Goal: Information Seeking & Learning: Learn about a topic

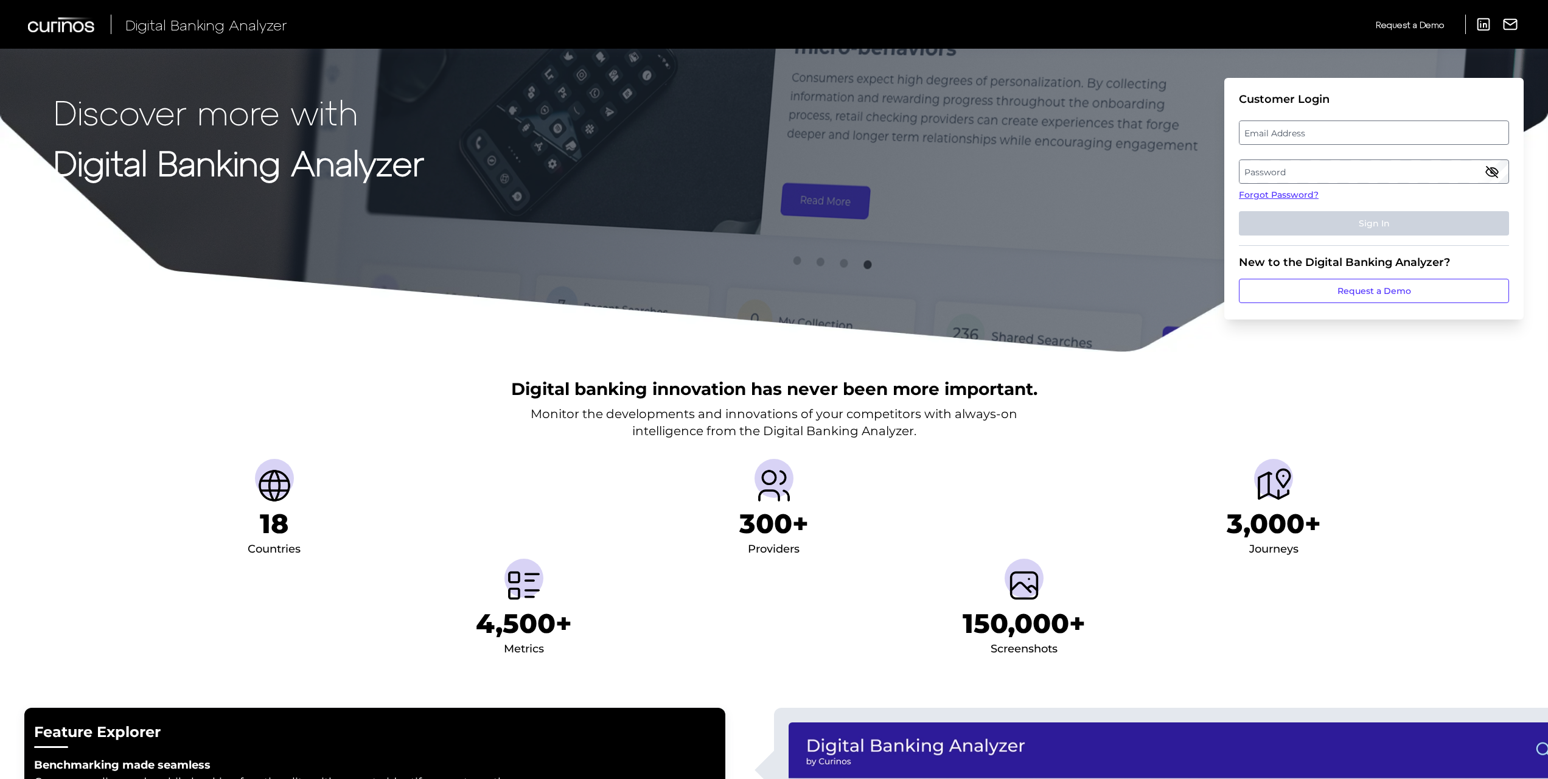
click at [1309, 138] on label "Email Address" at bounding box center [1374, 133] width 268 height 22
click at [1309, 138] on input "email" at bounding box center [1374, 132] width 270 height 24
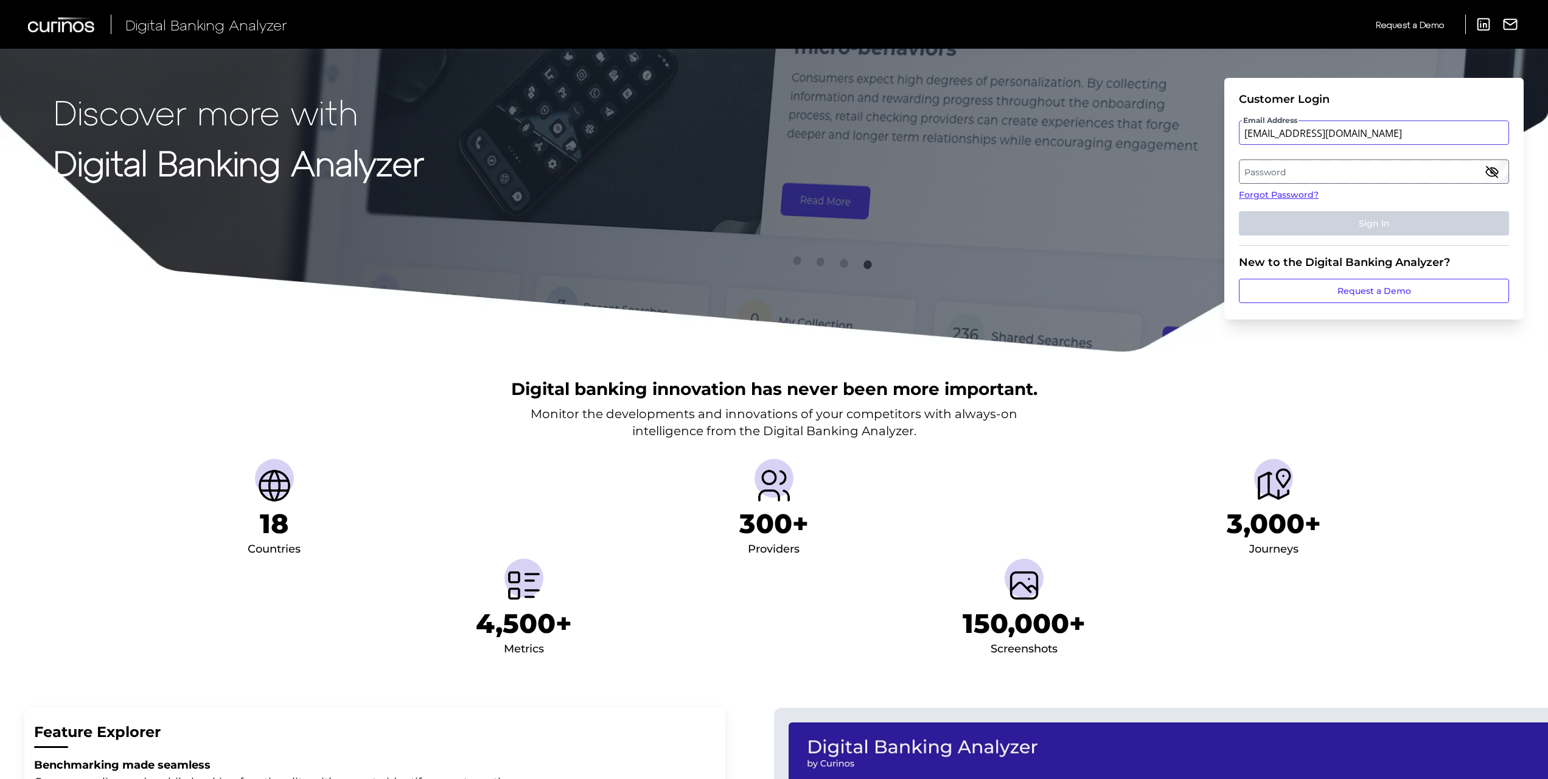
type input "[EMAIL_ADDRESS][DOMAIN_NAME]"
click at [1335, 179] on label "Password" at bounding box center [1374, 172] width 268 height 22
click at [1239, 211] on button "Sign In" at bounding box center [1374, 223] width 270 height 24
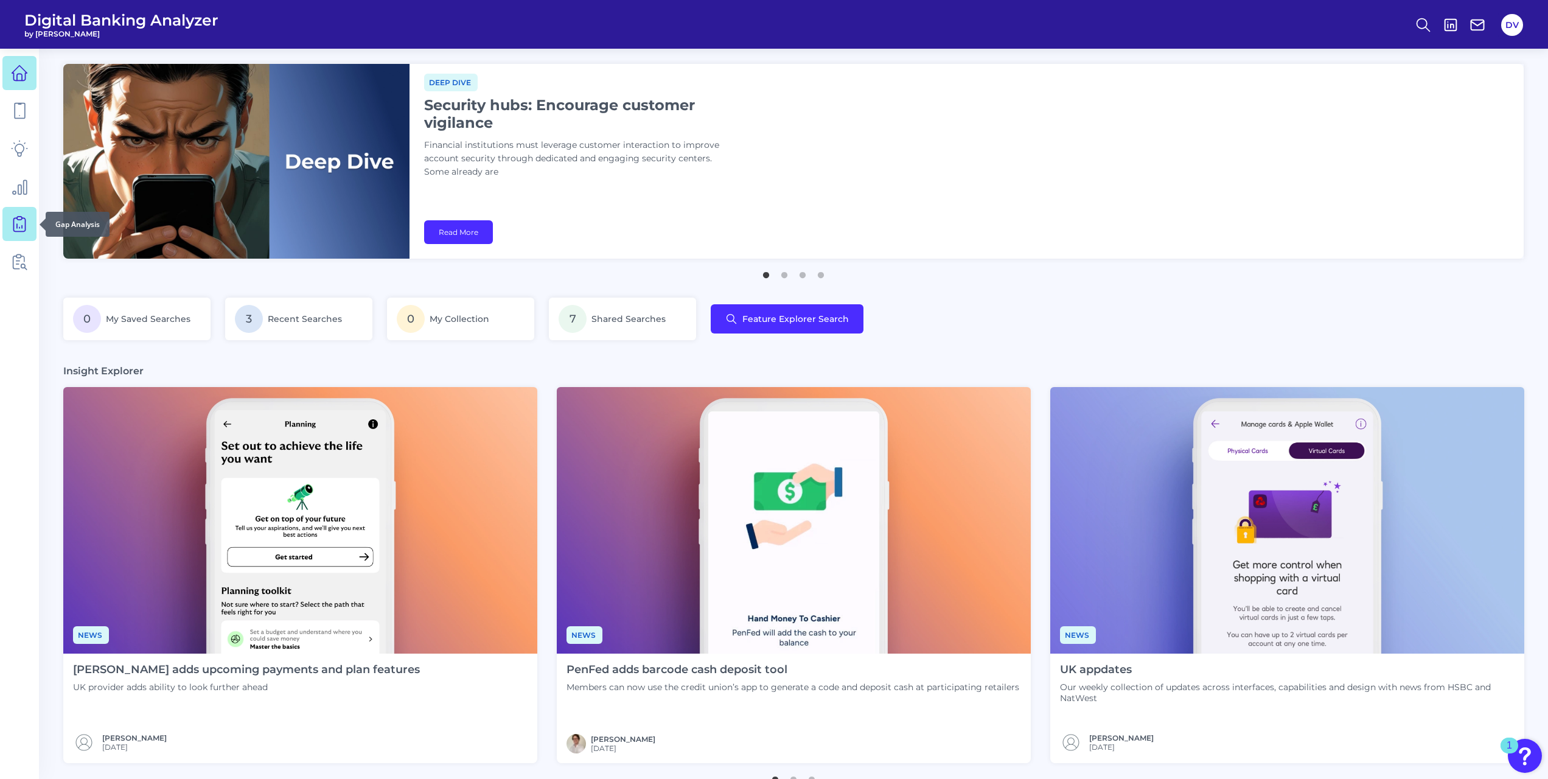
click at [22, 227] on icon at bounding box center [19, 223] width 5 height 12
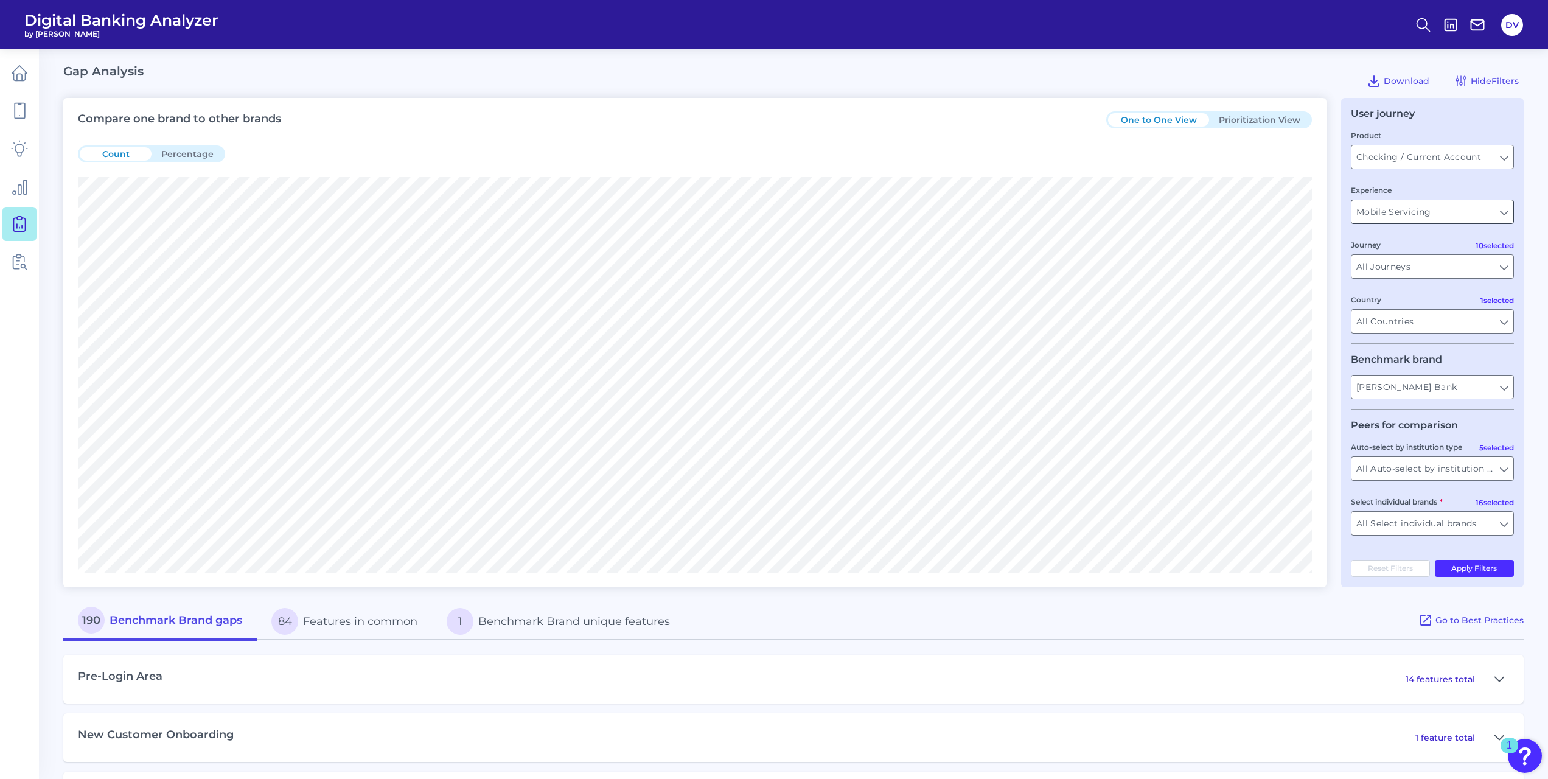
click at [1464, 217] on input "Mobile Servicing" at bounding box center [1433, 211] width 162 height 23
click at [1437, 274] on button "Desktop Servicing" at bounding box center [1432, 267] width 161 height 28
type input "Desktop Servicing"
click at [1453, 567] on button "Apply Filters" at bounding box center [1475, 568] width 80 height 17
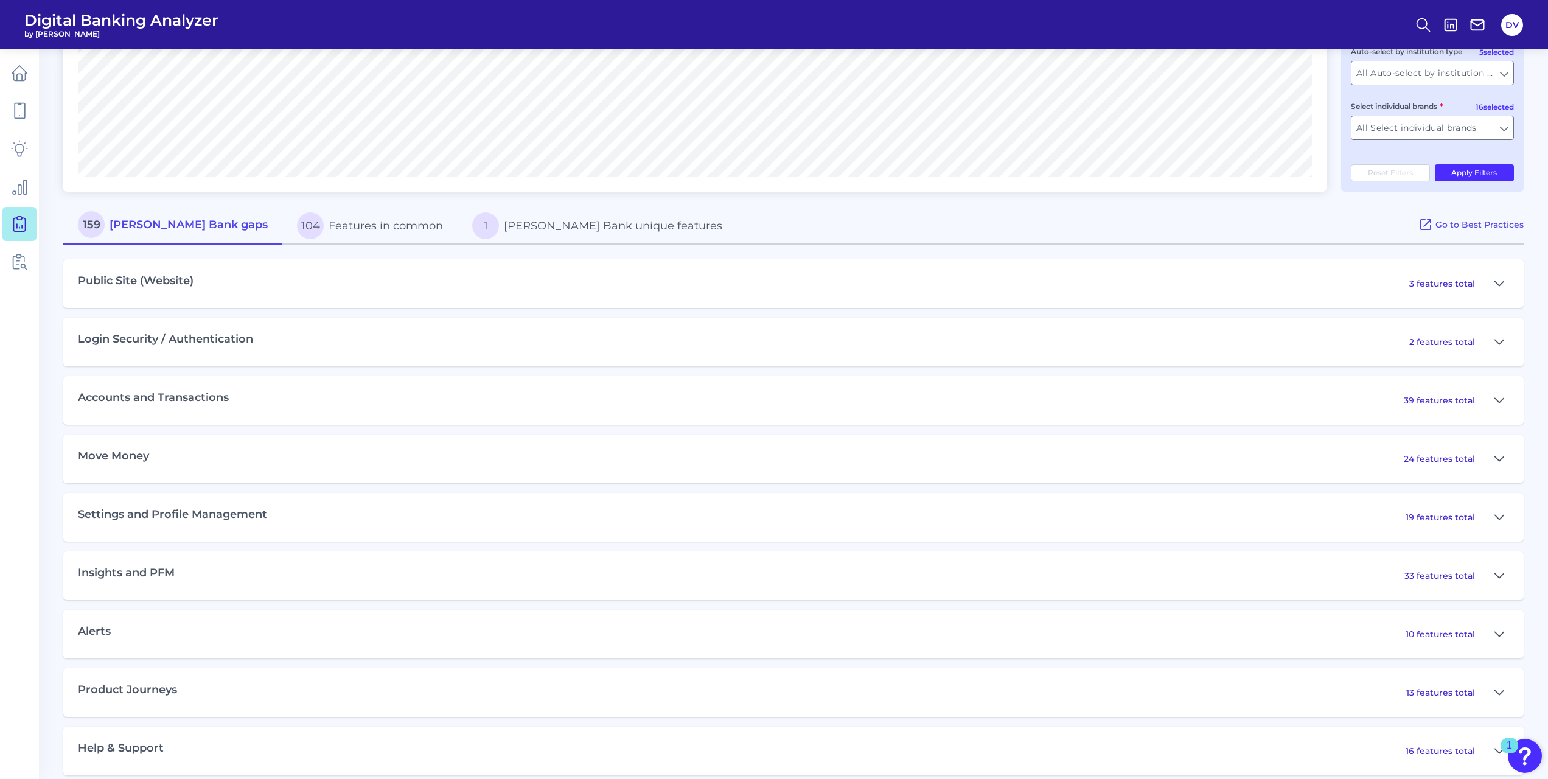
scroll to position [413, 0]
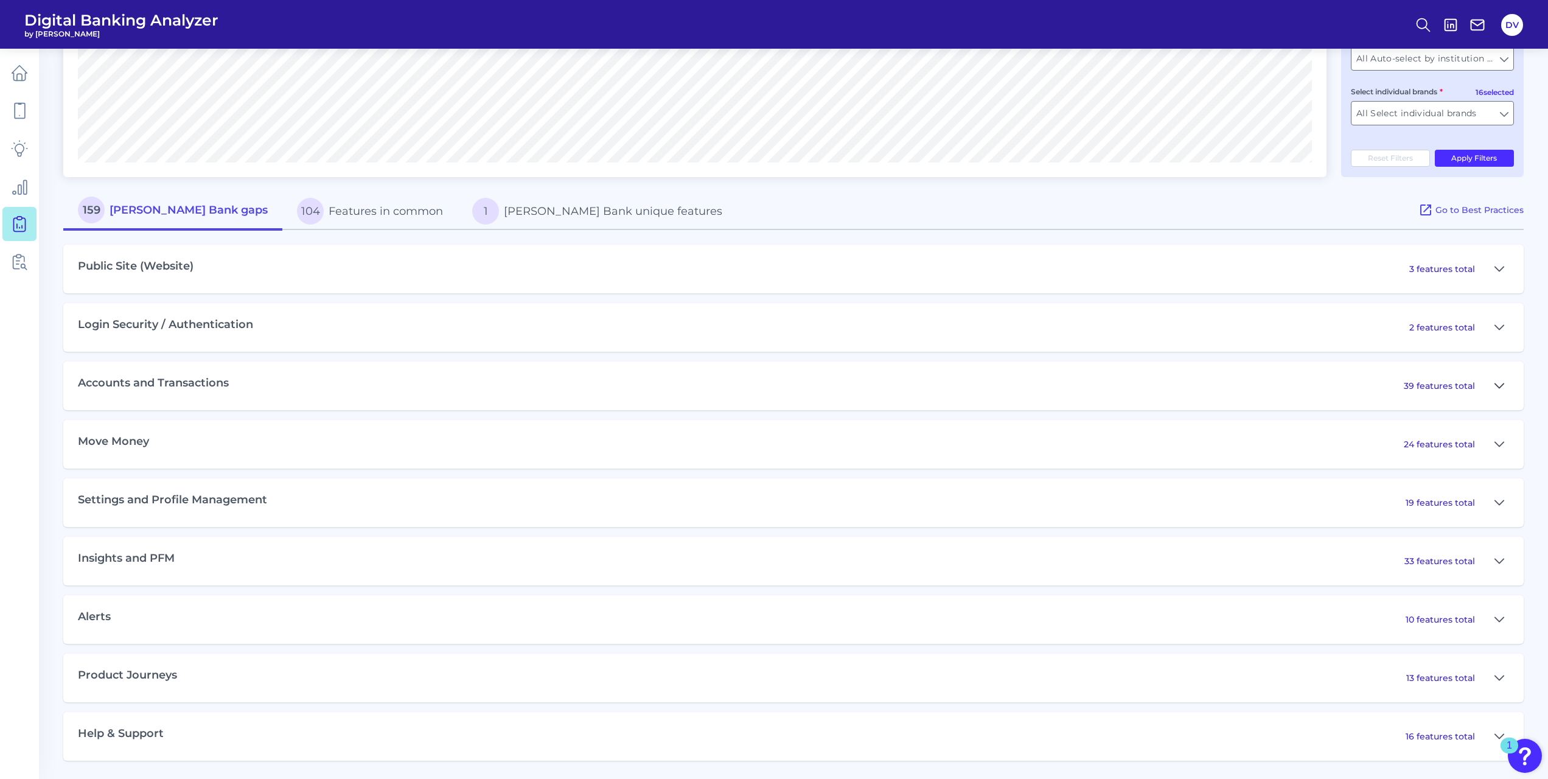
click at [1498, 385] on icon at bounding box center [1500, 386] width 10 height 15
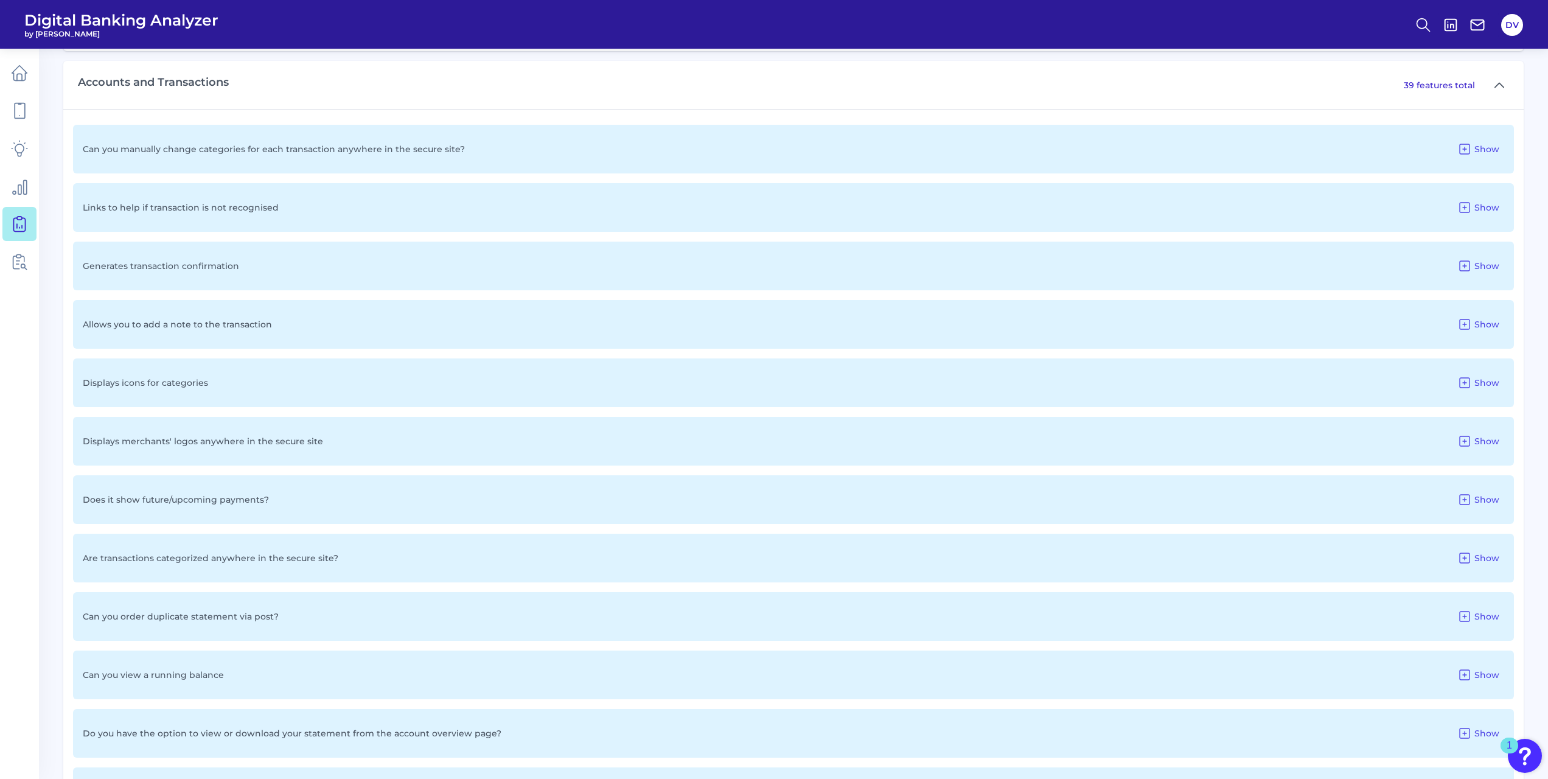
scroll to position [717, 0]
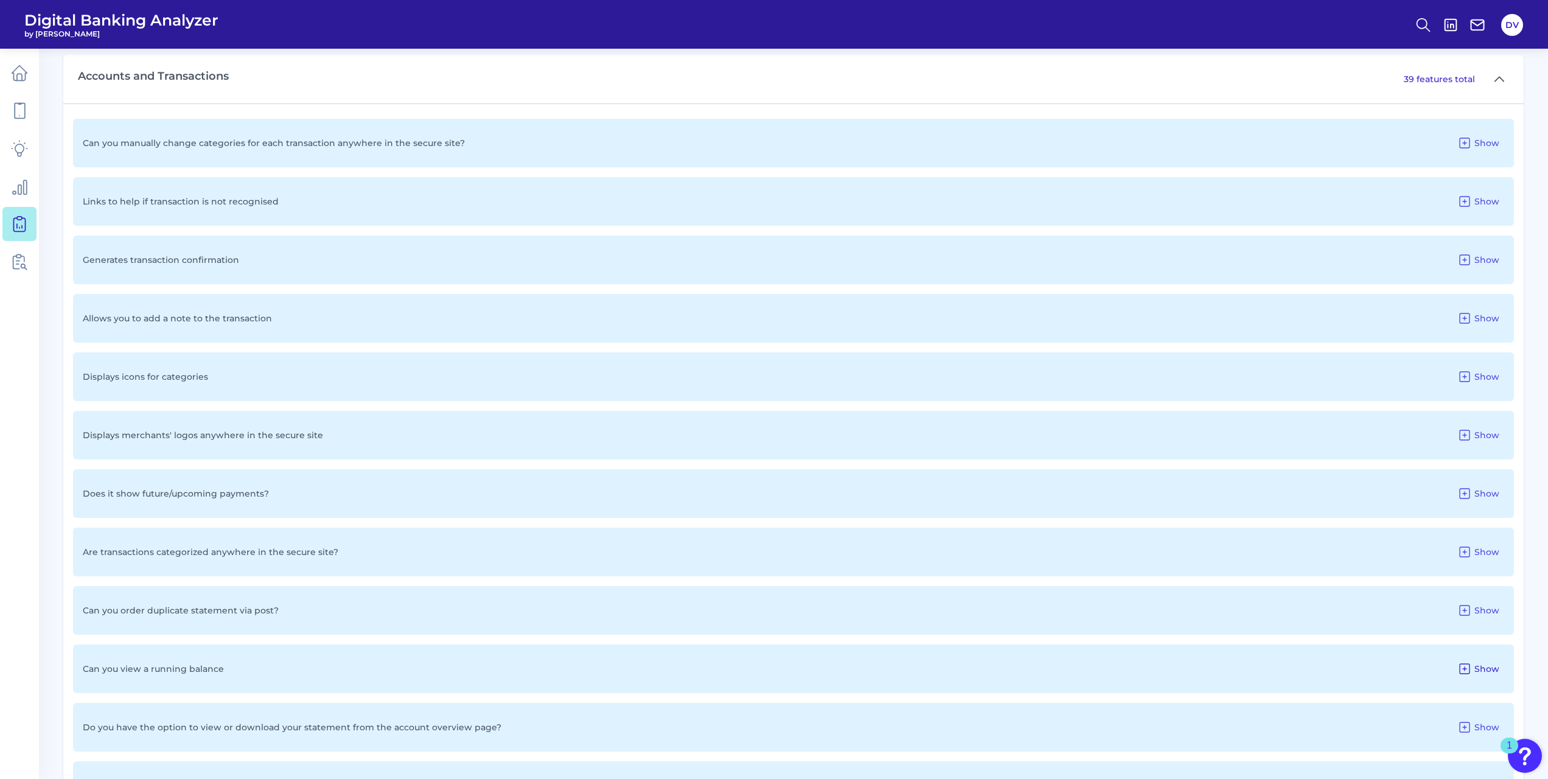
click at [1475, 665] on button "Show" at bounding box center [1479, 668] width 52 height 19
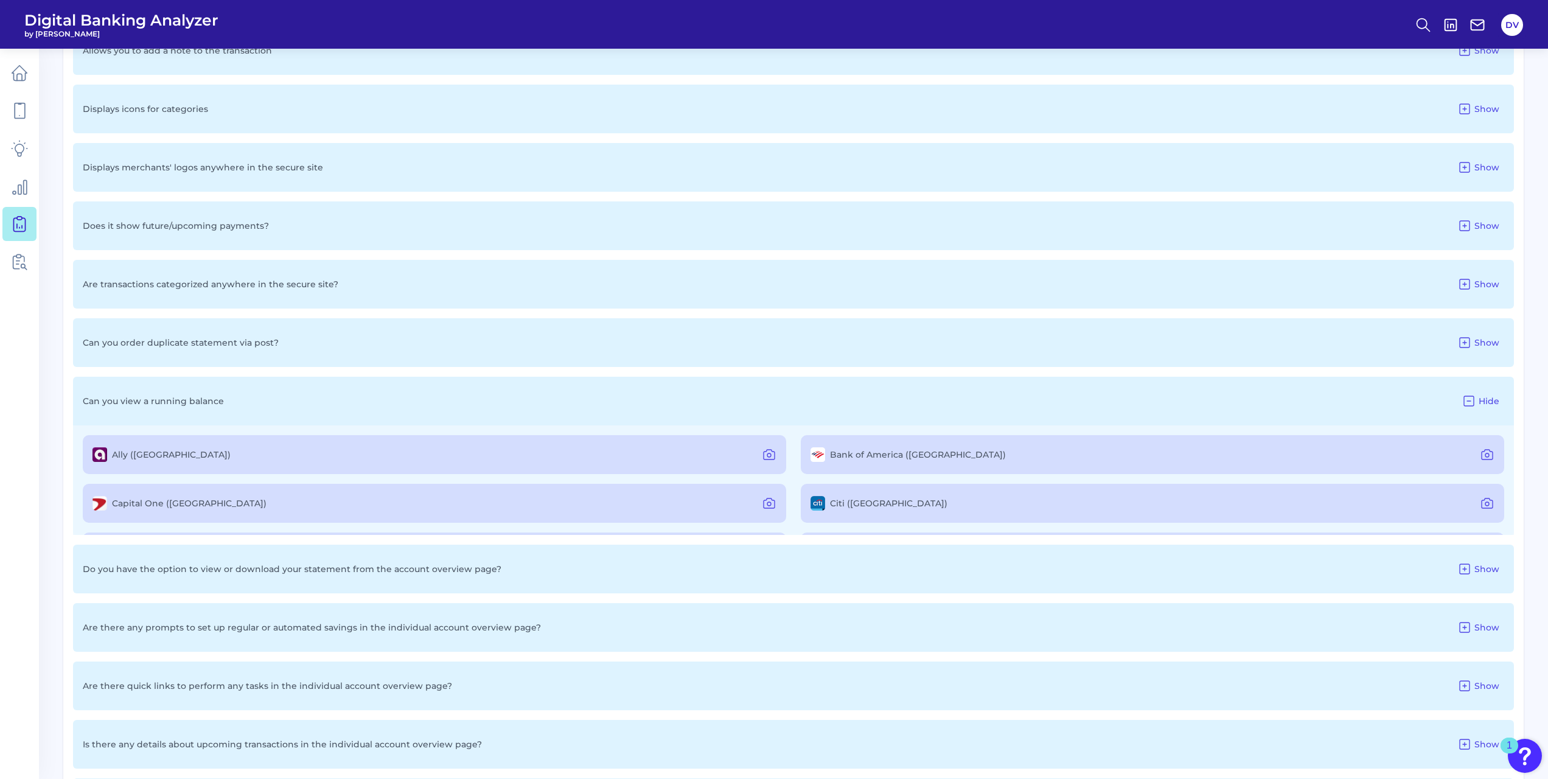
scroll to position [1021, 0]
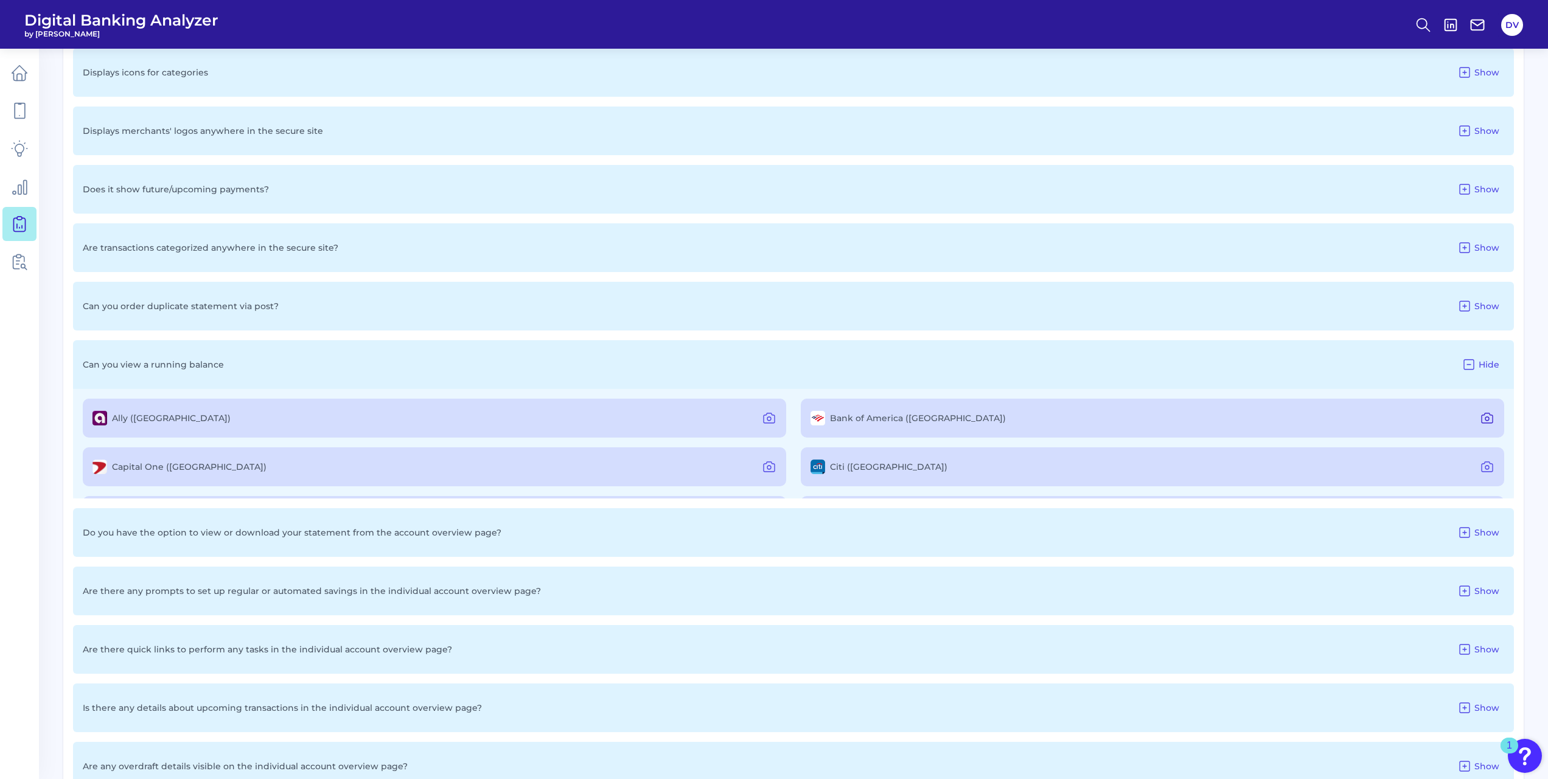
click at [1480, 420] on icon at bounding box center [1487, 418] width 15 height 15
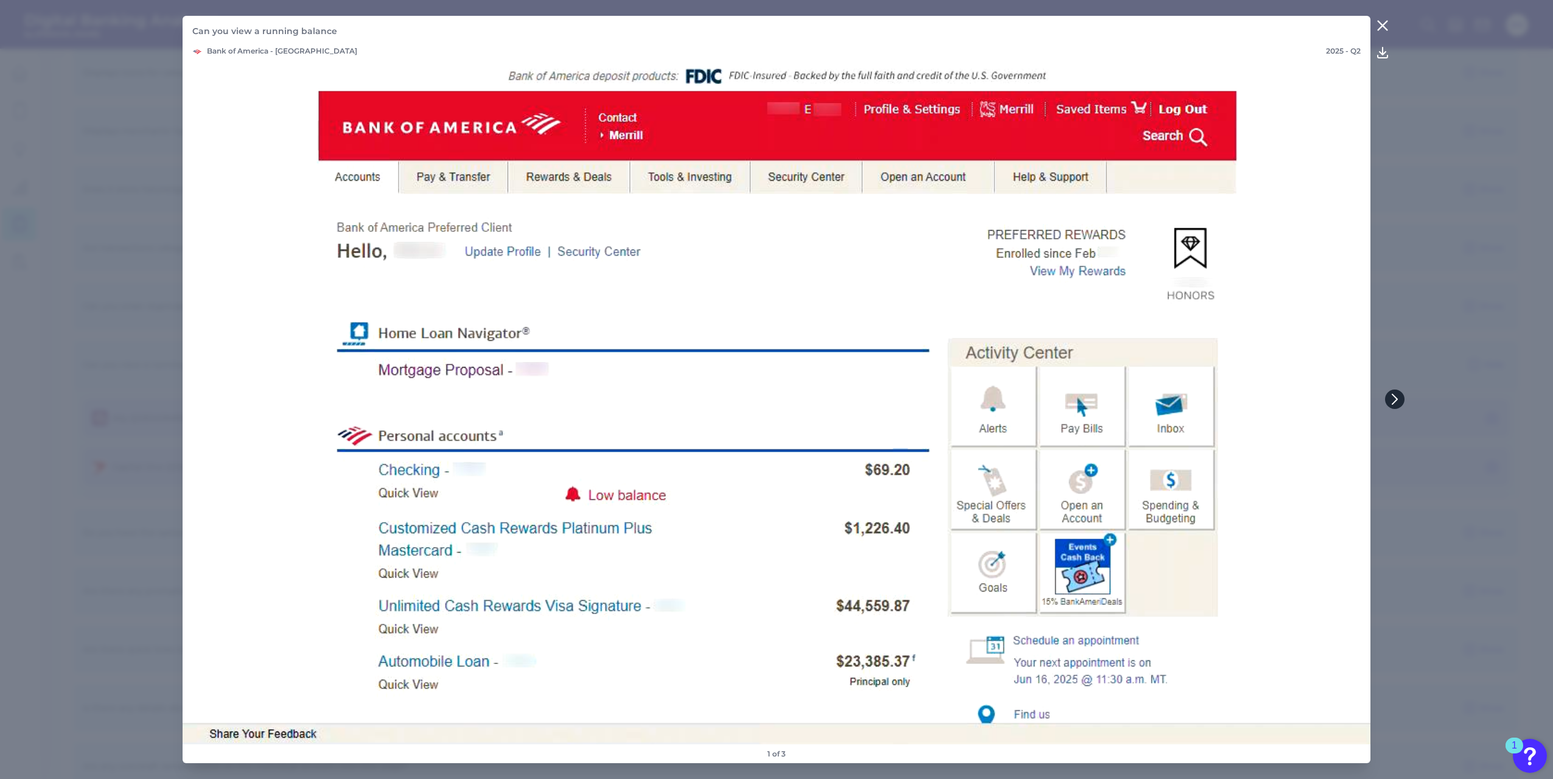
click at [1395, 404] on icon at bounding box center [1394, 399] width 11 height 11
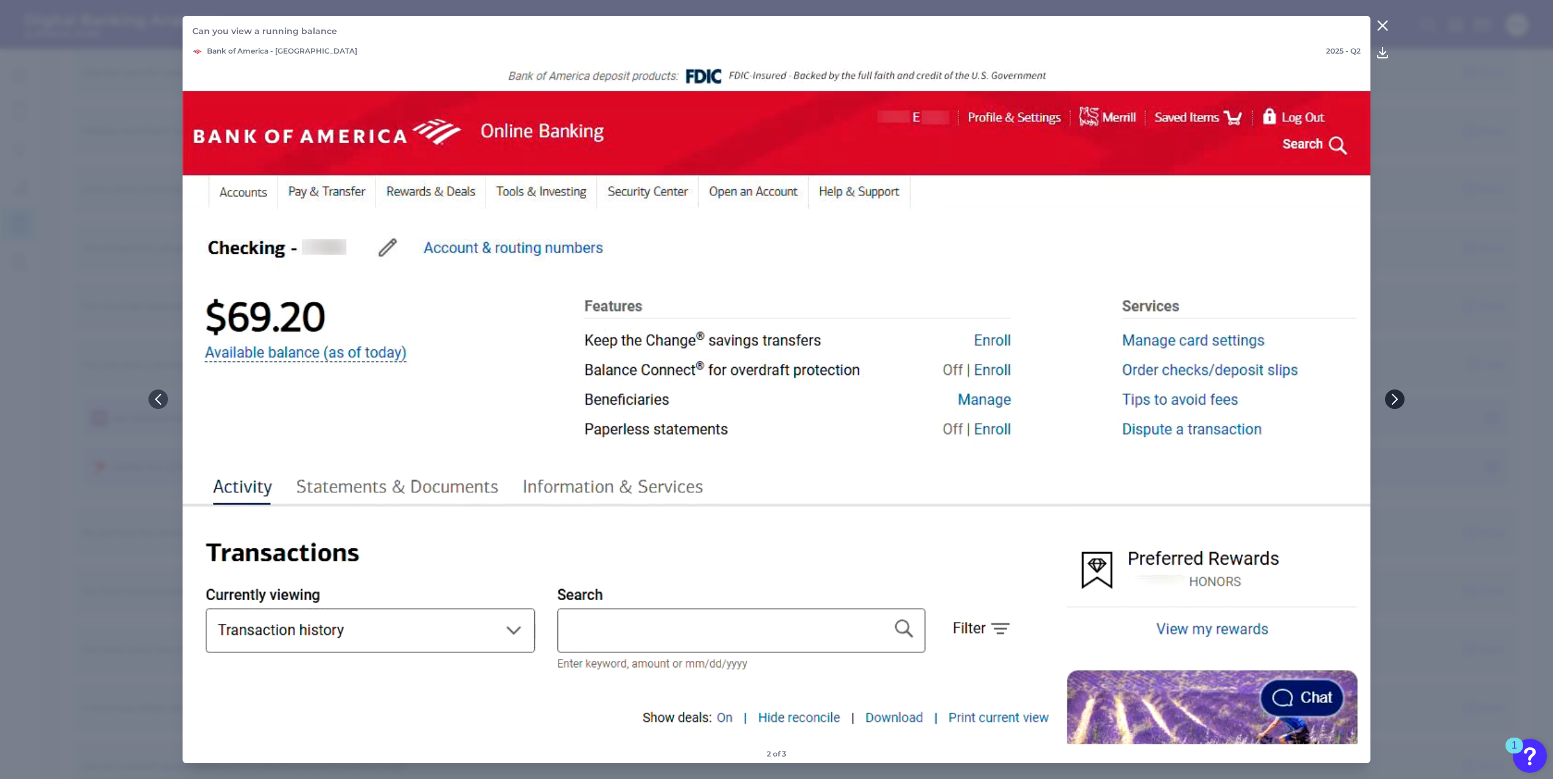
click at [1395, 404] on icon at bounding box center [1394, 399] width 11 height 11
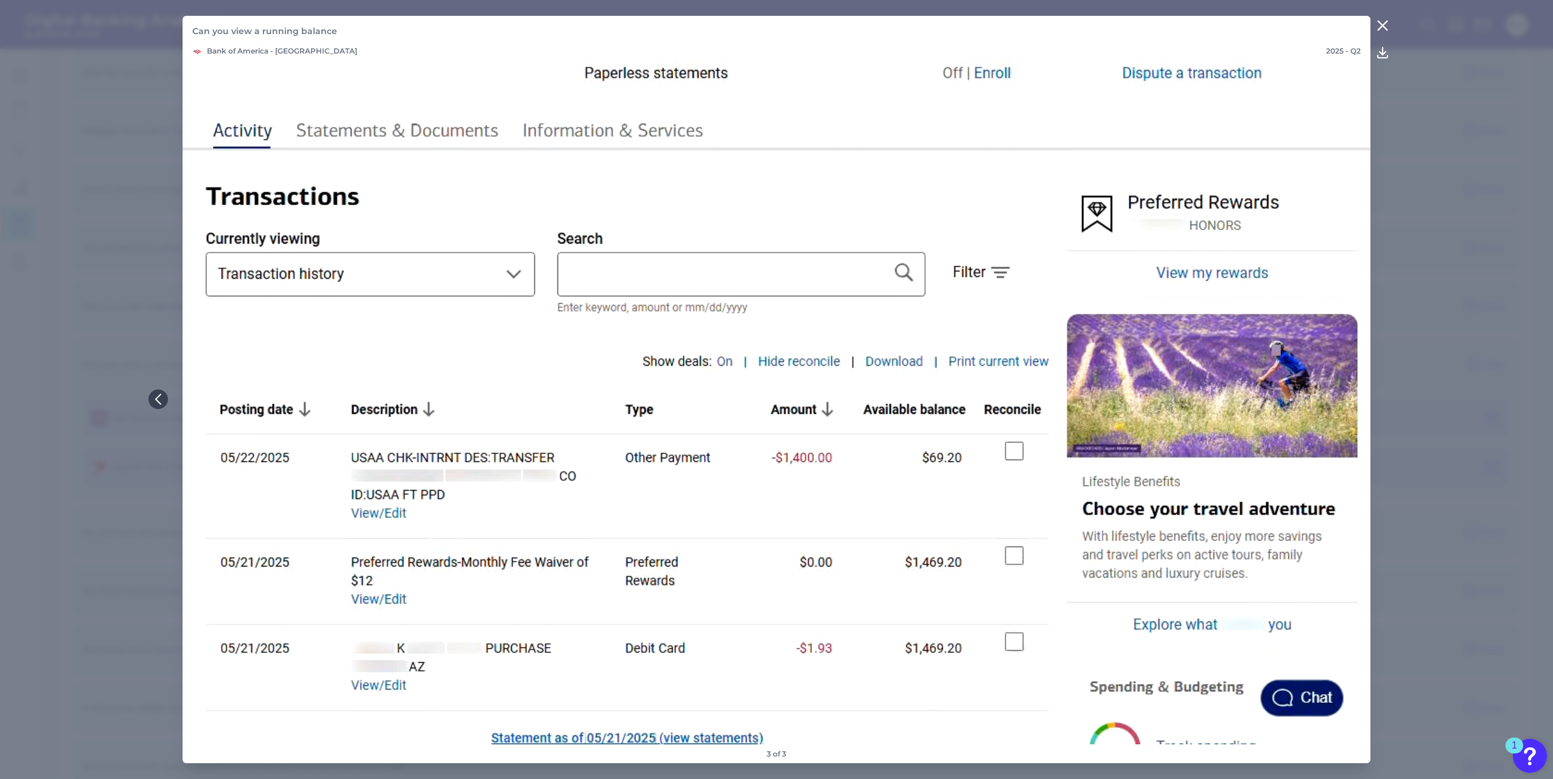
click at [1381, 24] on icon at bounding box center [1382, 25] width 9 height 9
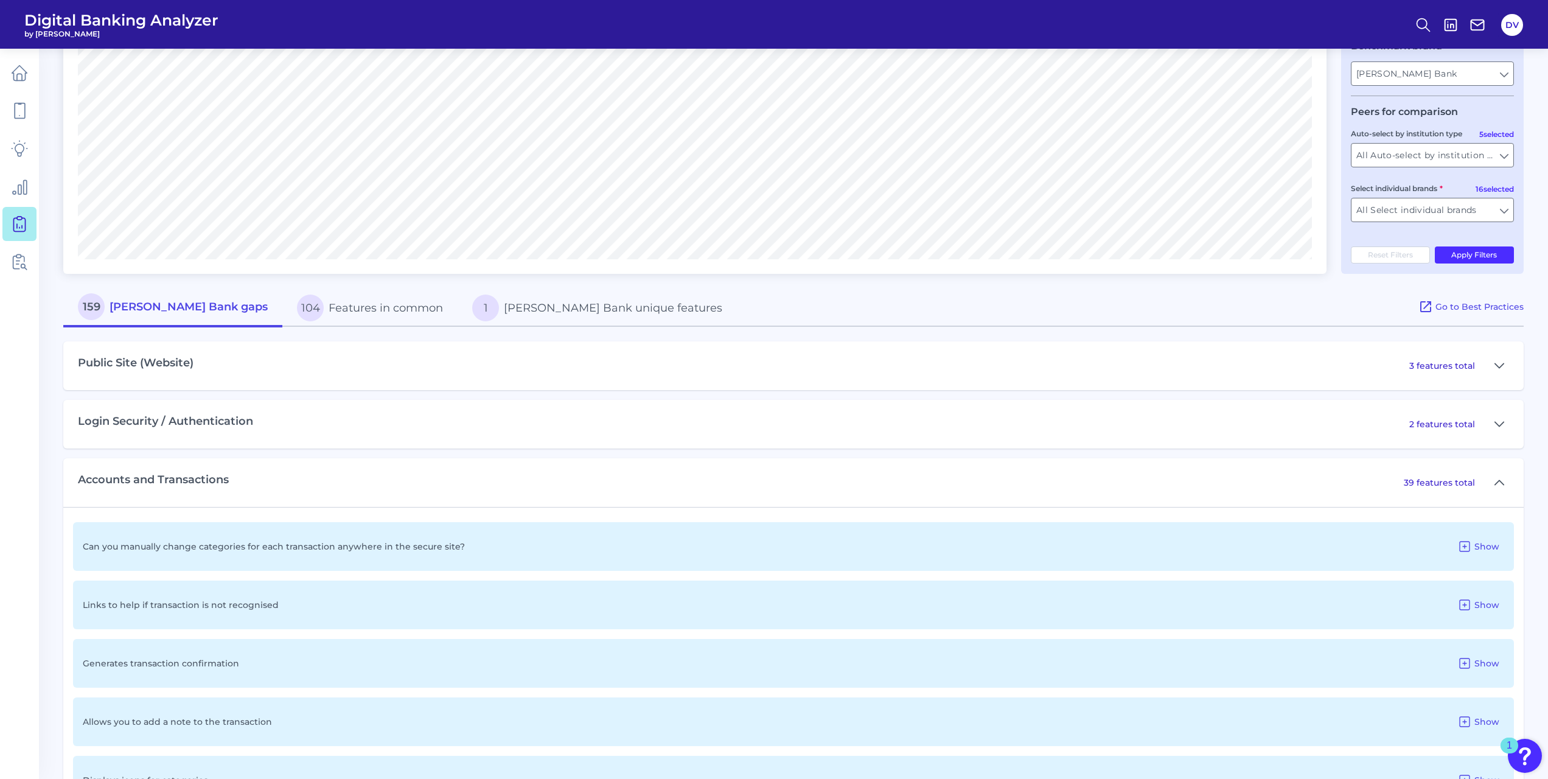
scroll to position [365, 0]
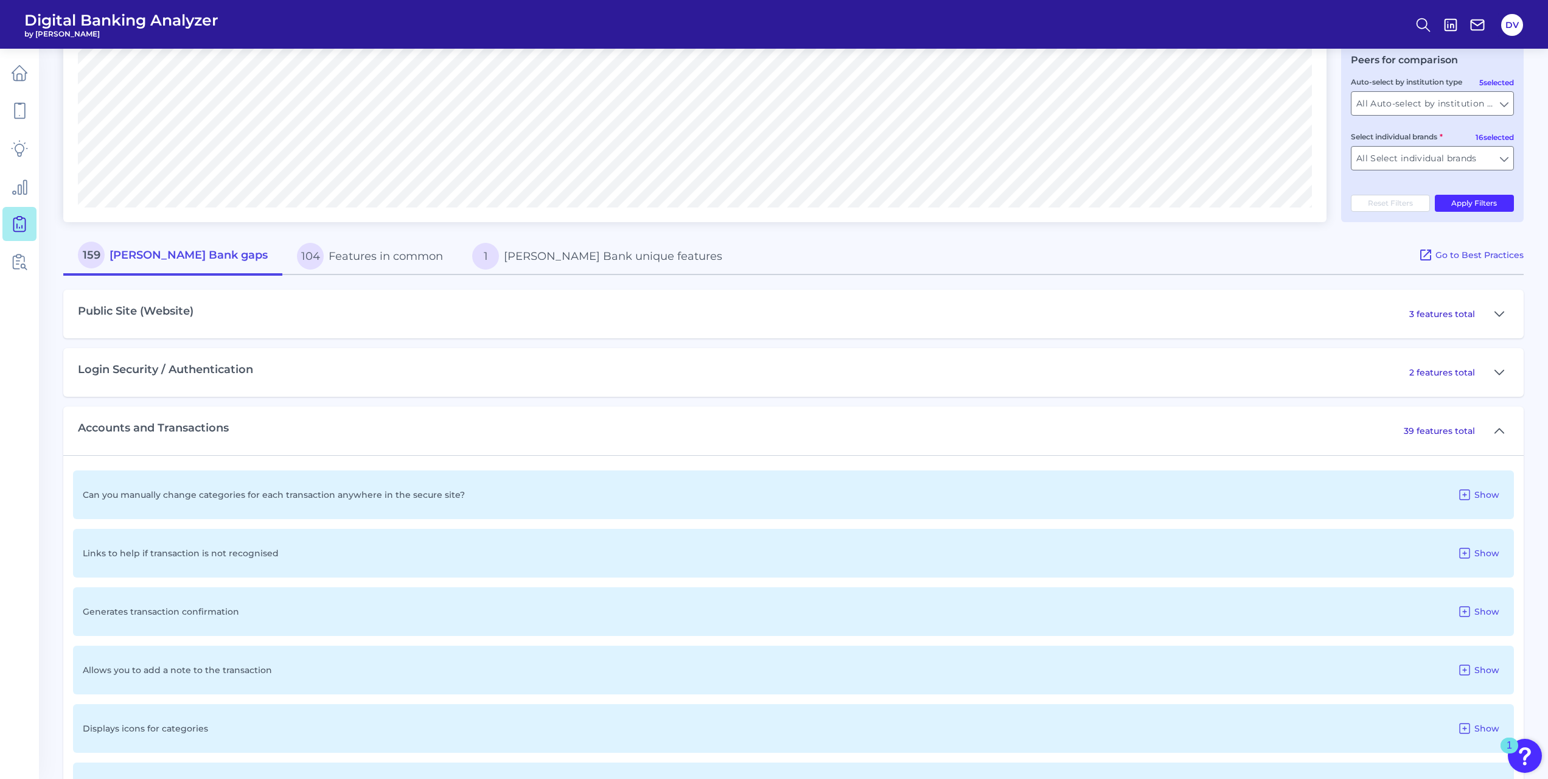
click at [360, 263] on button "104 Features in common" at bounding box center [369, 256] width 175 height 39
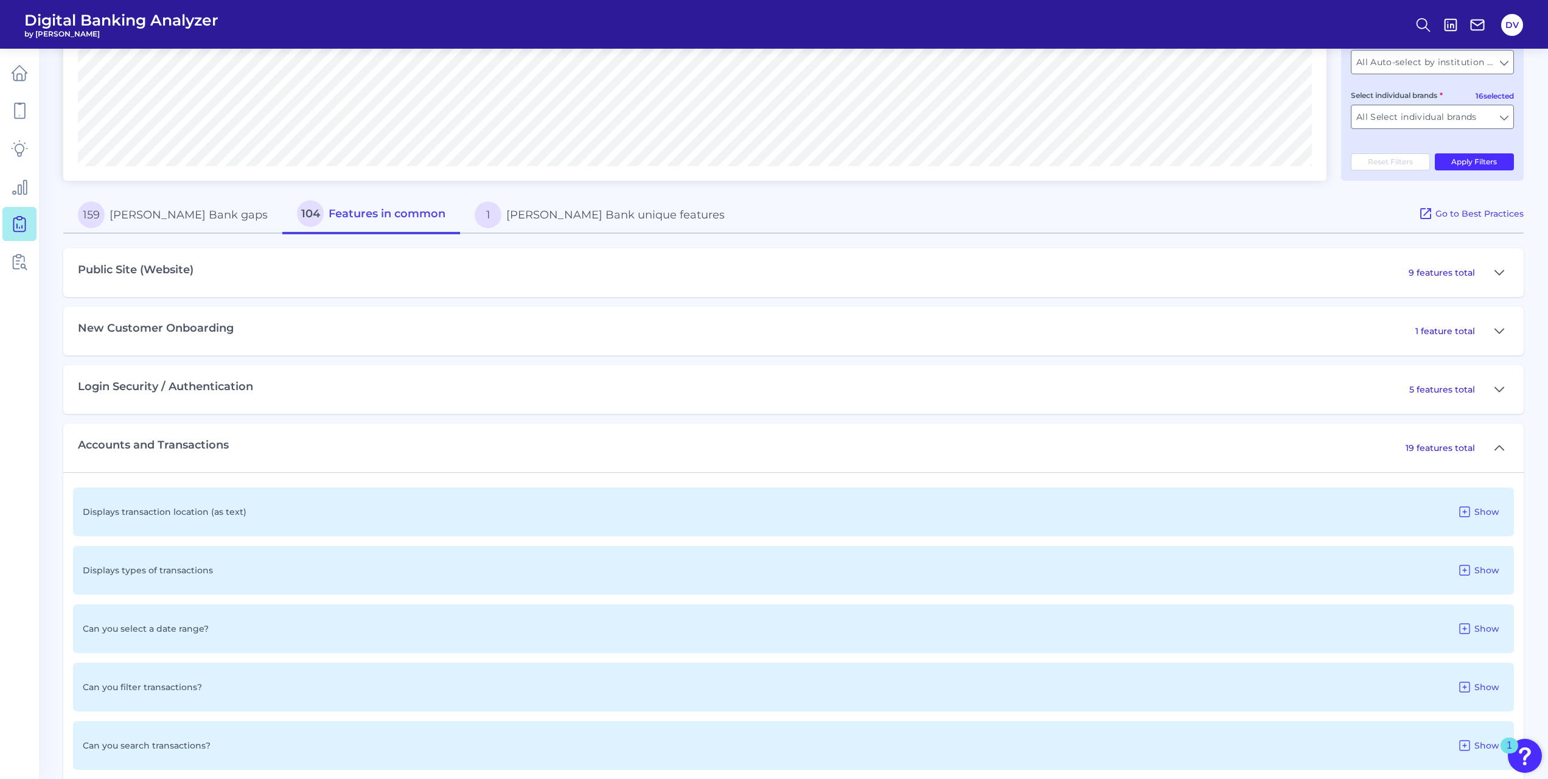
scroll to position [426, 0]
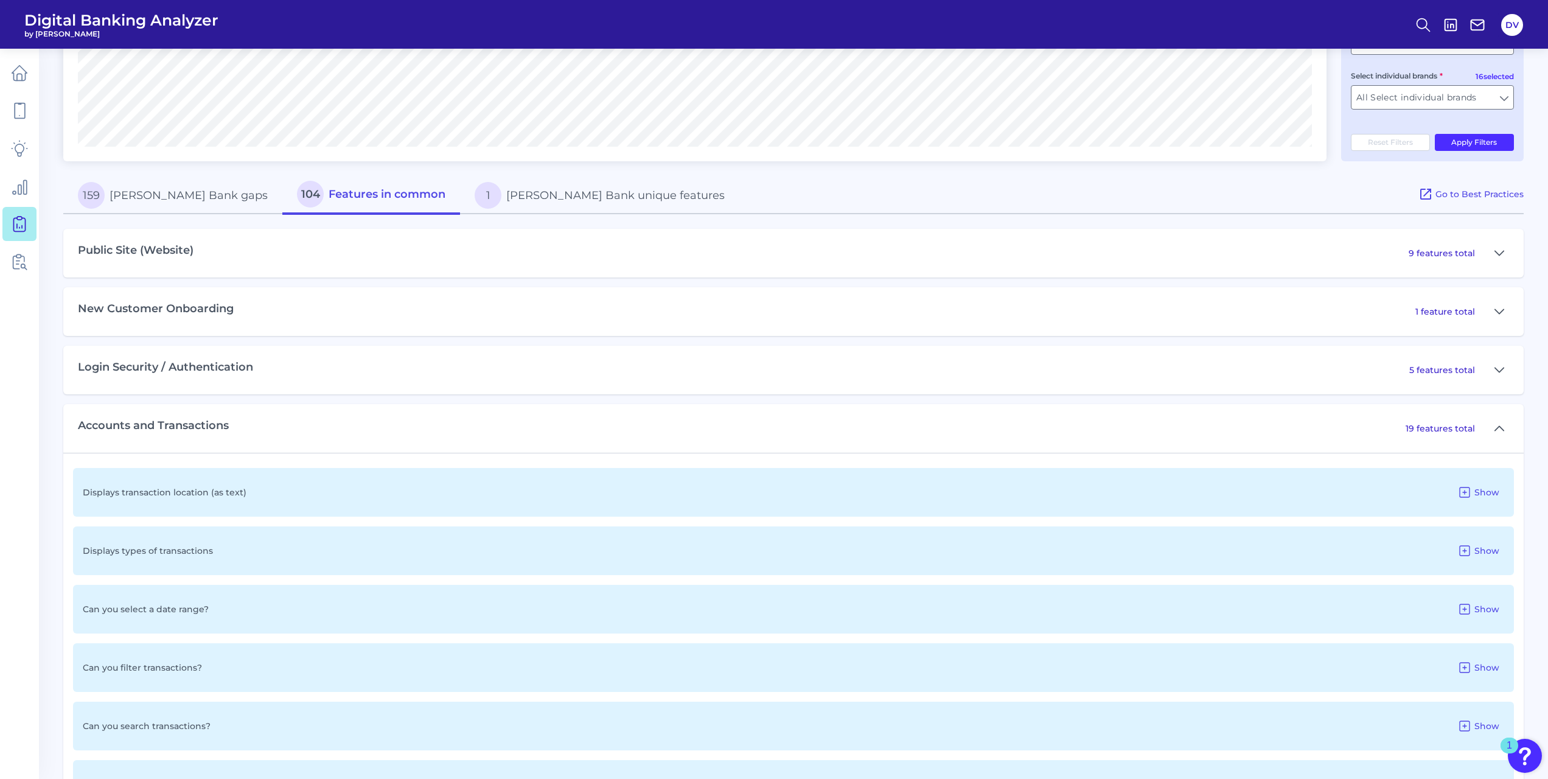
click at [211, 206] on button "159 [PERSON_NAME] Bank gaps" at bounding box center [172, 195] width 219 height 39
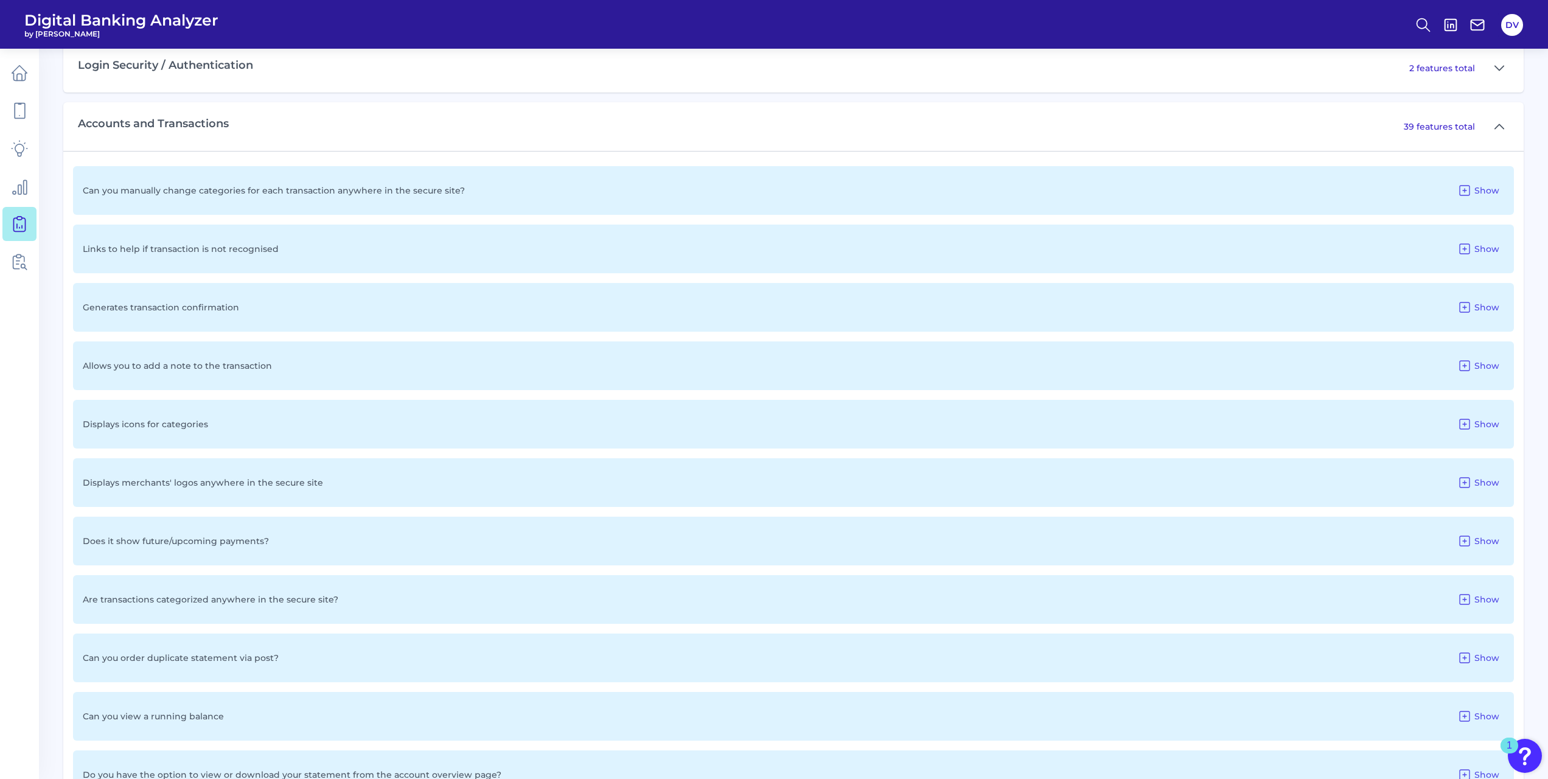
scroll to position [2693, 0]
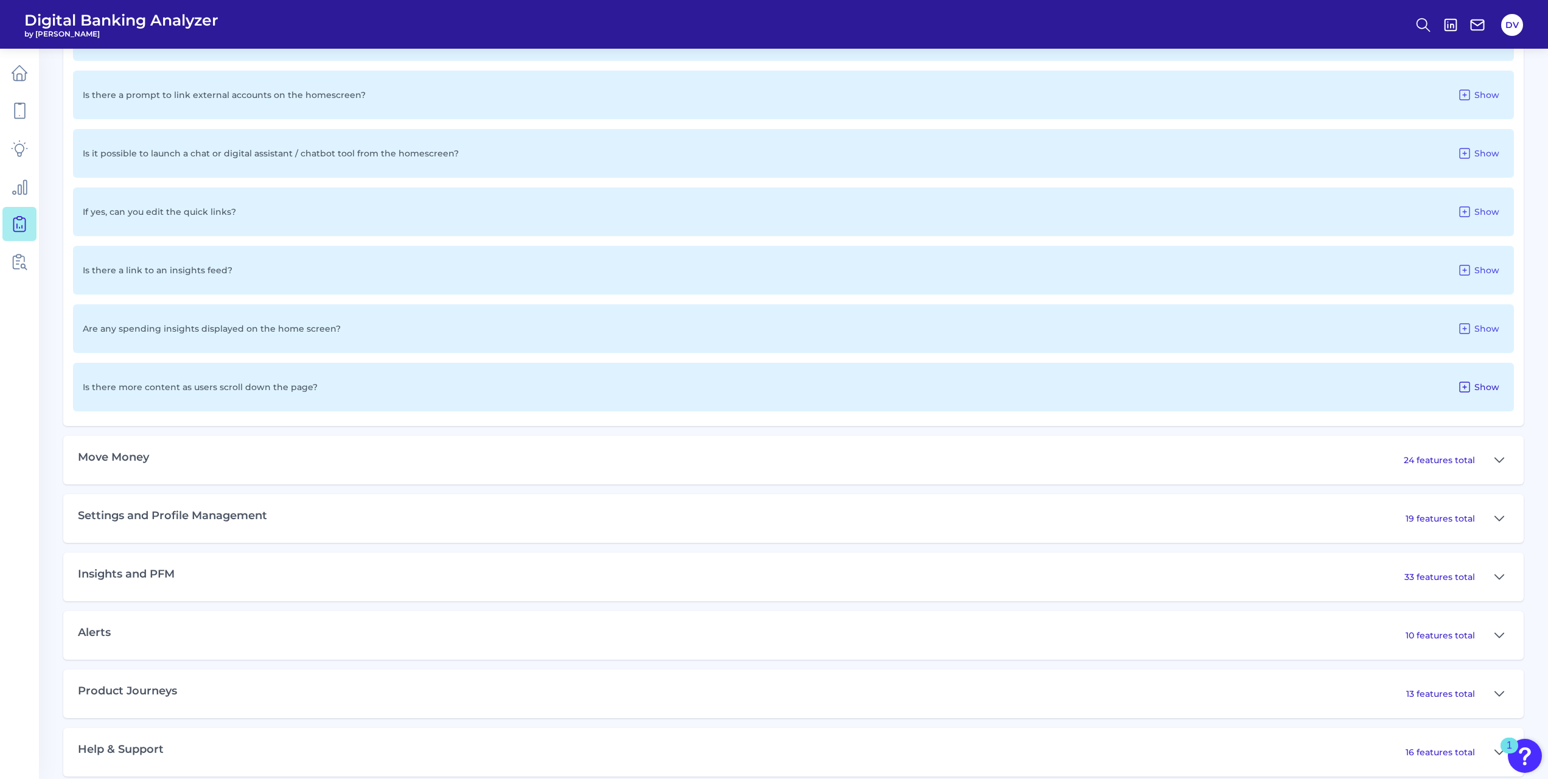
click at [1454, 389] on button "Show" at bounding box center [1479, 386] width 52 height 19
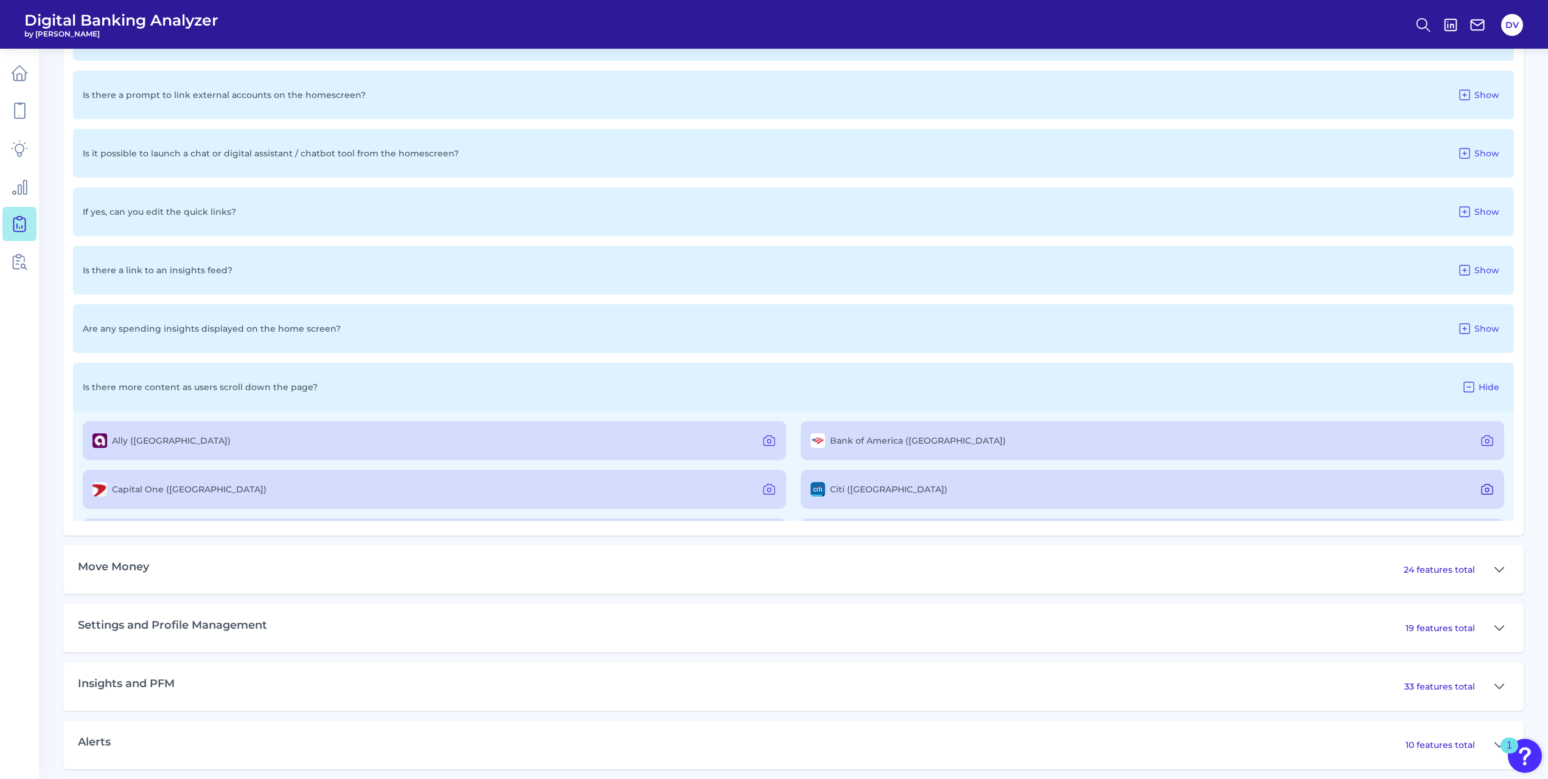
click at [1482, 490] on icon at bounding box center [1487, 489] width 11 height 10
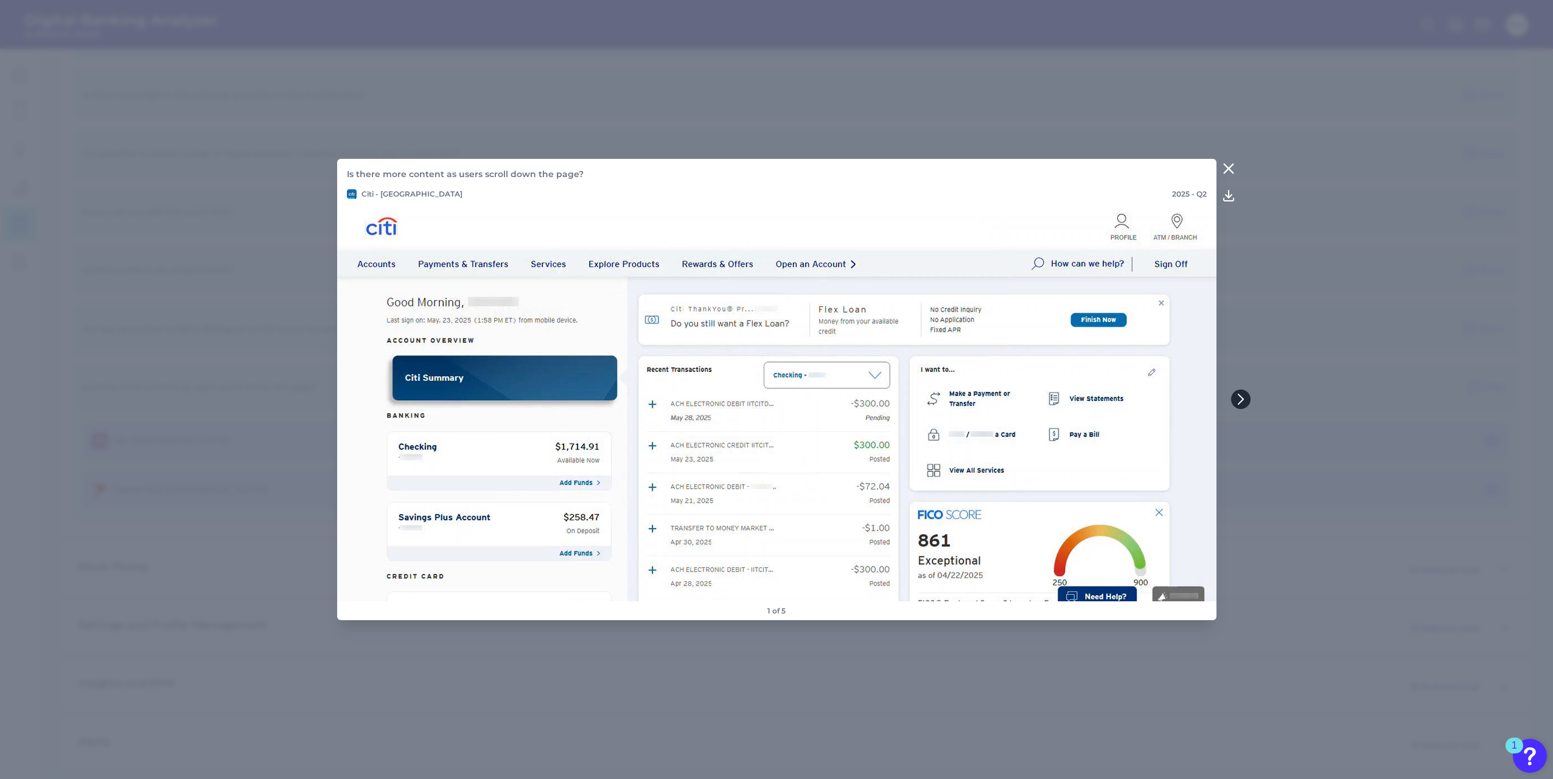
click at [1246, 398] on button at bounding box center [1240, 398] width 19 height 19
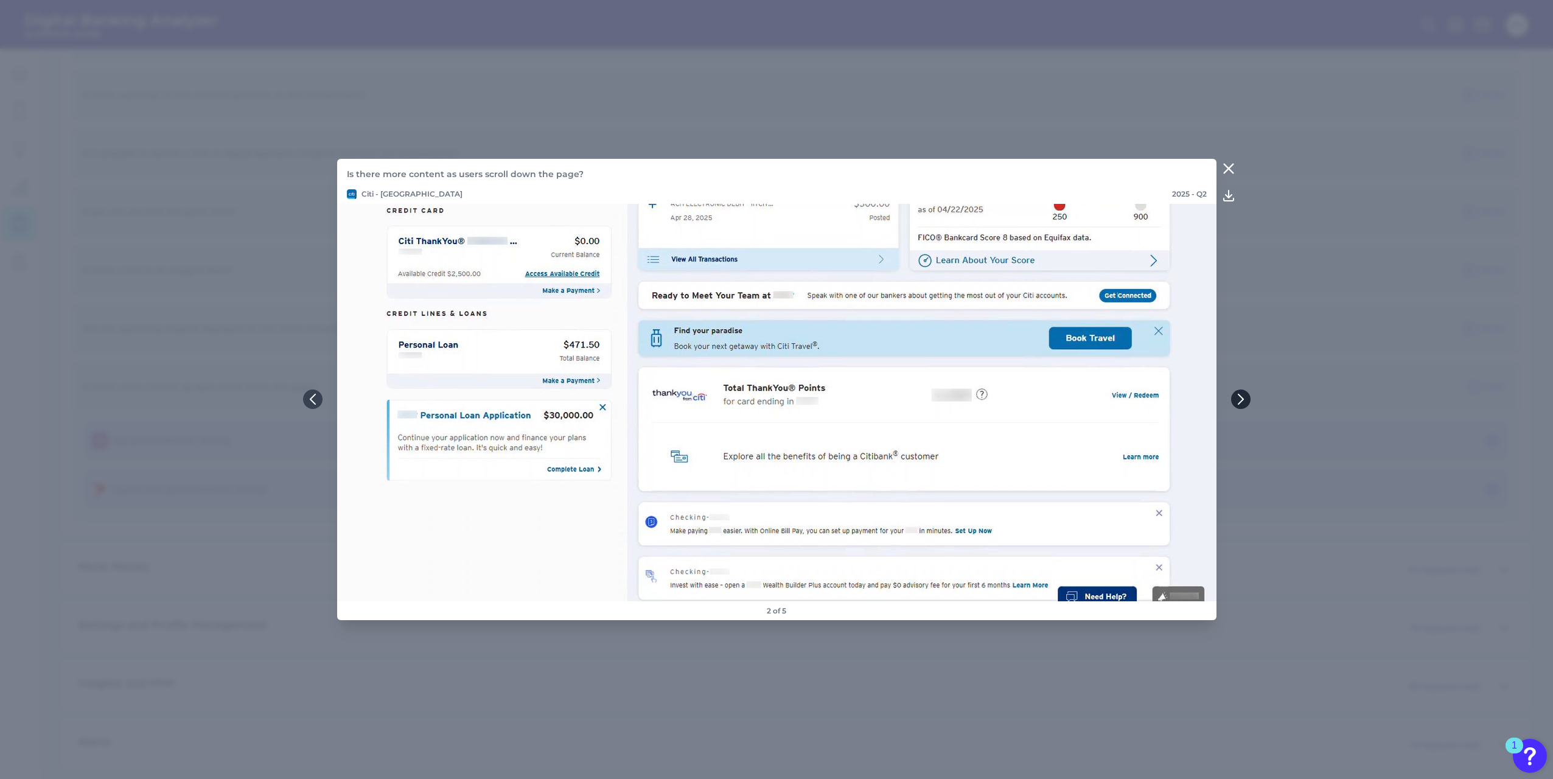
click at [1243, 398] on icon at bounding box center [1240, 399] width 11 height 11
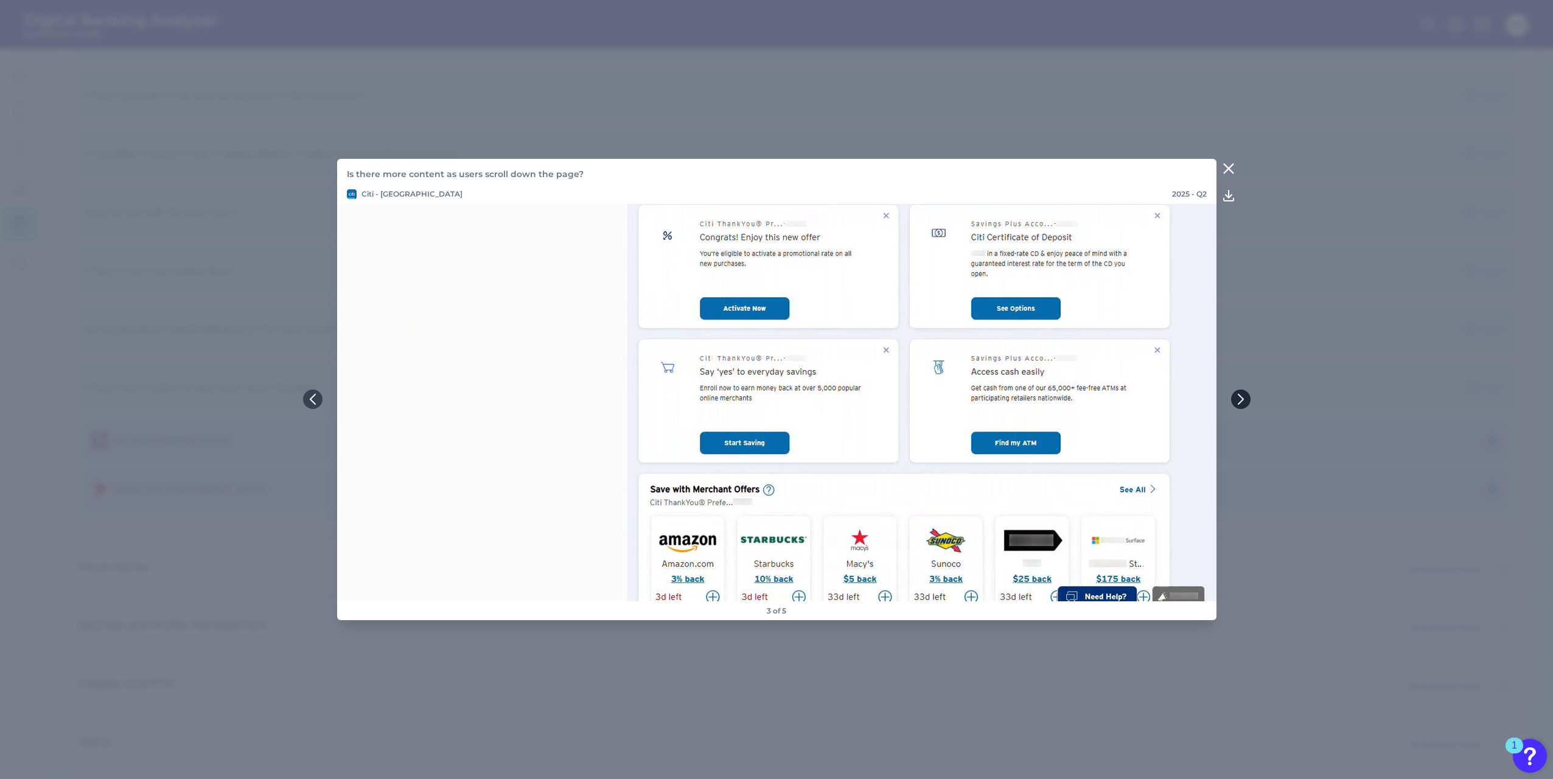
click at [1244, 398] on icon at bounding box center [1240, 399] width 11 height 11
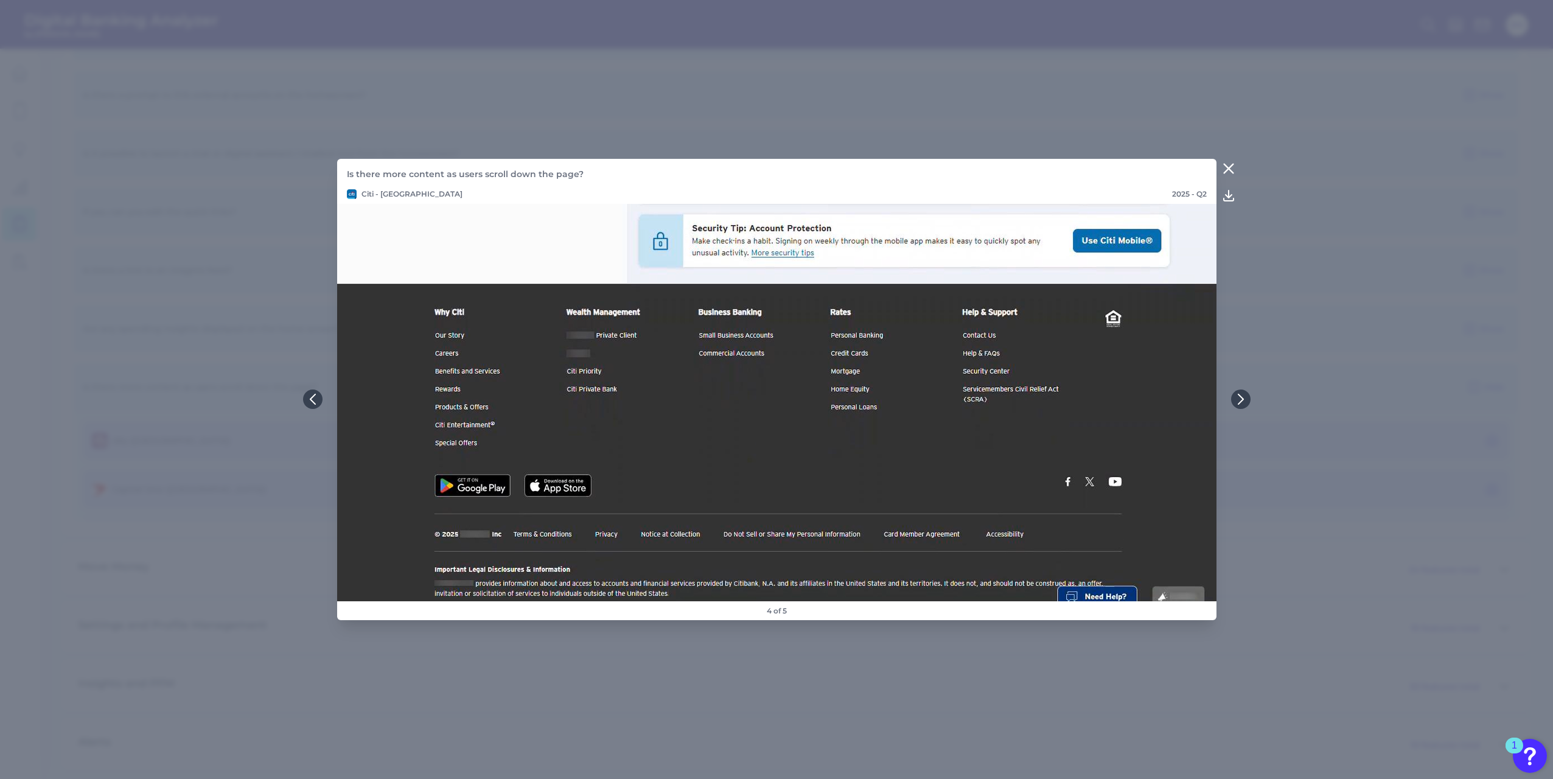
click at [1229, 166] on icon at bounding box center [1228, 168] width 15 height 15
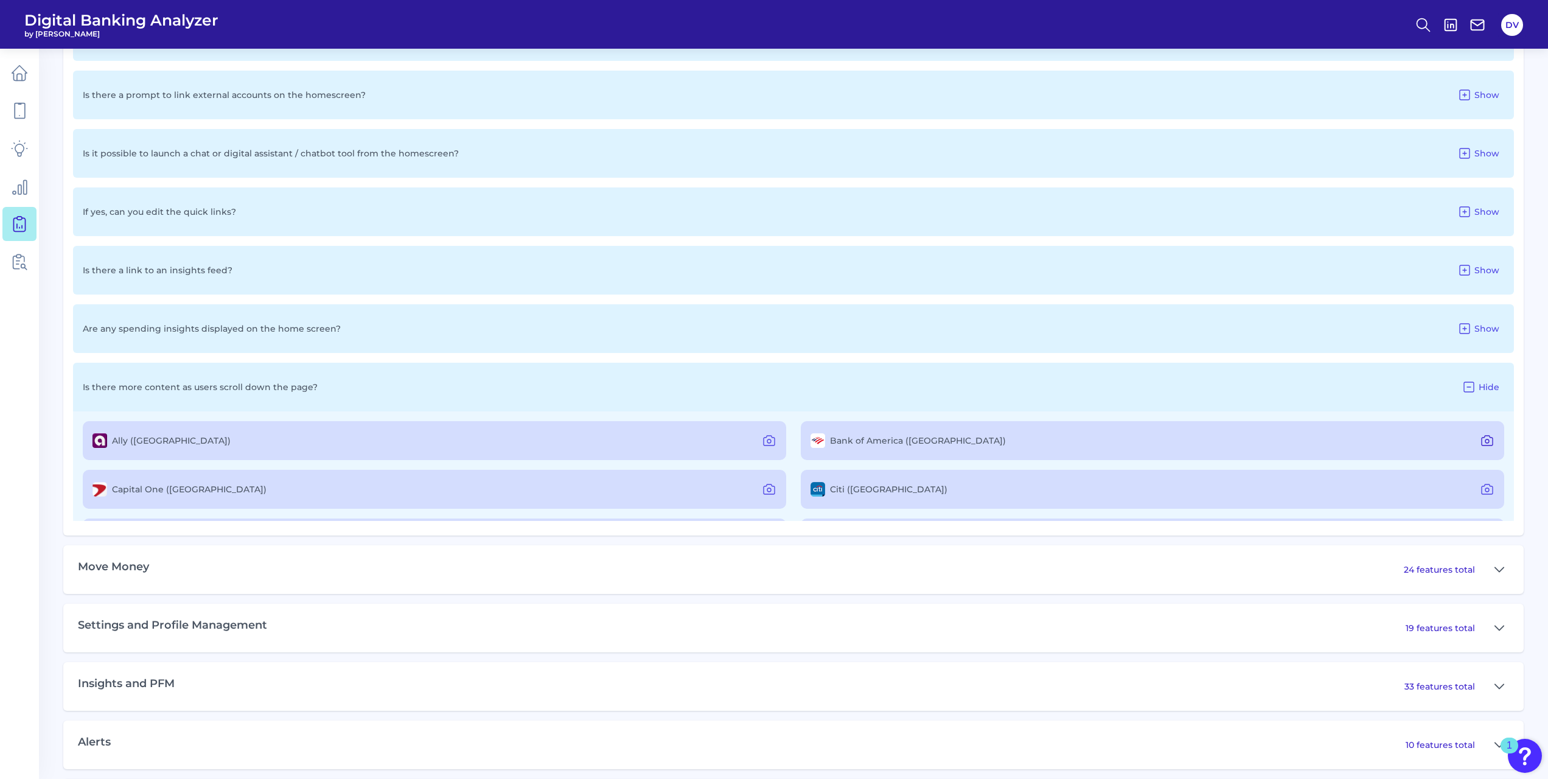
click at [1483, 441] on icon at bounding box center [1487, 440] width 15 height 15
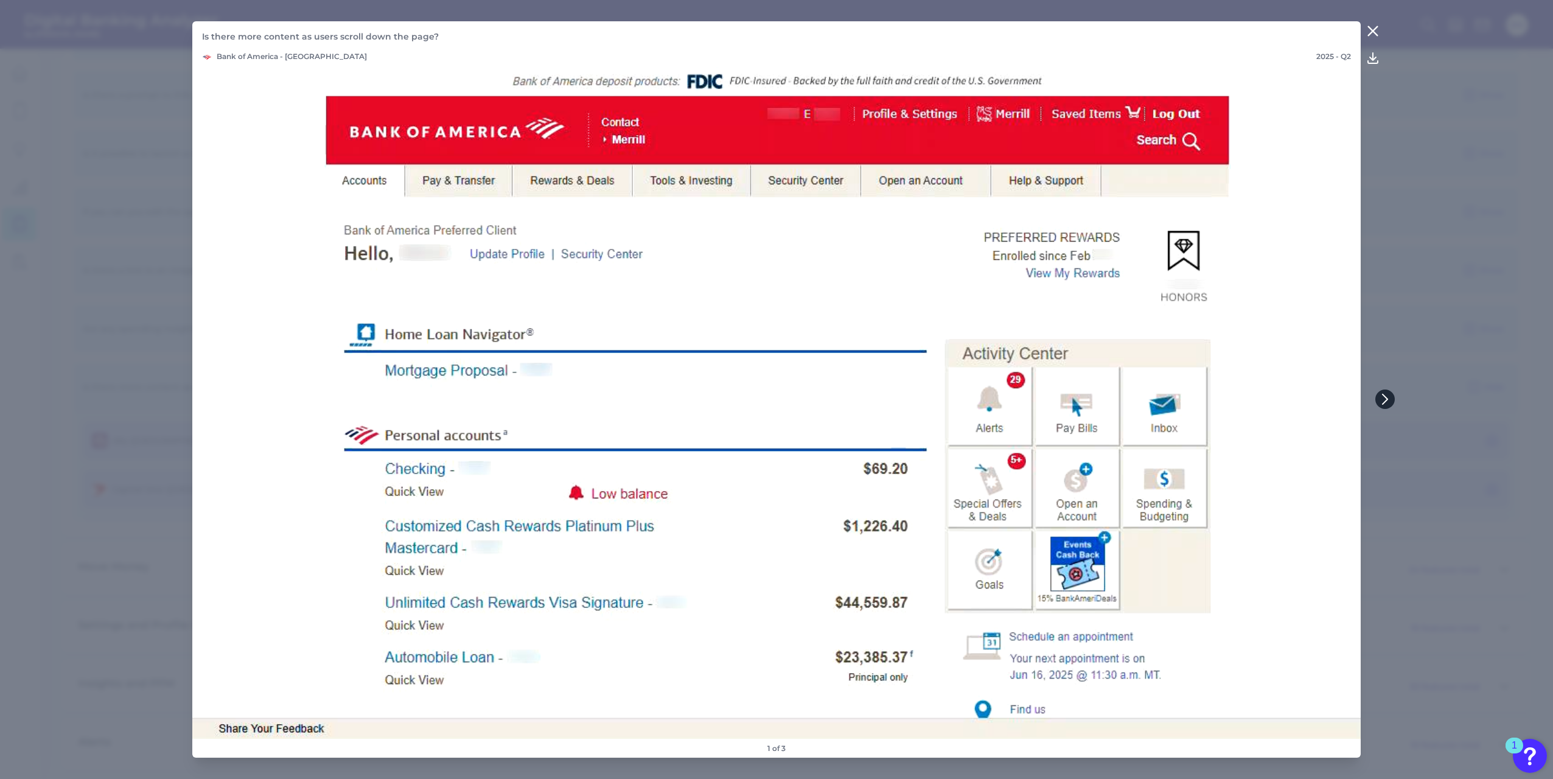
click at [1390, 399] on icon at bounding box center [1385, 399] width 11 height 11
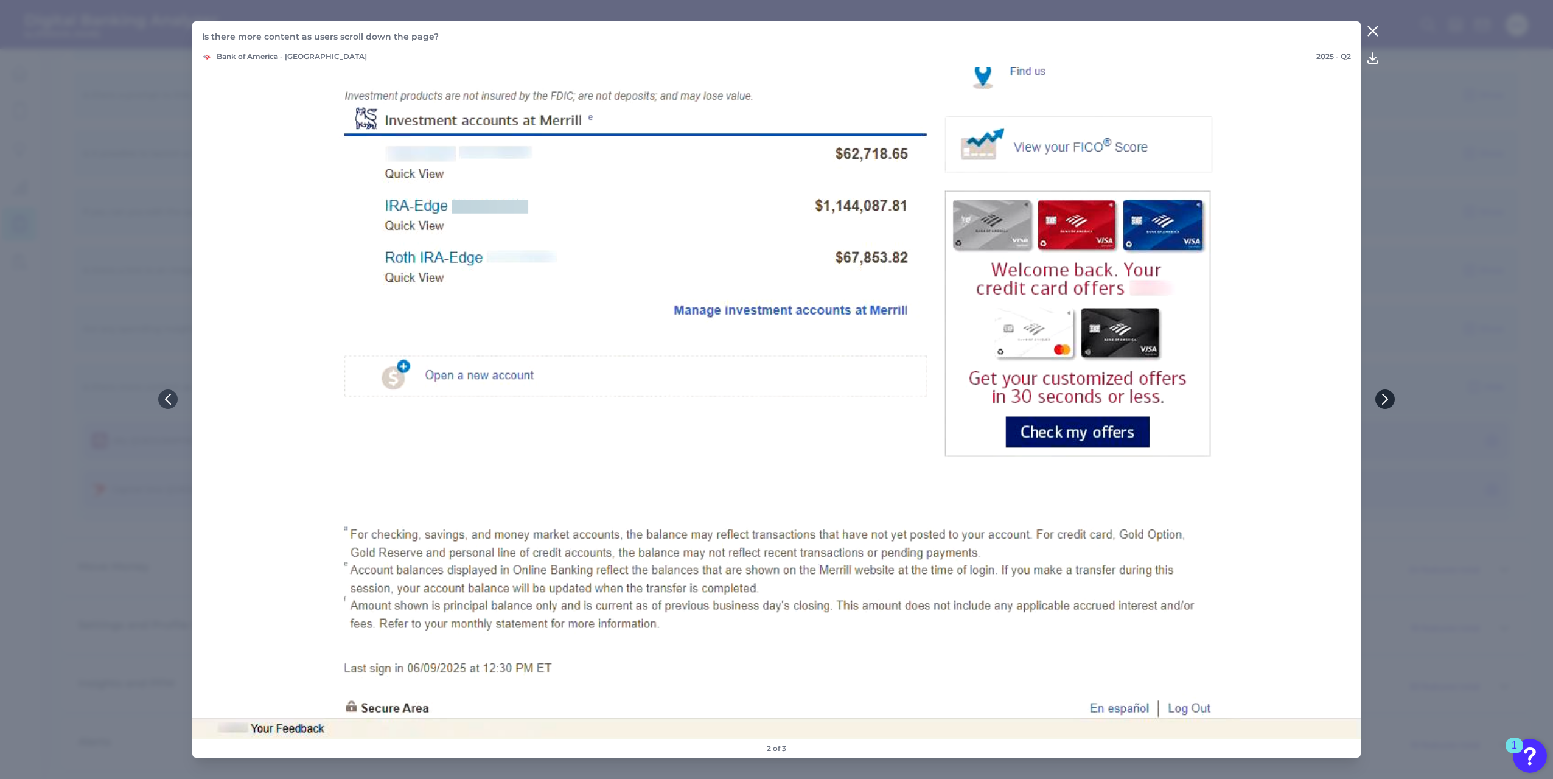
click at [1390, 399] on icon at bounding box center [1385, 399] width 11 height 11
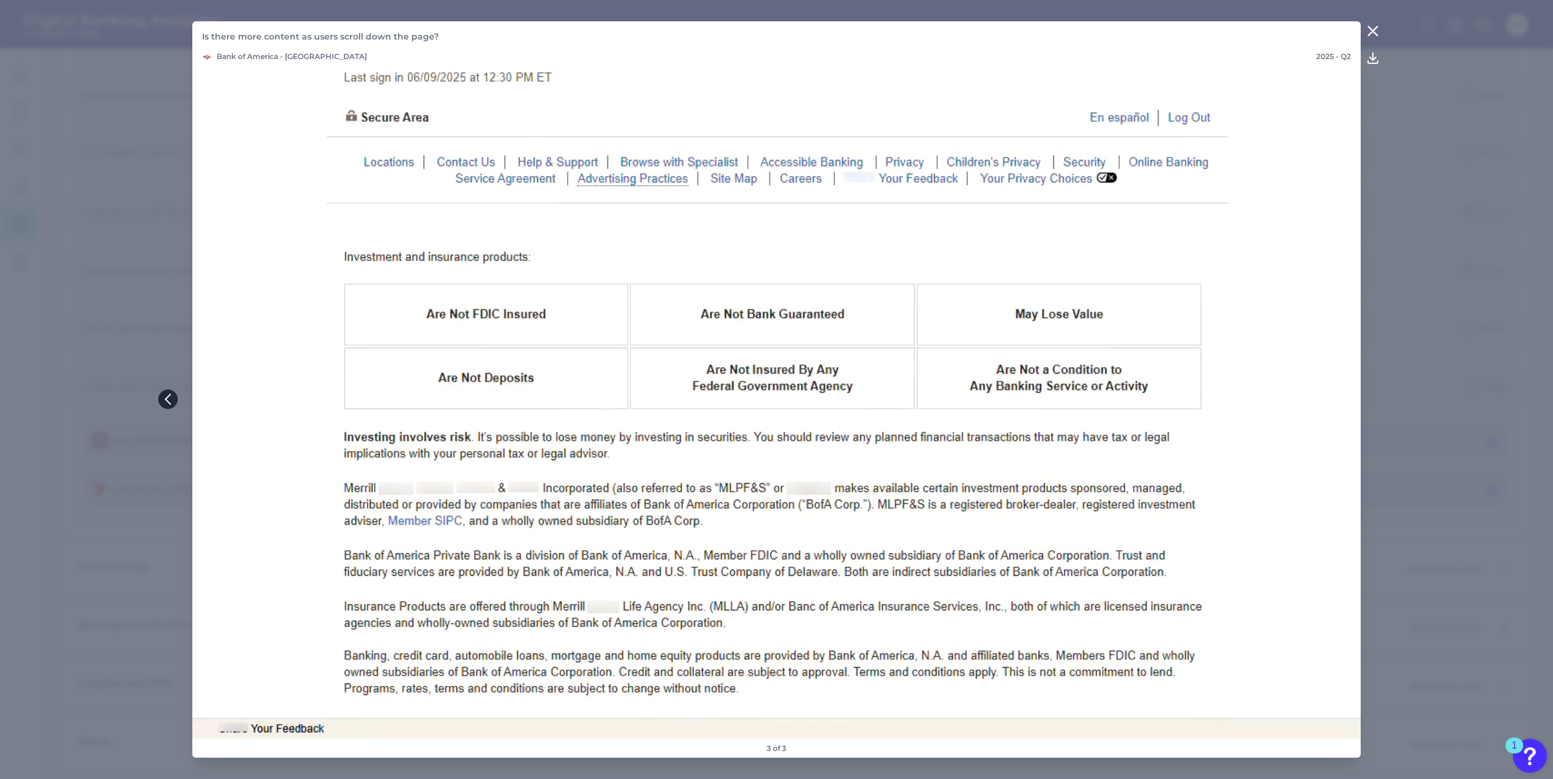
click at [168, 398] on icon at bounding box center [167, 399] width 11 height 11
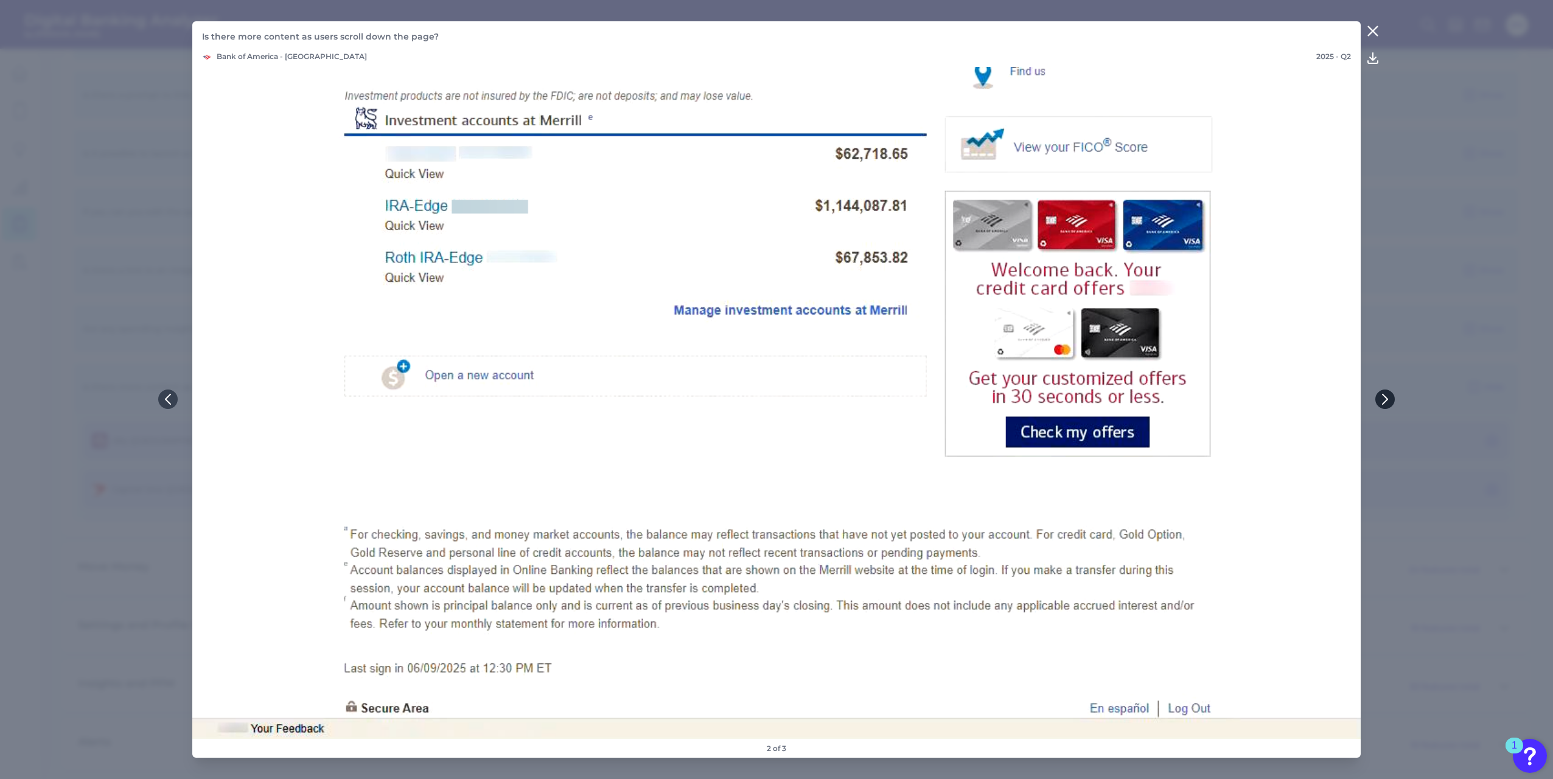
click at [1387, 400] on icon at bounding box center [1385, 399] width 5 height 10
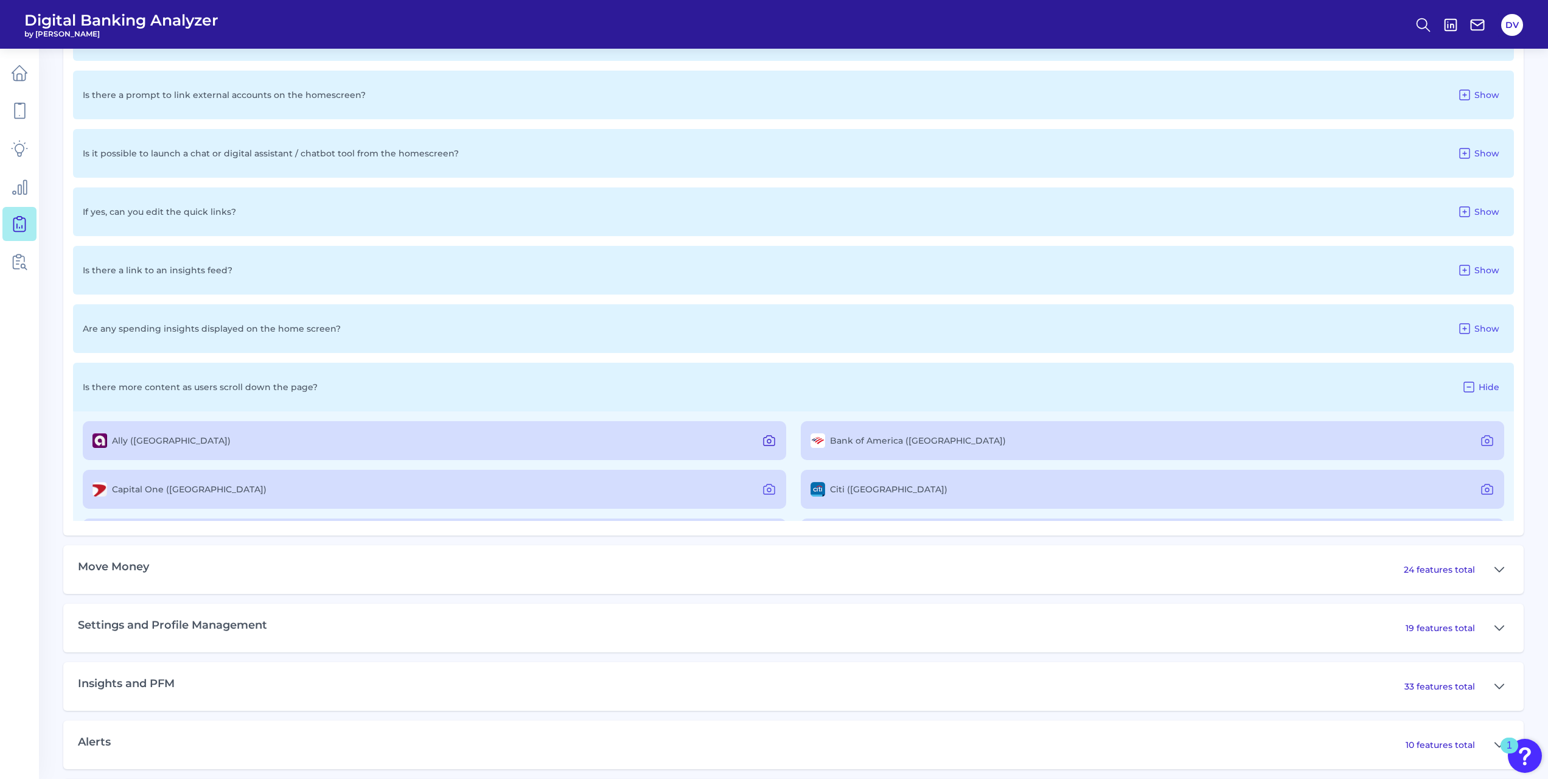
click at [767, 443] on icon at bounding box center [769, 441] width 4 height 4
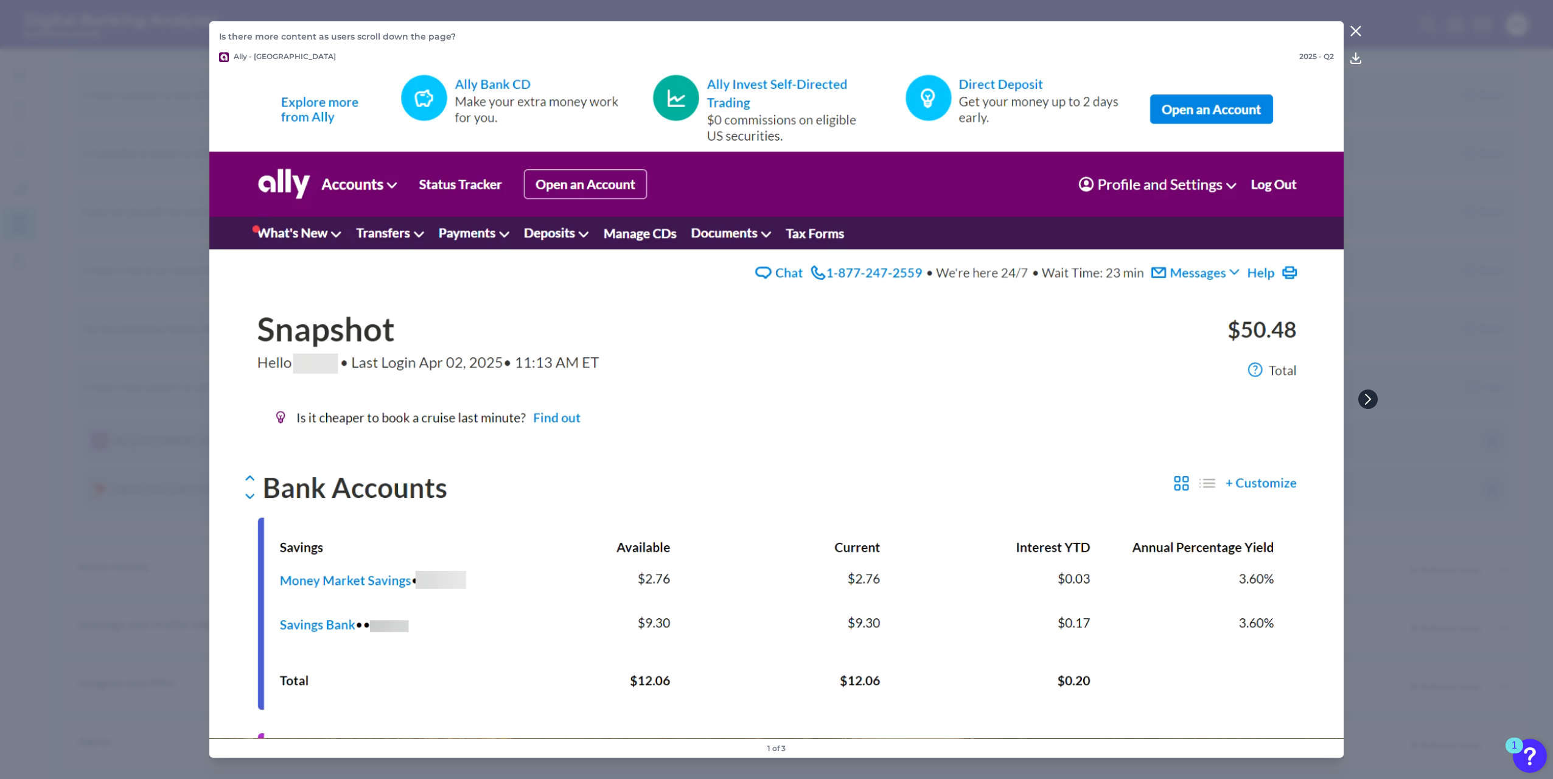
click at [1369, 398] on icon at bounding box center [1368, 399] width 5 height 10
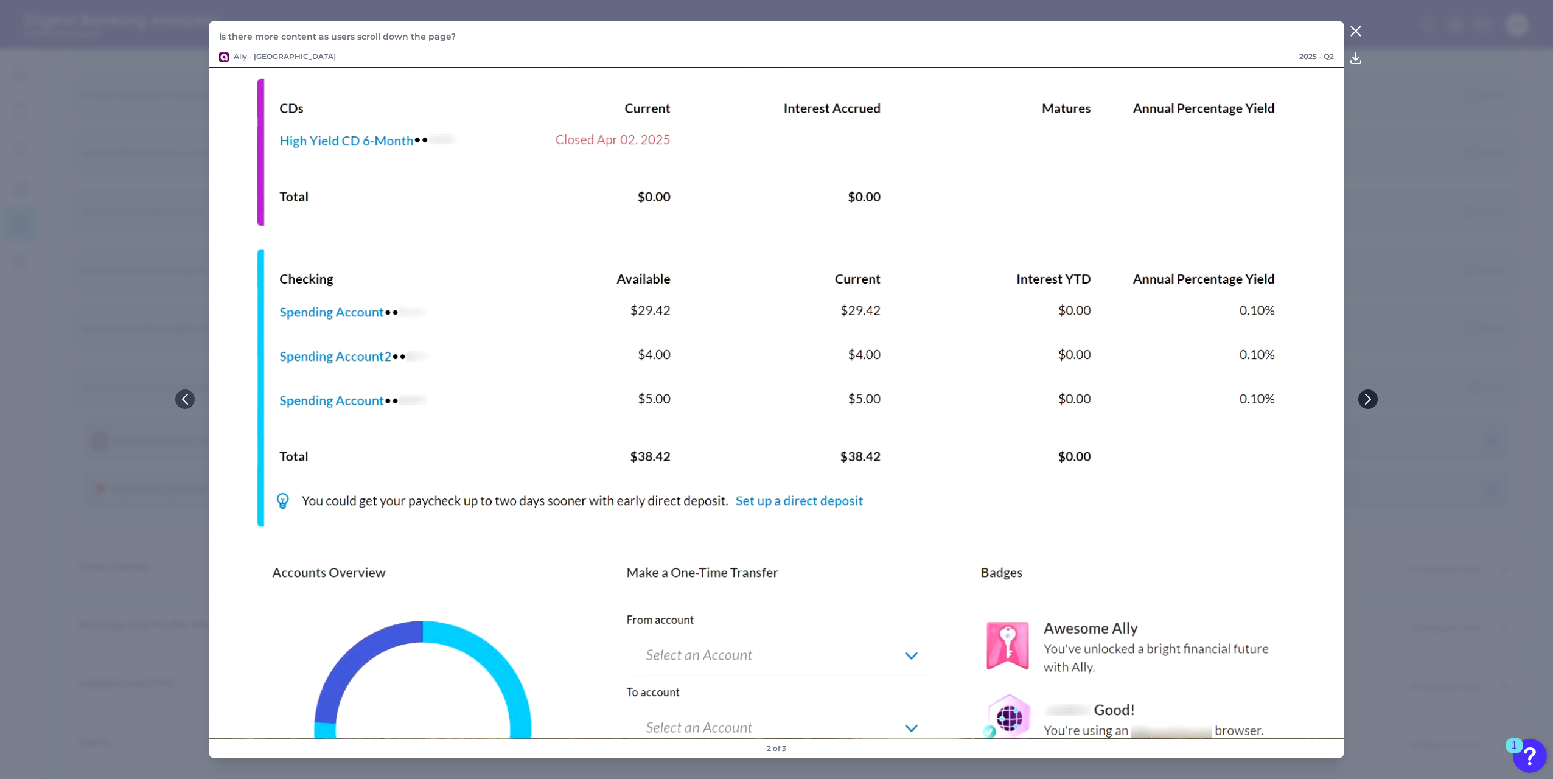
click at [1369, 398] on icon at bounding box center [1368, 399] width 5 height 10
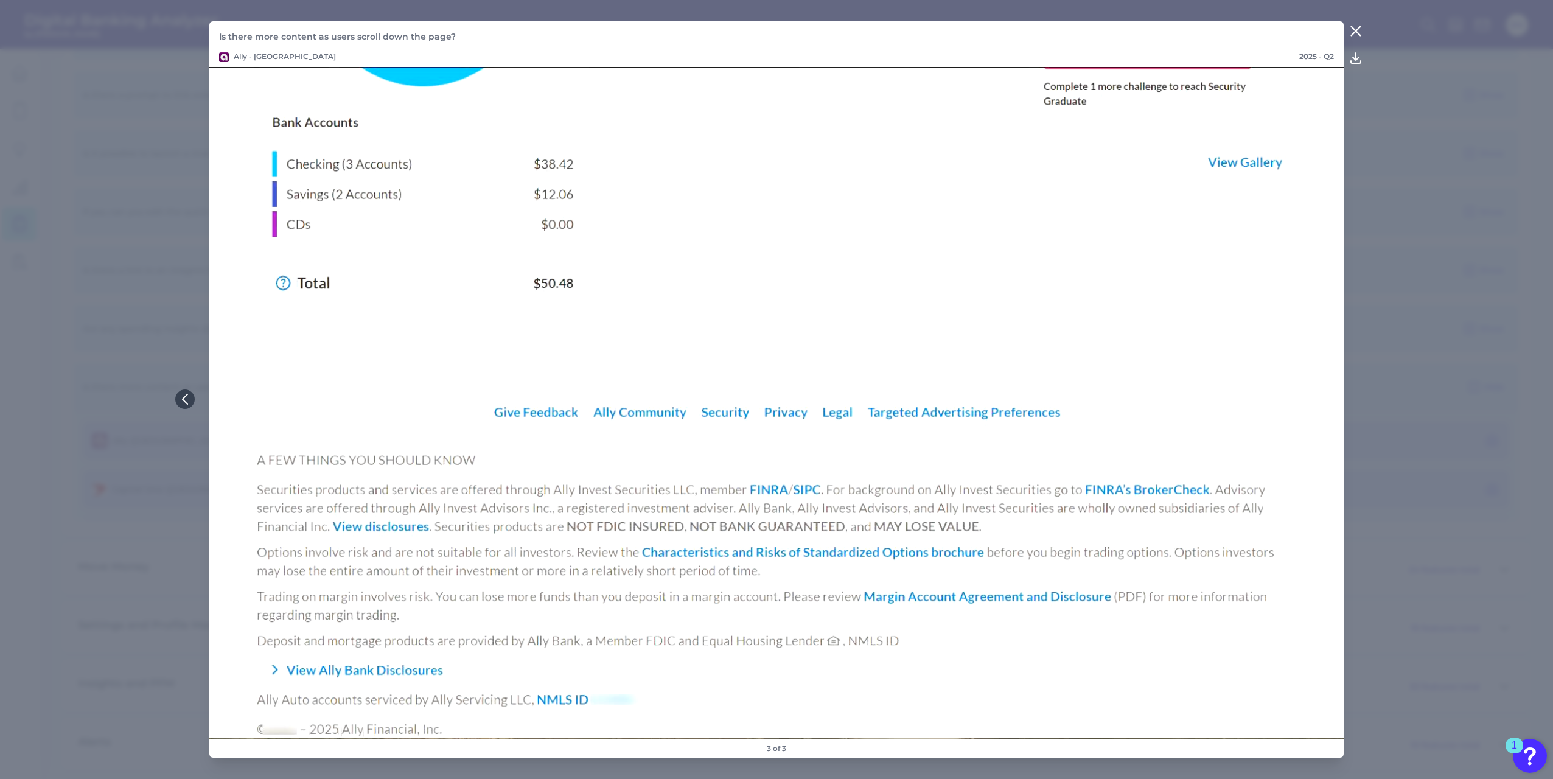
click at [1355, 34] on icon at bounding box center [1356, 31] width 15 height 15
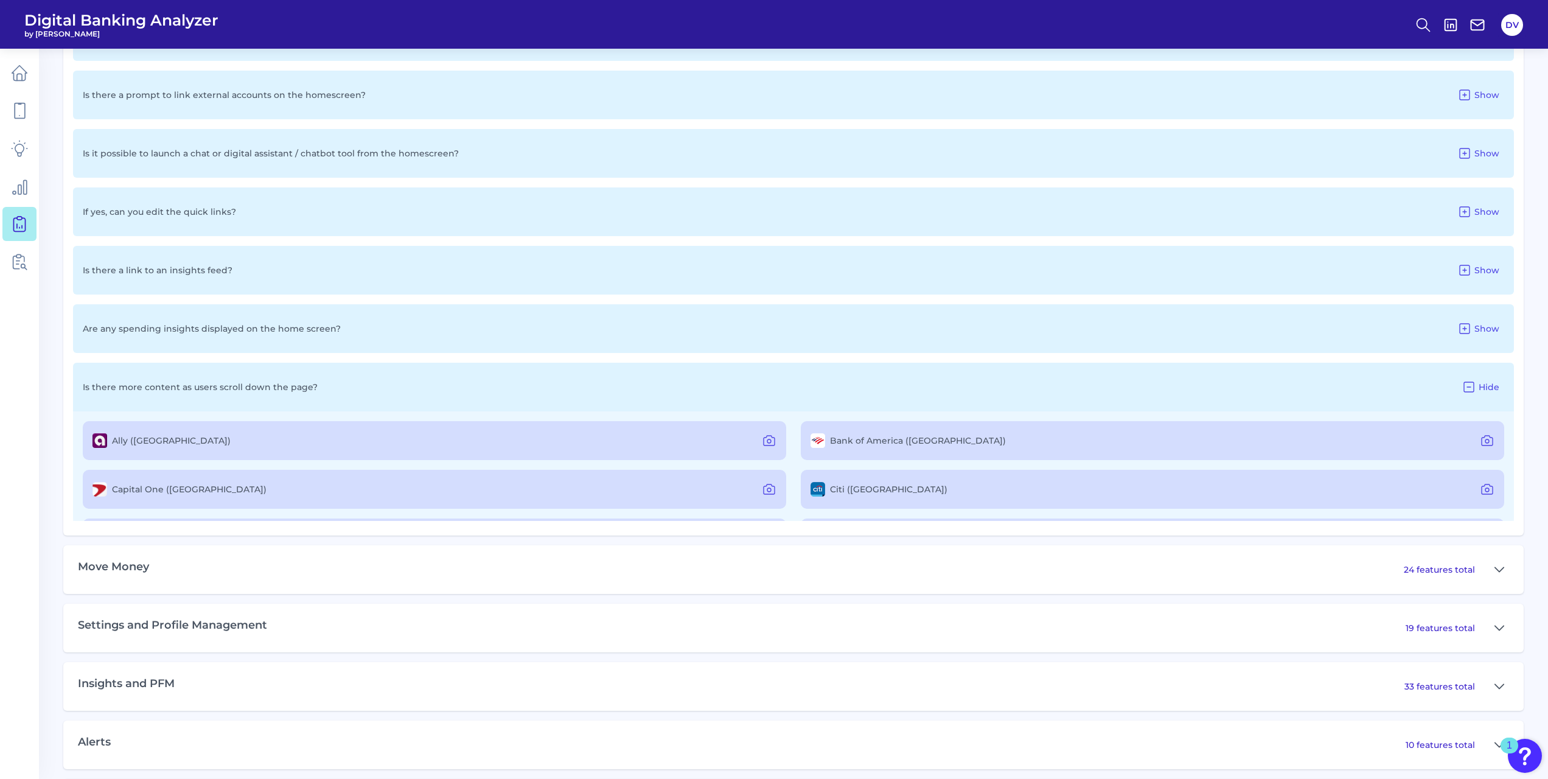
scroll to position [1291, 0]
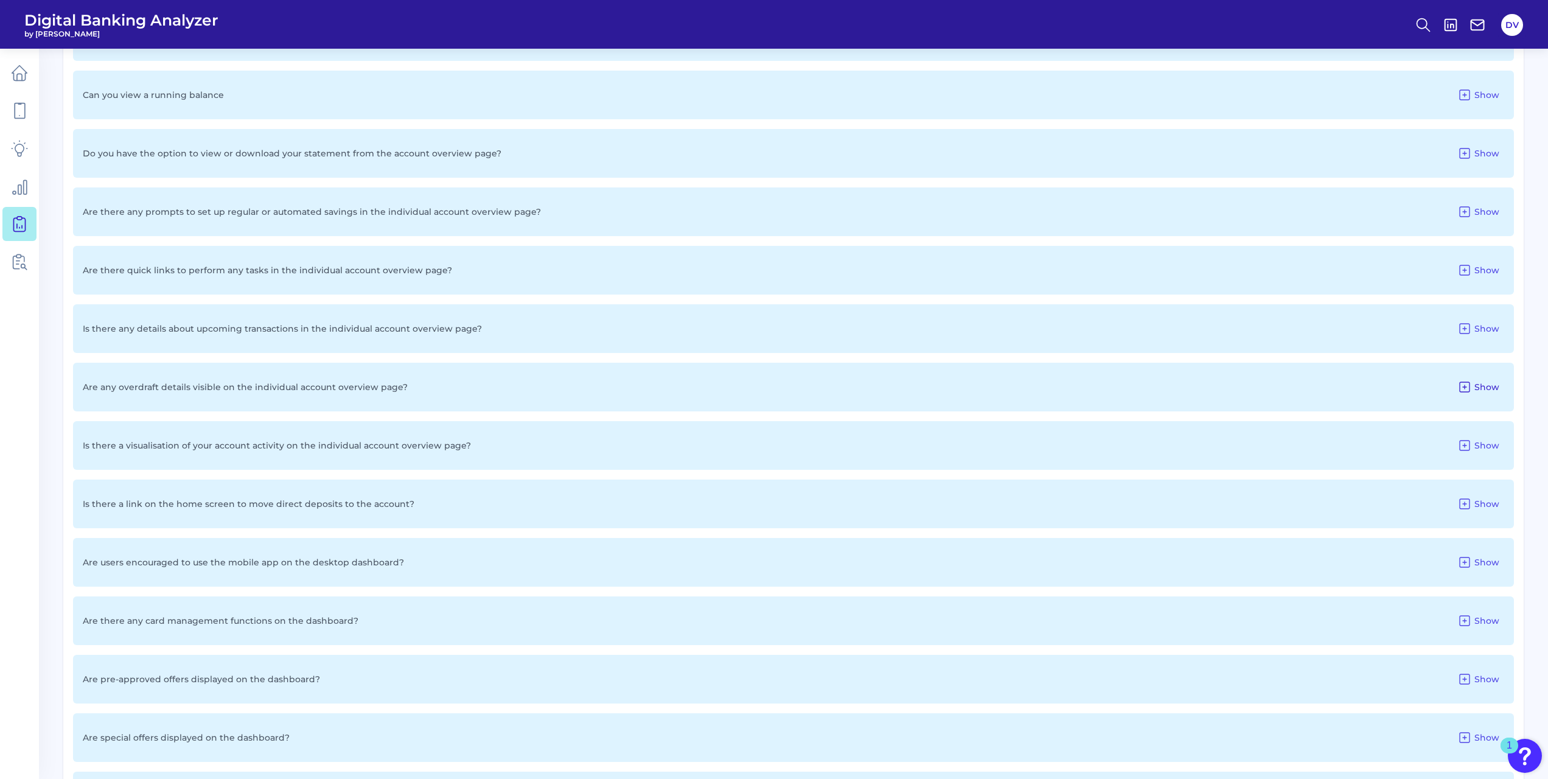
click at [1479, 390] on span "Show" at bounding box center [1487, 387] width 25 height 11
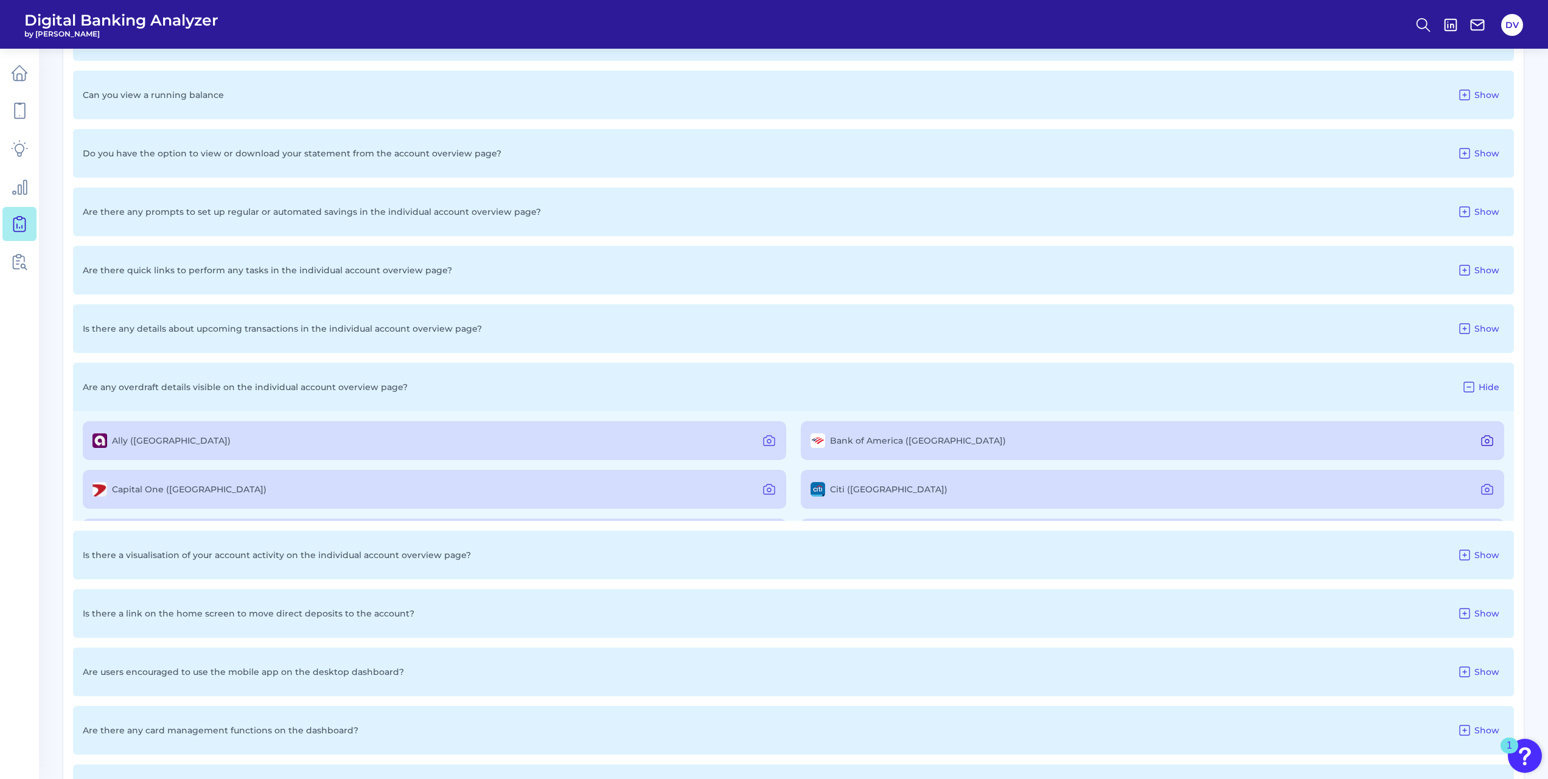
click at [1482, 444] on icon at bounding box center [1487, 440] width 15 height 15
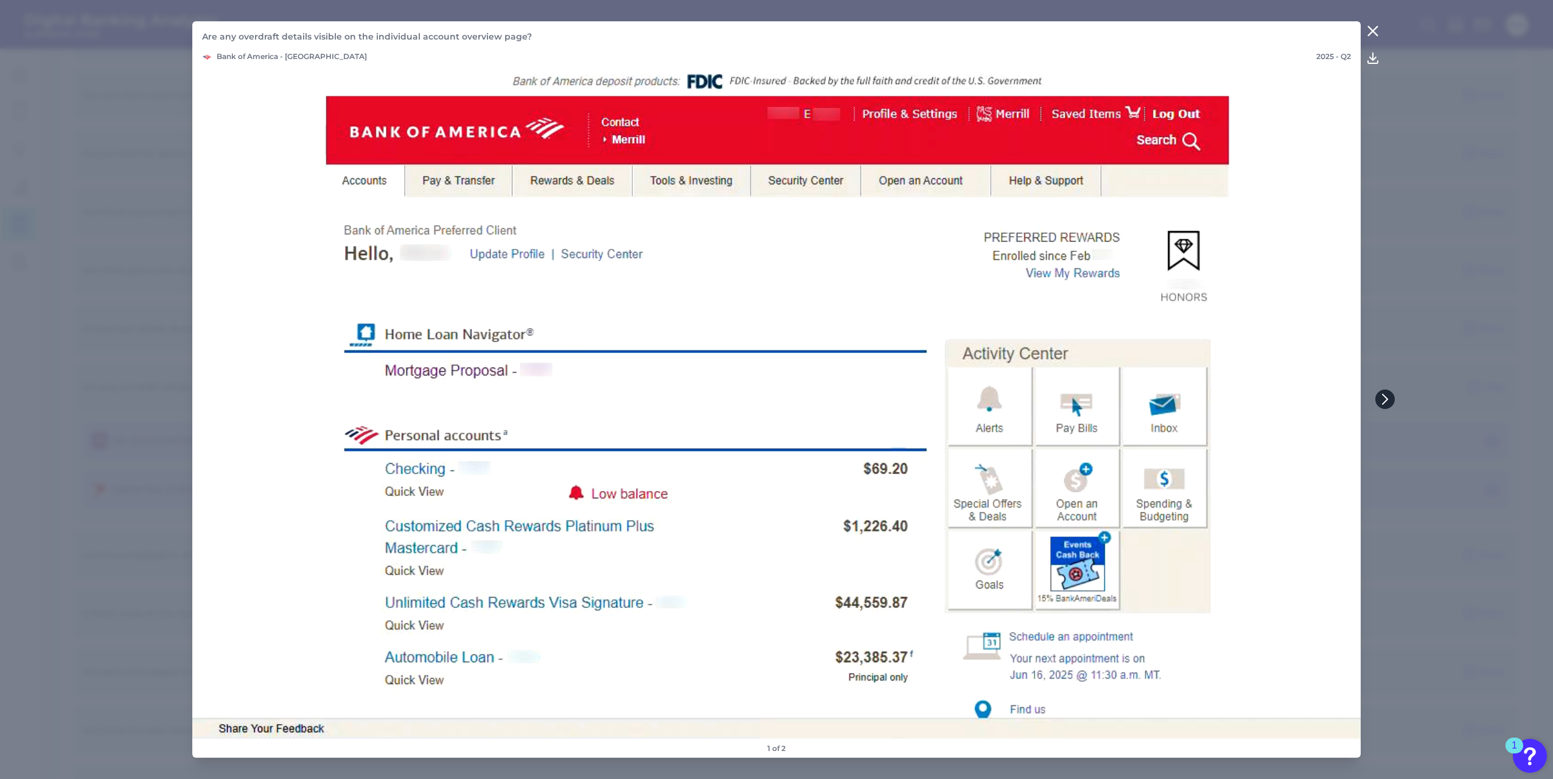
click at [1385, 402] on icon at bounding box center [1385, 399] width 5 height 10
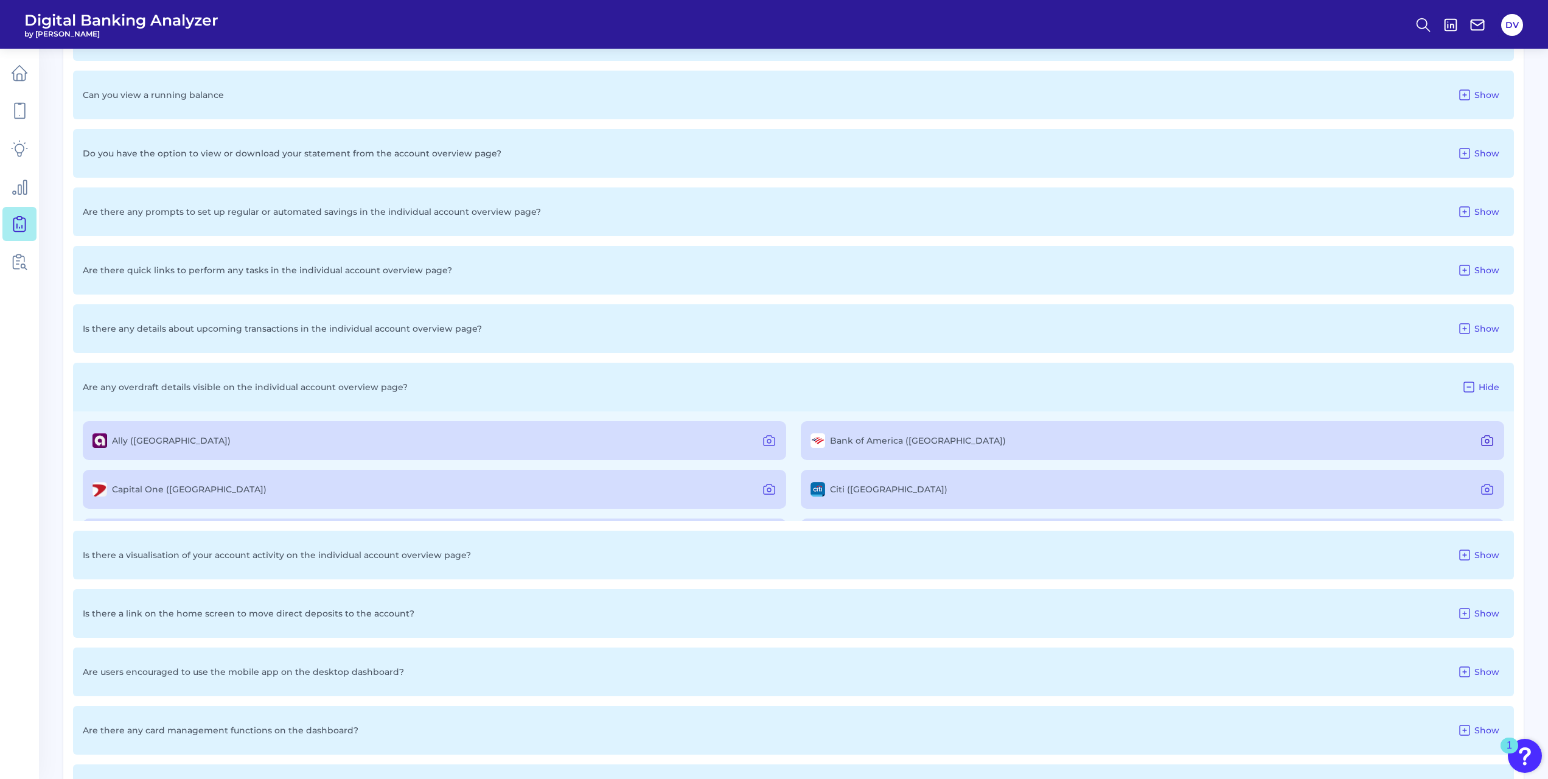
click at [1480, 441] on icon at bounding box center [1487, 440] width 15 height 15
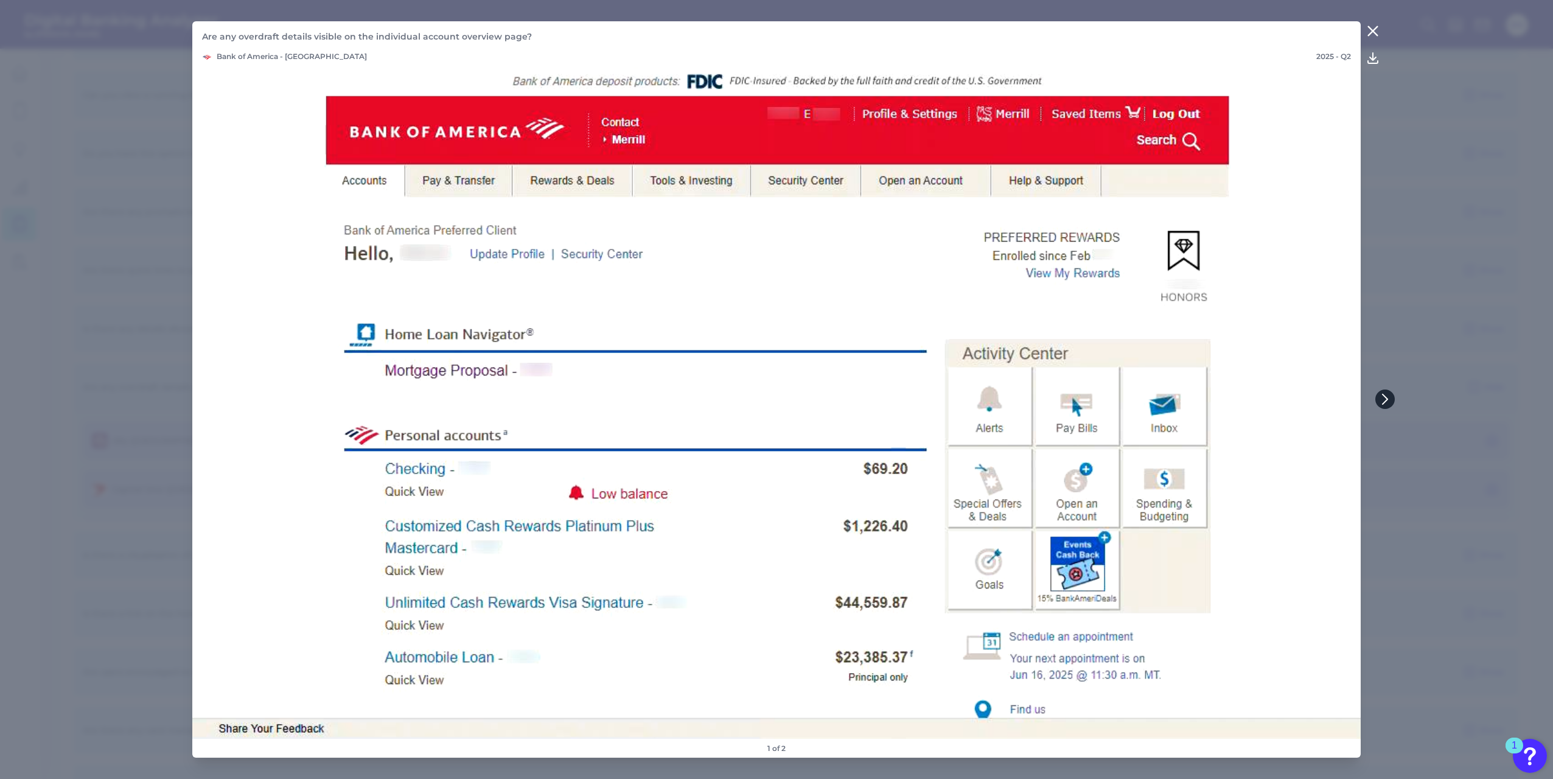
click at [1383, 397] on icon at bounding box center [1385, 399] width 11 height 11
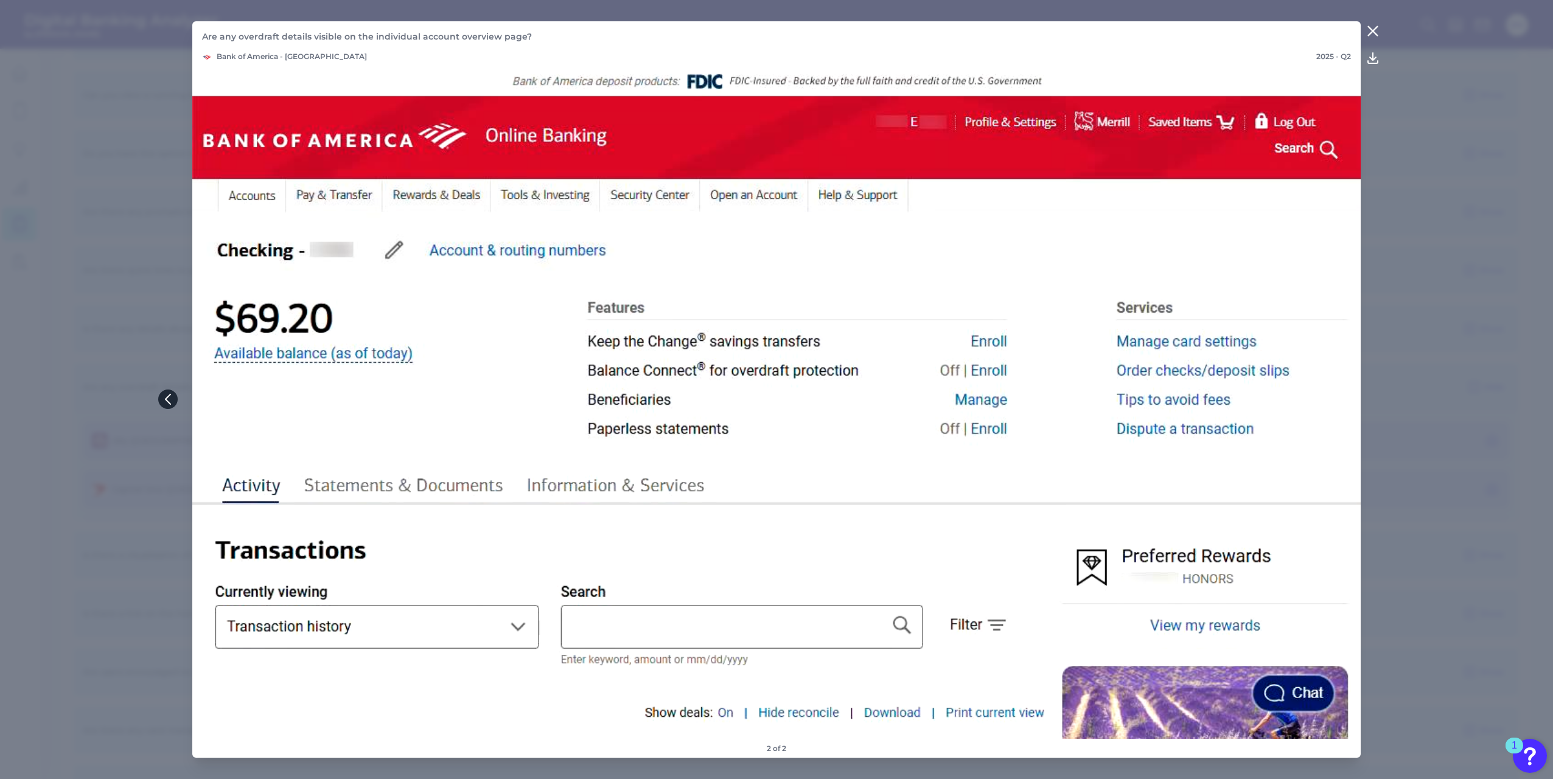
click at [166, 399] on icon at bounding box center [168, 399] width 5 height 10
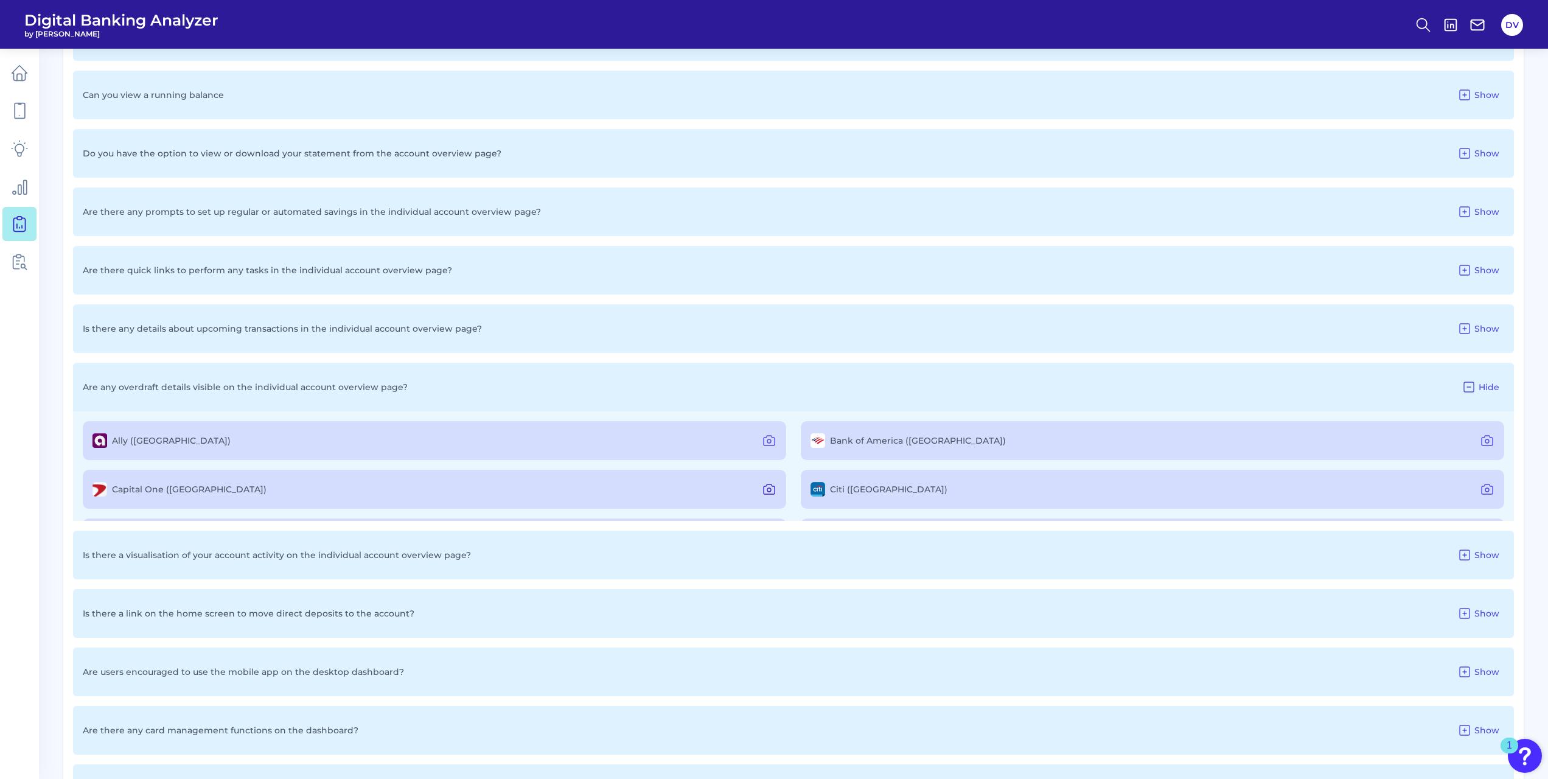
click at [765, 495] on icon at bounding box center [769, 489] width 15 height 15
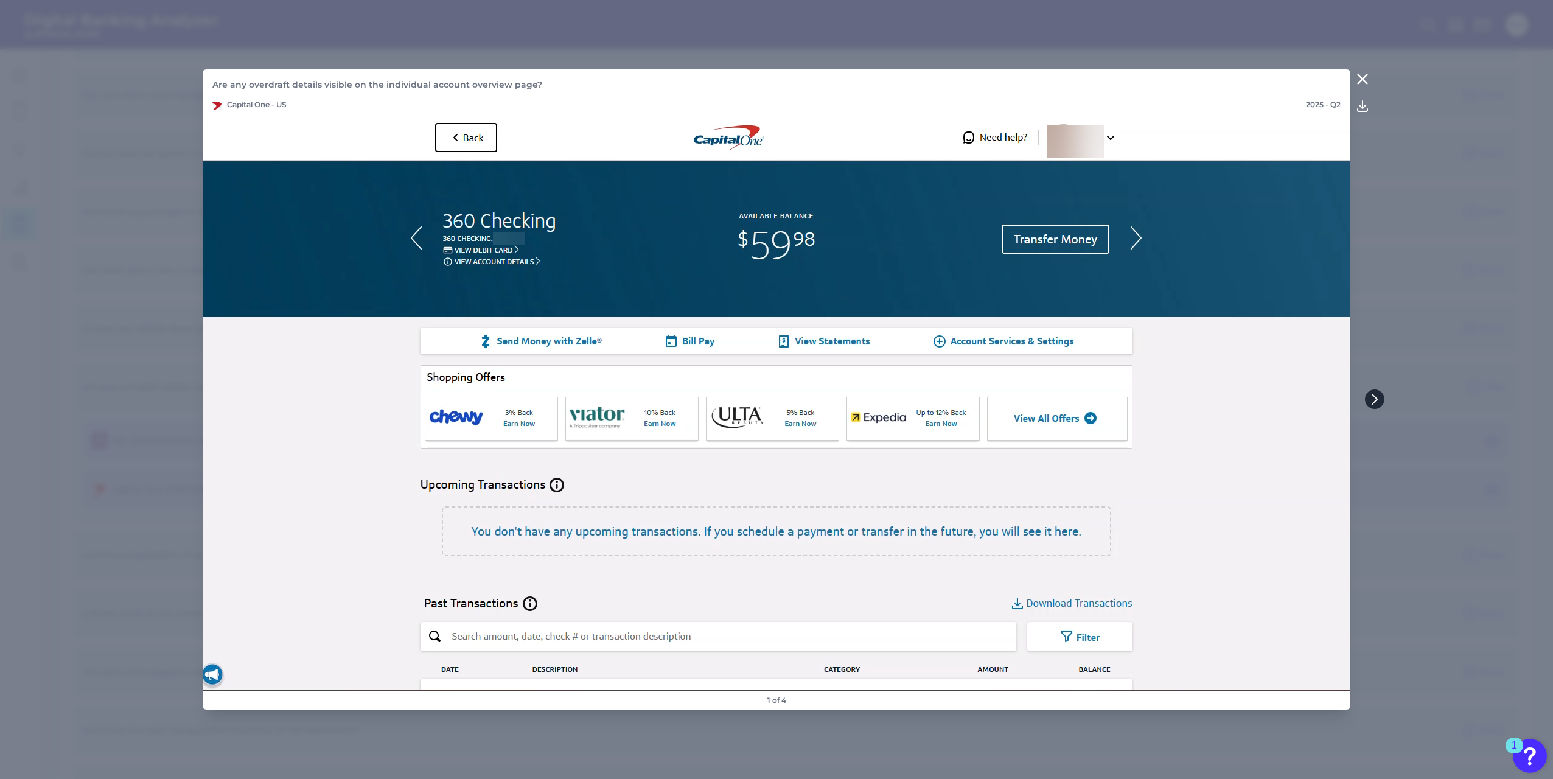
click at [1374, 394] on icon at bounding box center [1374, 399] width 11 height 11
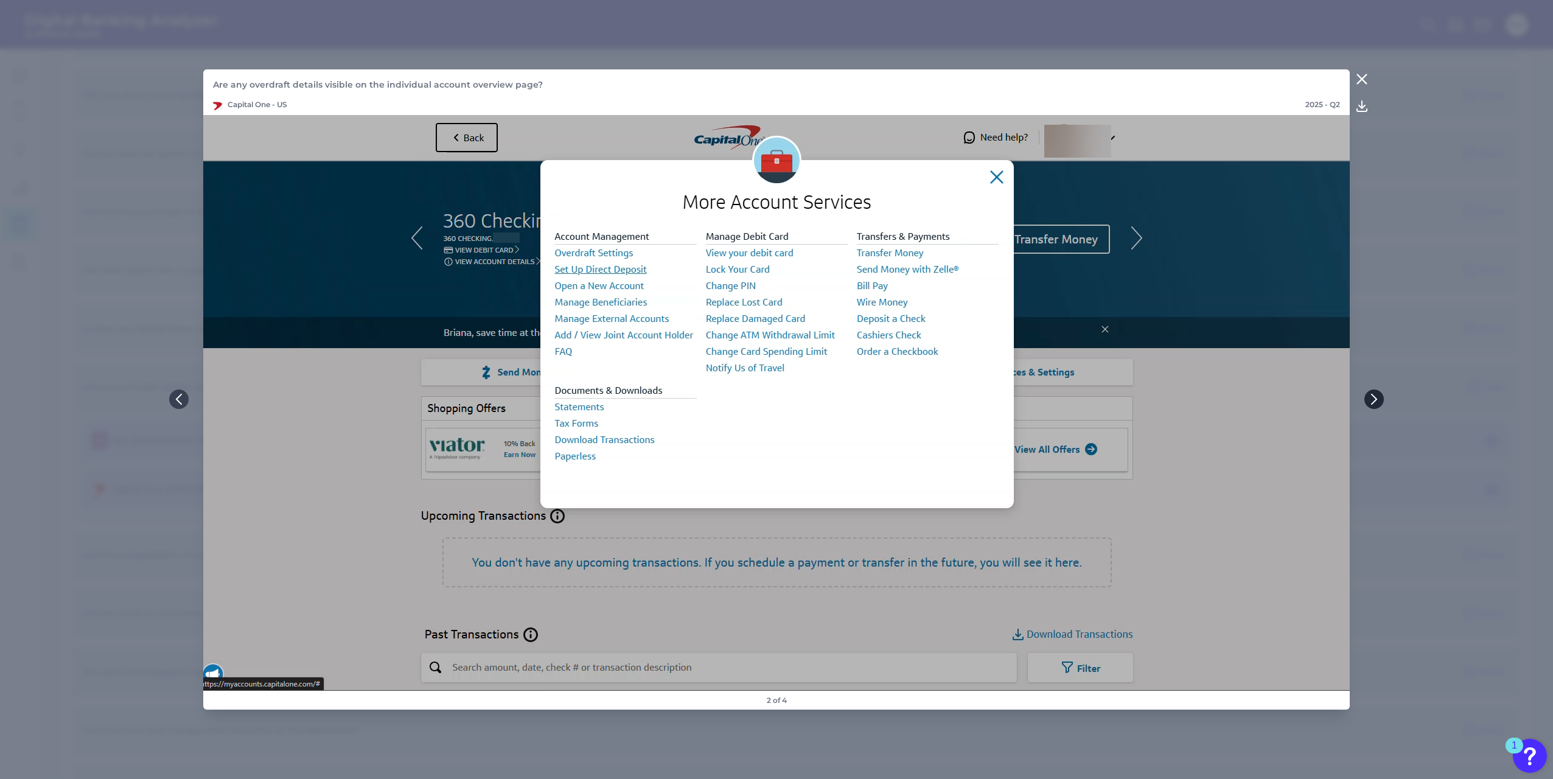
click at [1378, 399] on icon at bounding box center [1374, 399] width 11 height 11
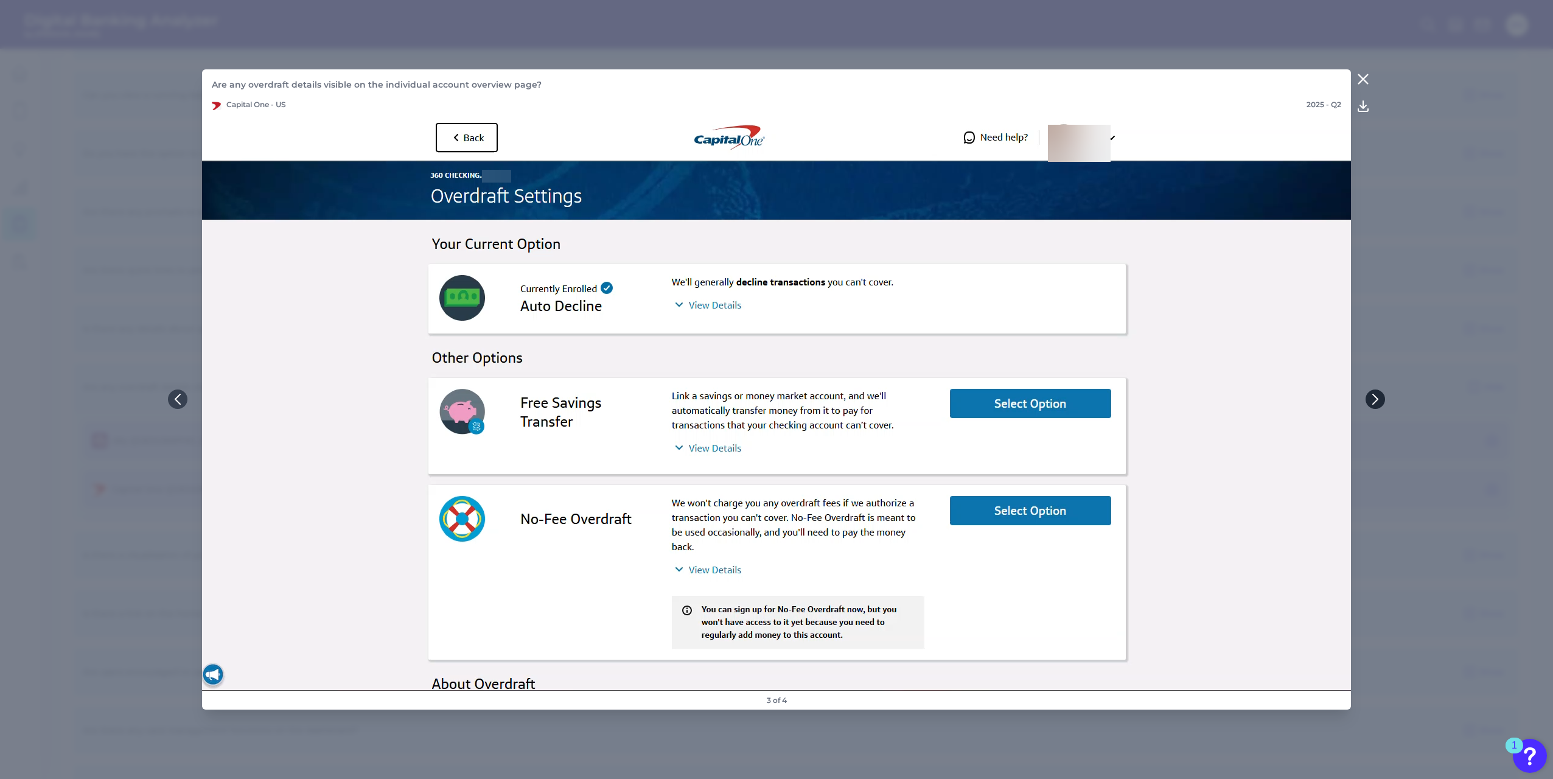
click at [1373, 402] on icon at bounding box center [1375, 399] width 11 height 11
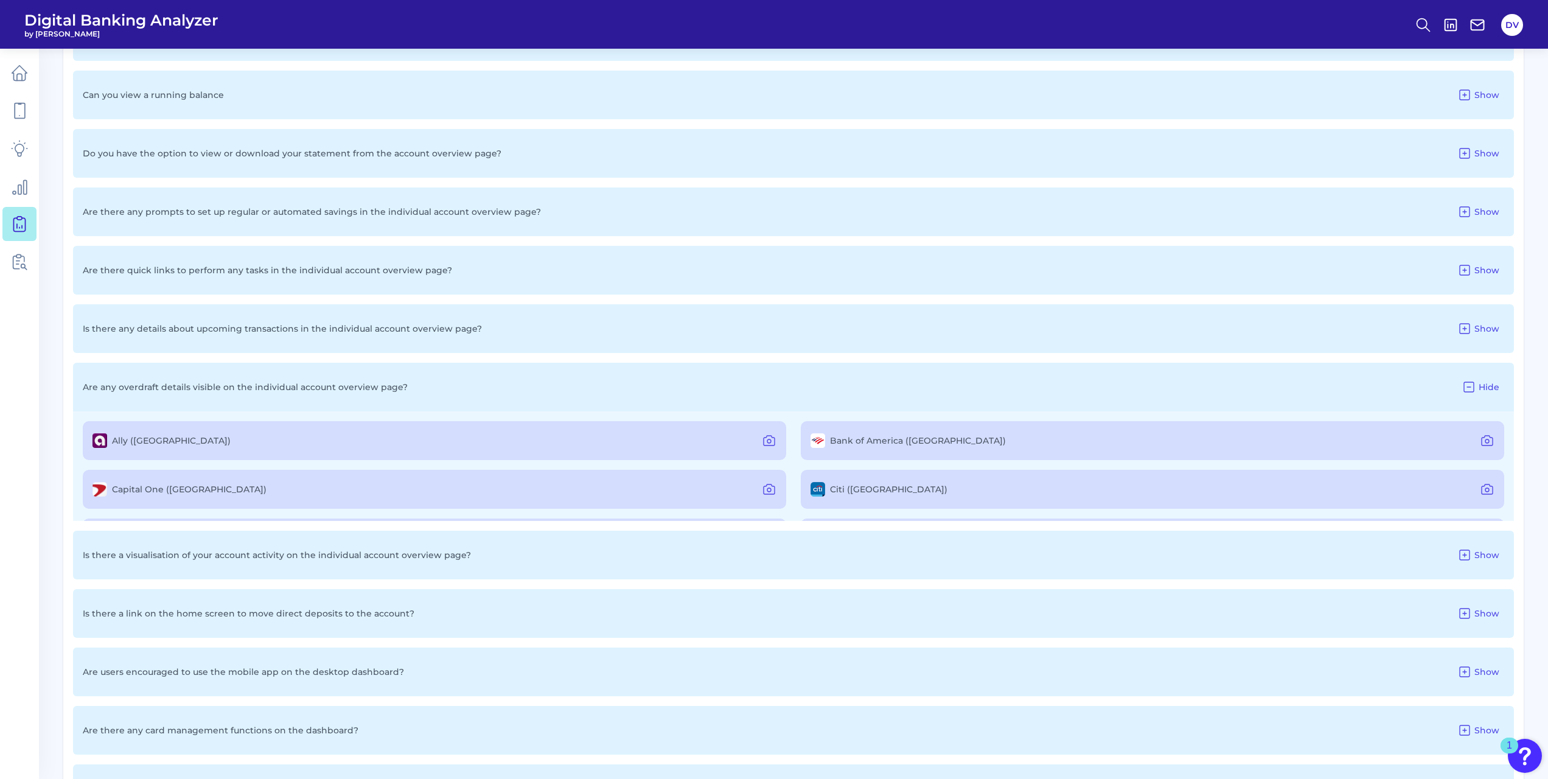
scroll to position [823, 0]
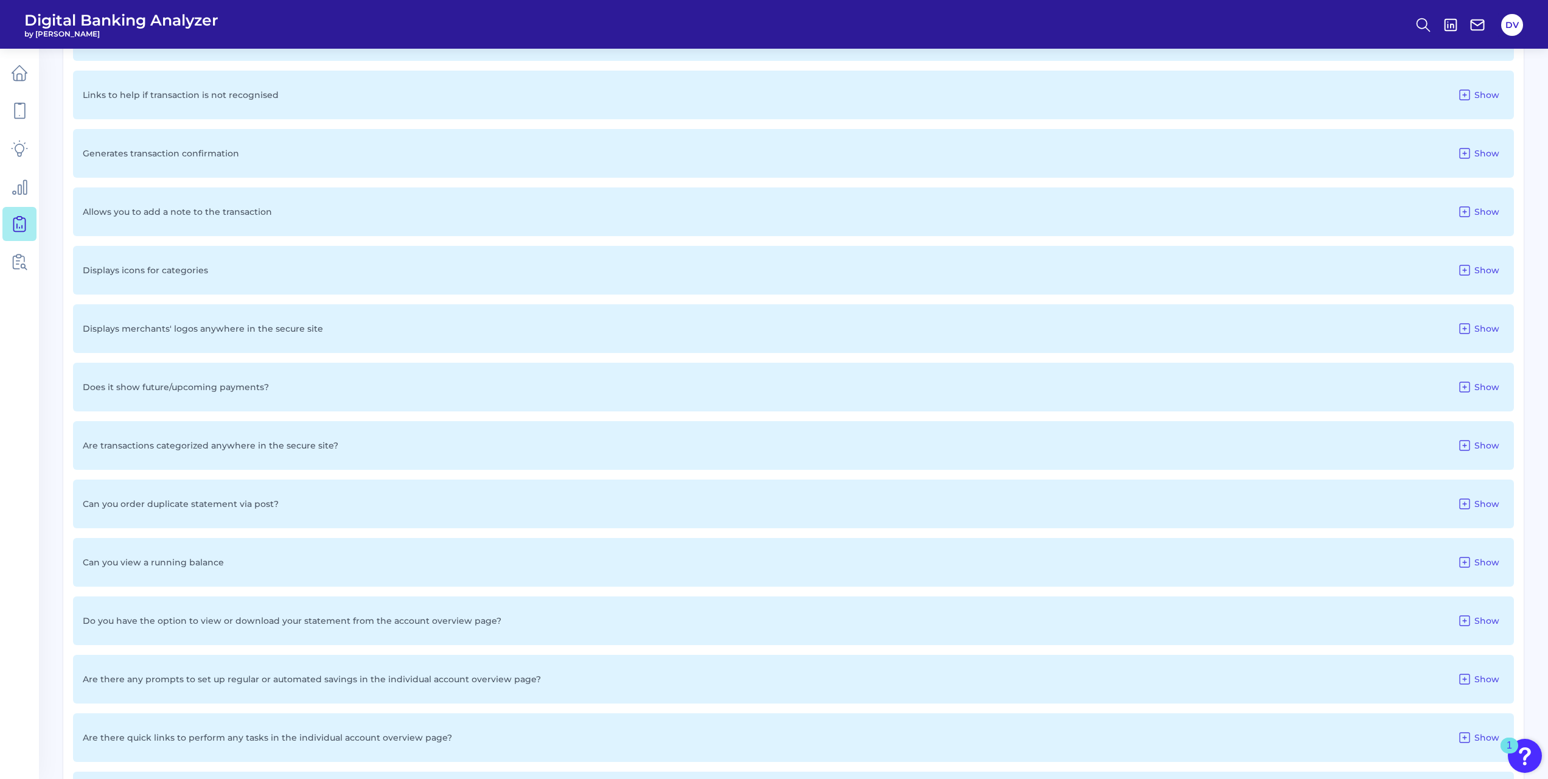
click at [458, 376] on div "Does it show future/upcoming payments? Show" at bounding box center [793, 387] width 1441 height 49
click at [1481, 391] on span "Show" at bounding box center [1487, 387] width 25 height 11
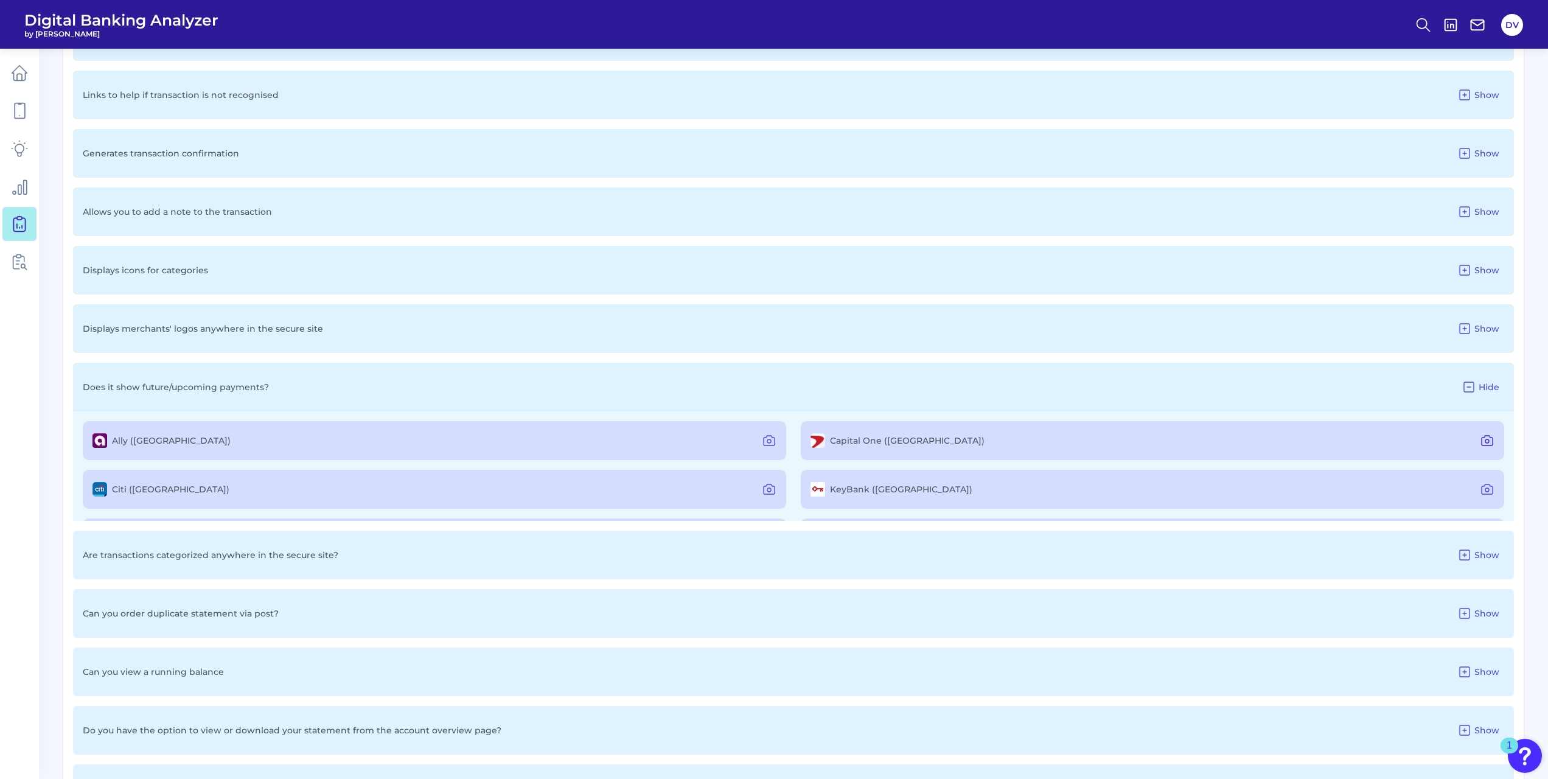
click at [1482, 439] on icon at bounding box center [1487, 440] width 15 height 15
click at [763, 441] on icon at bounding box center [769, 440] width 15 height 15
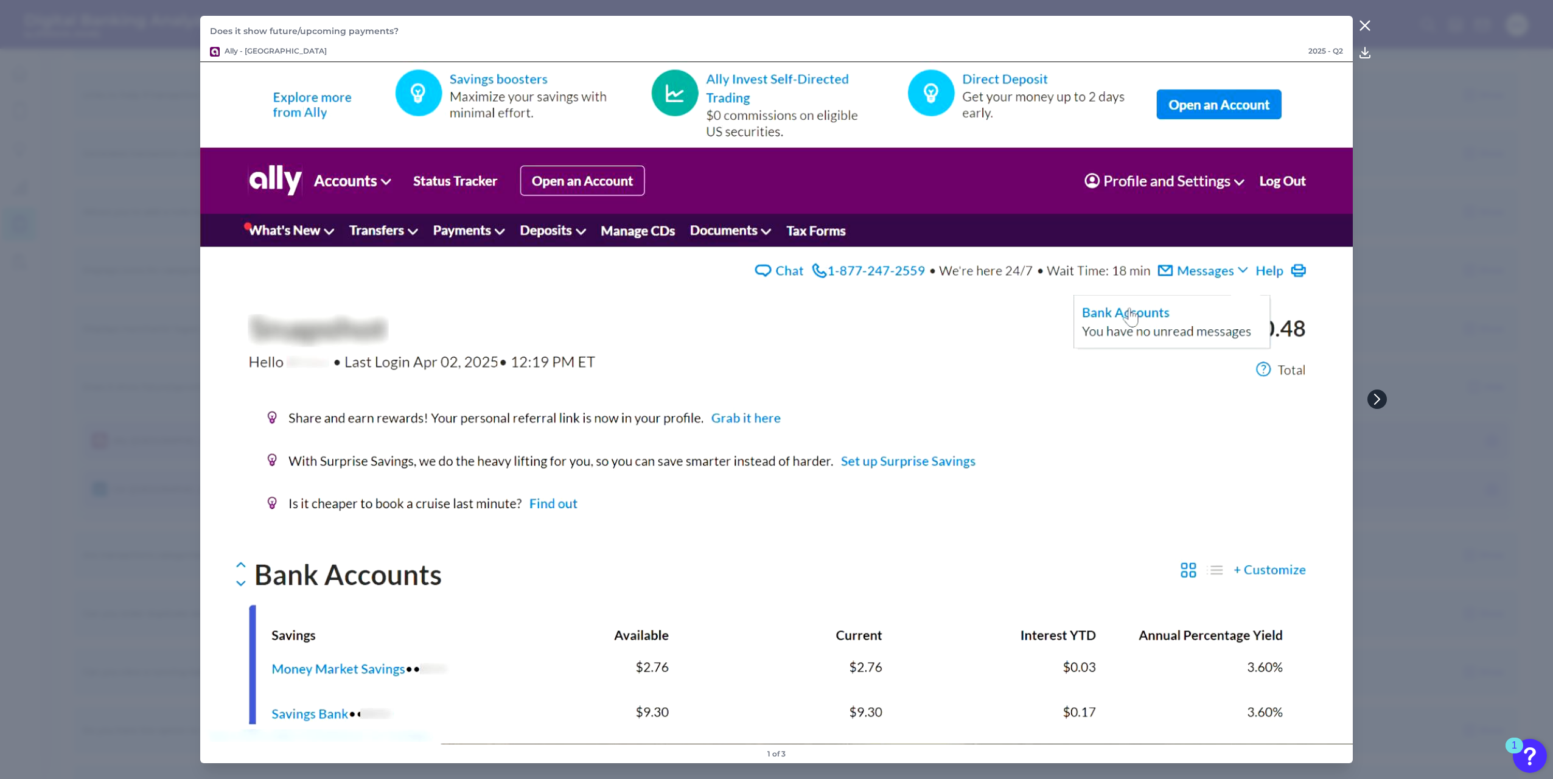
click at [1377, 391] on button at bounding box center [1376, 398] width 19 height 19
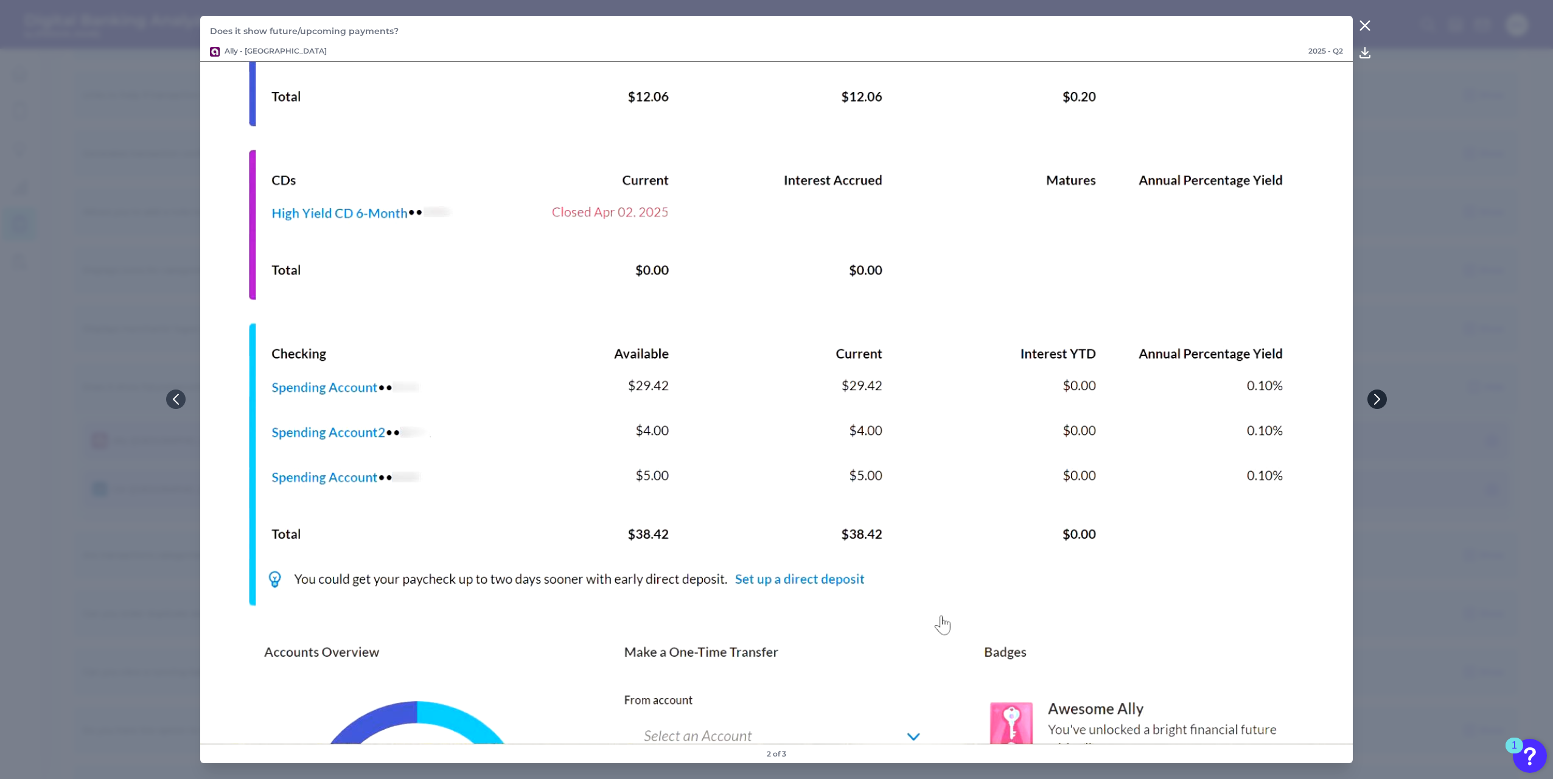
click at [1378, 400] on icon at bounding box center [1377, 399] width 5 height 10
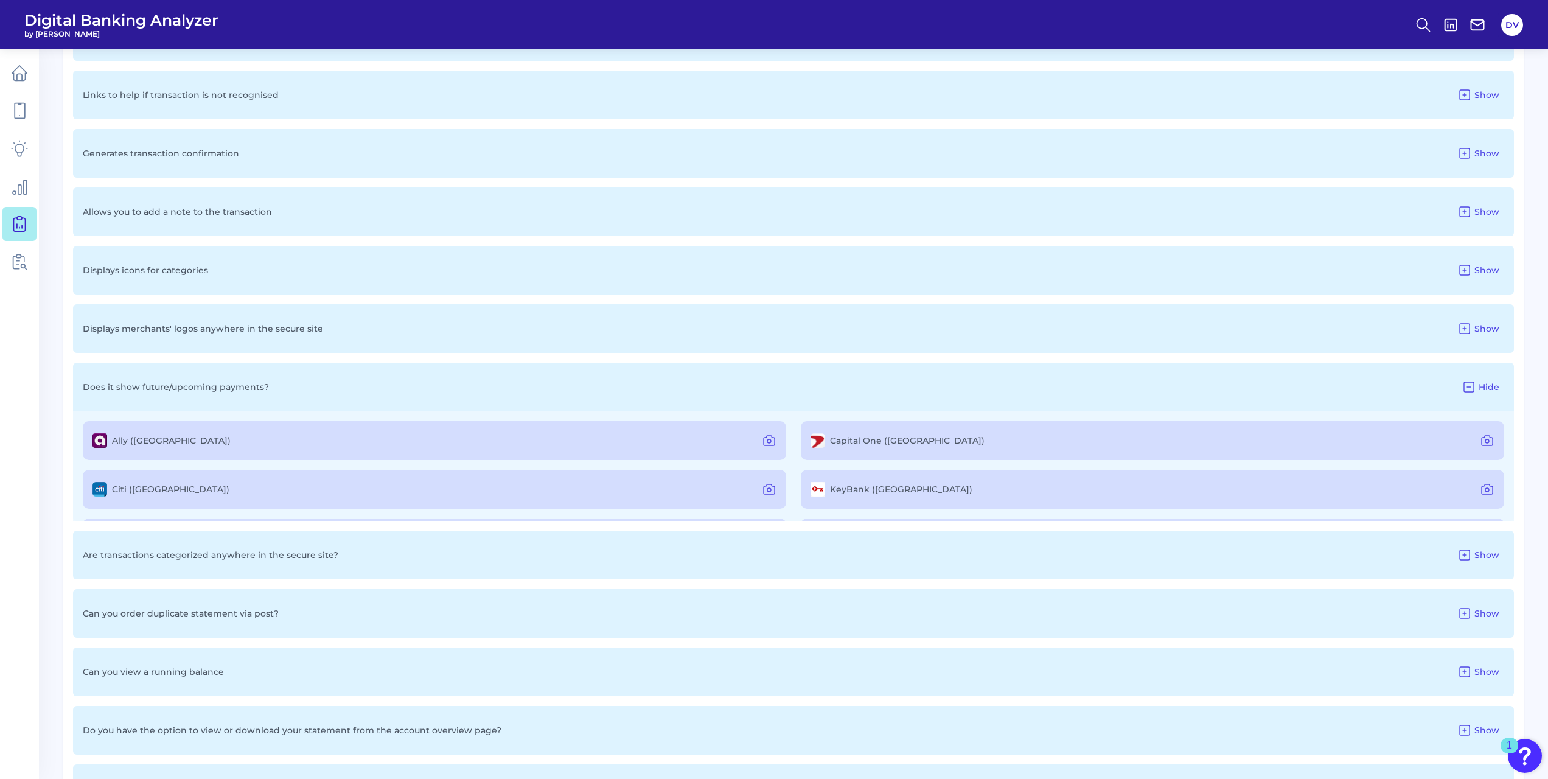
scroll to position [2561, 0]
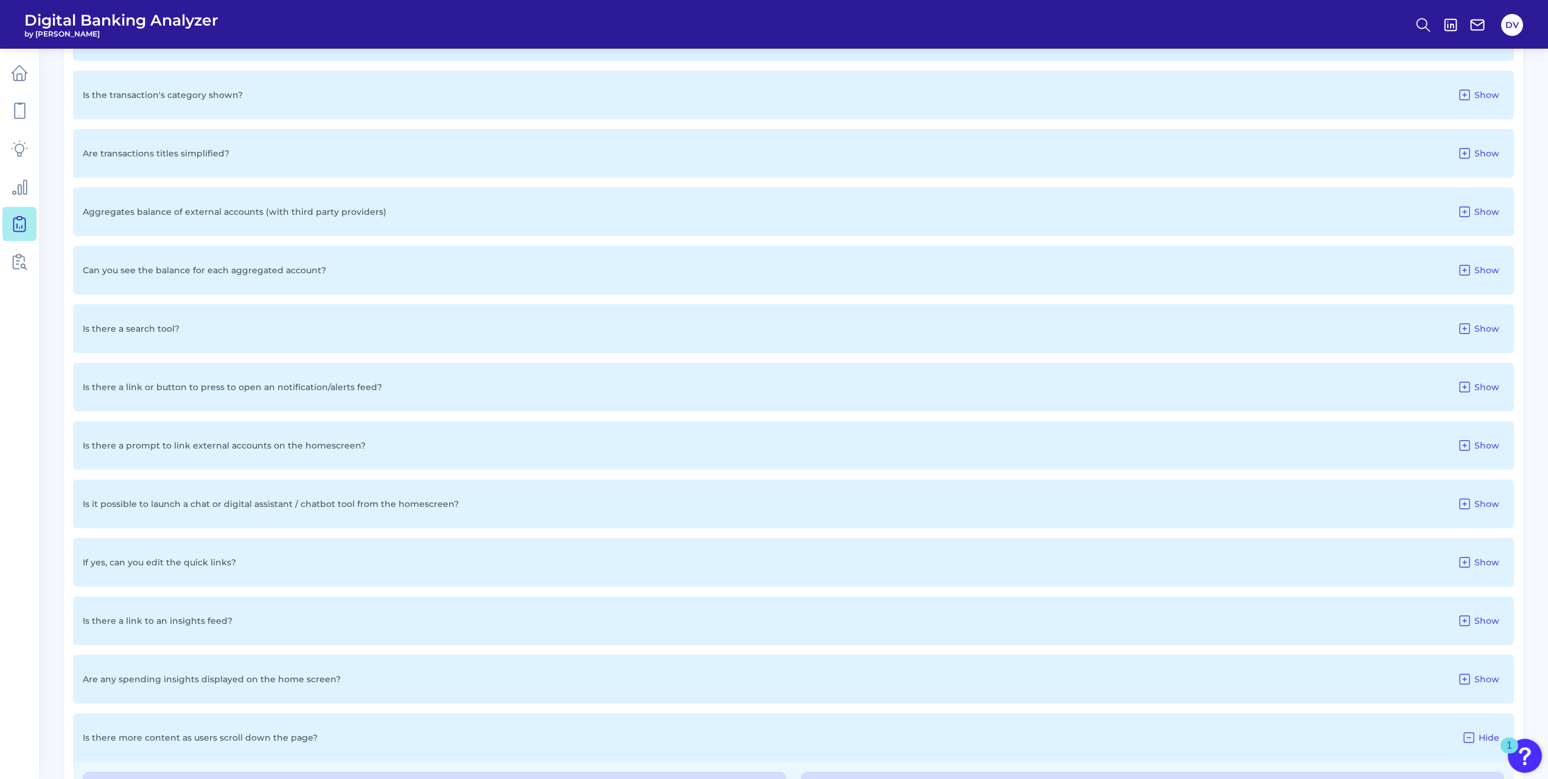
click at [1464, 377] on div "Is there a link or button to press to open an notification/alerts feed? Show" at bounding box center [793, 387] width 1441 height 49
click at [1474, 388] on button "Show" at bounding box center [1479, 386] width 52 height 19
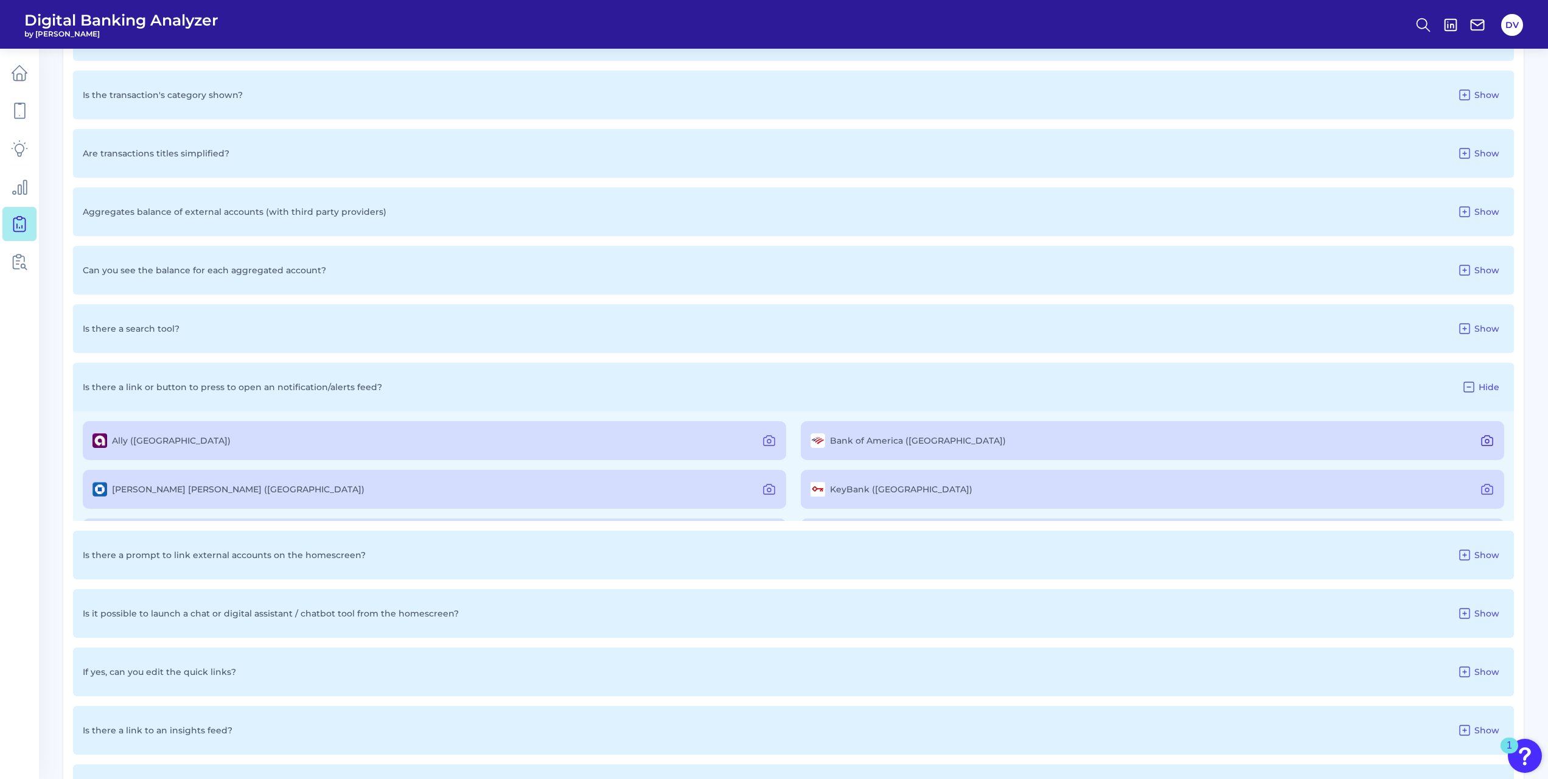
click at [1481, 440] on icon at bounding box center [1487, 440] width 15 height 15
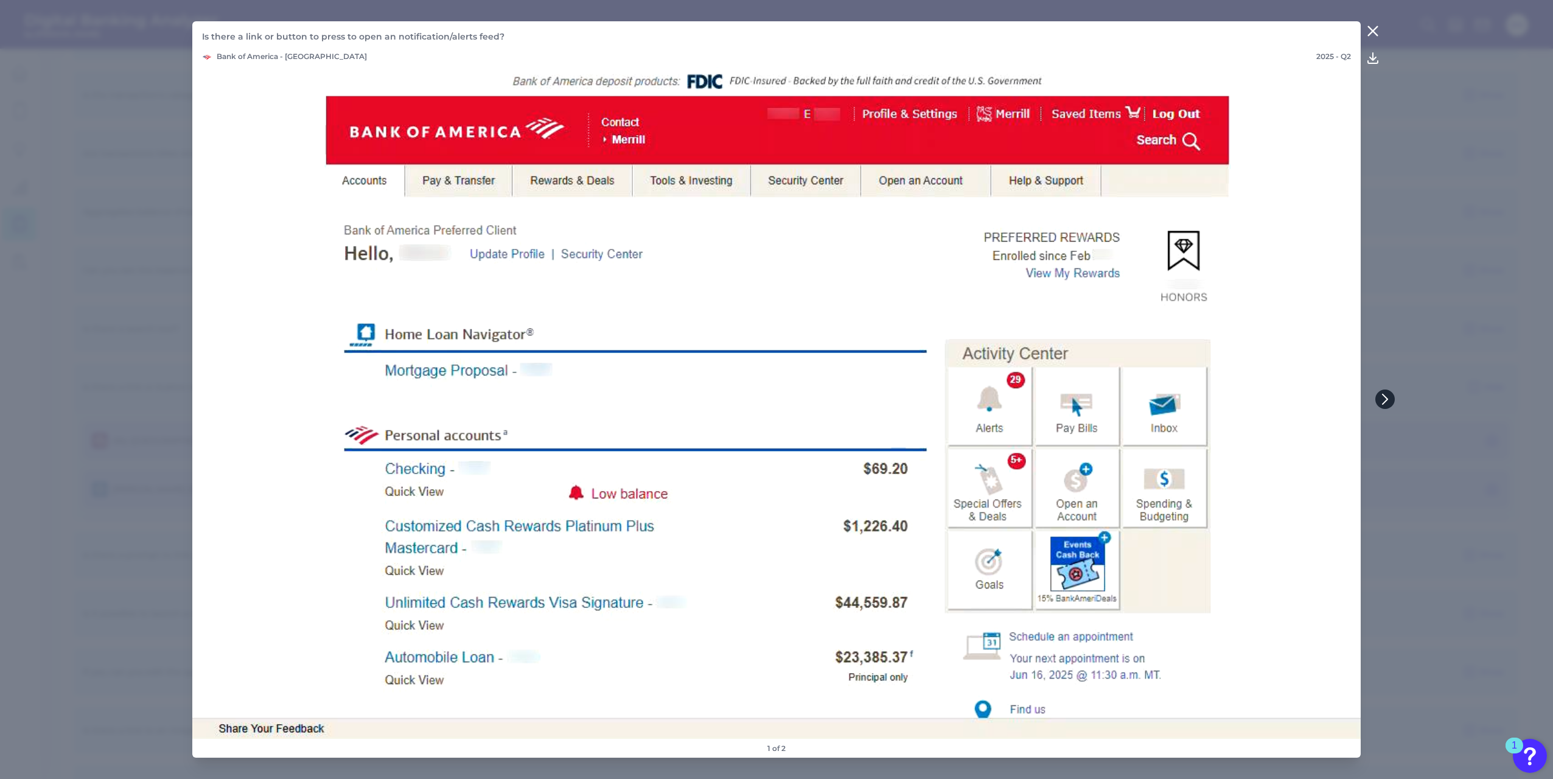
click at [1384, 397] on icon at bounding box center [1385, 399] width 11 height 11
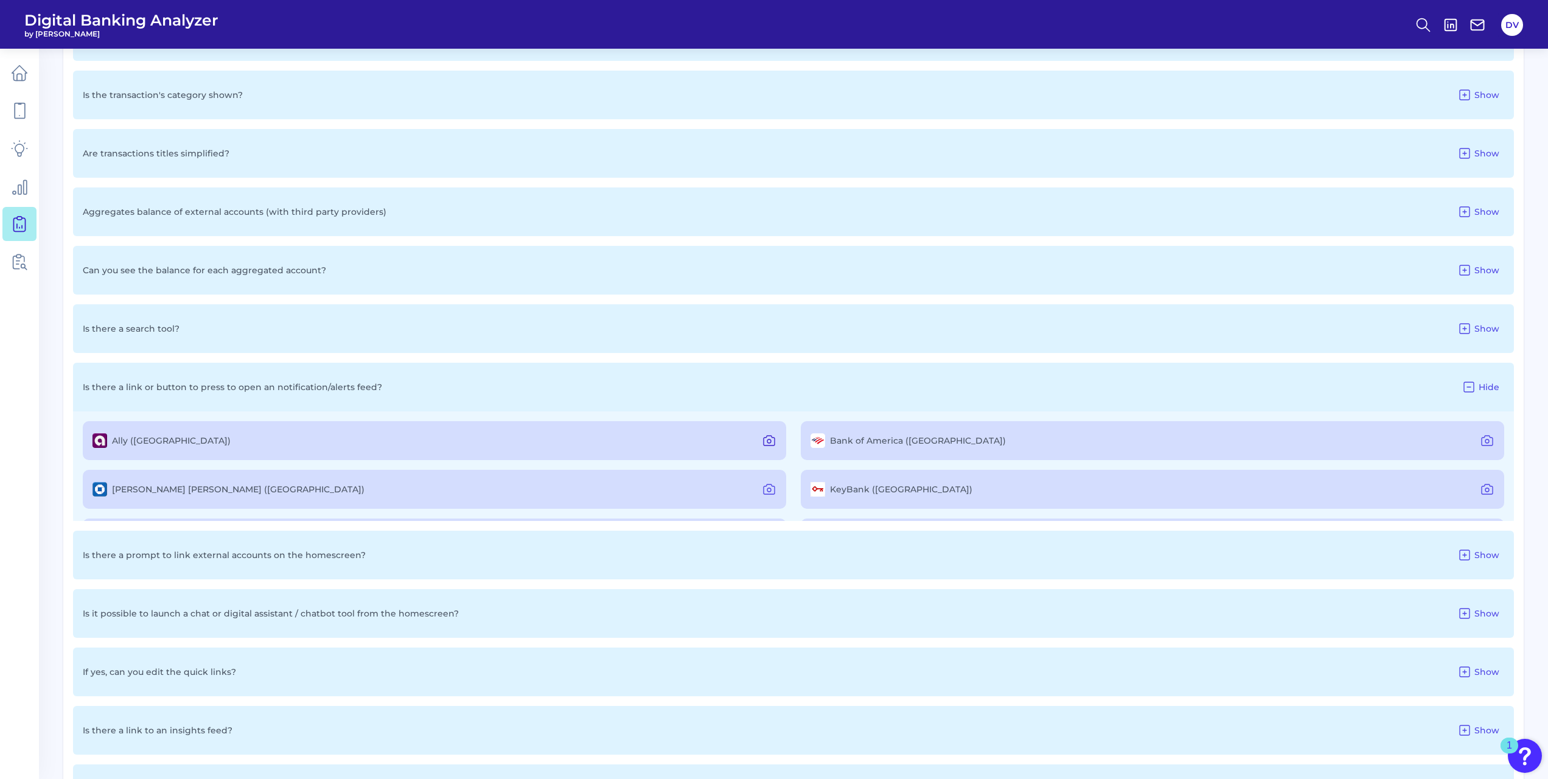
click at [775, 437] on button at bounding box center [769, 440] width 24 height 19
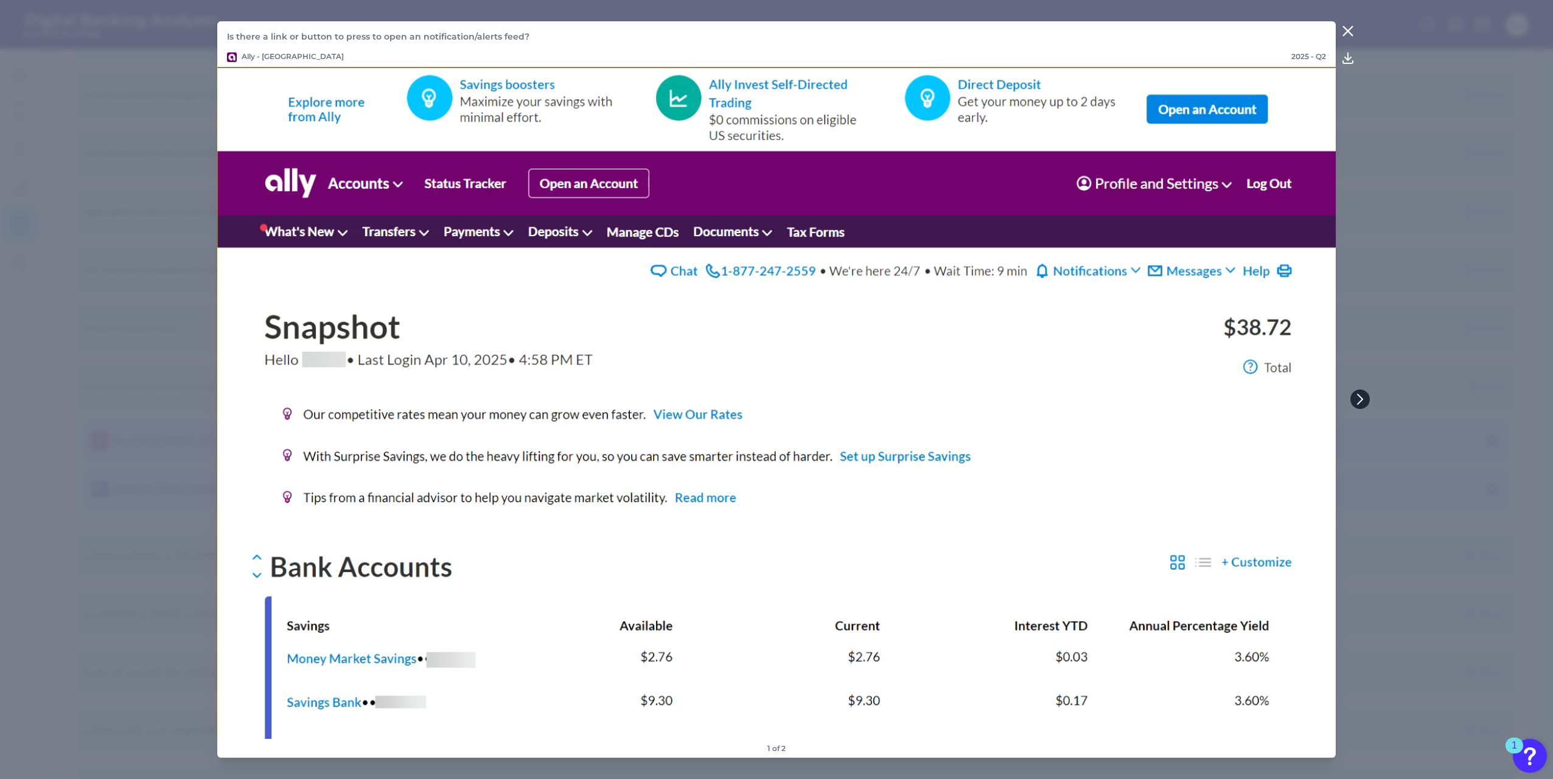
click at [1362, 404] on icon at bounding box center [1360, 399] width 11 height 11
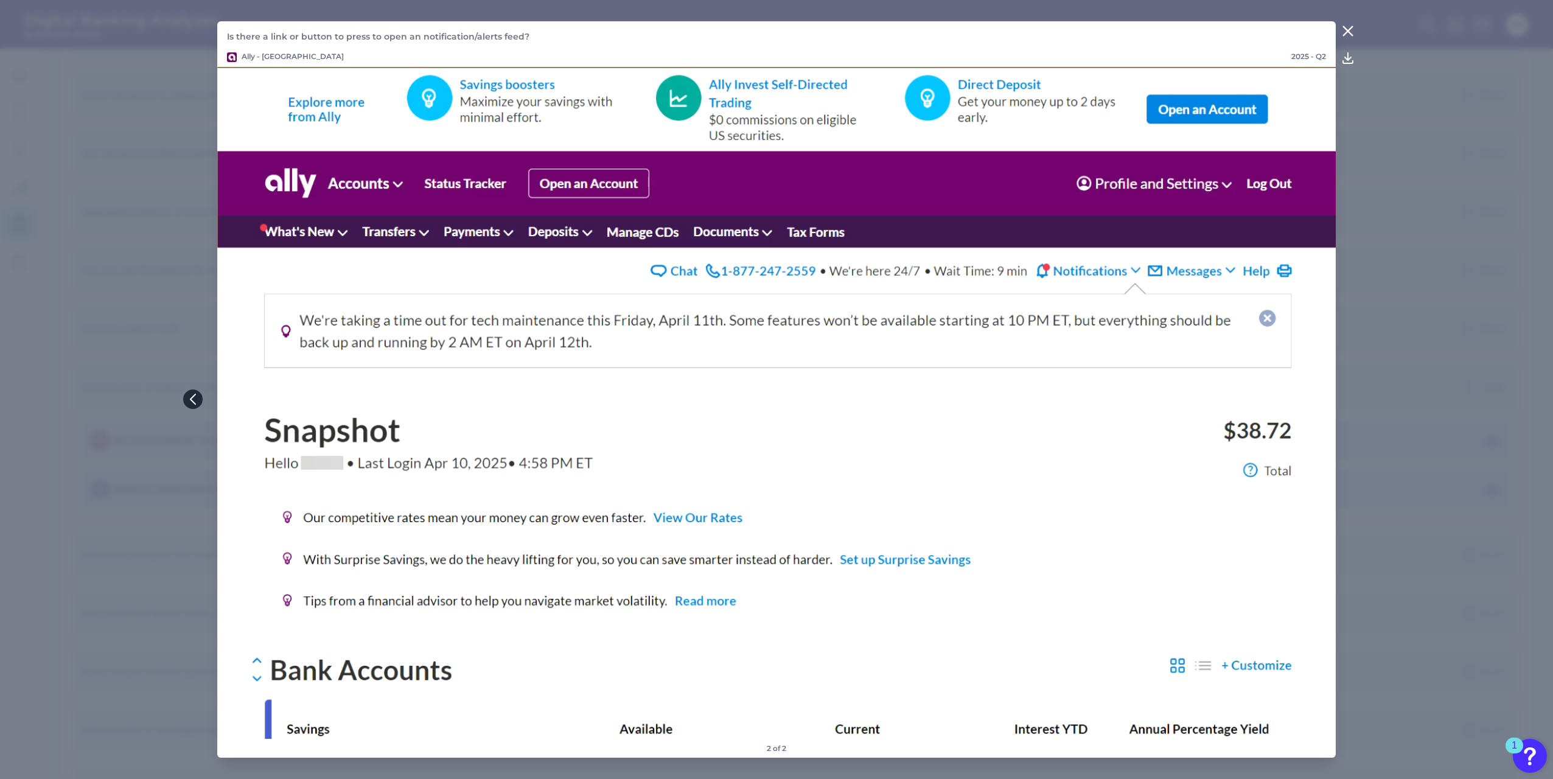
click at [193, 403] on icon at bounding box center [192, 399] width 5 height 10
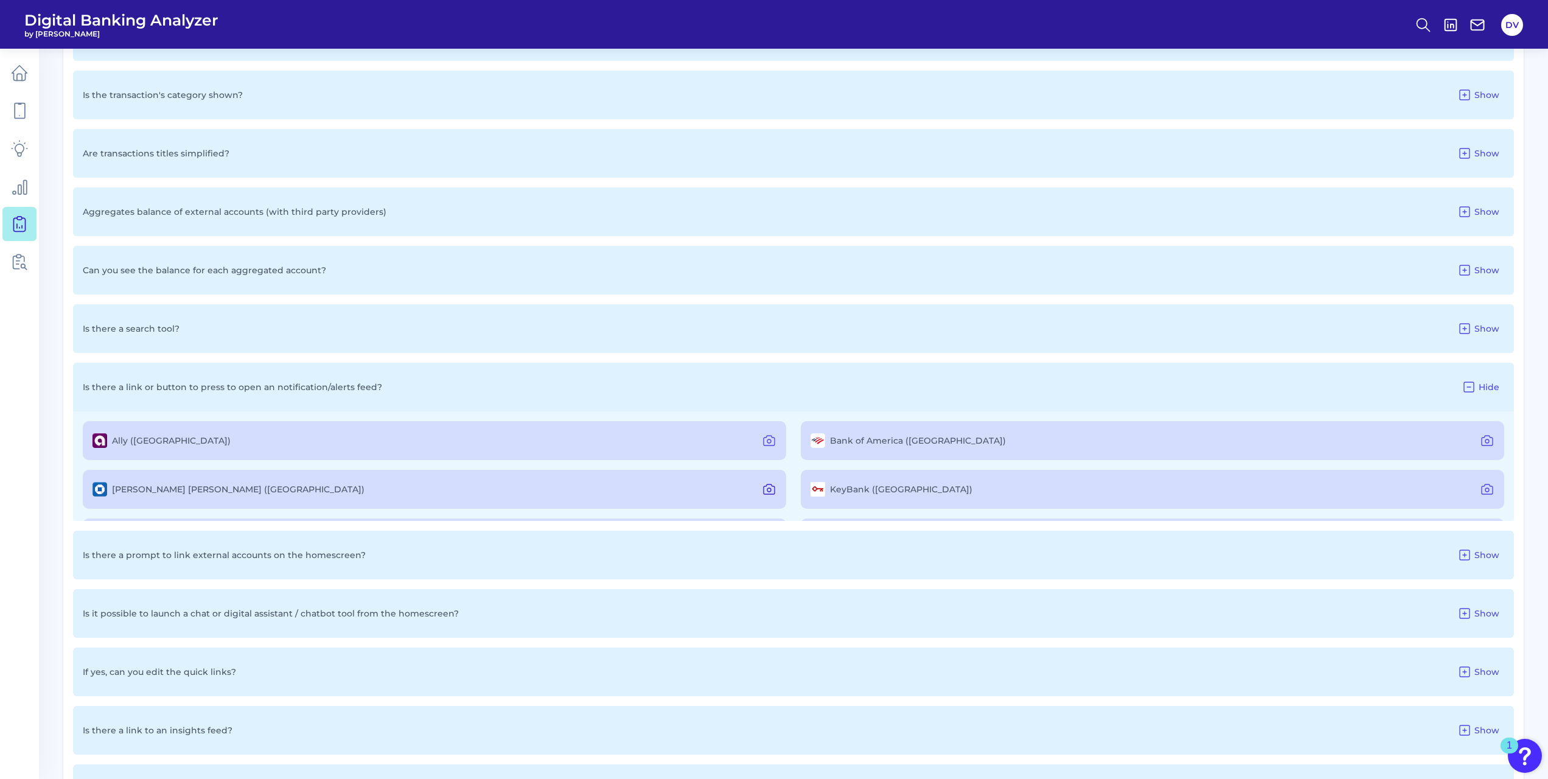
click at [763, 493] on icon at bounding box center [769, 489] width 15 height 15
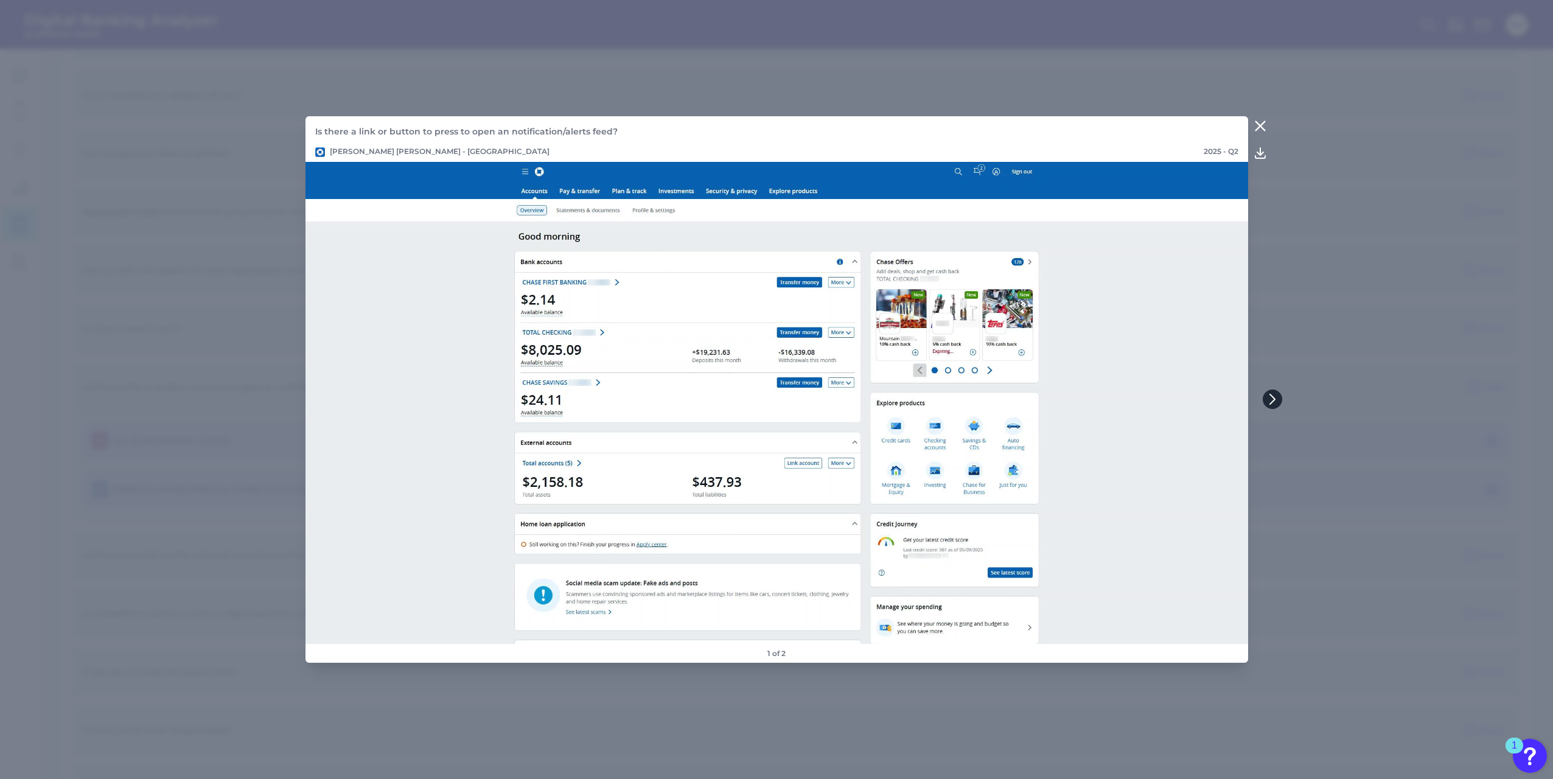
click at [1274, 400] on icon at bounding box center [1271, 399] width 5 height 10
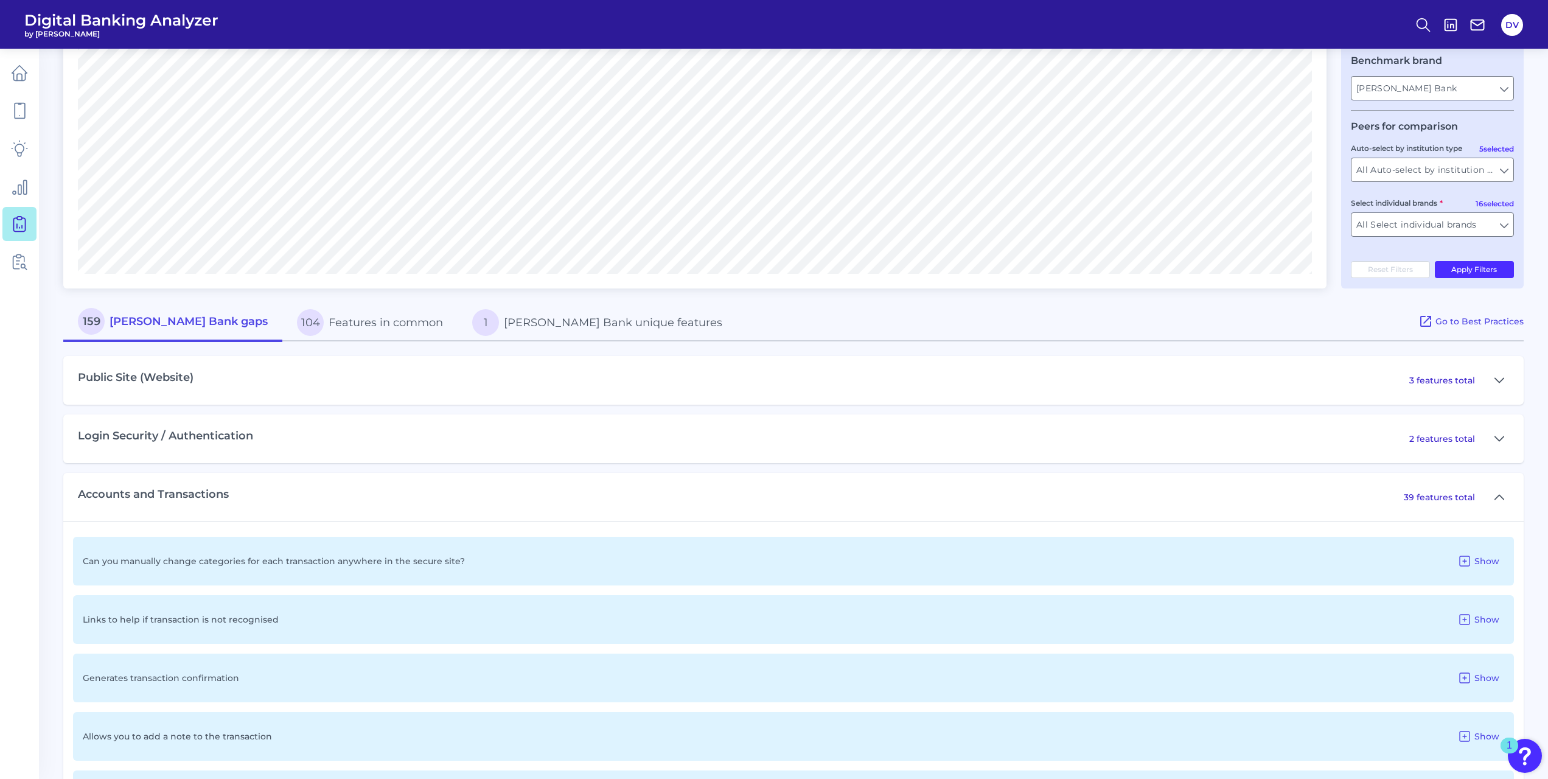
scroll to position [249, 0]
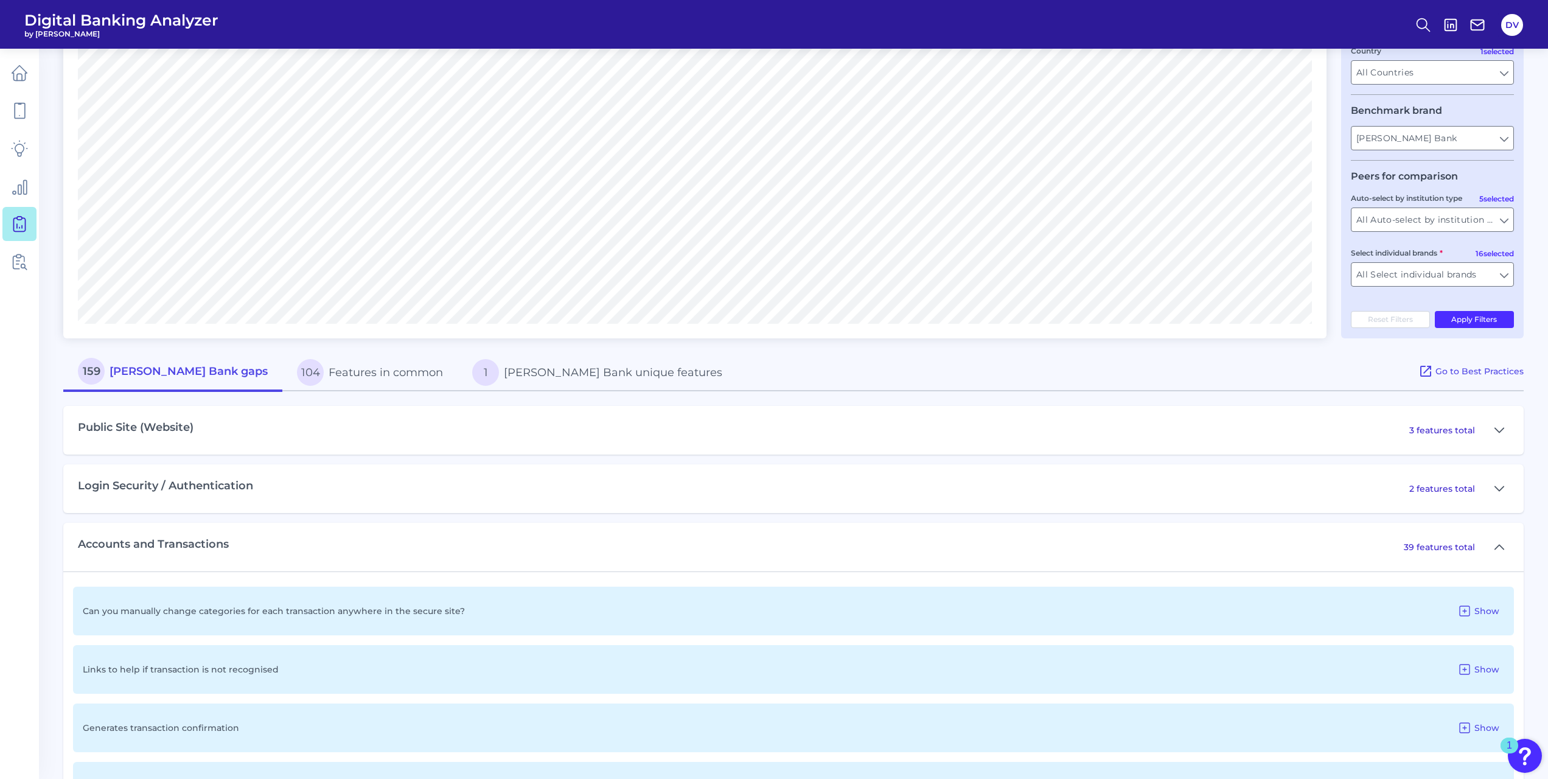
click at [1463, 550] on p "39 features total" at bounding box center [1439, 547] width 71 height 11
click at [1500, 553] on icon at bounding box center [1500, 547] width 10 height 15
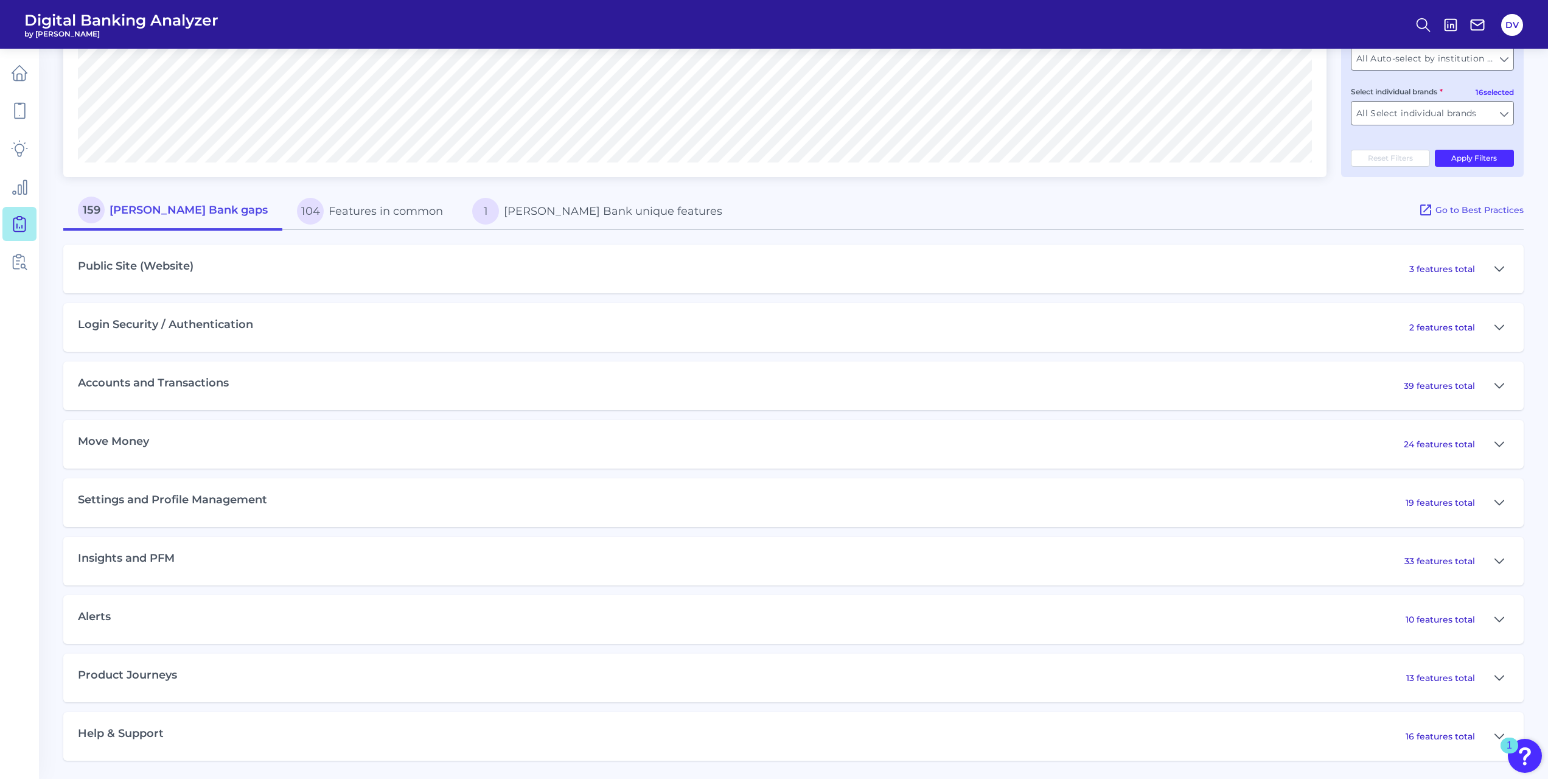
scroll to position [413, 0]
click at [1438, 616] on p "10 features total" at bounding box center [1440, 619] width 69 height 11
click at [1490, 618] on button at bounding box center [1499, 619] width 19 height 19
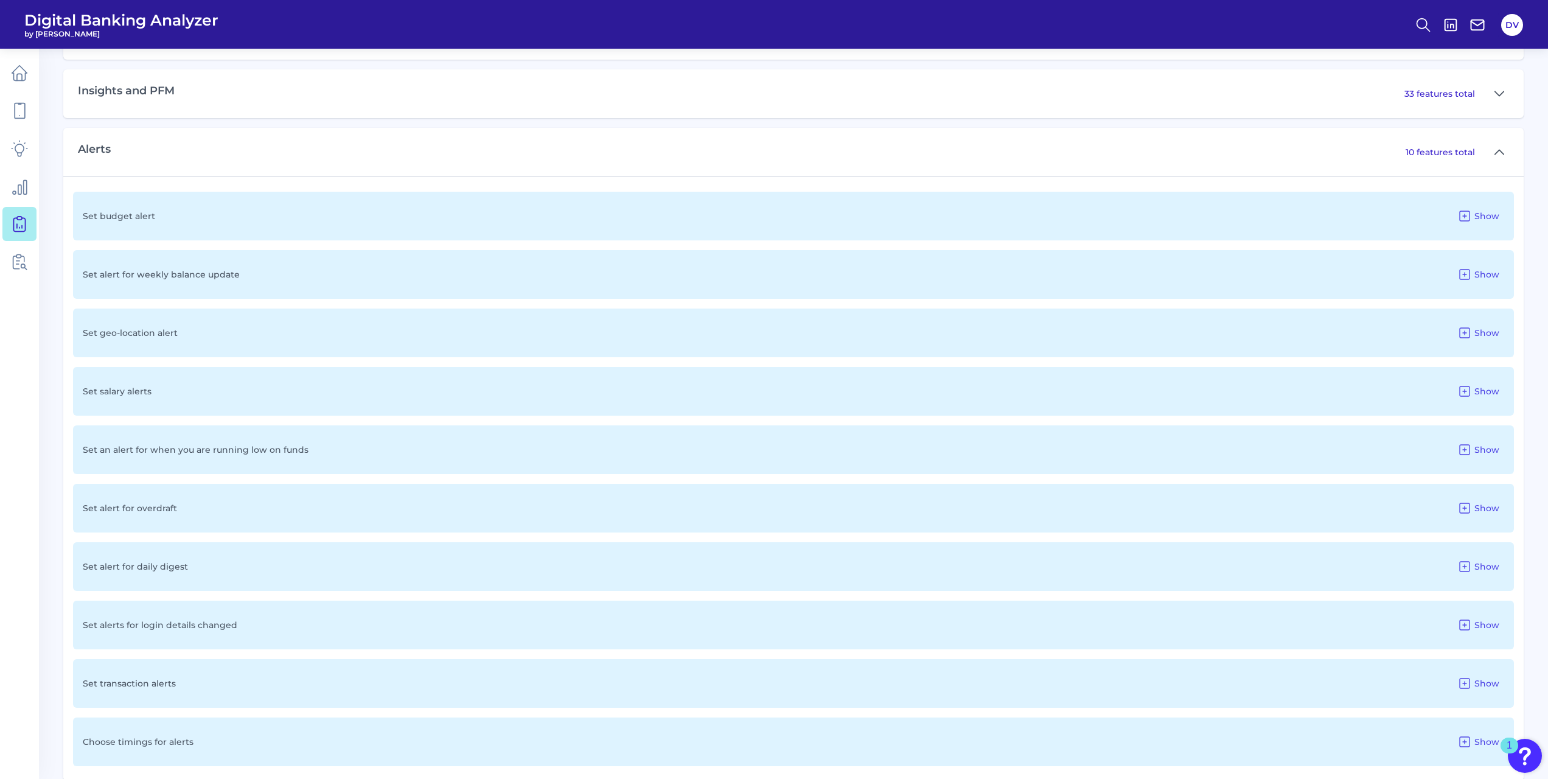
scroll to position [960, 0]
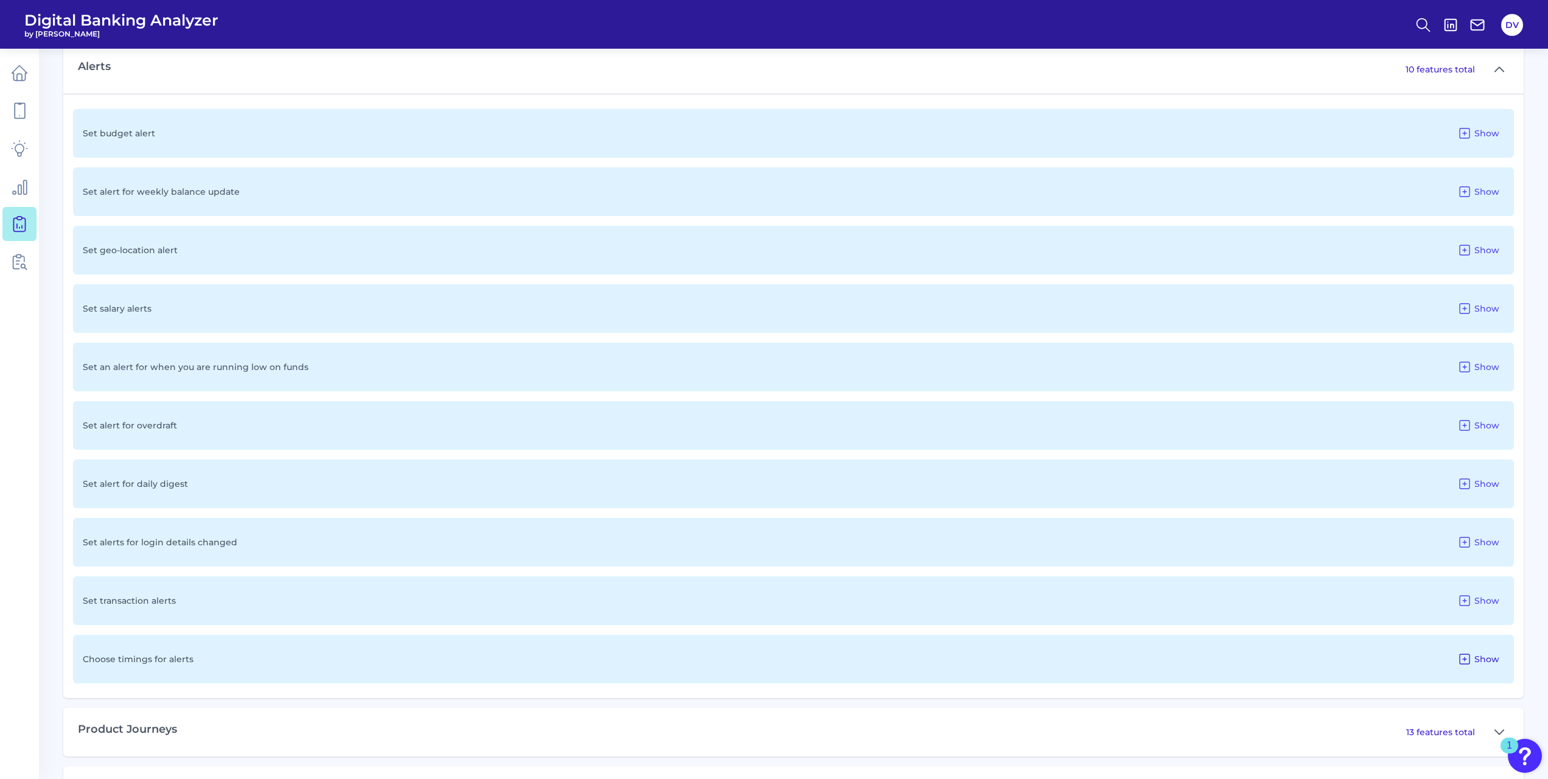
click at [1487, 657] on span "Show" at bounding box center [1487, 659] width 25 height 11
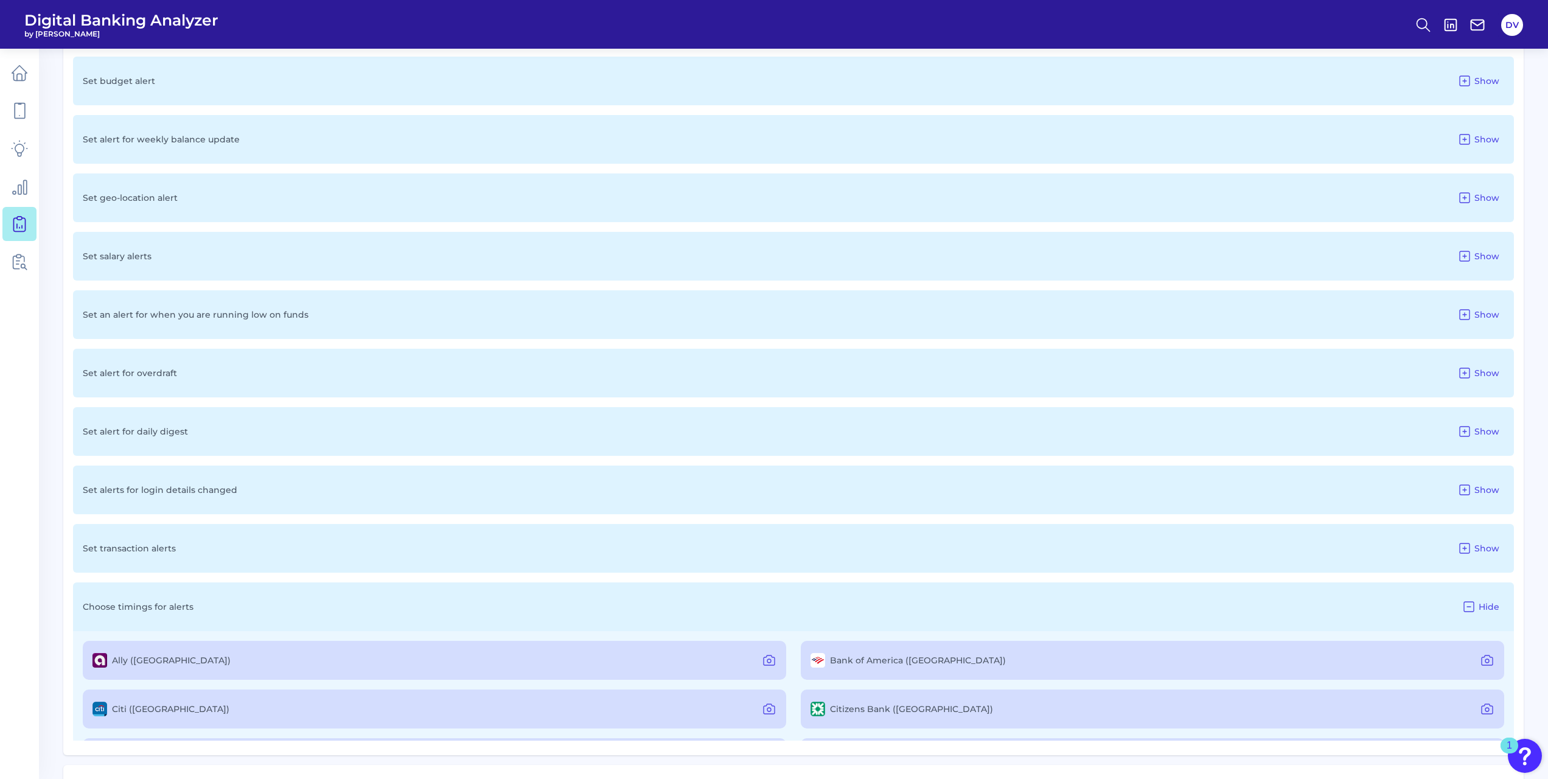
scroll to position [1082, 0]
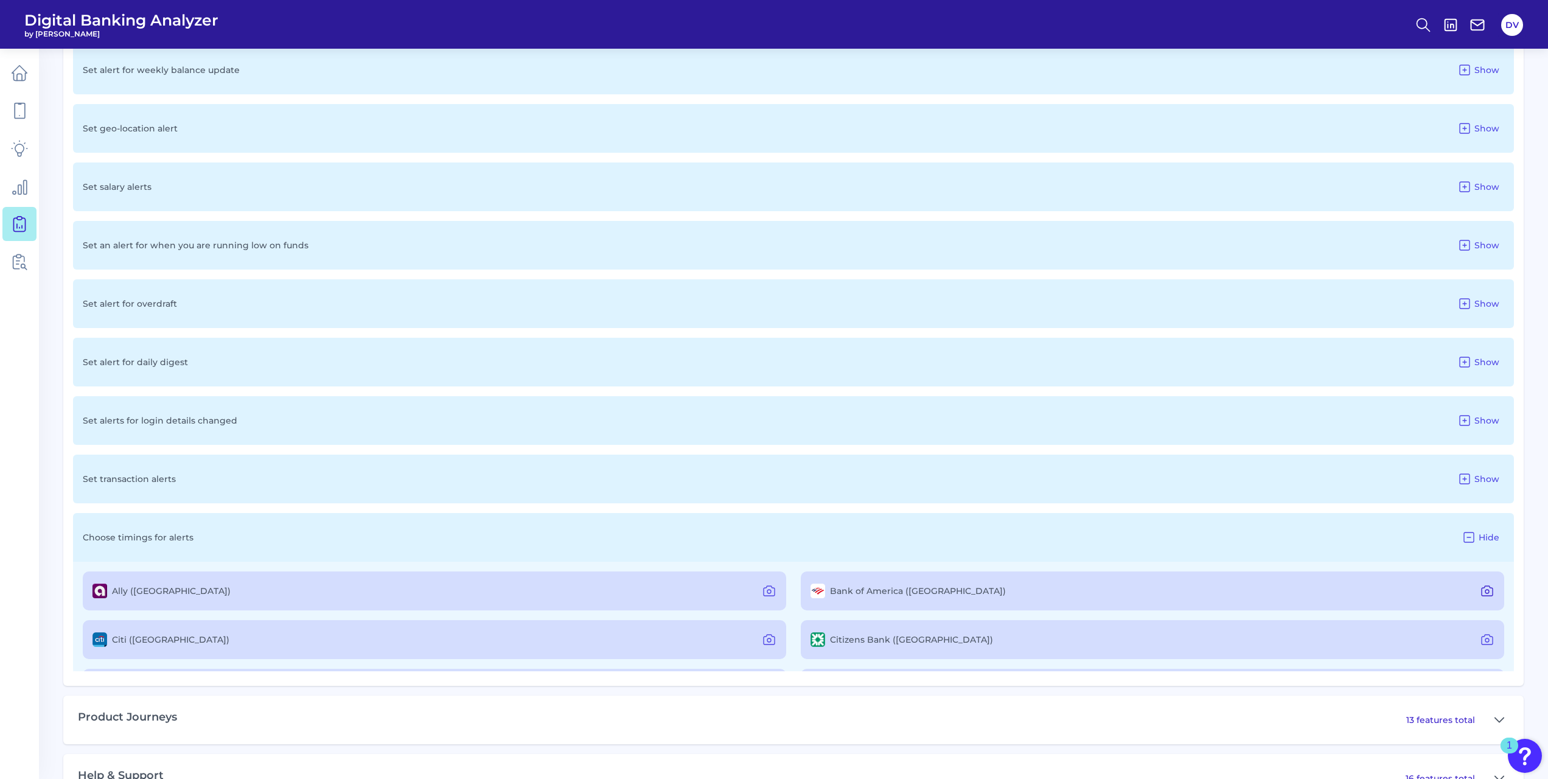
click at [1486, 594] on icon at bounding box center [1487, 591] width 15 height 15
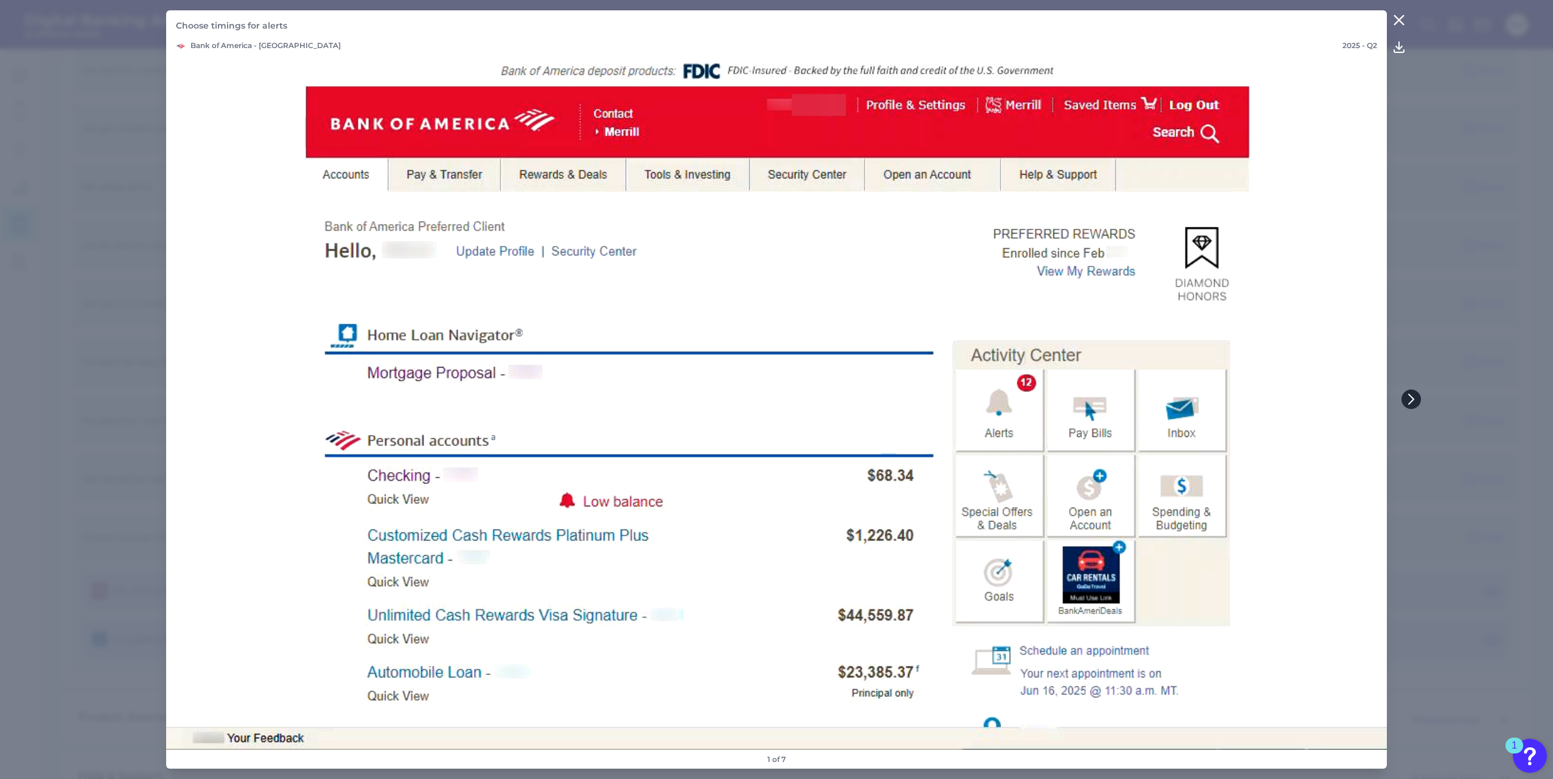
click at [1409, 398] on icon at bounding box center [1411, 399] width 11 height 11
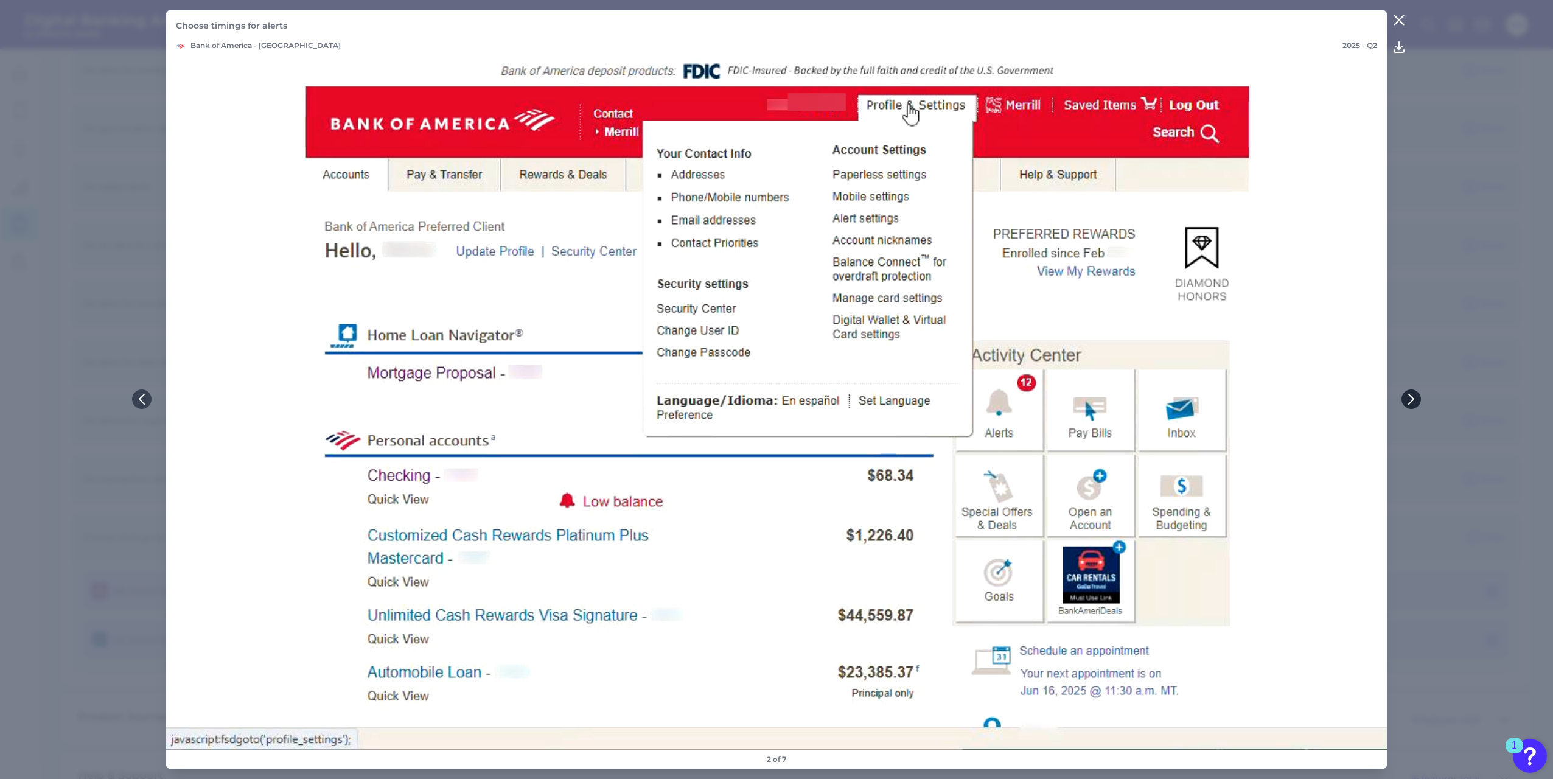
click at [1409, 398] on icon at bounding box center [1411, 399] width 11 height 11
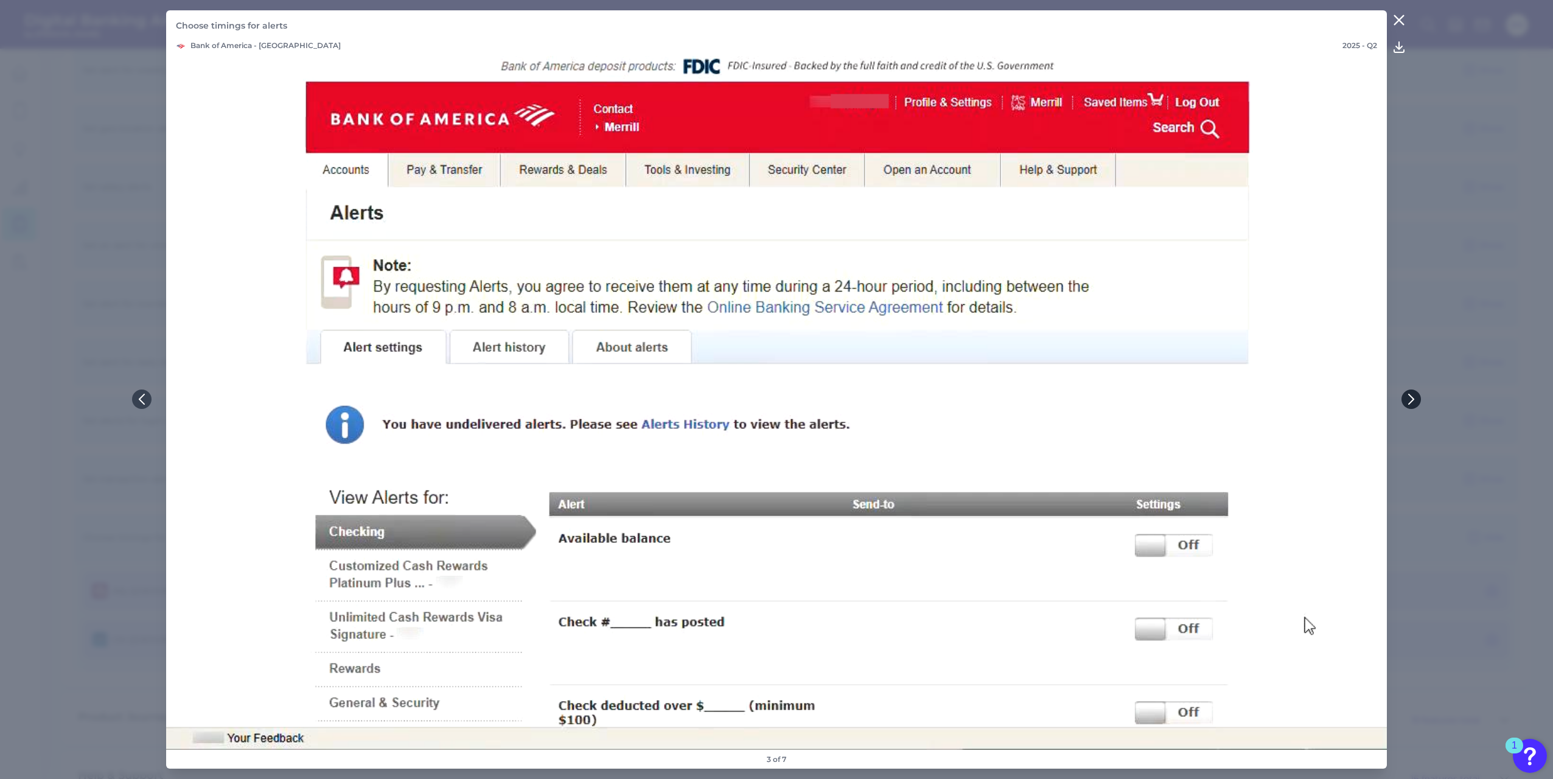
click at [1416, 399] on button at bounding box center [1410, 398] width 19 height 19
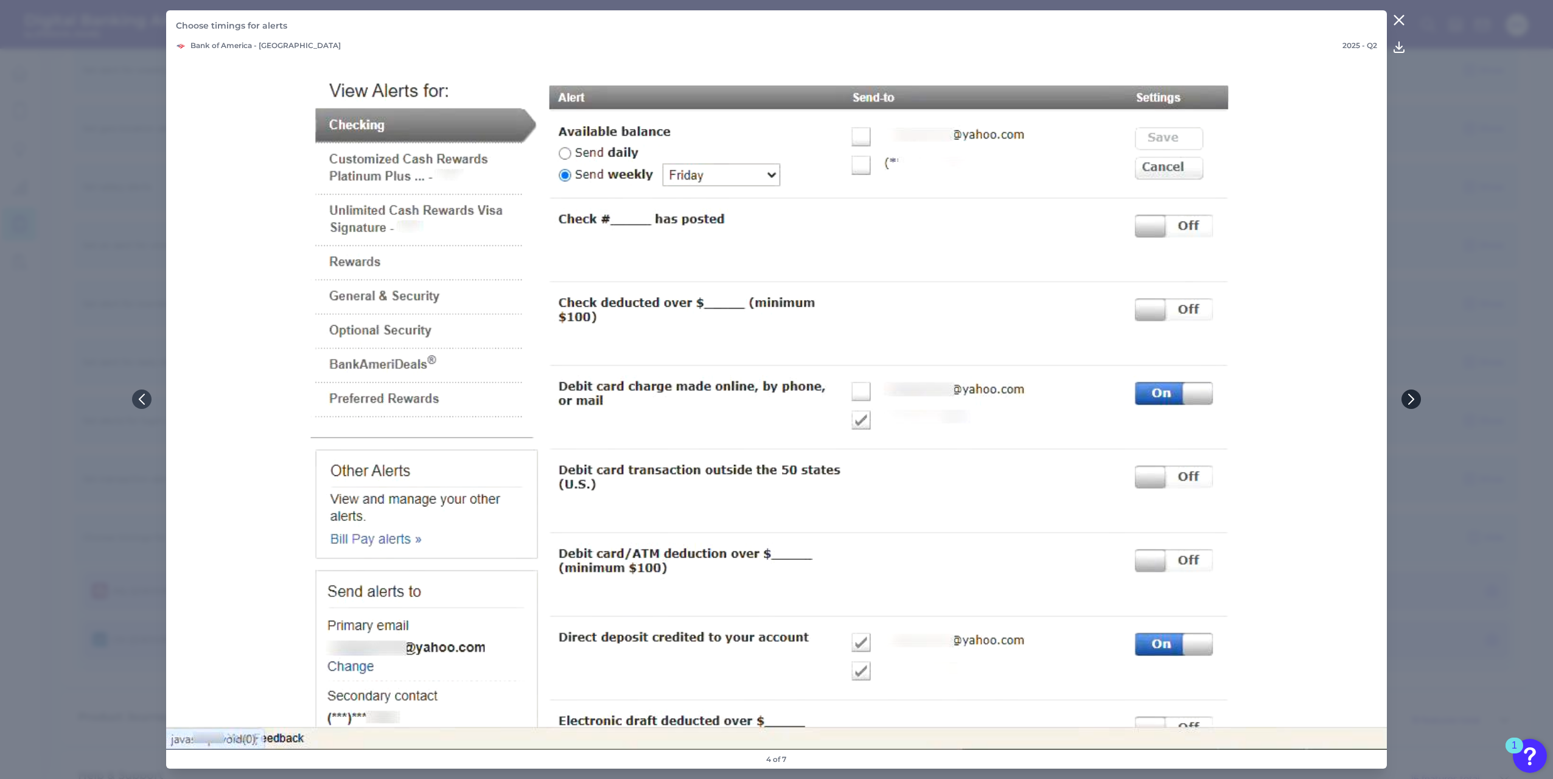
click at [1406, 393] on button at bounding box center [1410, 398] width 19 height 19
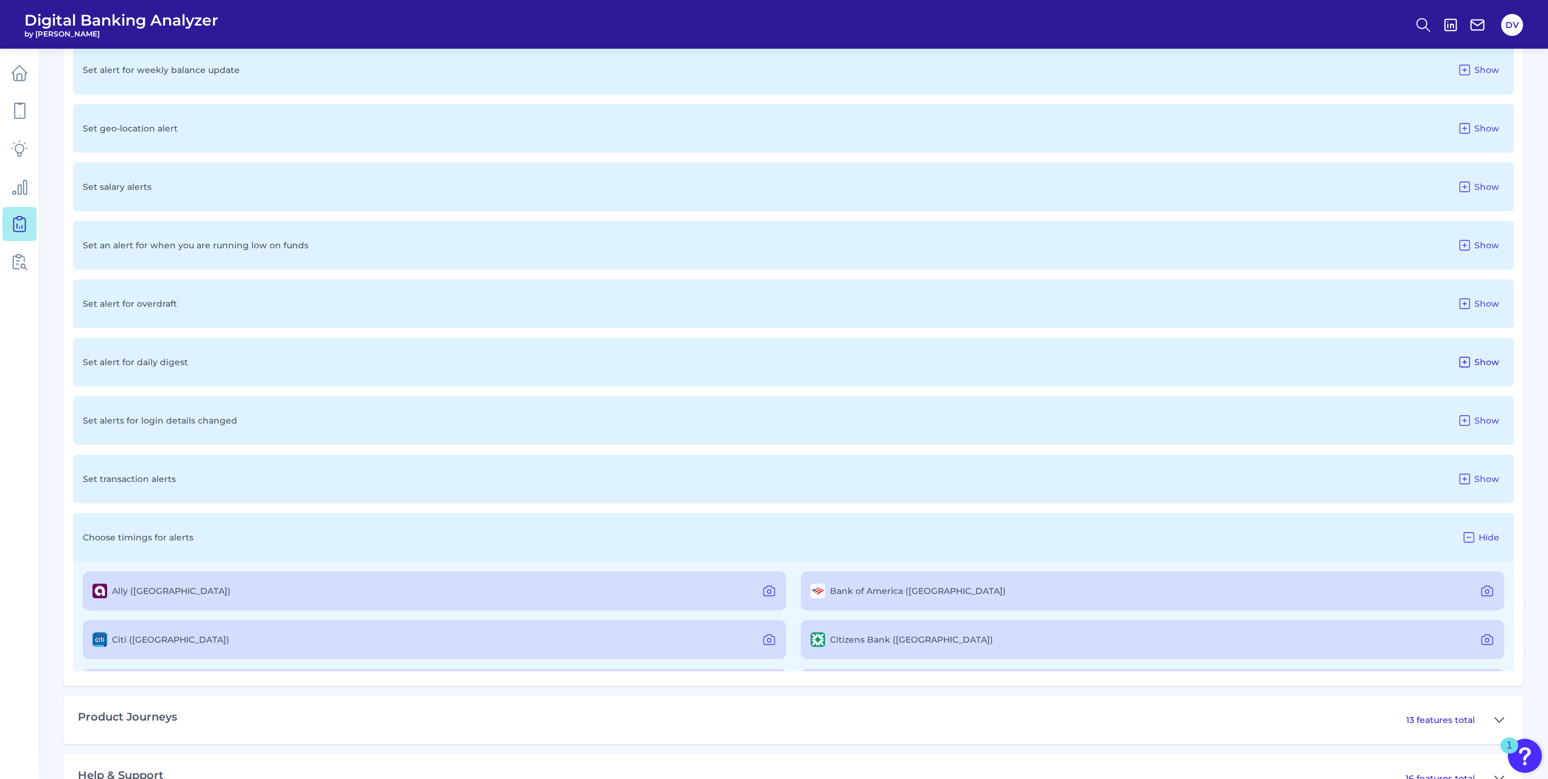
click at [1476, 368] on span "Show" at bounding box center [1487, 362] width 25 height 11
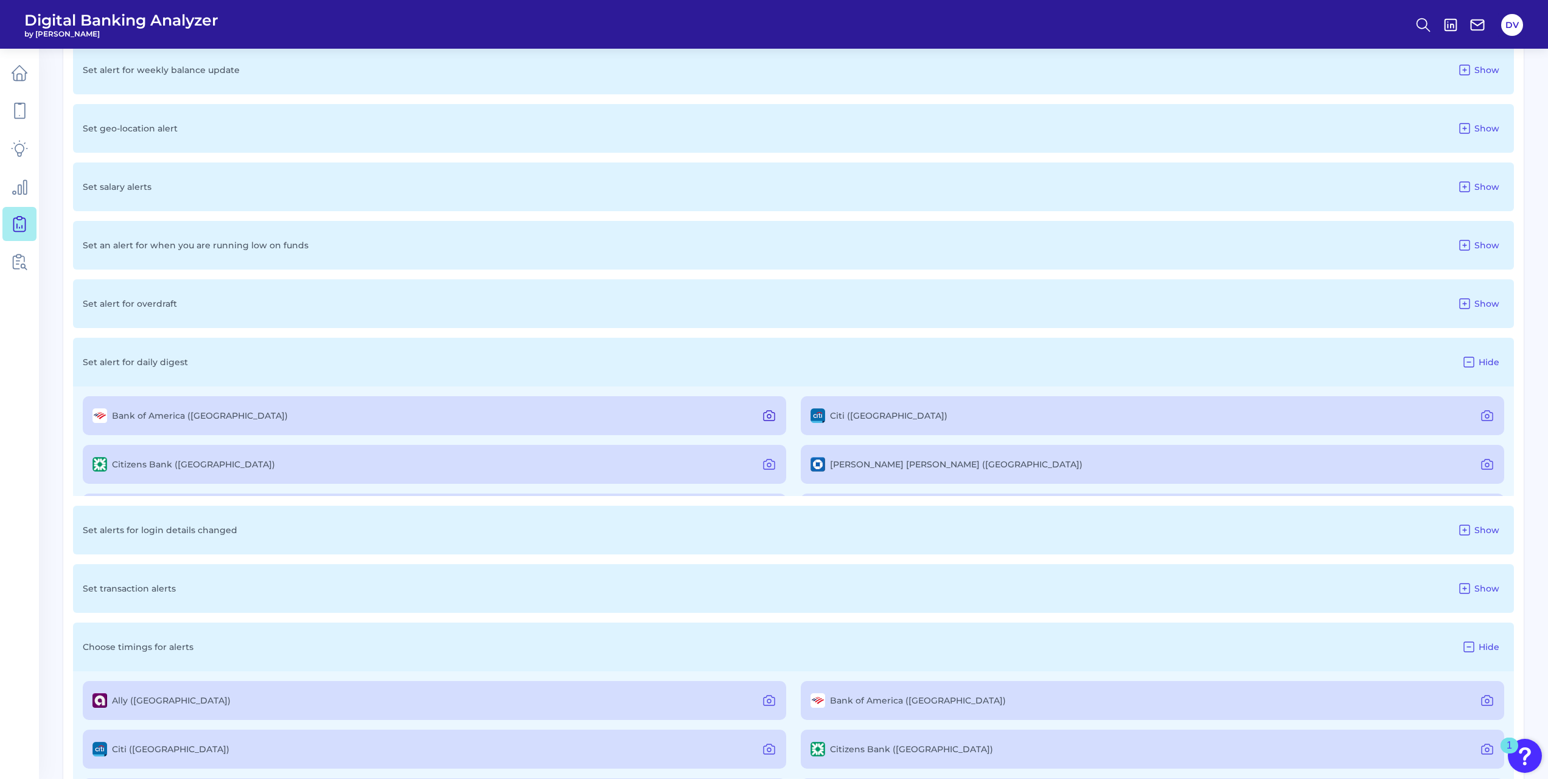
click at [757, 419] on button at bounding box center [769, 415] width 24 height 19
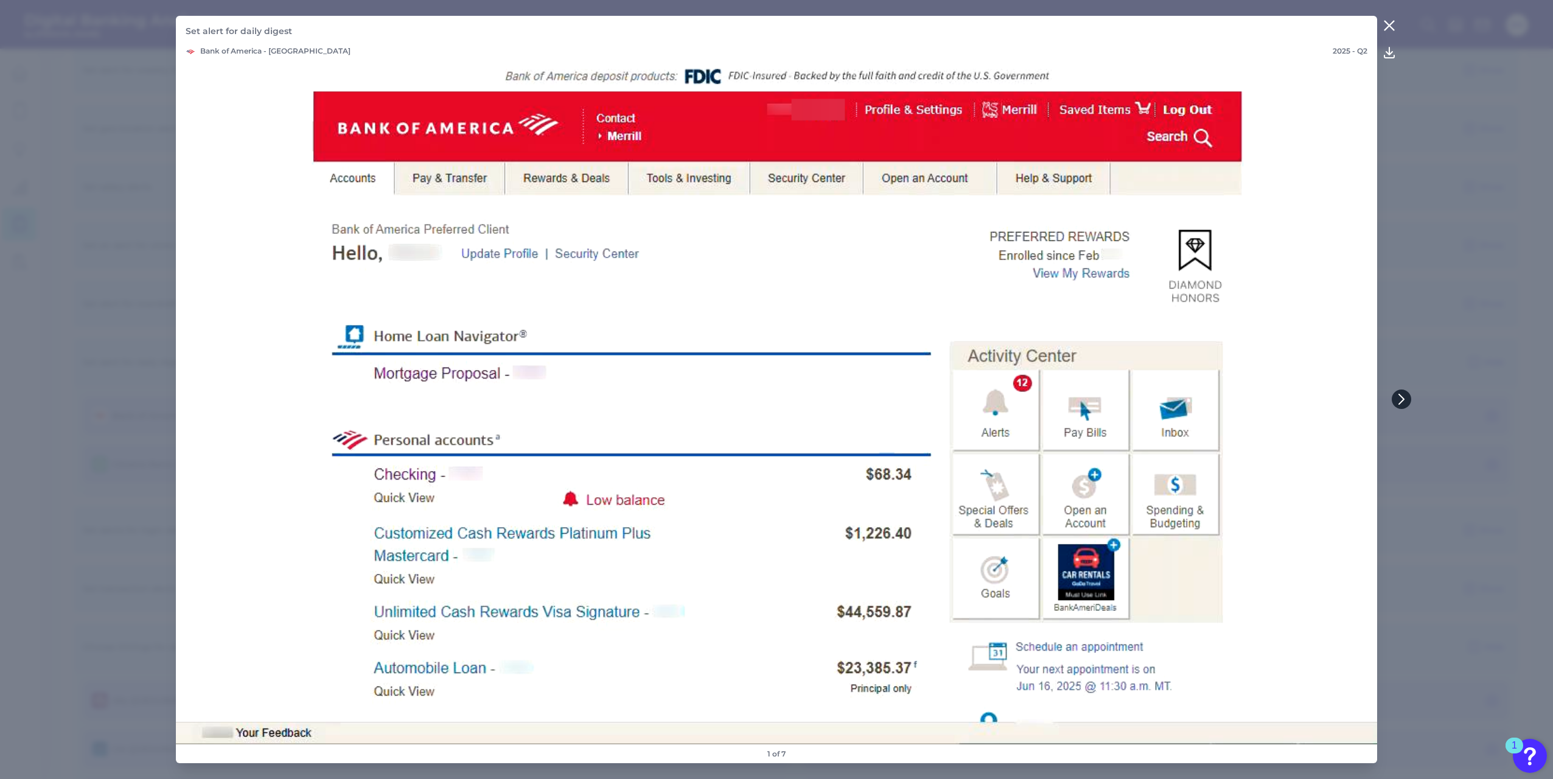
click at [1410, 398] on button at bounding box center [1401, 398] width 19 height 19
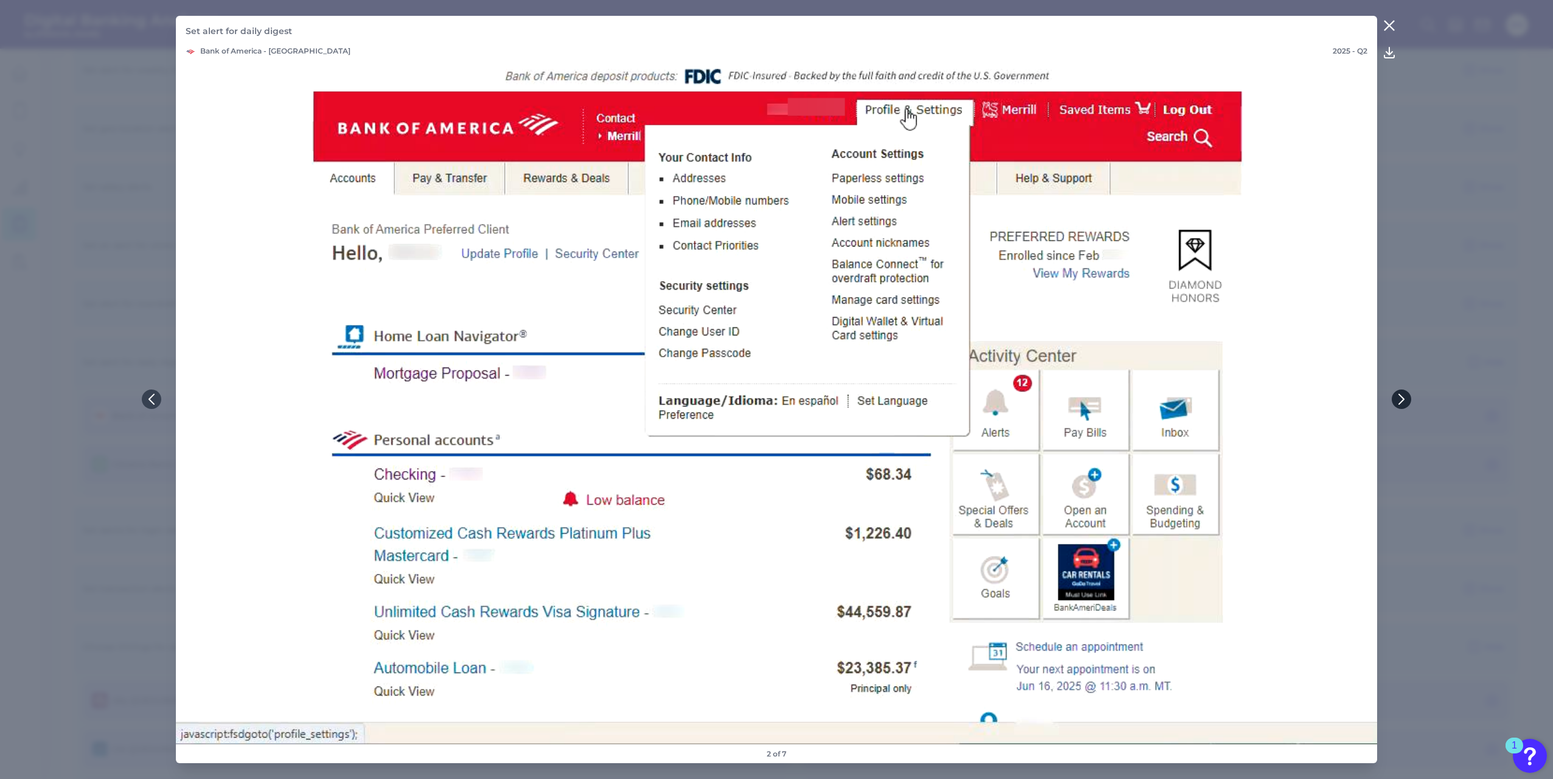
click at [1409, 399] on button at bounding box center [1401, 398] width 19 height 19
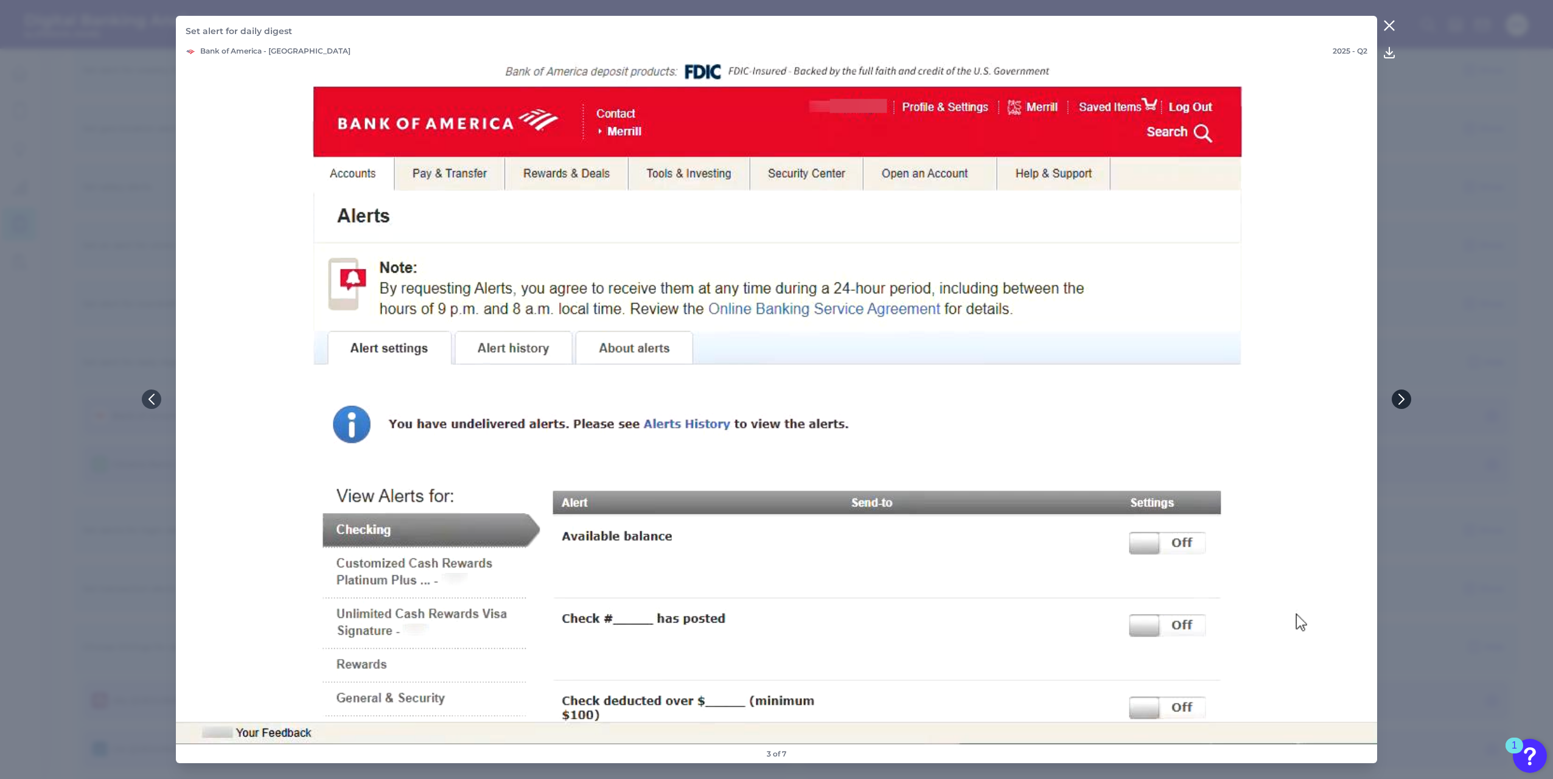
click at [1409, 399] on button at bounding box center [1401, 398] width 19 height 19
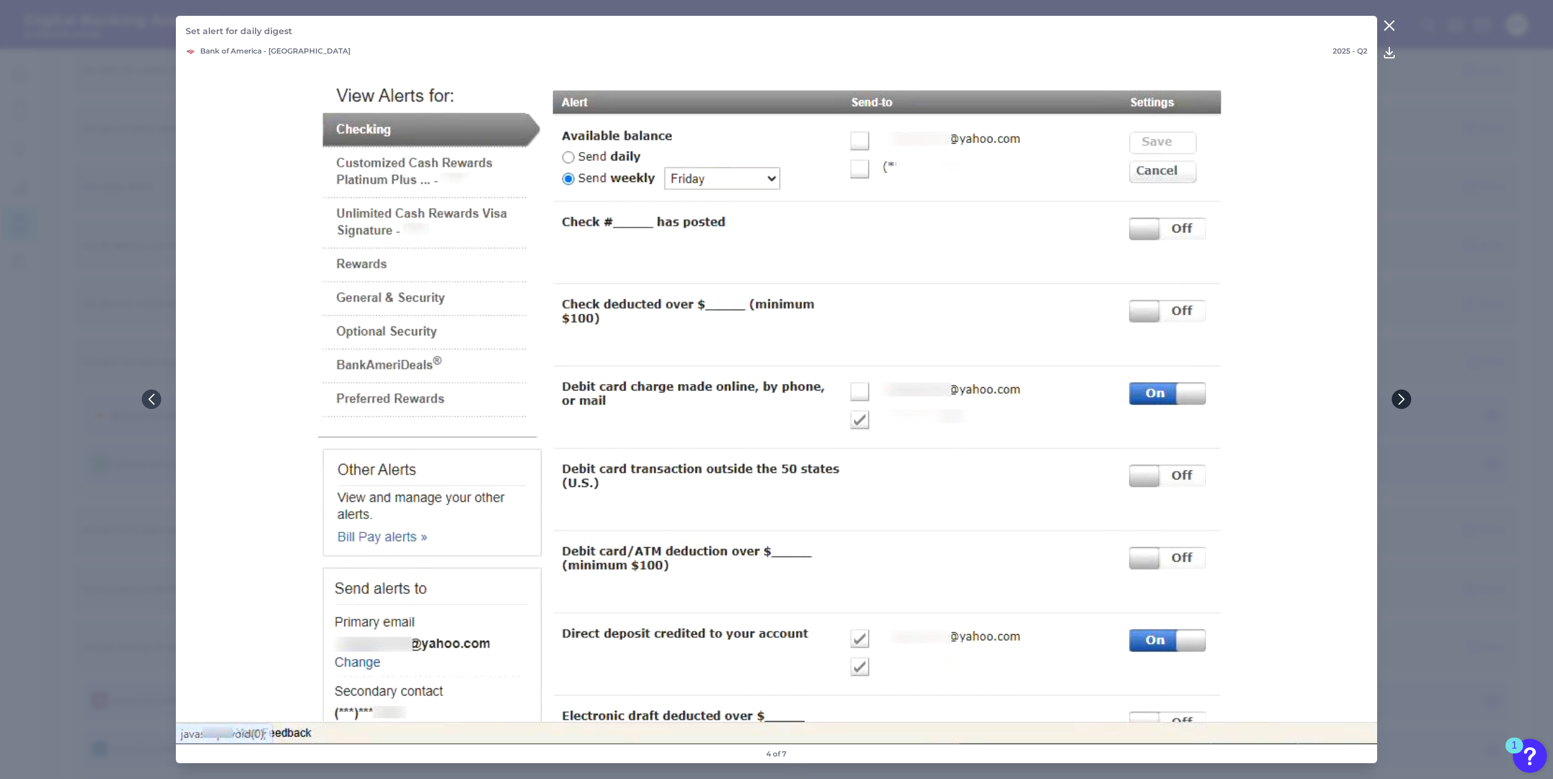
click at [1409, 399] on button at bounding box center [1401, 398] width 19 height 19
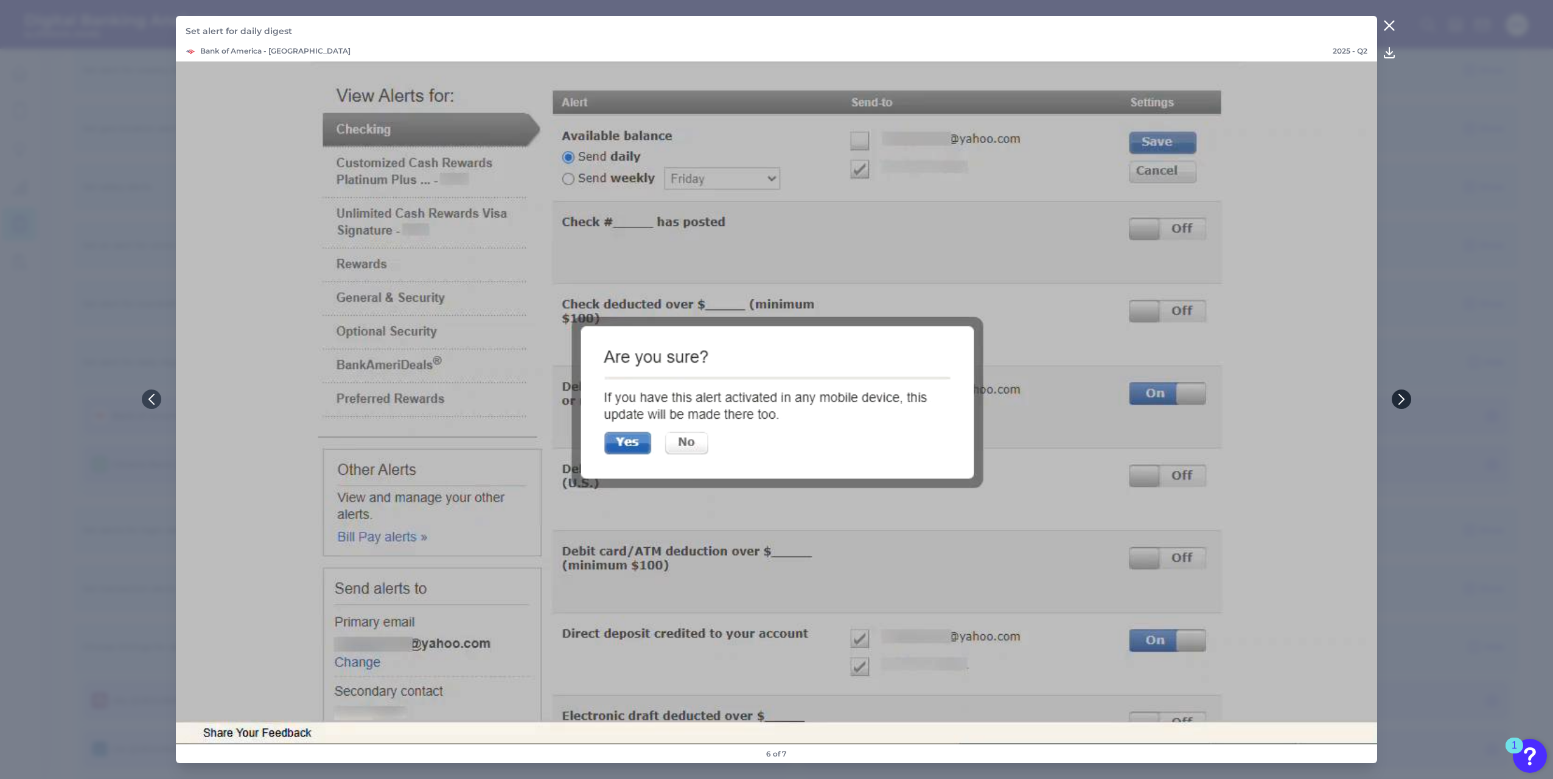
click at [1409, 399] on button at bounding box center [1401, 398] width 19 height 19
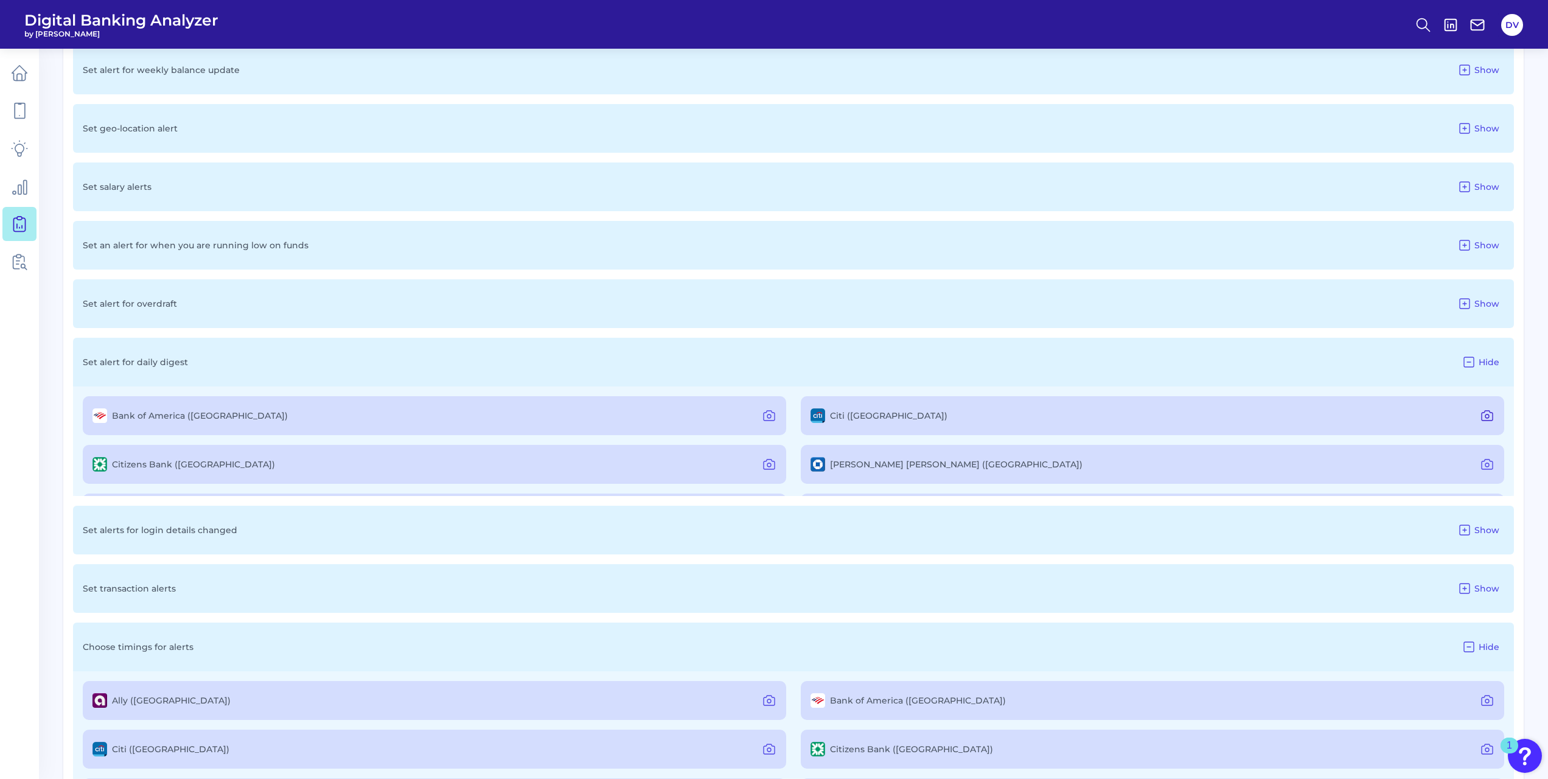
click at [1485, 417] on icon at bounding box center [1487, 415] width 15 height 15
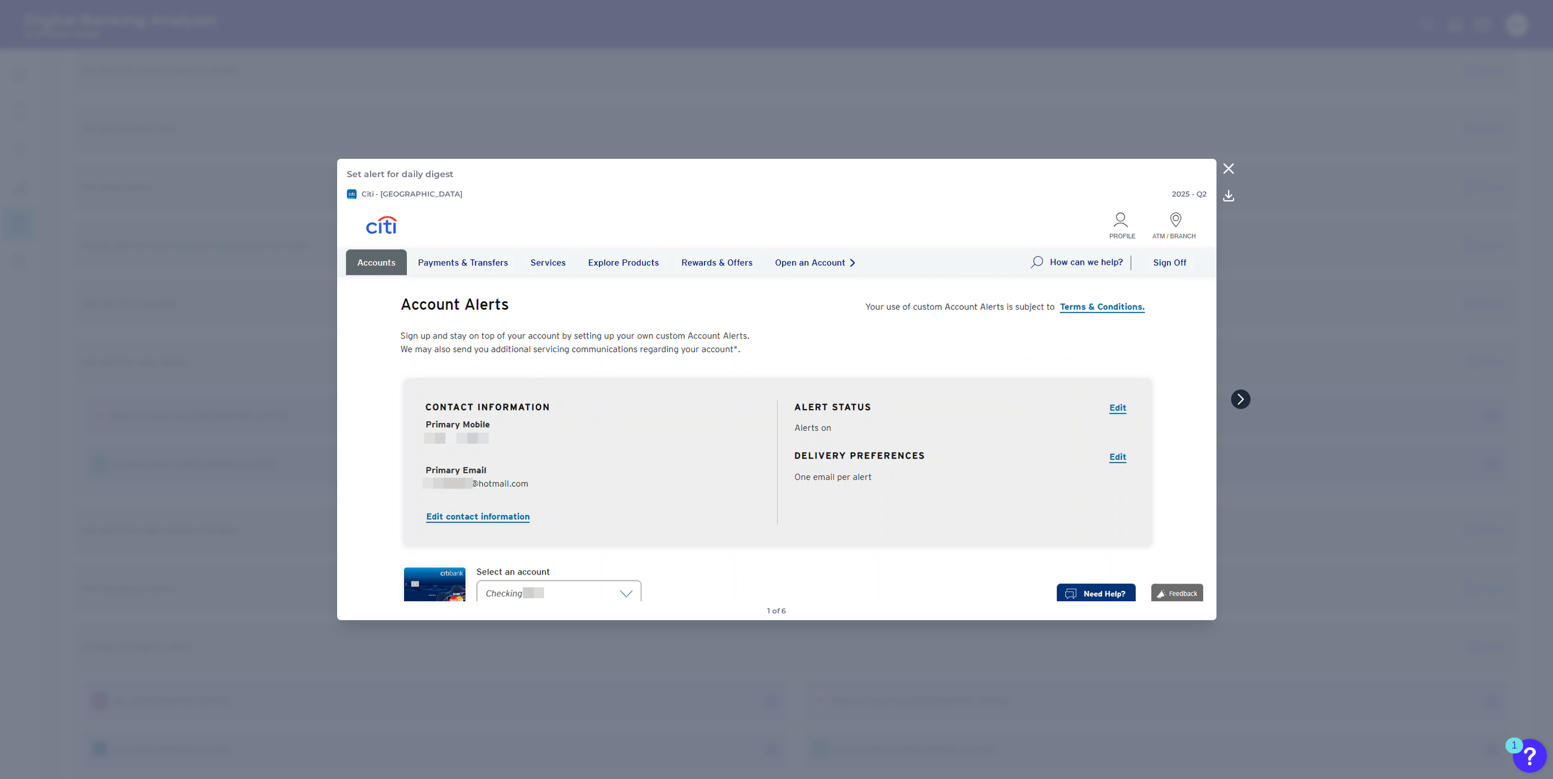
click at [1244, 396] on icon at bounding box center [1240, 399] width 11 height 11
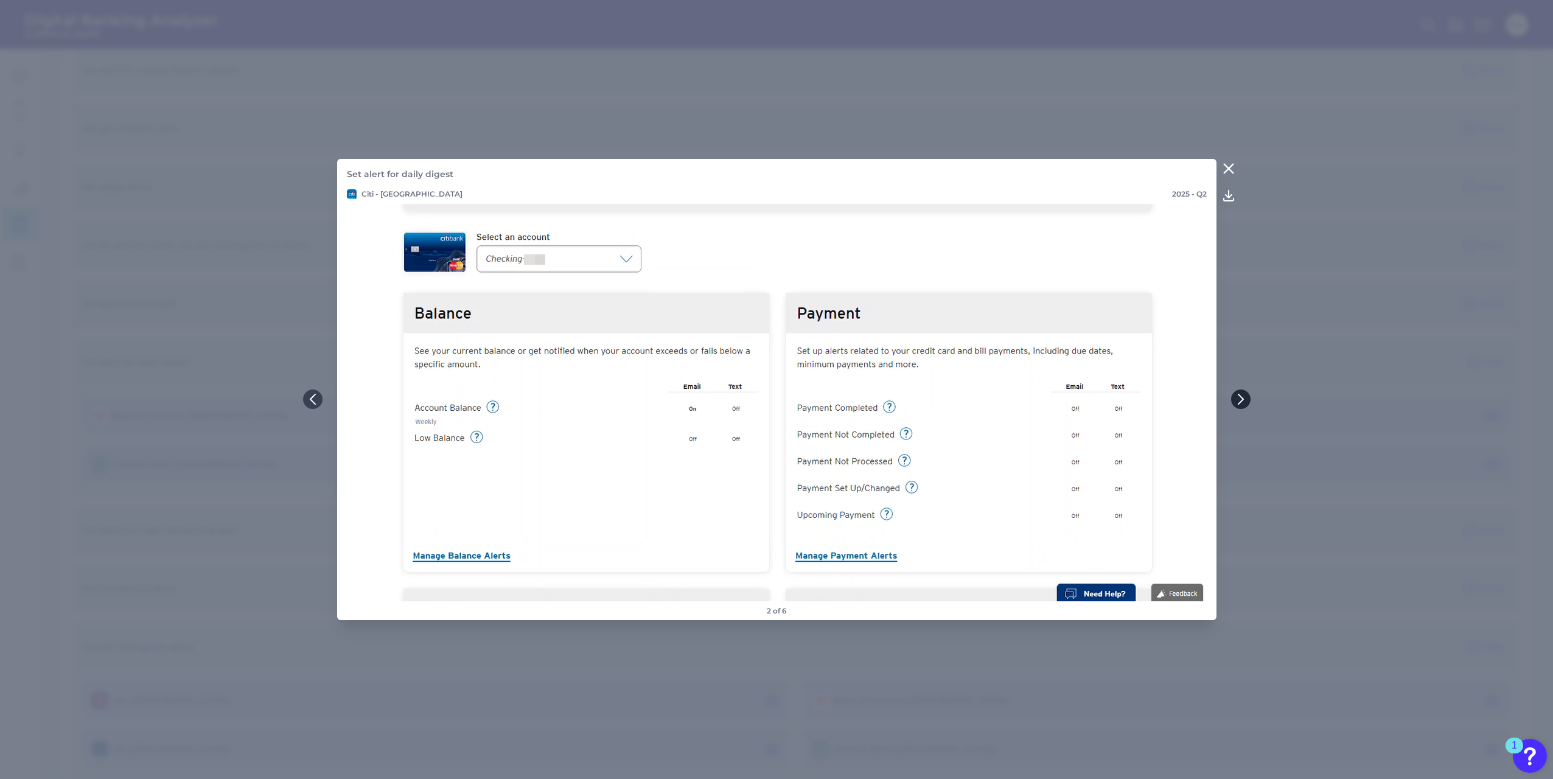
click at [1244, 396] on icon at bounding box center [1240, 399] width 11 height 11
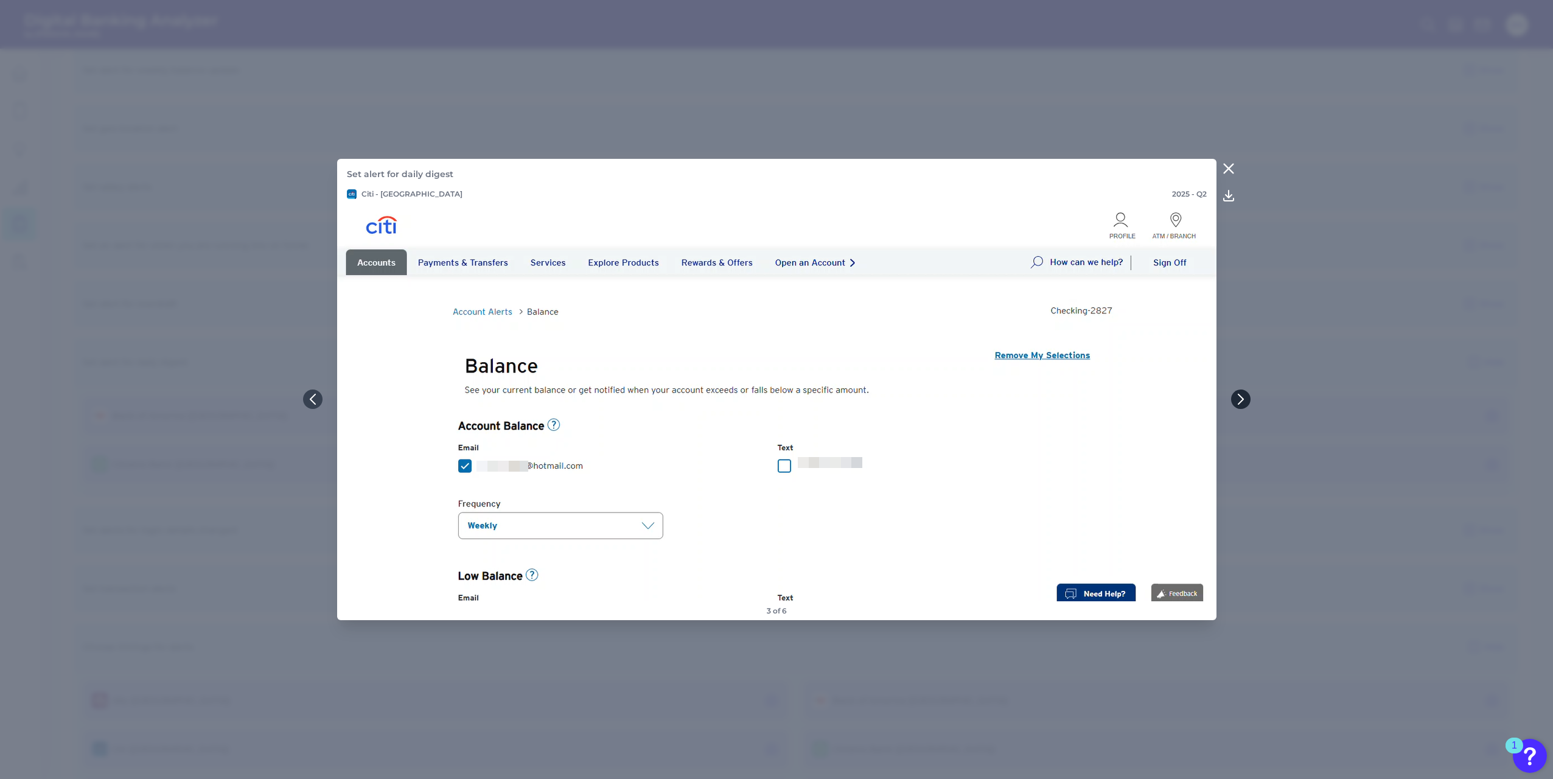
click at [1244, 396] on icon at bounding box center [1240, 399] width 11 height 11
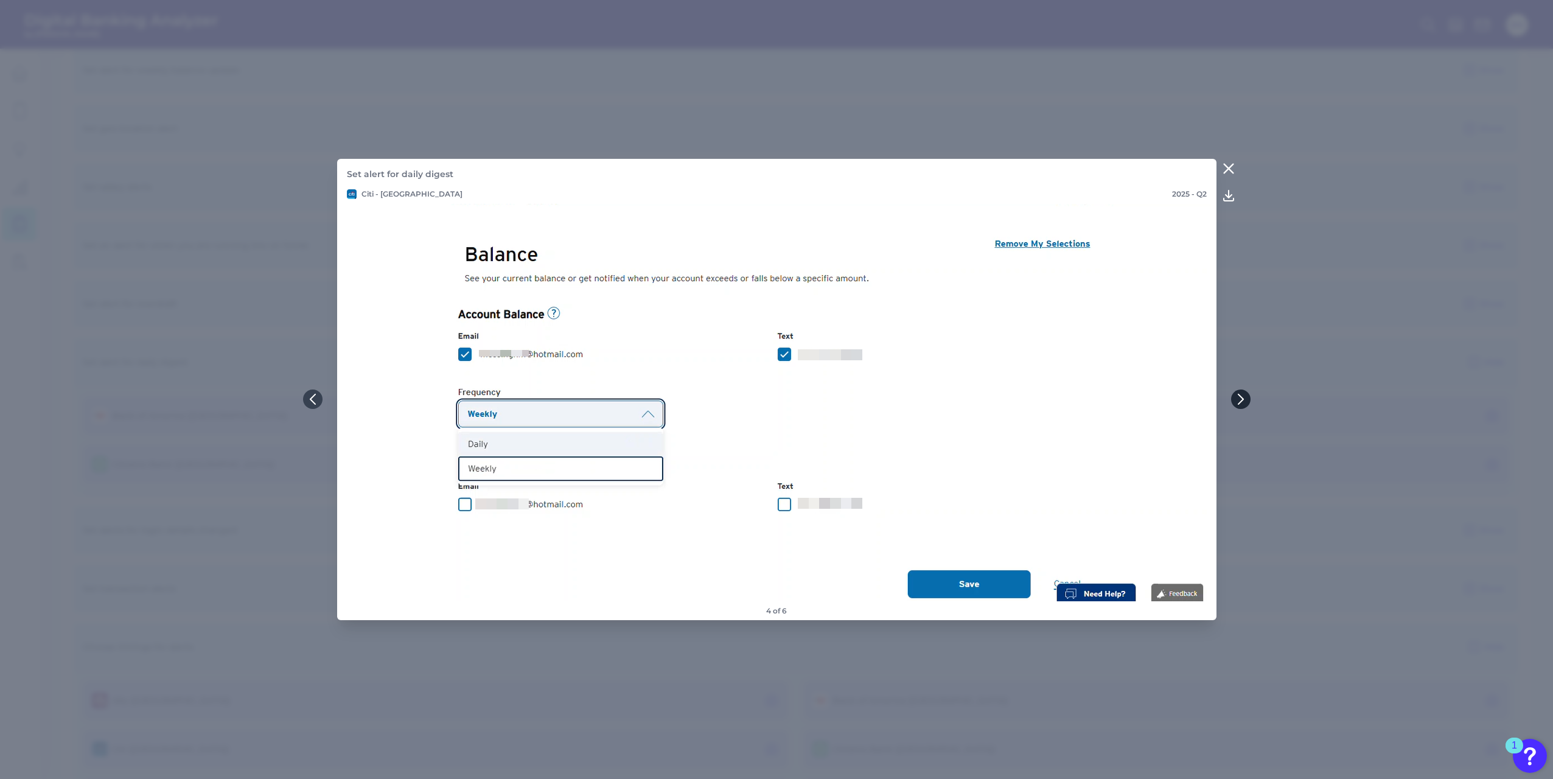
click at [1244, 396] on icon at bounding box center [1240, 399] width 11 height 11
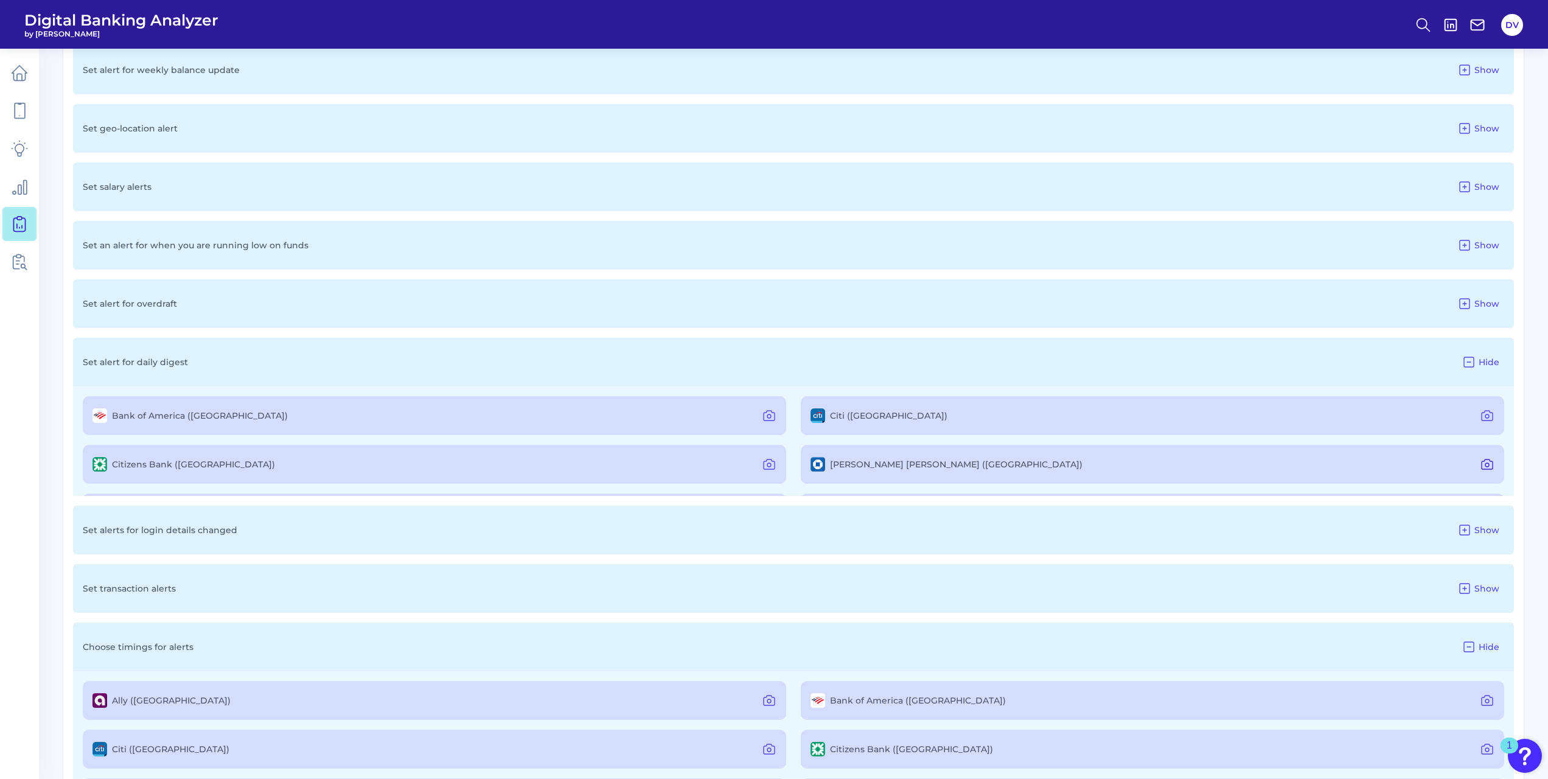
click at [1481, 464] on icon at bounding box center [1487, 464] width 15 height 15
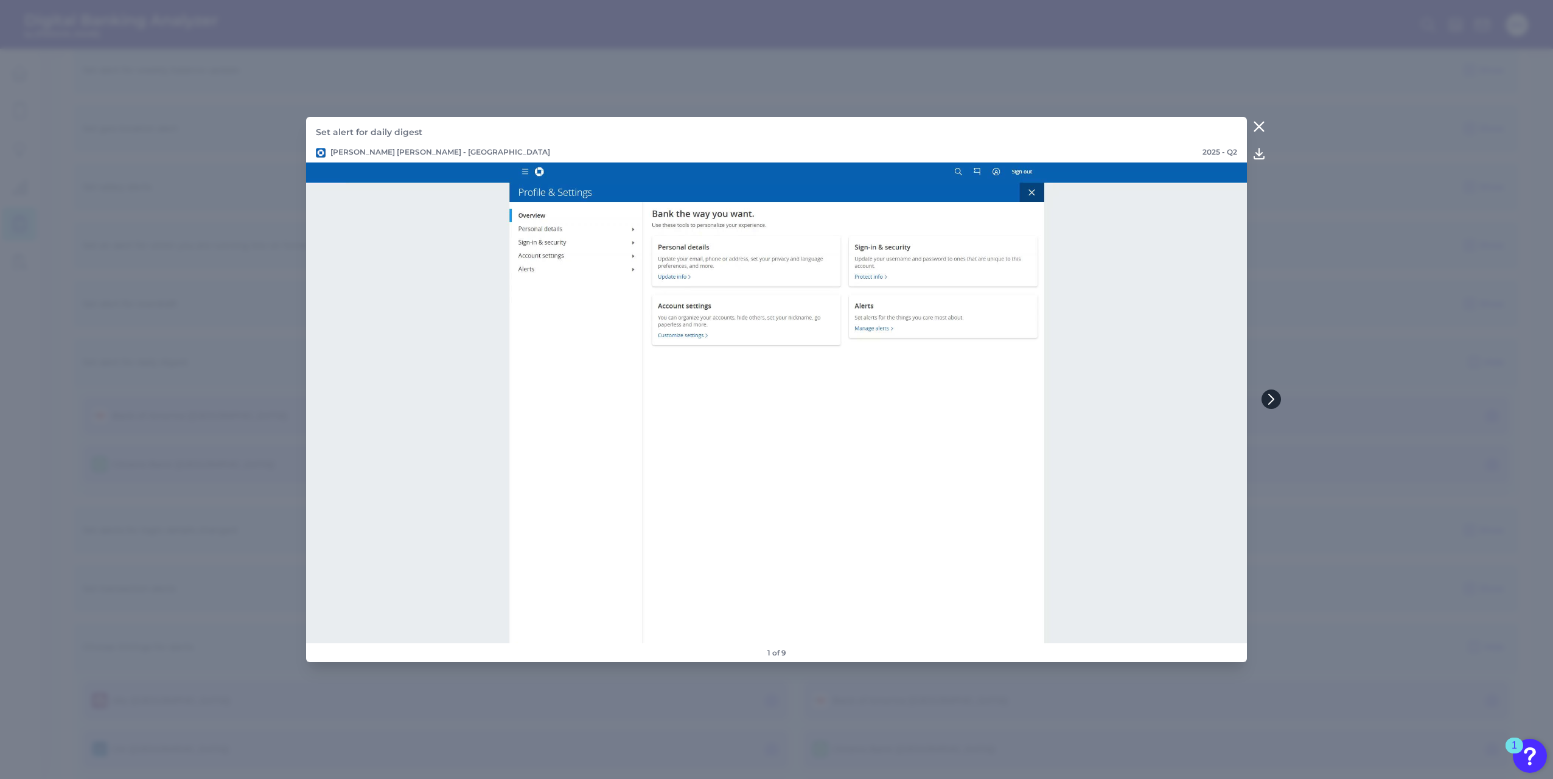
click at [1268, 396] on icon at bounding box center [1271, 399] width 11 height 11
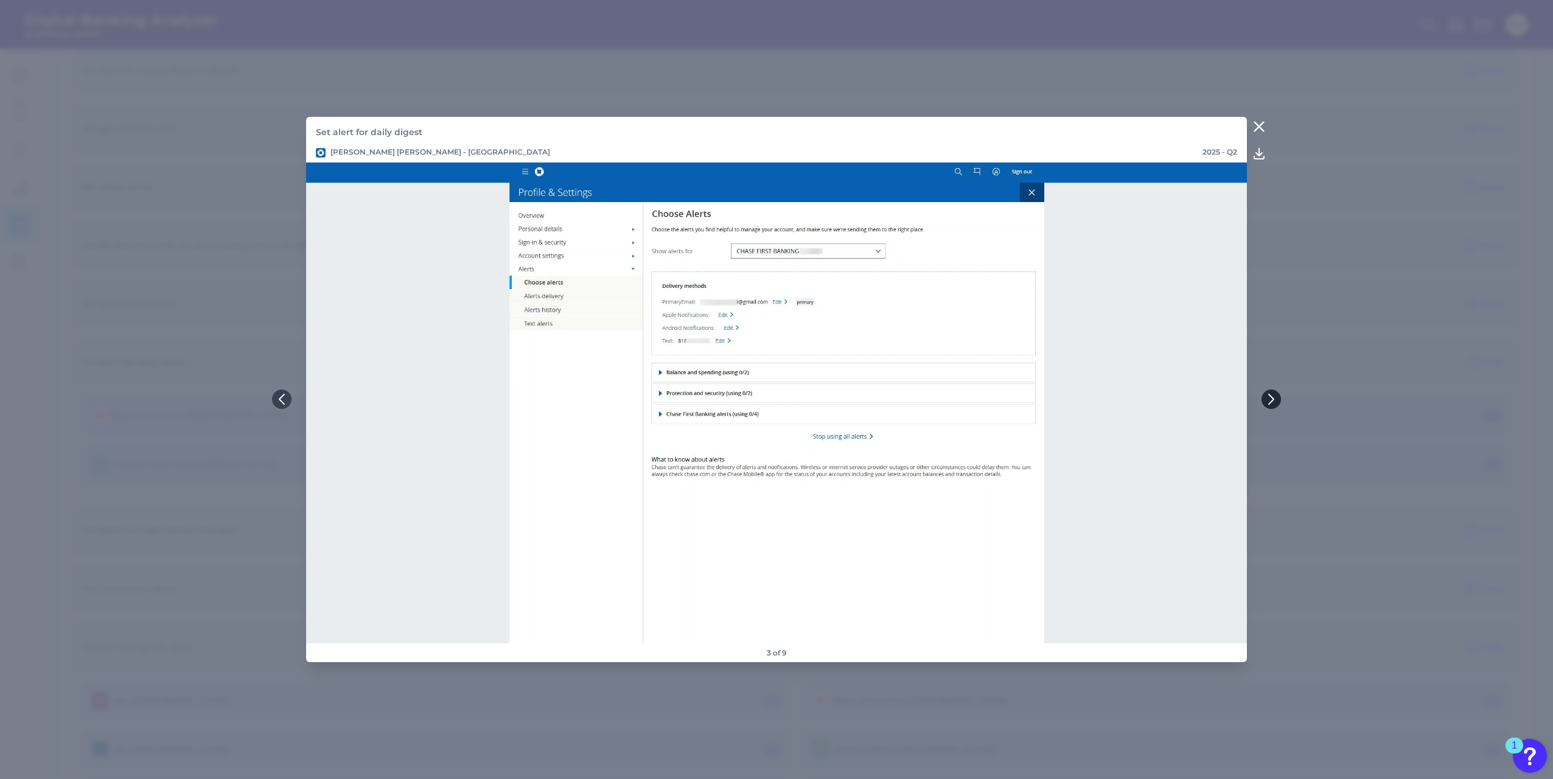
click at [1268, 396] on icon at bounding box center [1271, 399] width 11 height 11
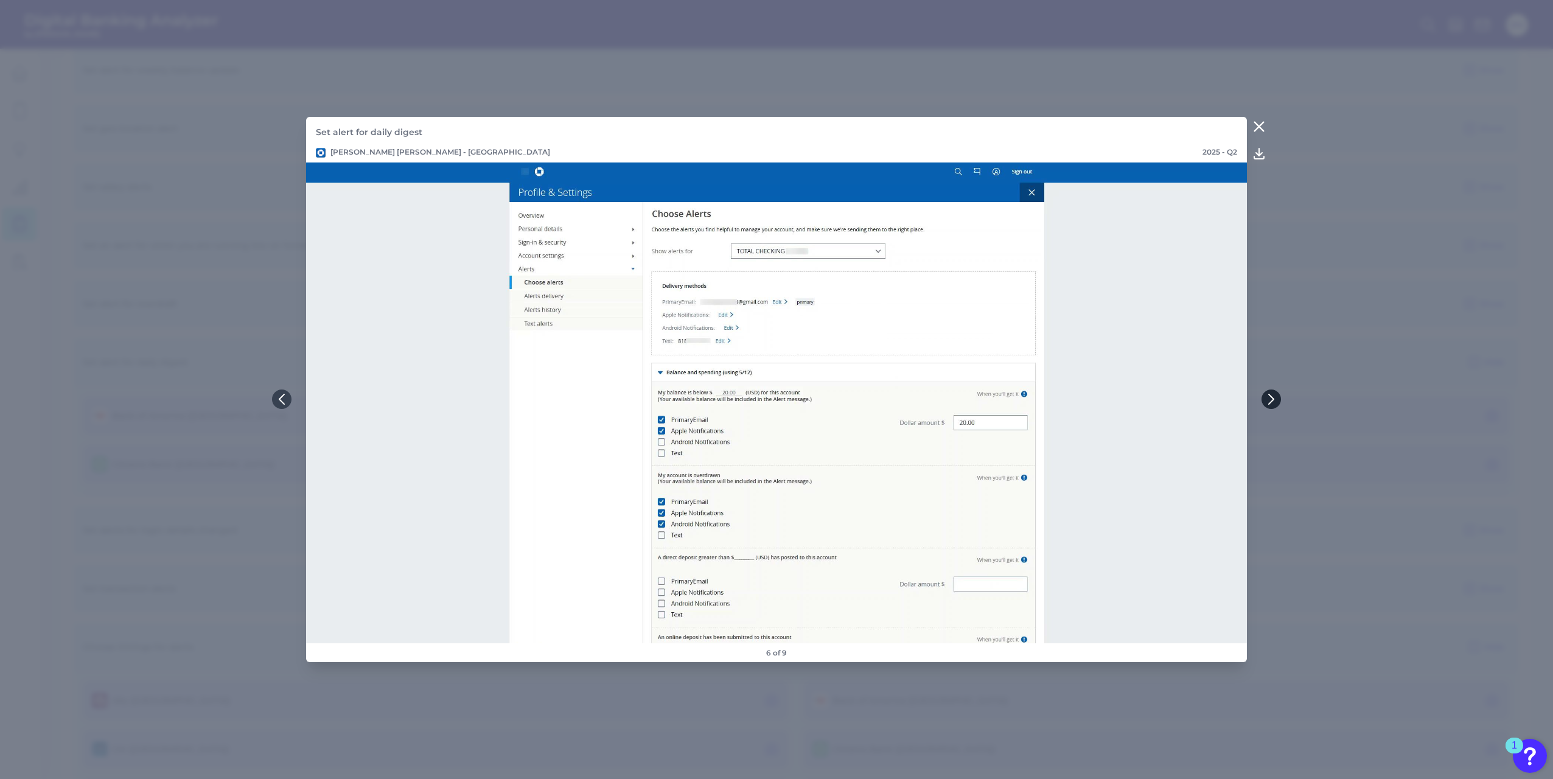
click at [1276, 401] on icon at bounding box center [1271, 399] width 11 height 11
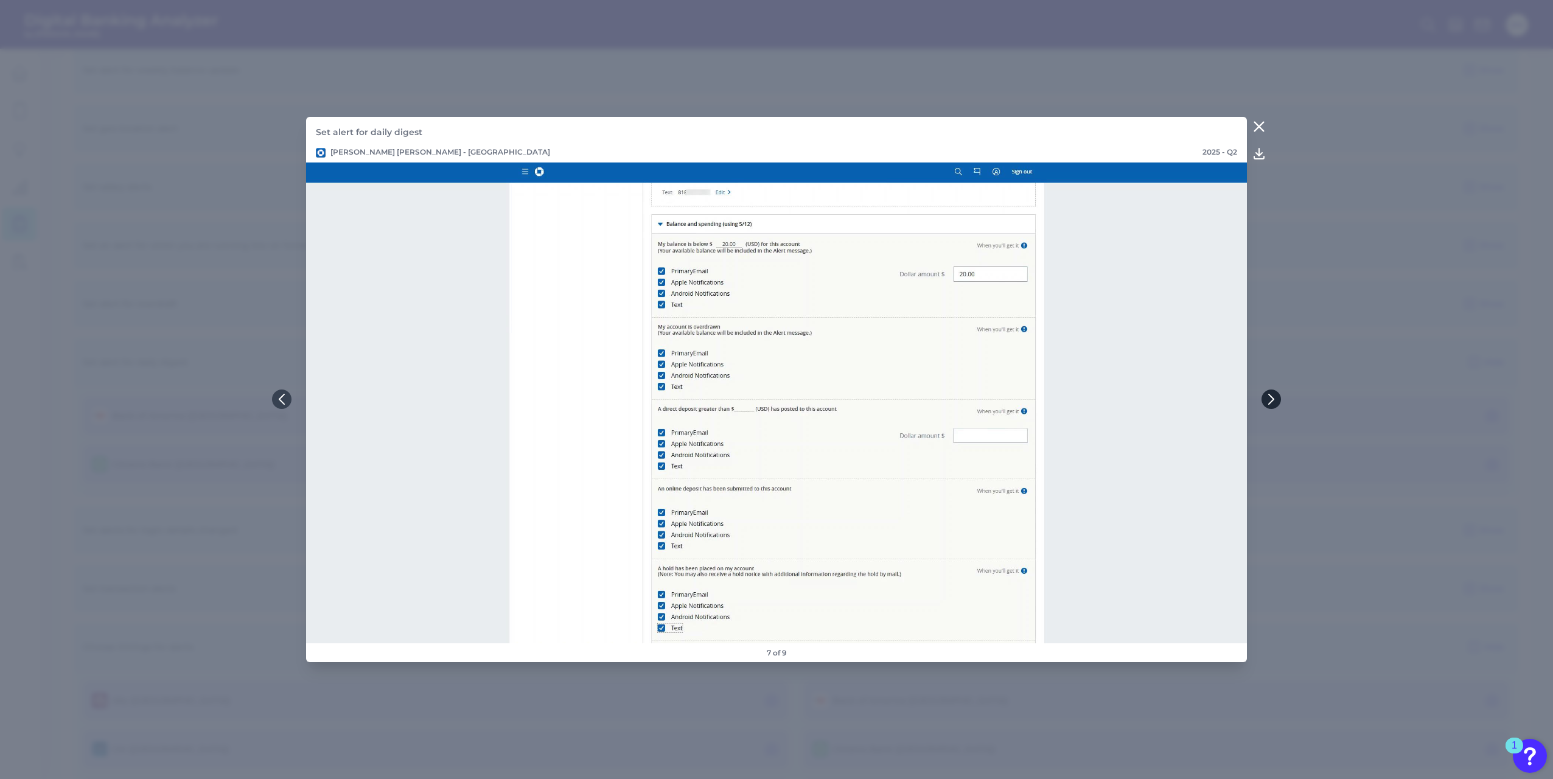
click at [1276, 401] on icon at bounding box center [1271, 399] width 11 height 11
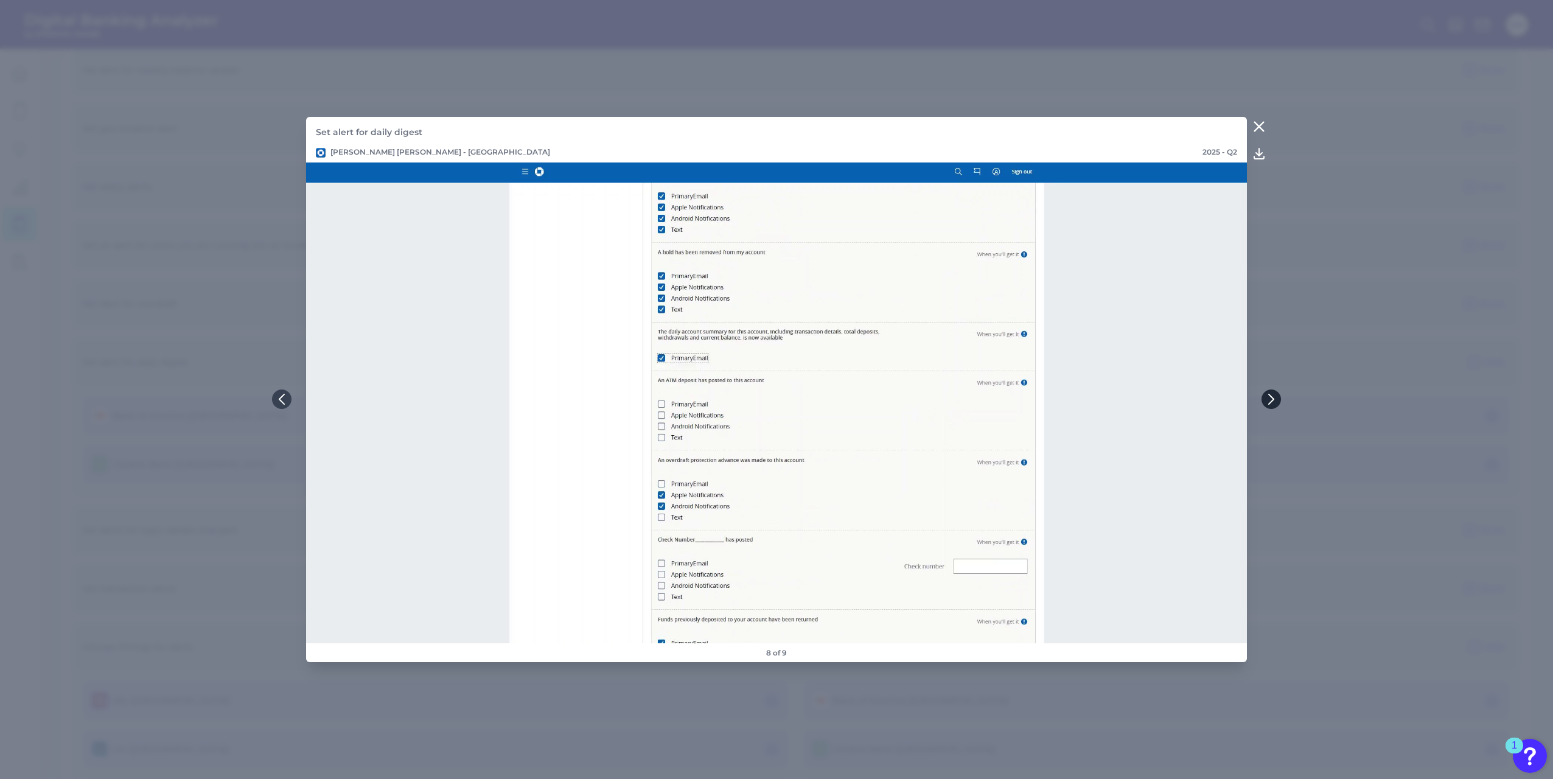
click at [1272, 397] on icon at bounding box center [1271, 399] width 5 height 10
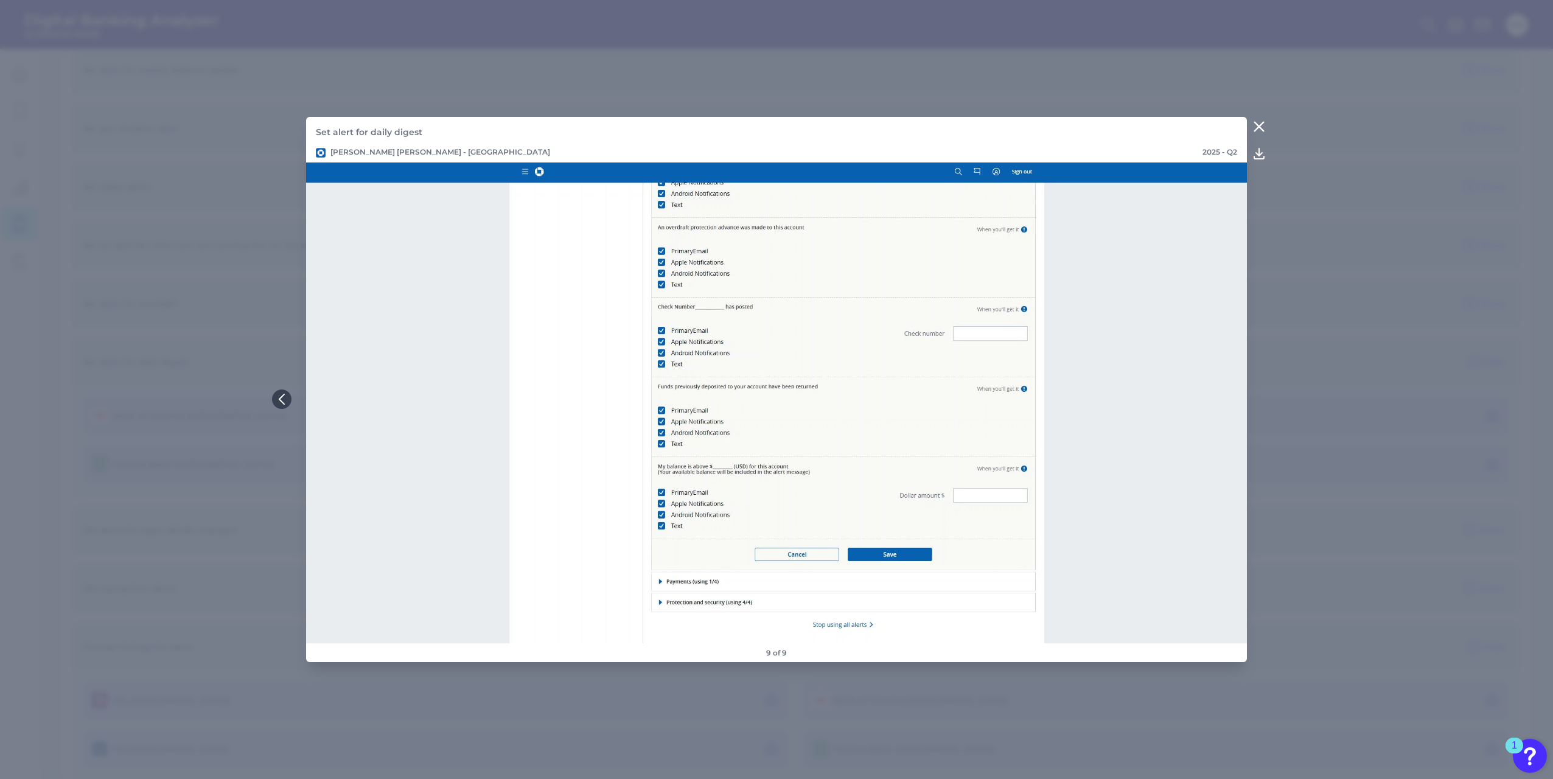
click at [1261, 128] on icon at bounding box center [1259, 126] width 9 height 9
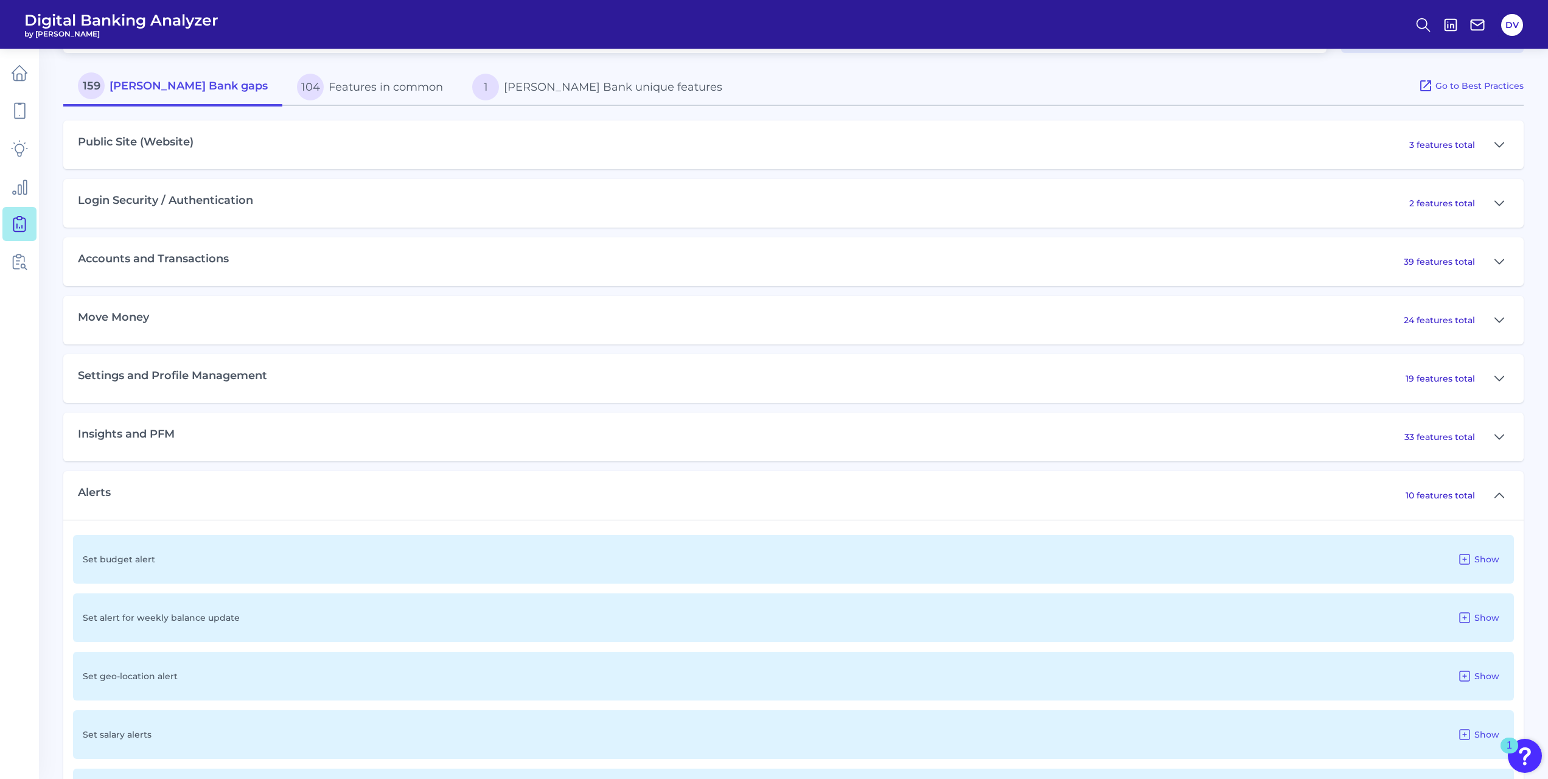
scroll to position [473, 0]
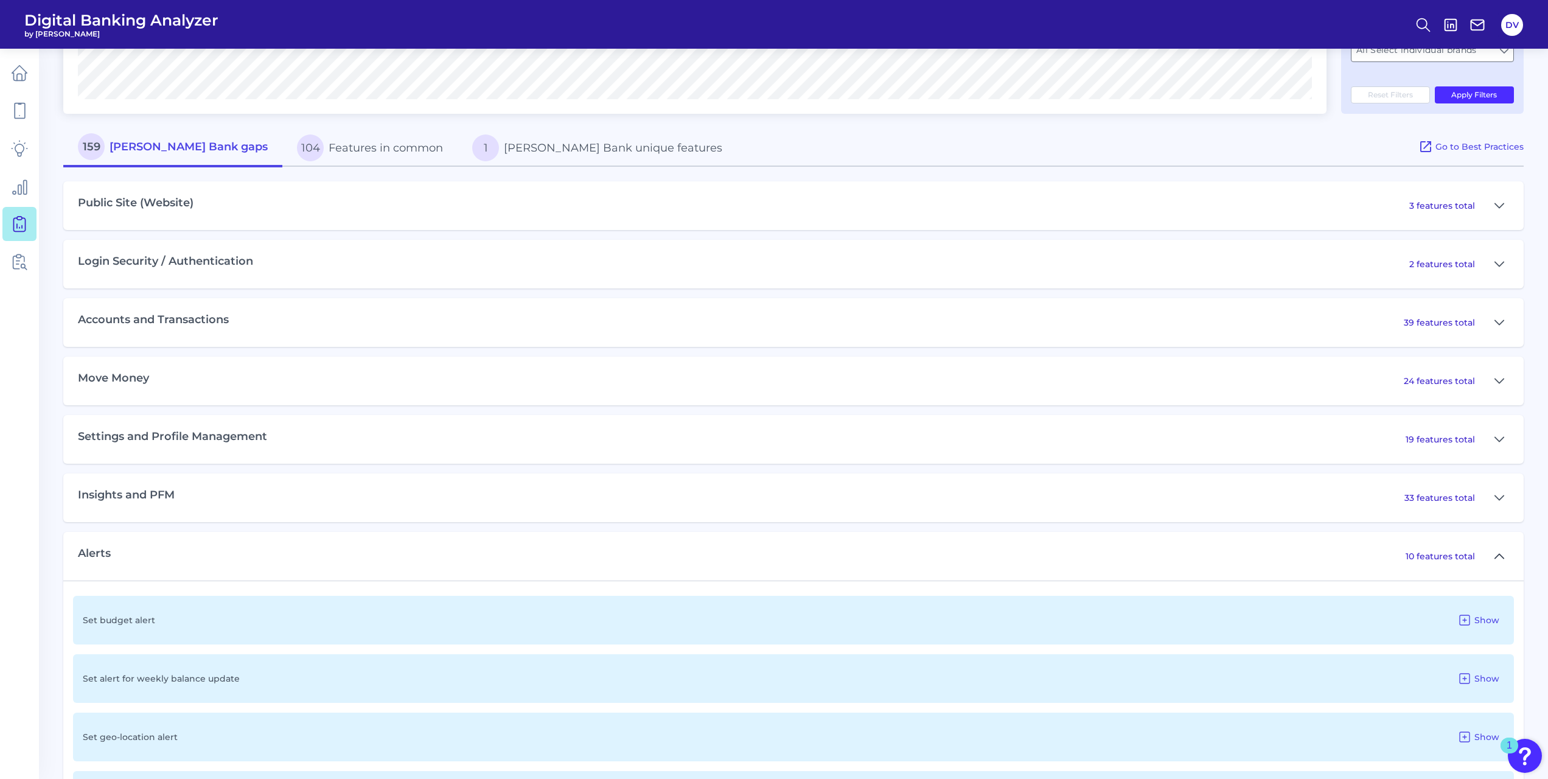
click at [1498, 561] on icon at bounding box center [1500, 556] width 10 height 15
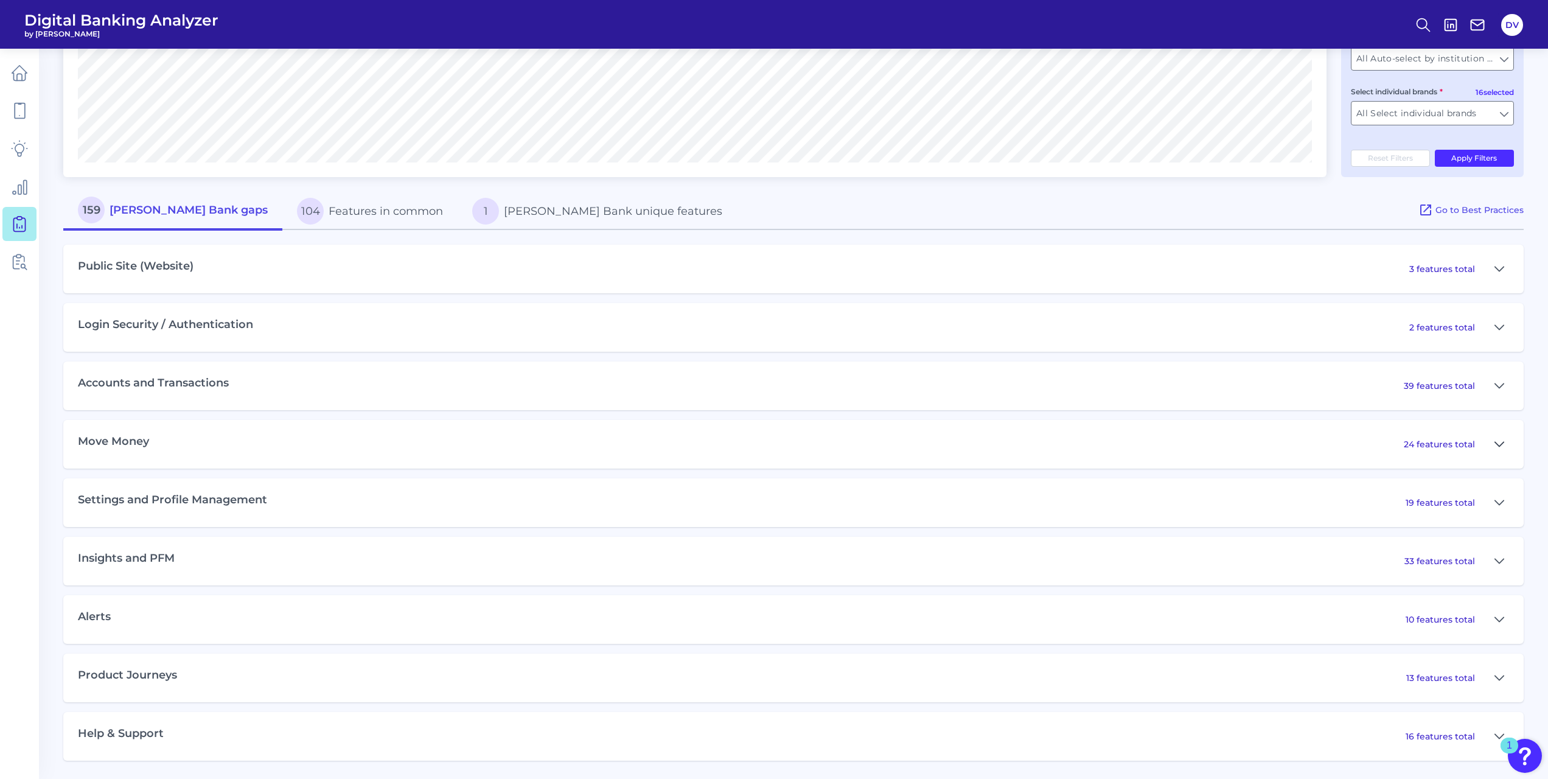
click at [1501, 445] on icon at bounding box center [1499, 444] width 9 height 4
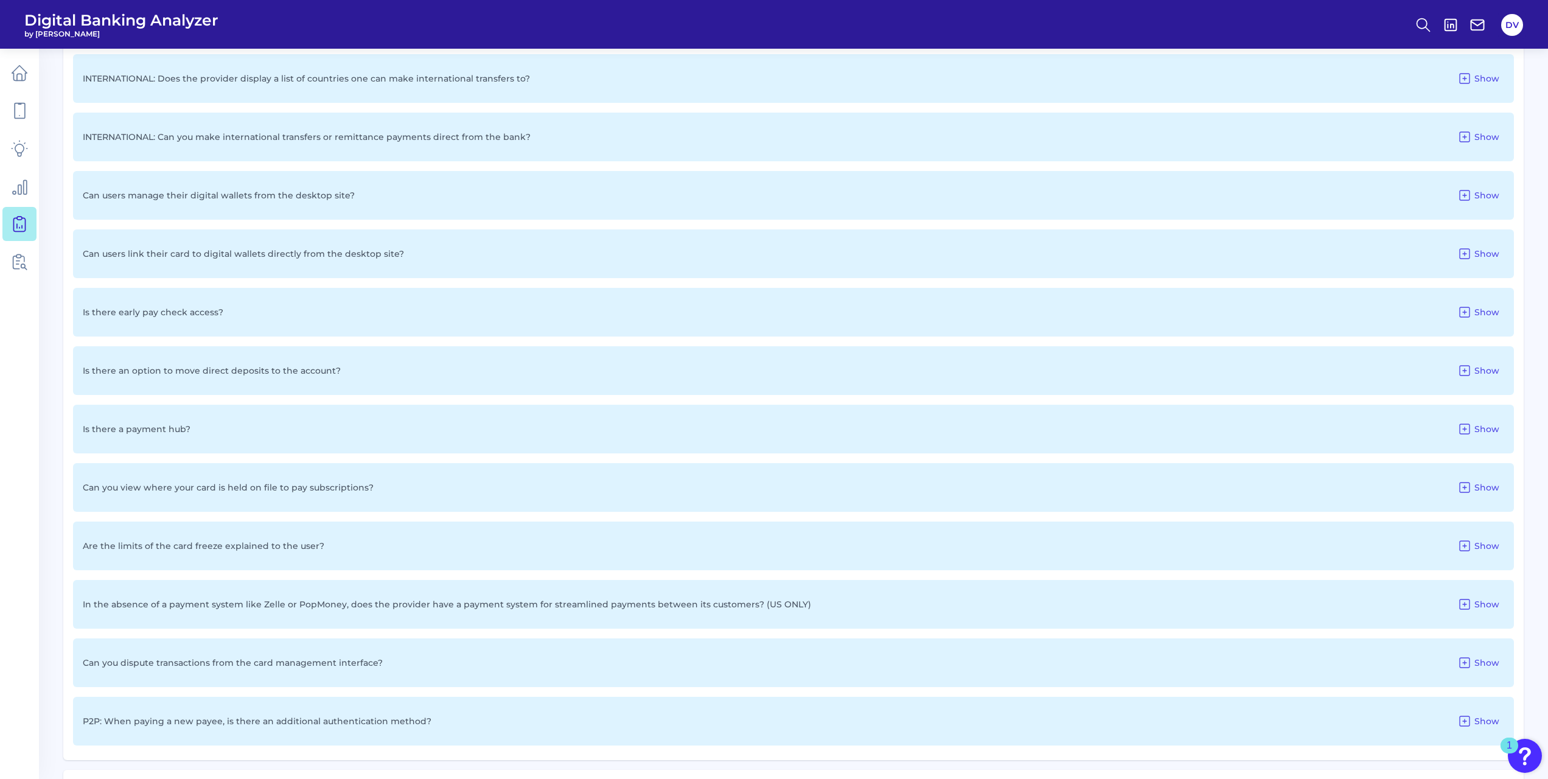
scroll to position [1569, 0]
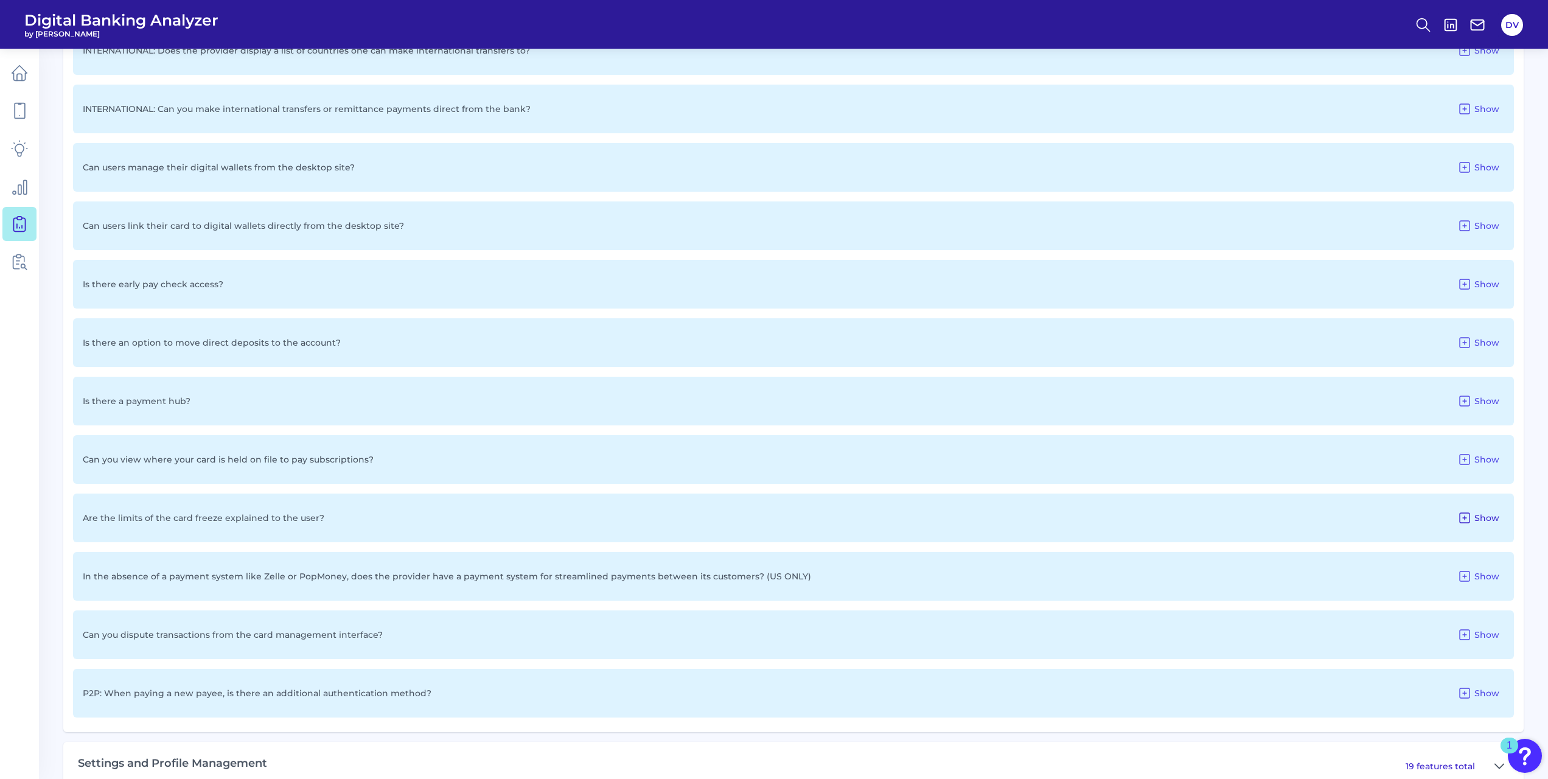
click at [1464, 512] on icon at bounding box center [1464, 518] width 15 height 15
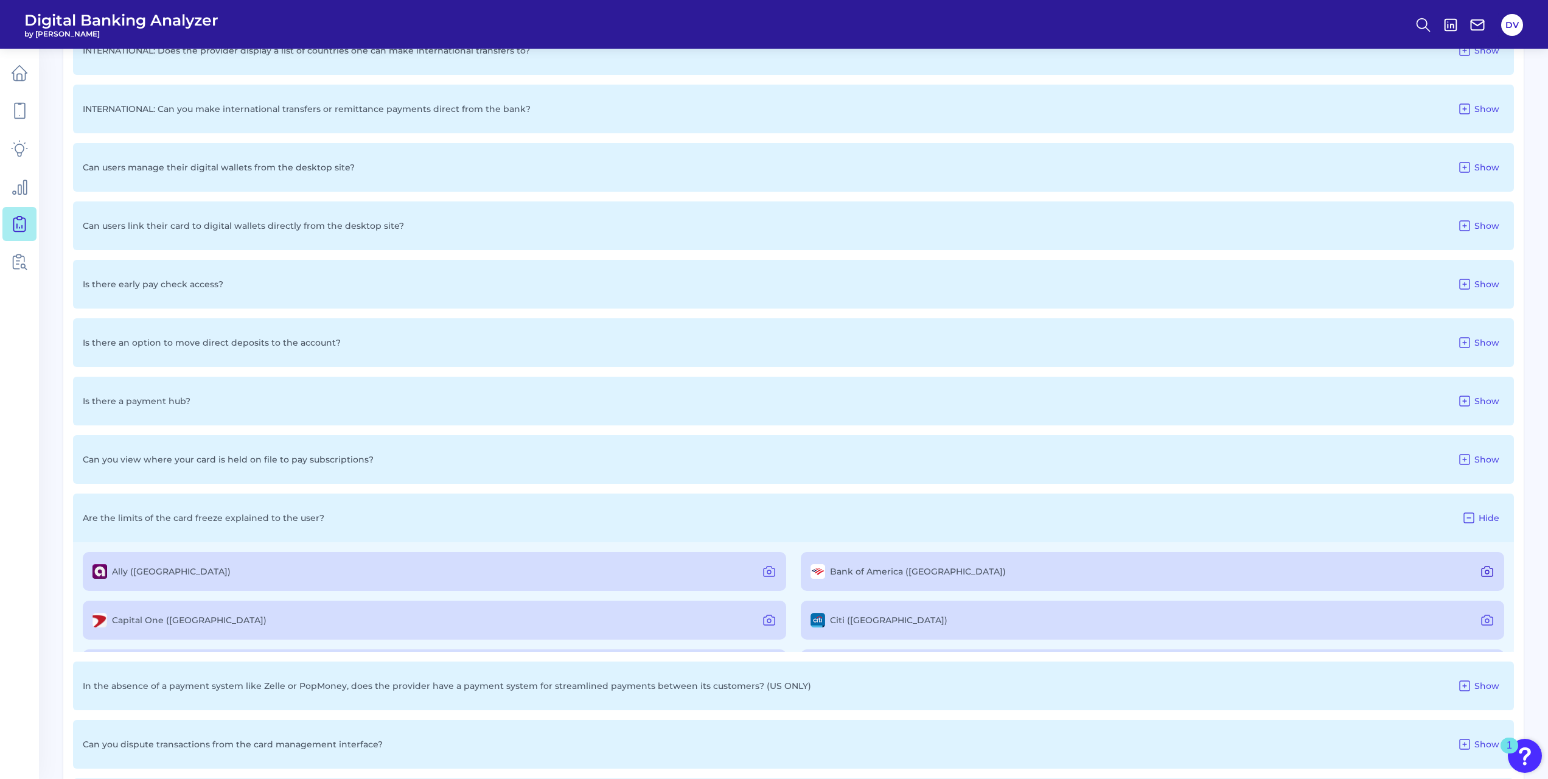
click at [1490, 574] on button at bounding box center [1487, 571] width 24 height 19
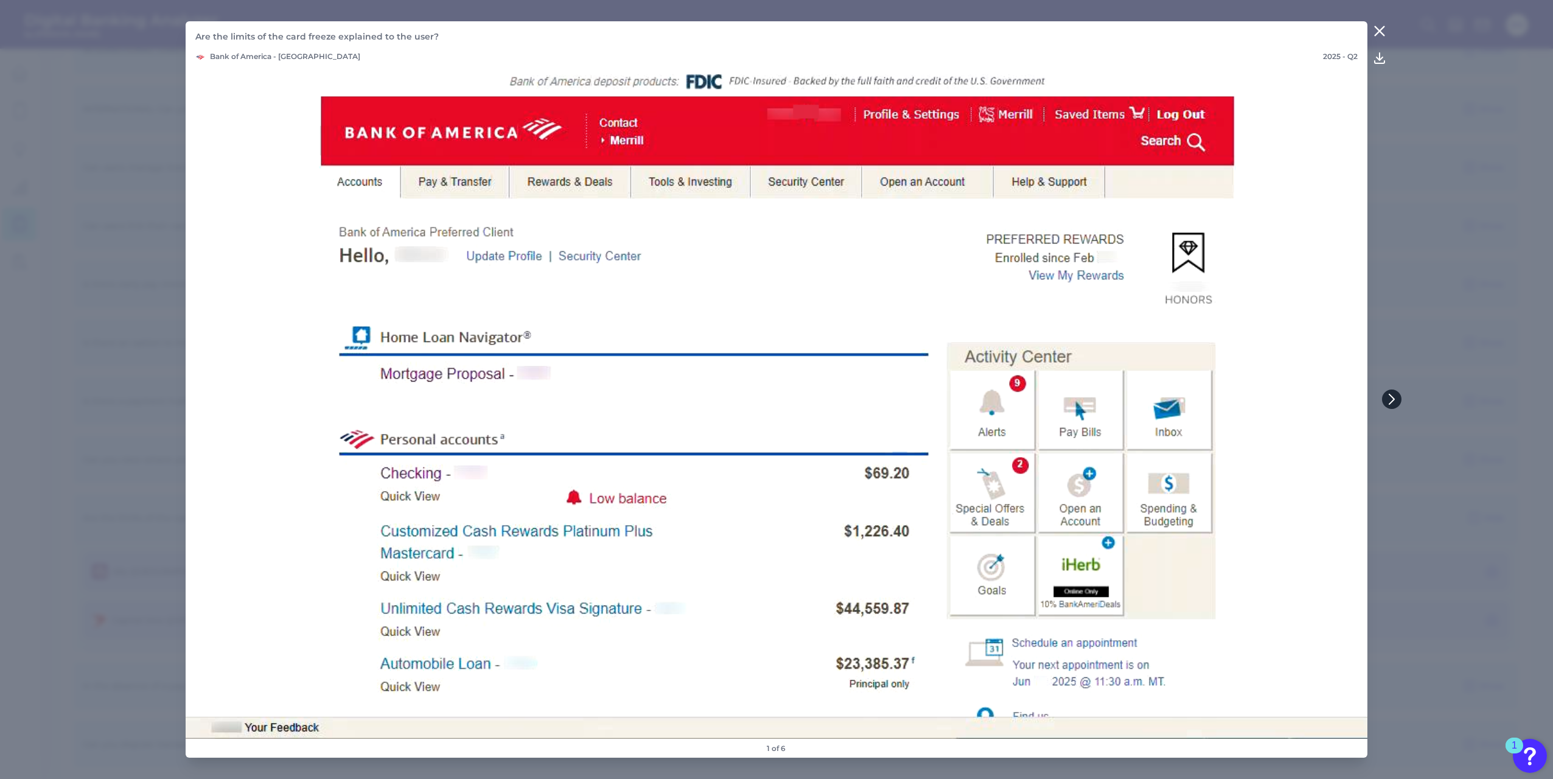
click at [1395, 402] on icon at bounding box center [1391, 399] width 11 height 11
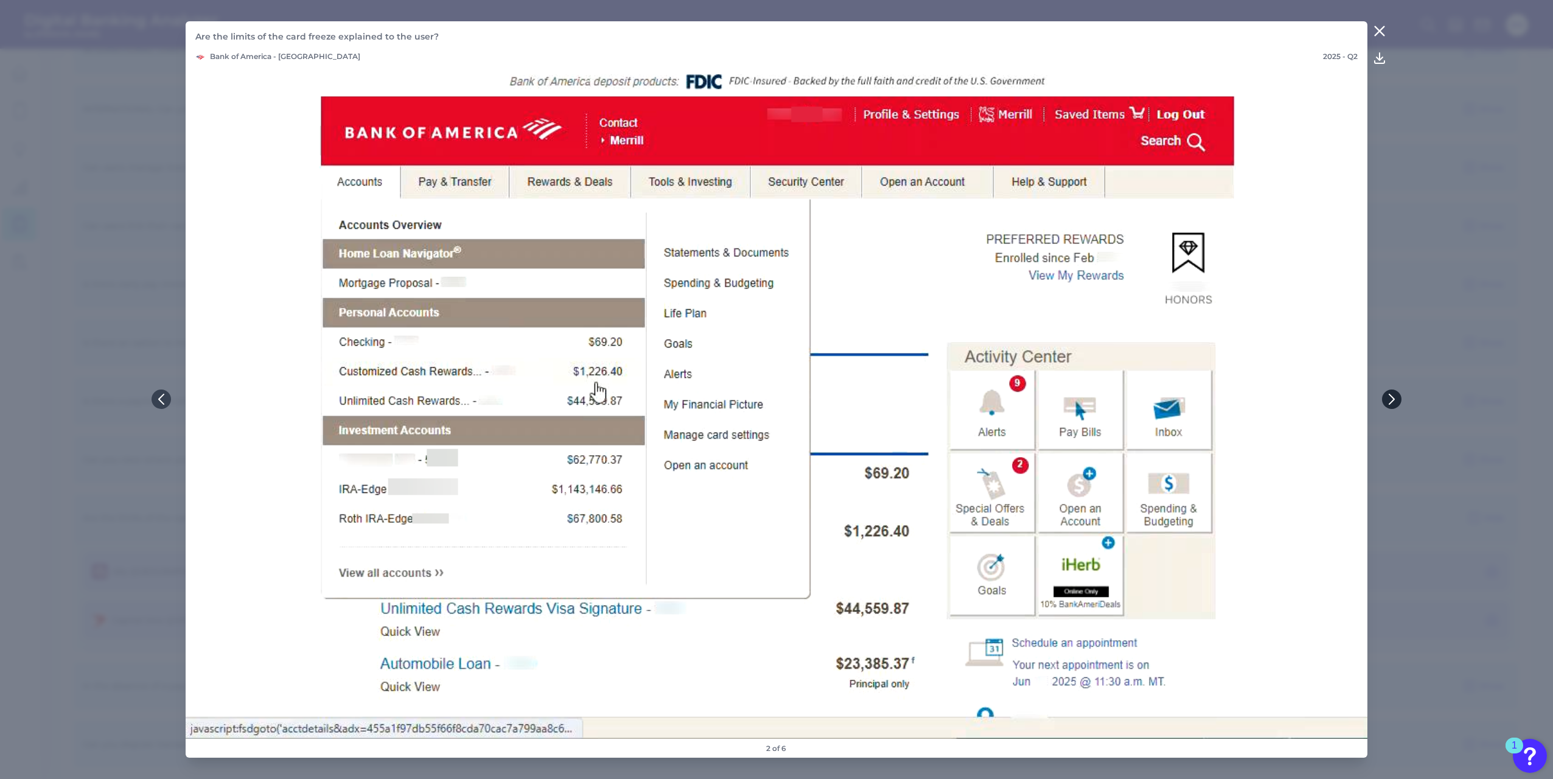
click at [1395, 402] on icon at bounding box center [1391, 399] width 11 height 11
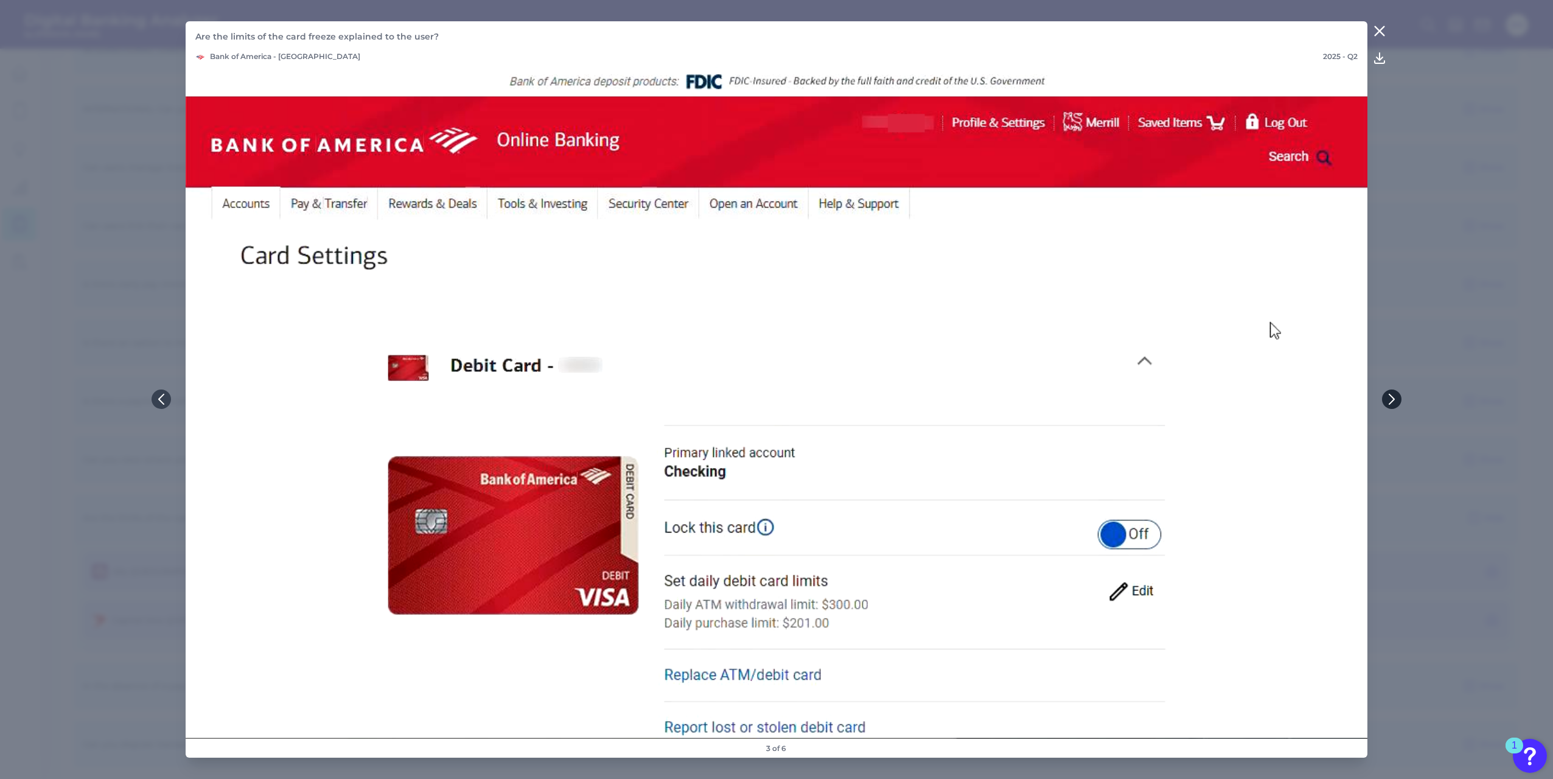
click at [1394, 402] on icon at bounding box center [1391, 399] width 11 height 11
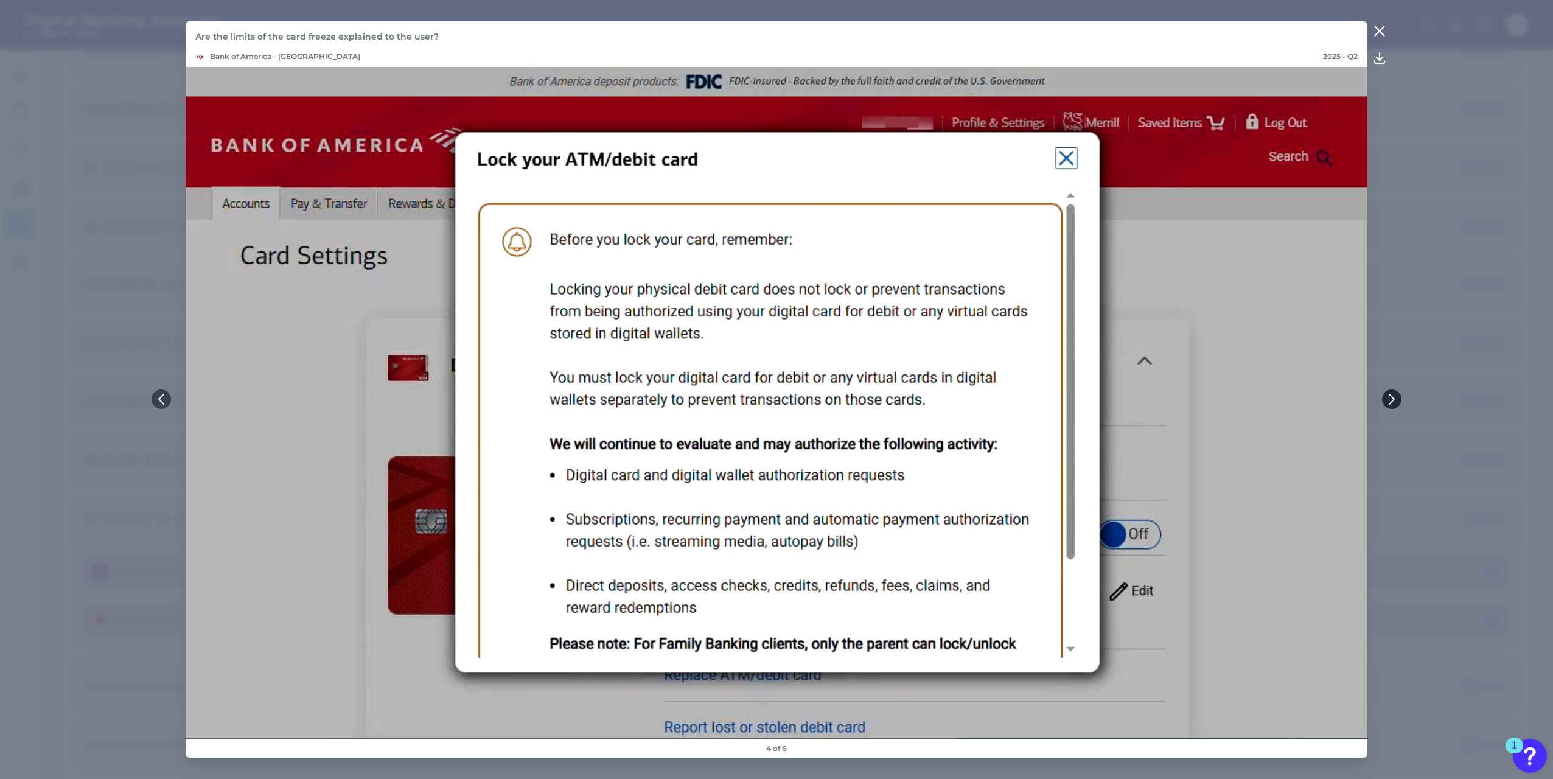
click at [1389, 397] on icon at bounding box center [1391, 399] width 11 height 11
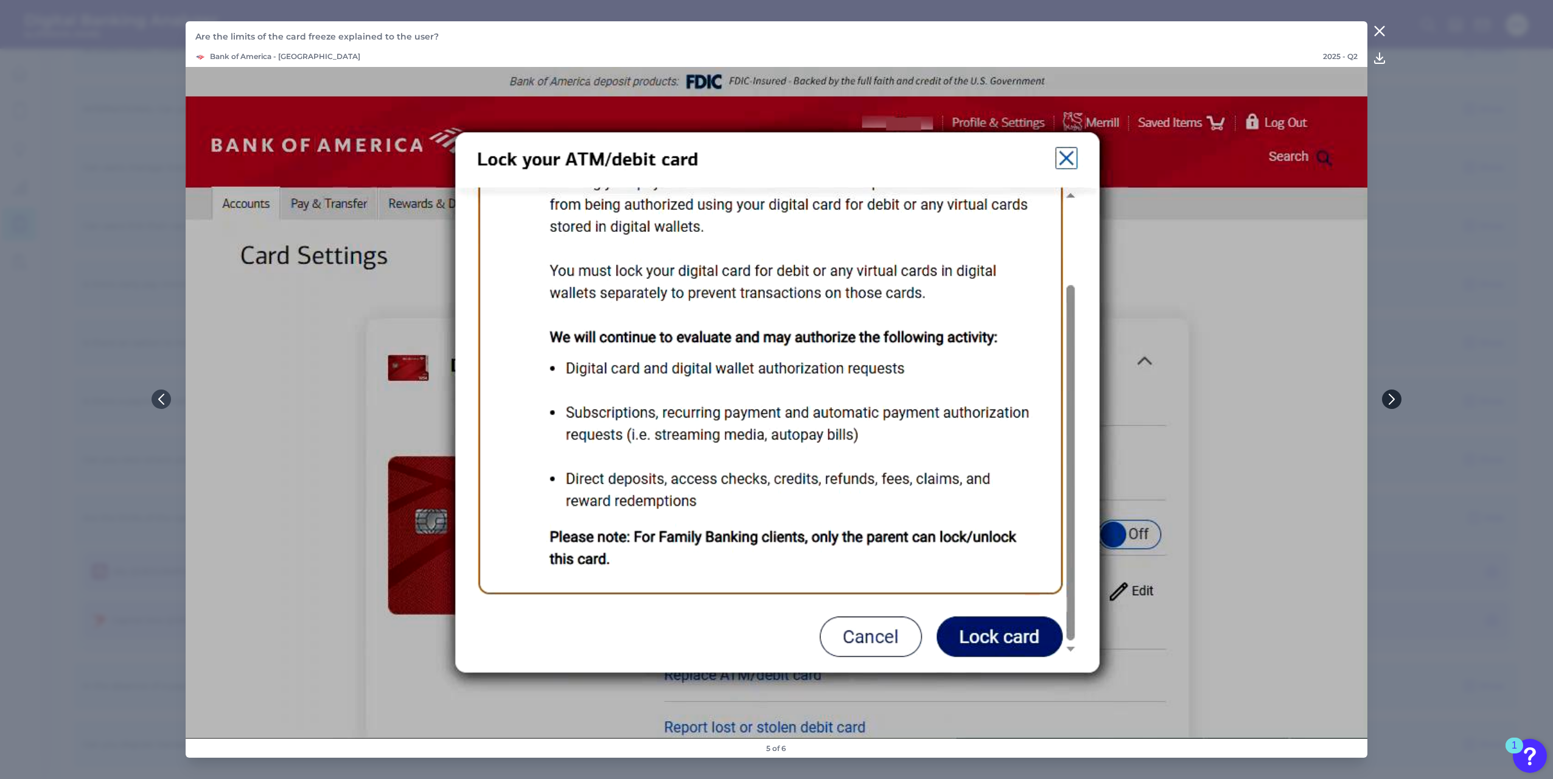
click at [1391, 400] on icon at bounding box center [1391, 399] width 11 height 11
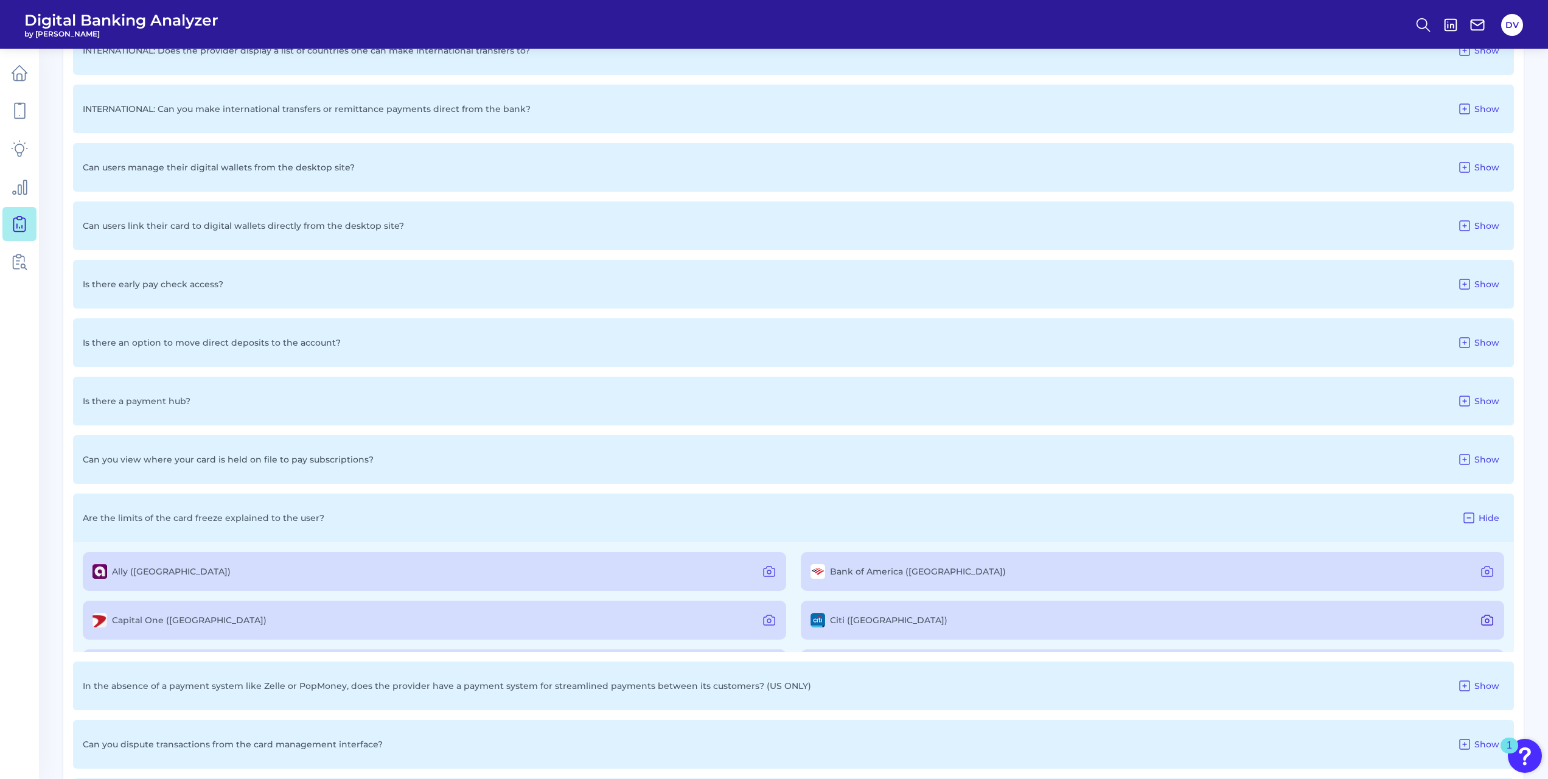
click at [1482, 620] on icon at bounding box center [1487, 620] width 15 height 15
click at [766, 623] on icon at bounding box center [769, 620] width 15 height 15
click at [1019, 720] on div "Can you set countries/international regions card can be used? Show Can you amen…" at bounding box center [793, 76] width 1461 height 1532
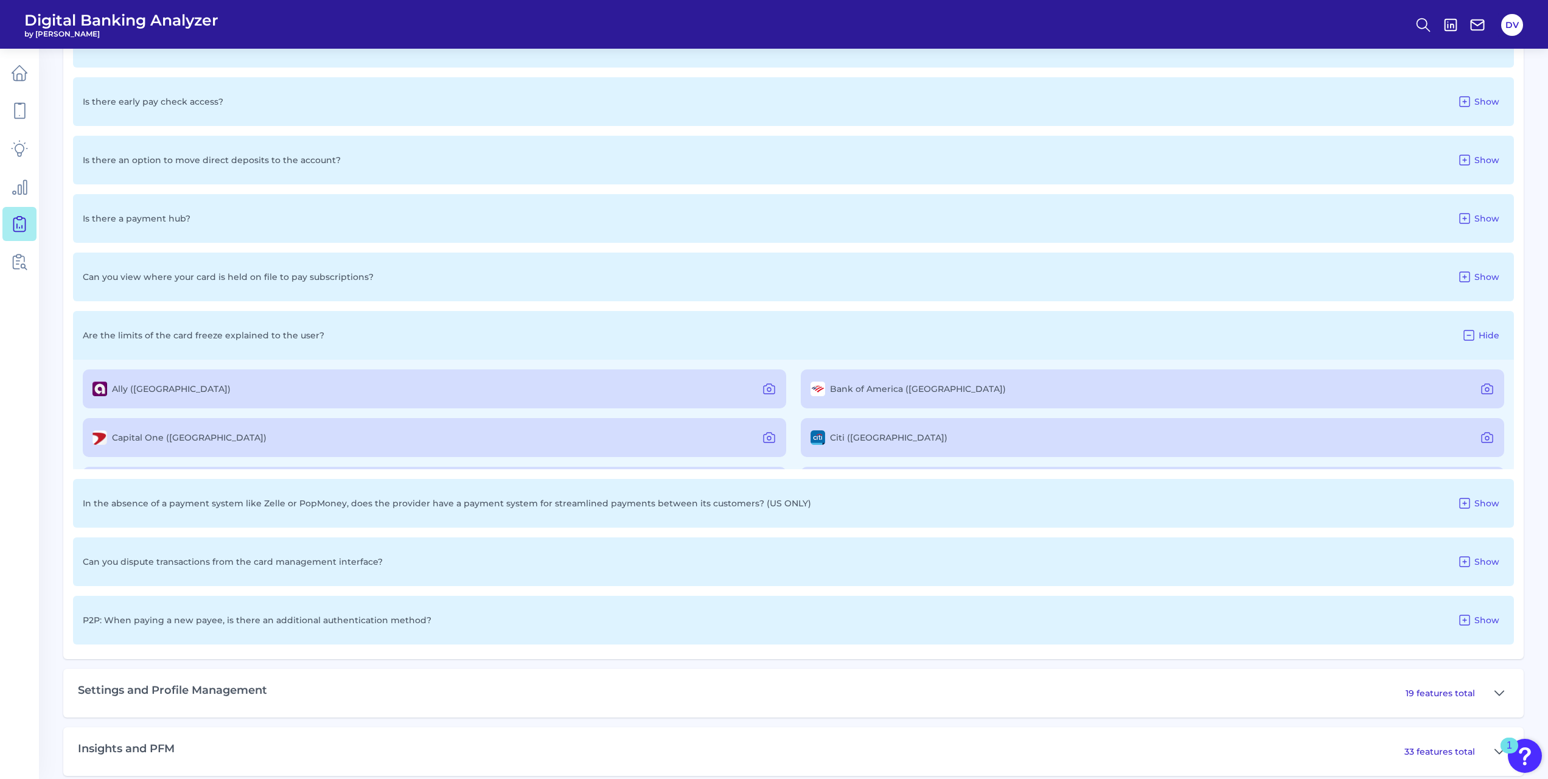
scroll to position [1057, 0]
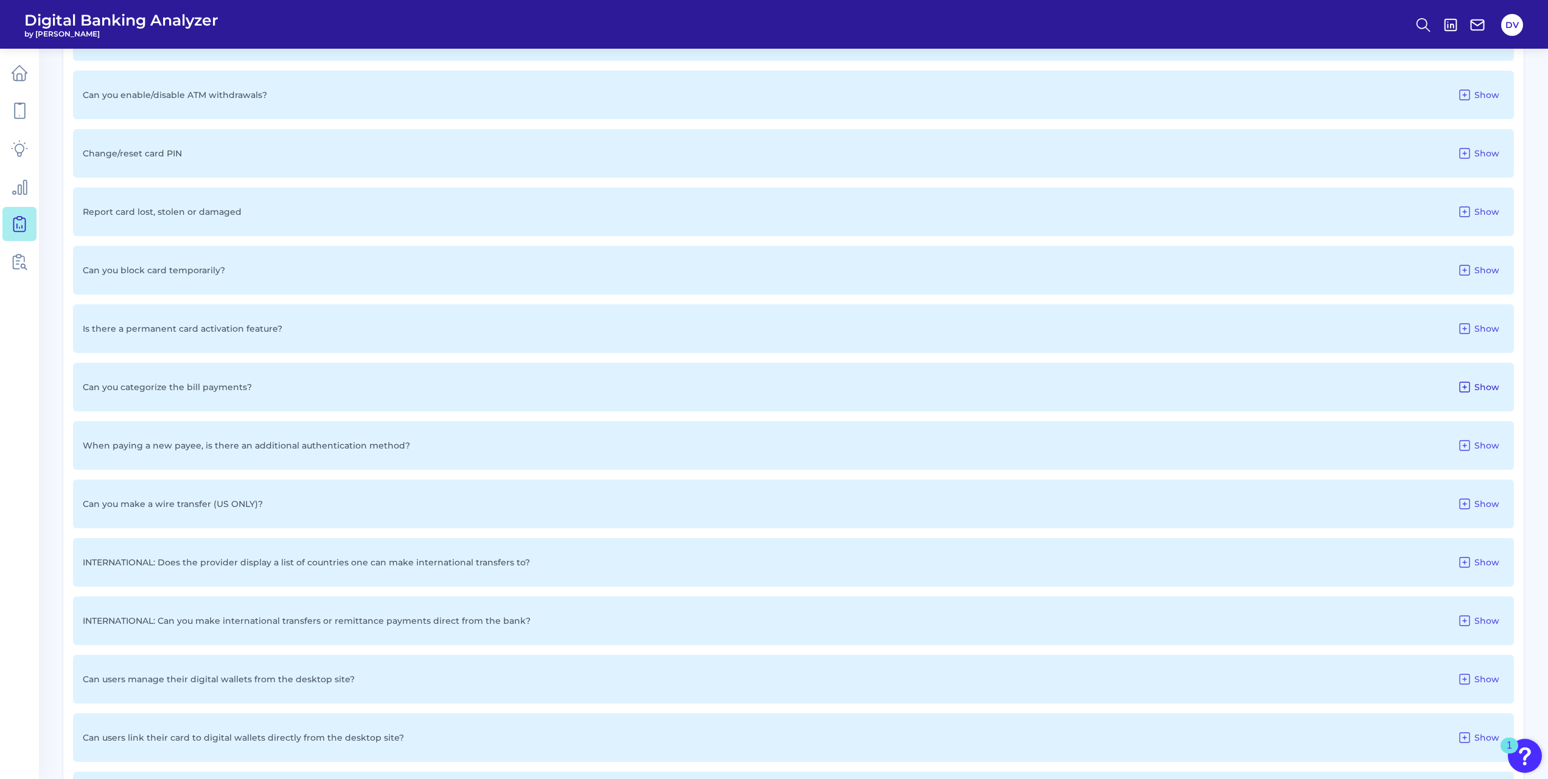
click at [1469, 392] on icon at bounding box center [1465, 387] width 10 height 10
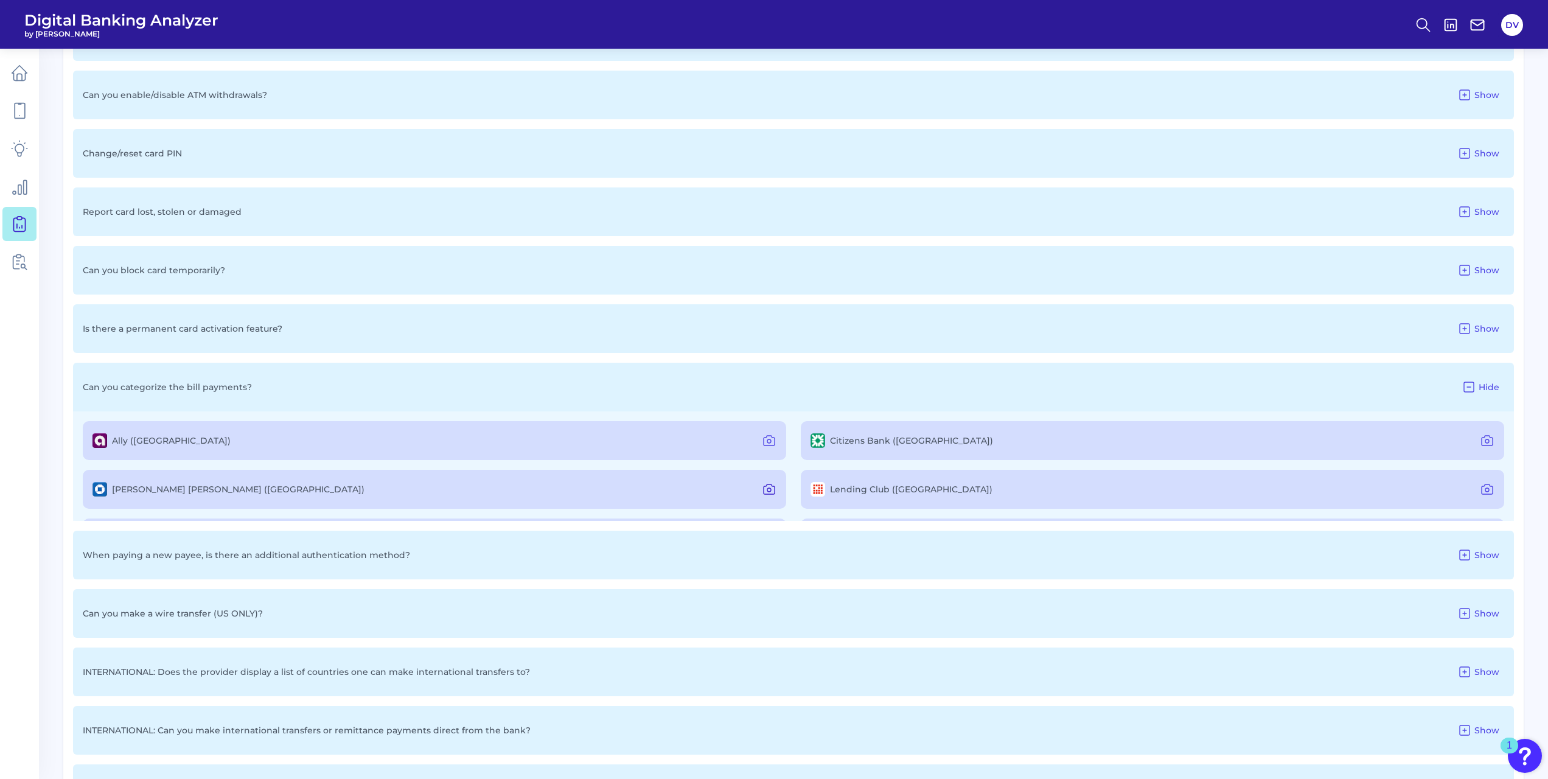
click at [770, 490] on icon at bounding box center [769, 489] width 15 height 15
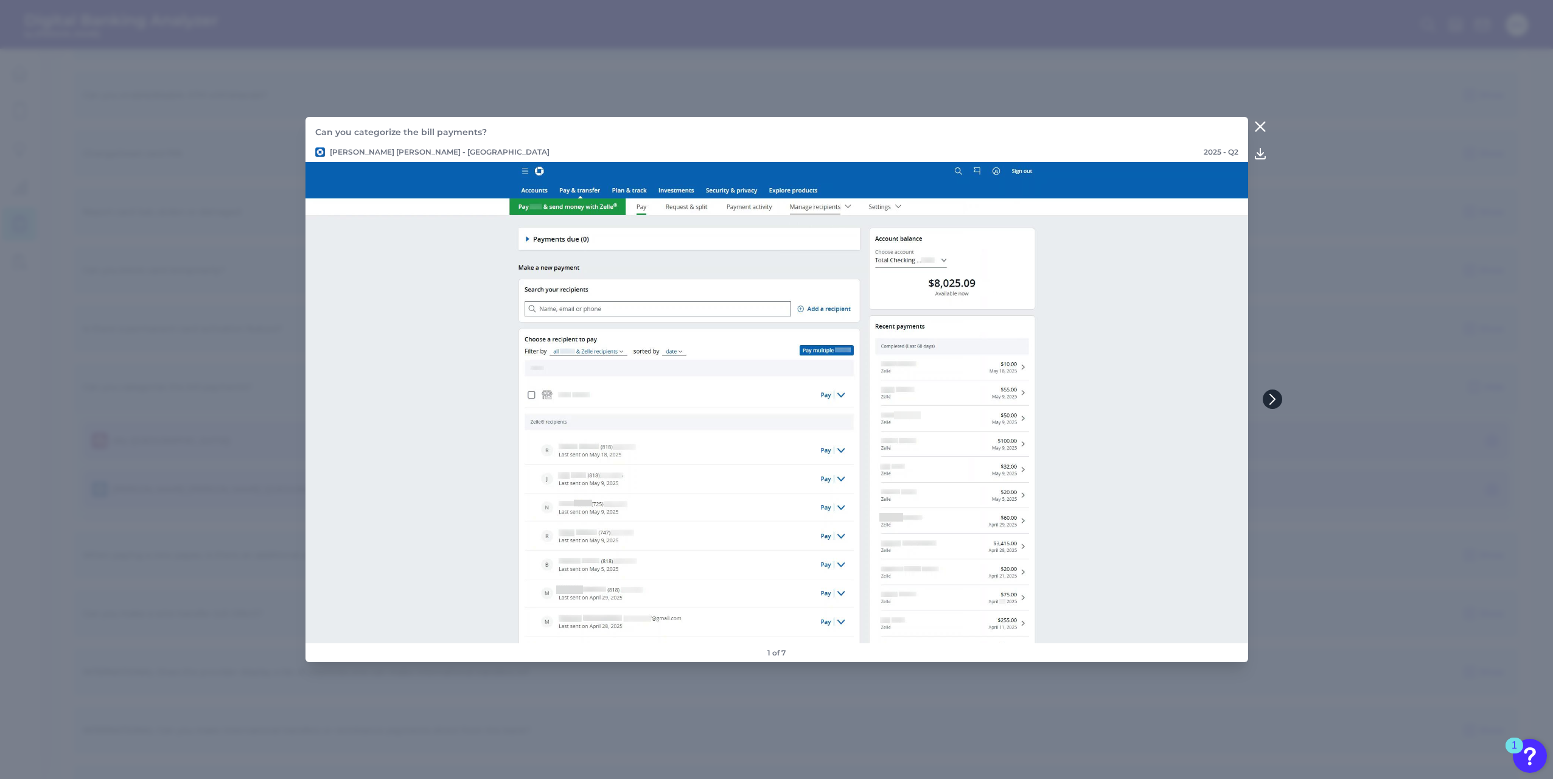
click at [1274, 401] on icon at bounding box center [1272, 399] width 11 height 11
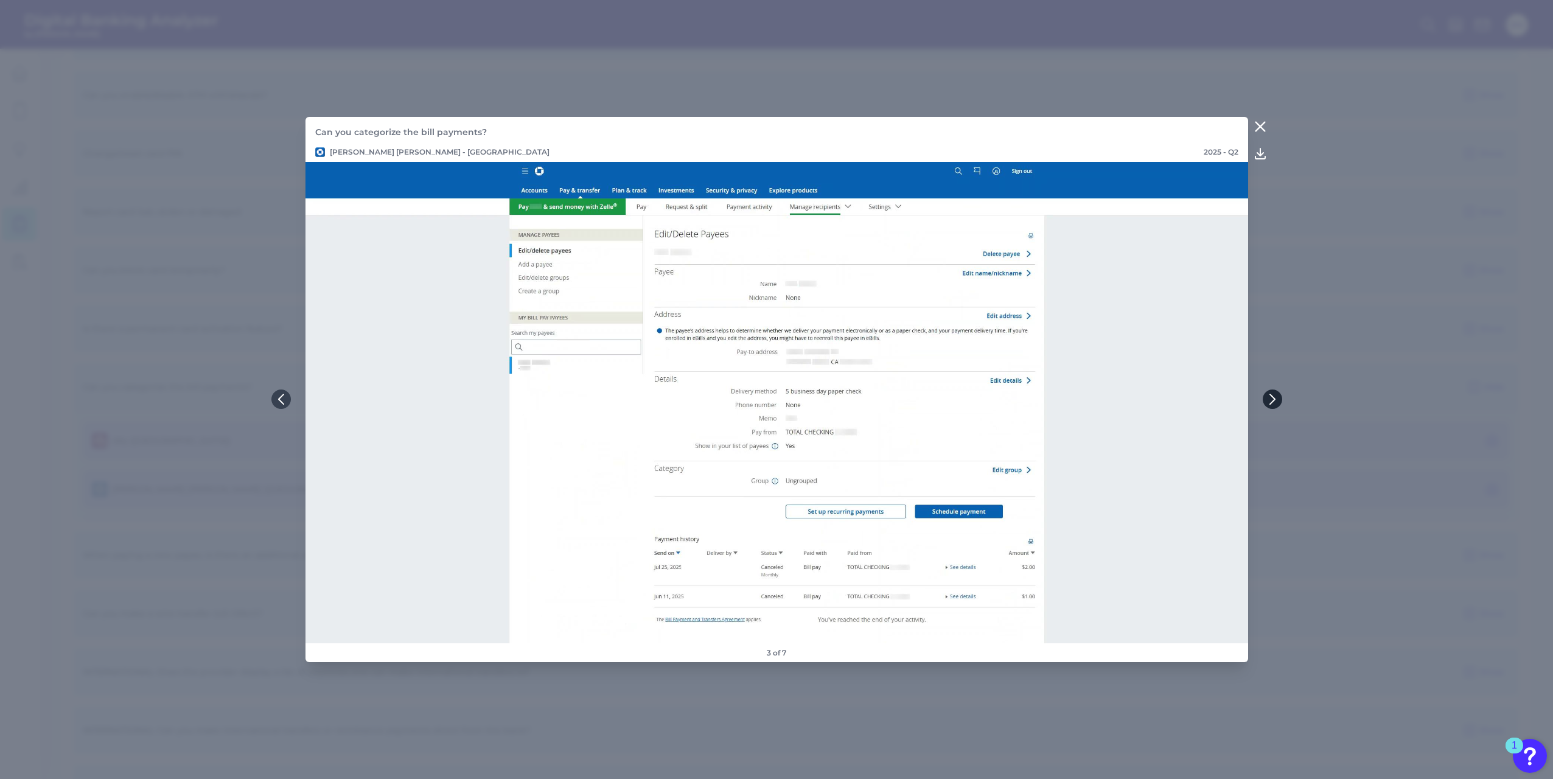
click at [1274, 401] on icon at bounding box center [1272, 399] width 11 height 11
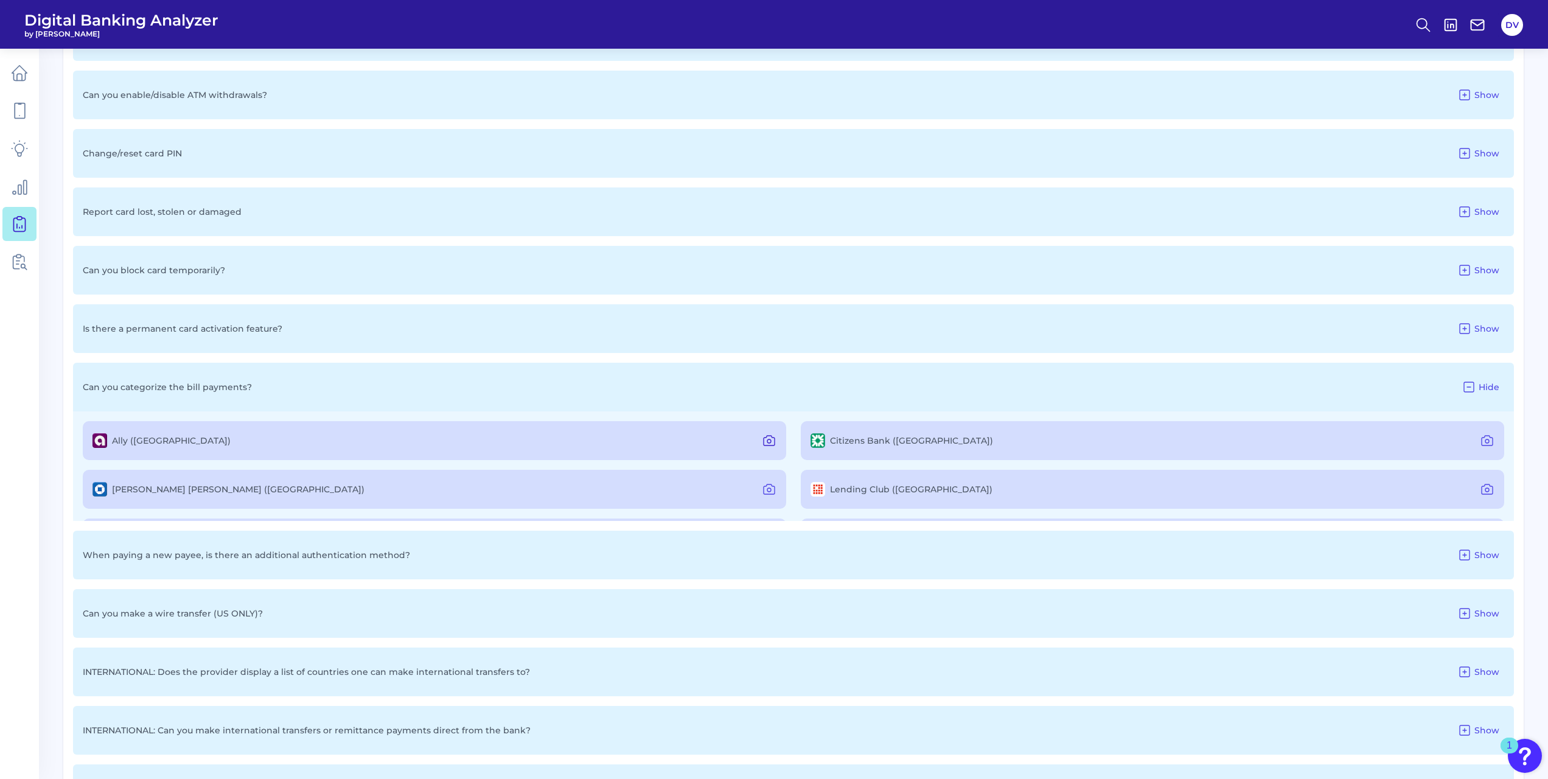
click at [764, 441] on icon at bounding box center [769, 440] width 15 height 15
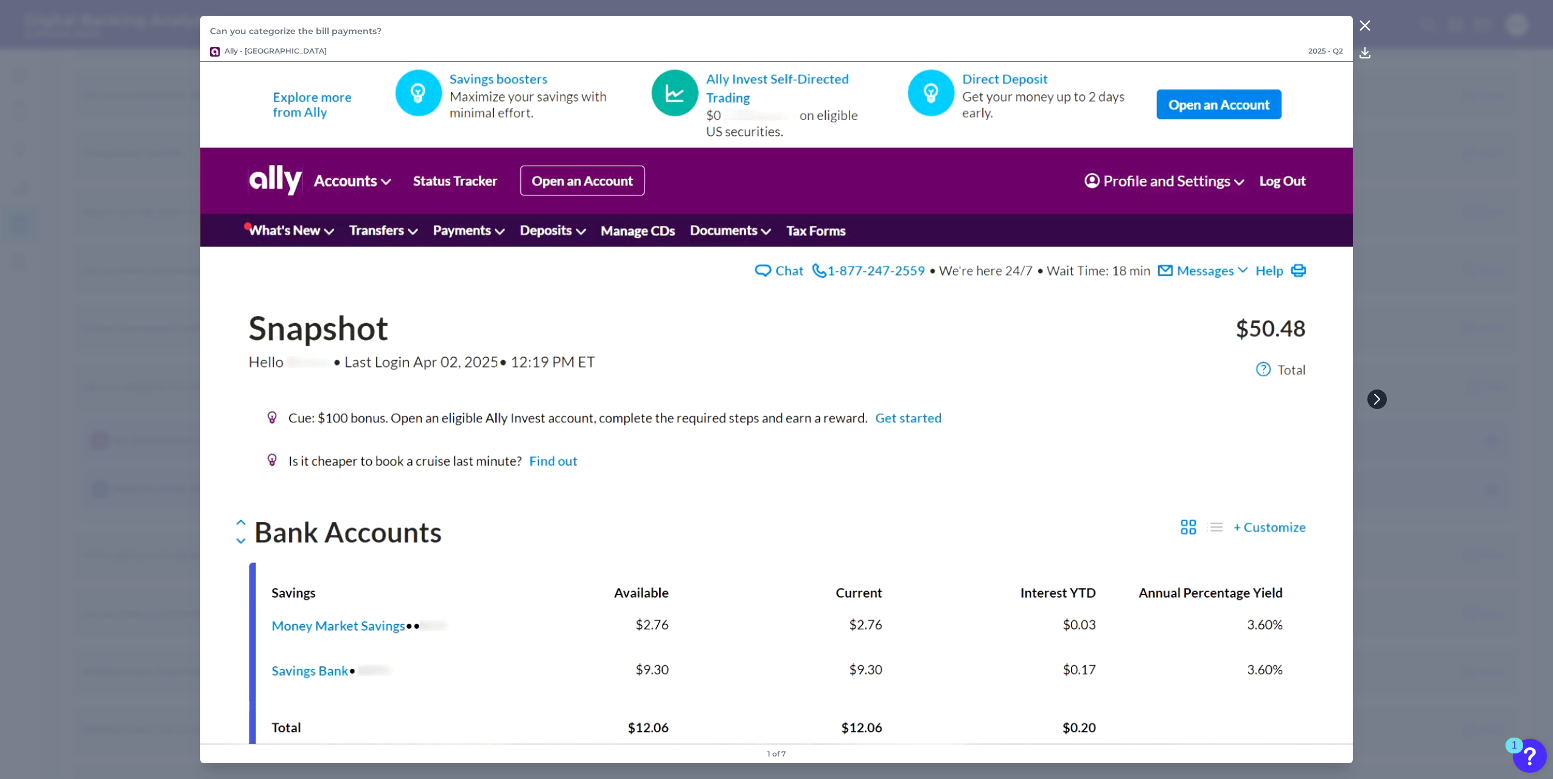
click at [1373, 402] on icon at bounding box center [1377, 399] width 11 height 11
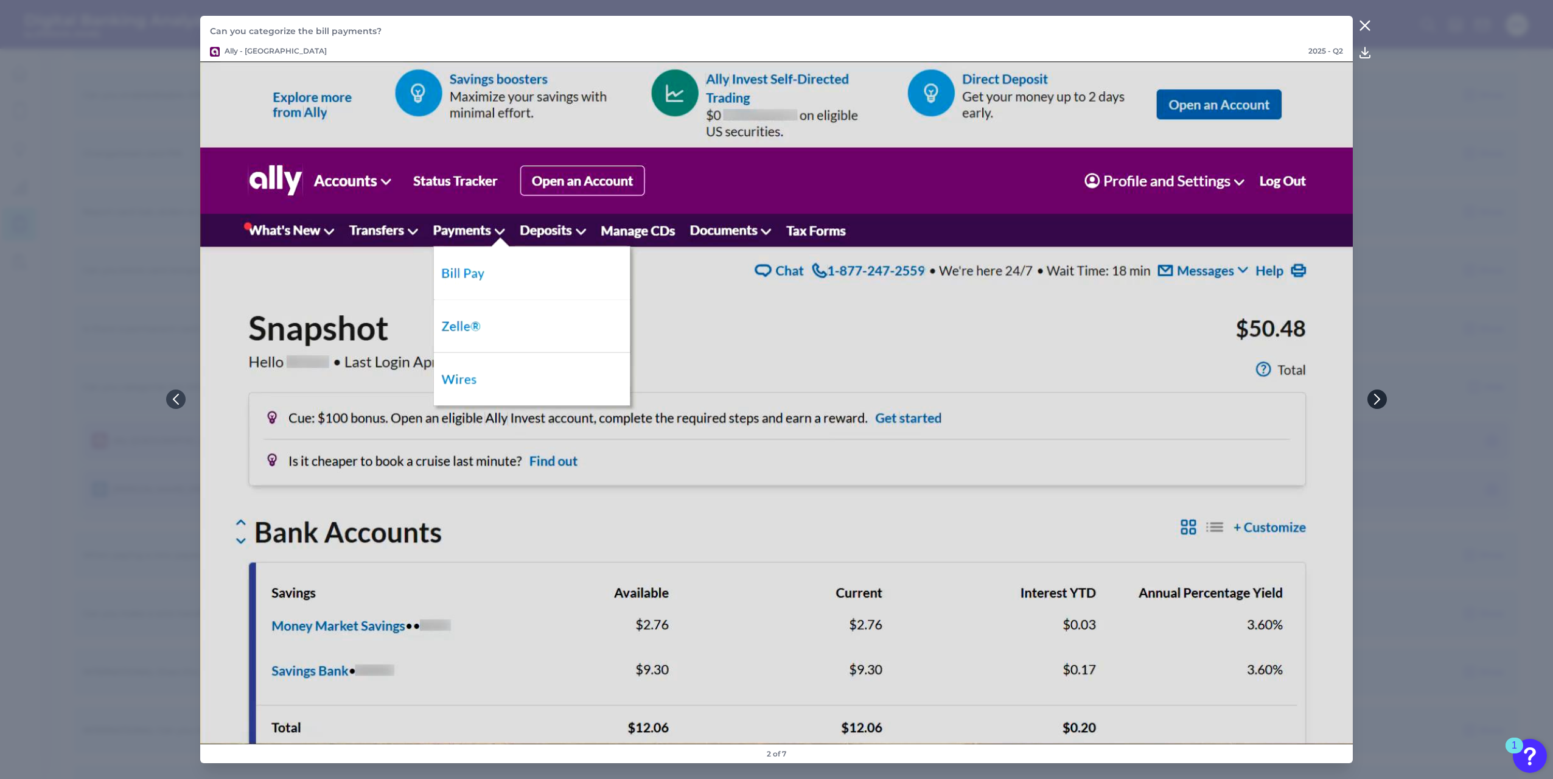
click at [1373, 402] on icon at bounding box center [1377, 399] width 11 height 11
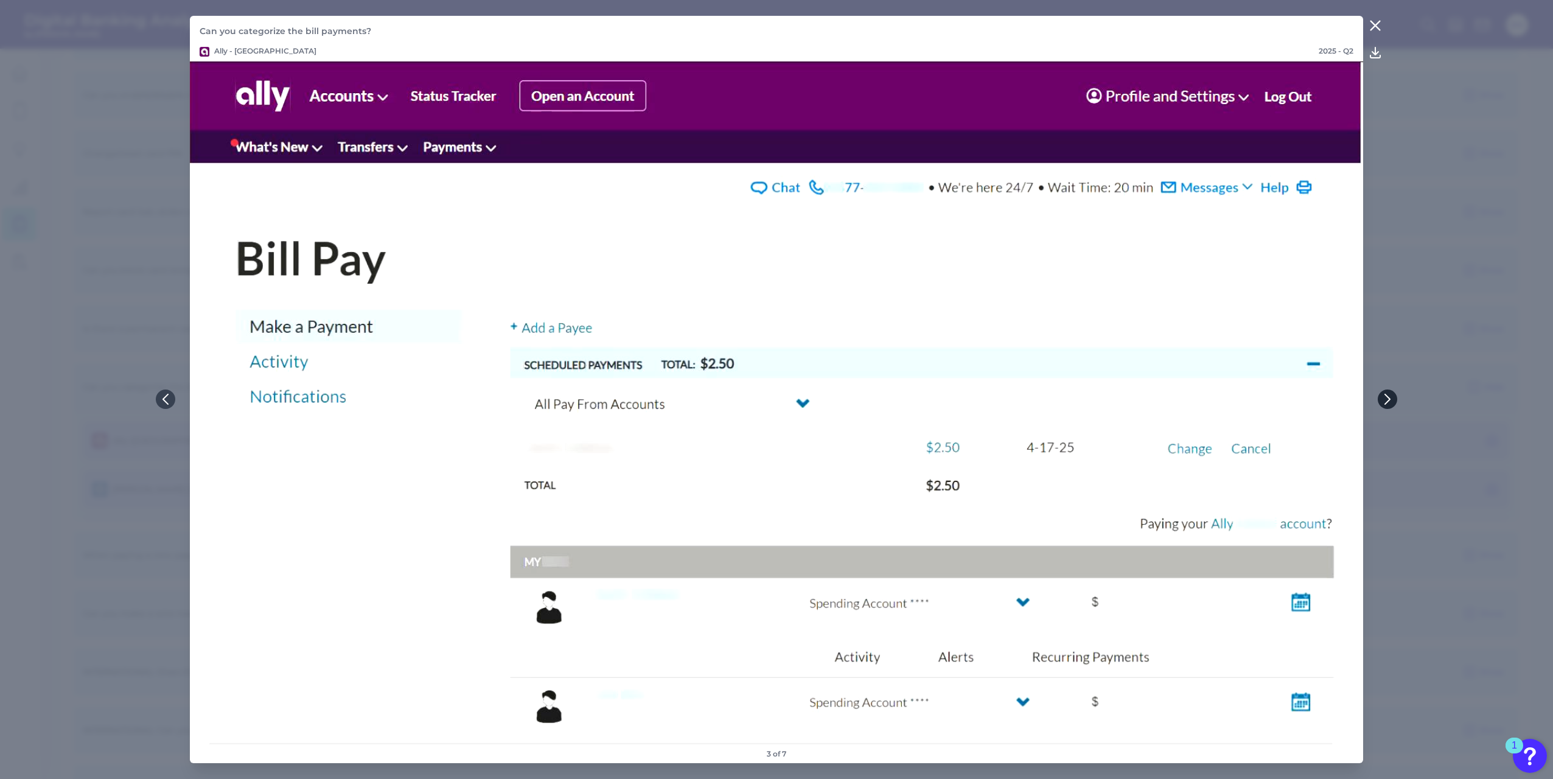
click at [1389, 394] on icon at bounding box center [1387, 399] width 11 height 11
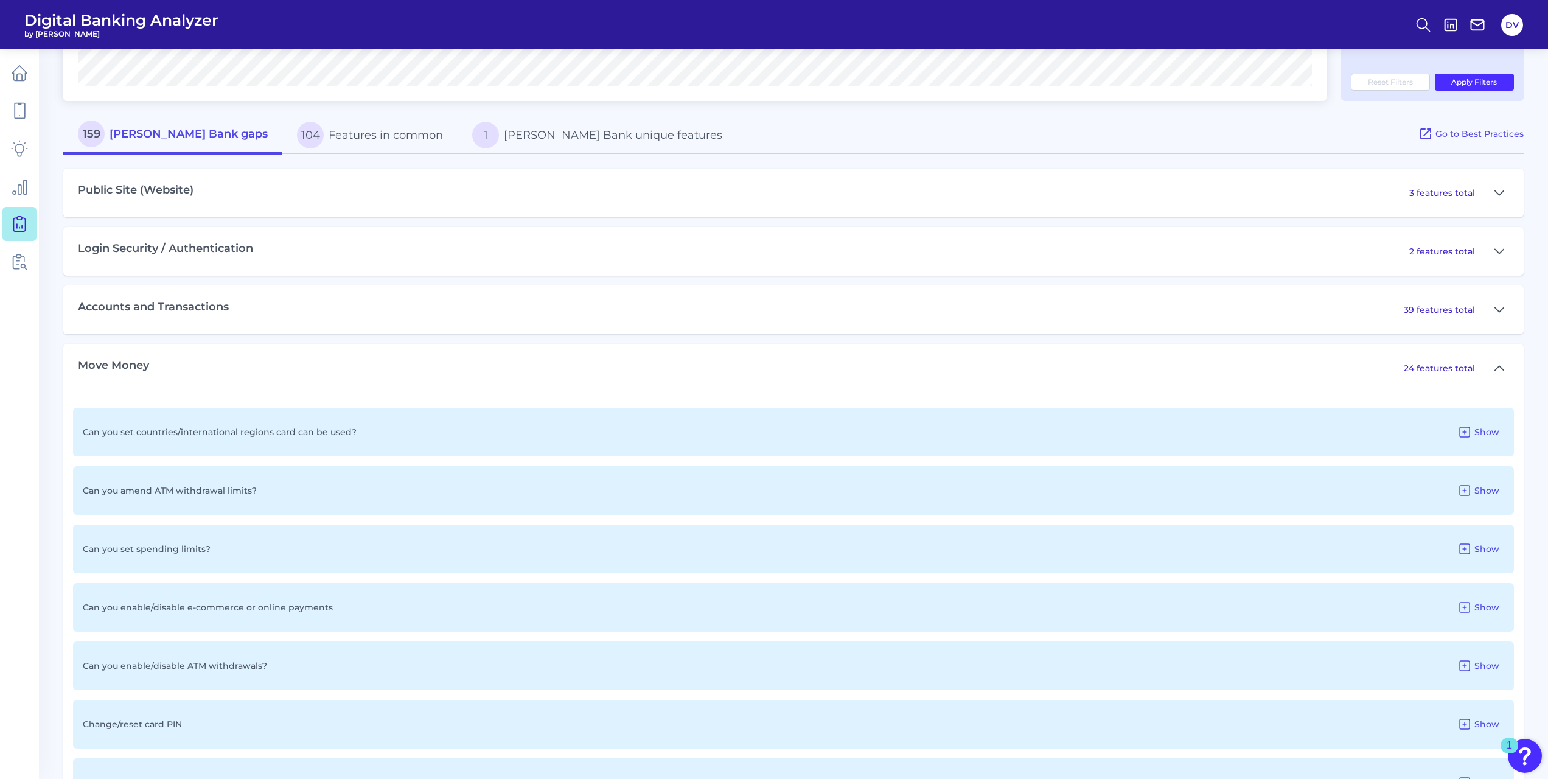
scroll to position [449, 0]
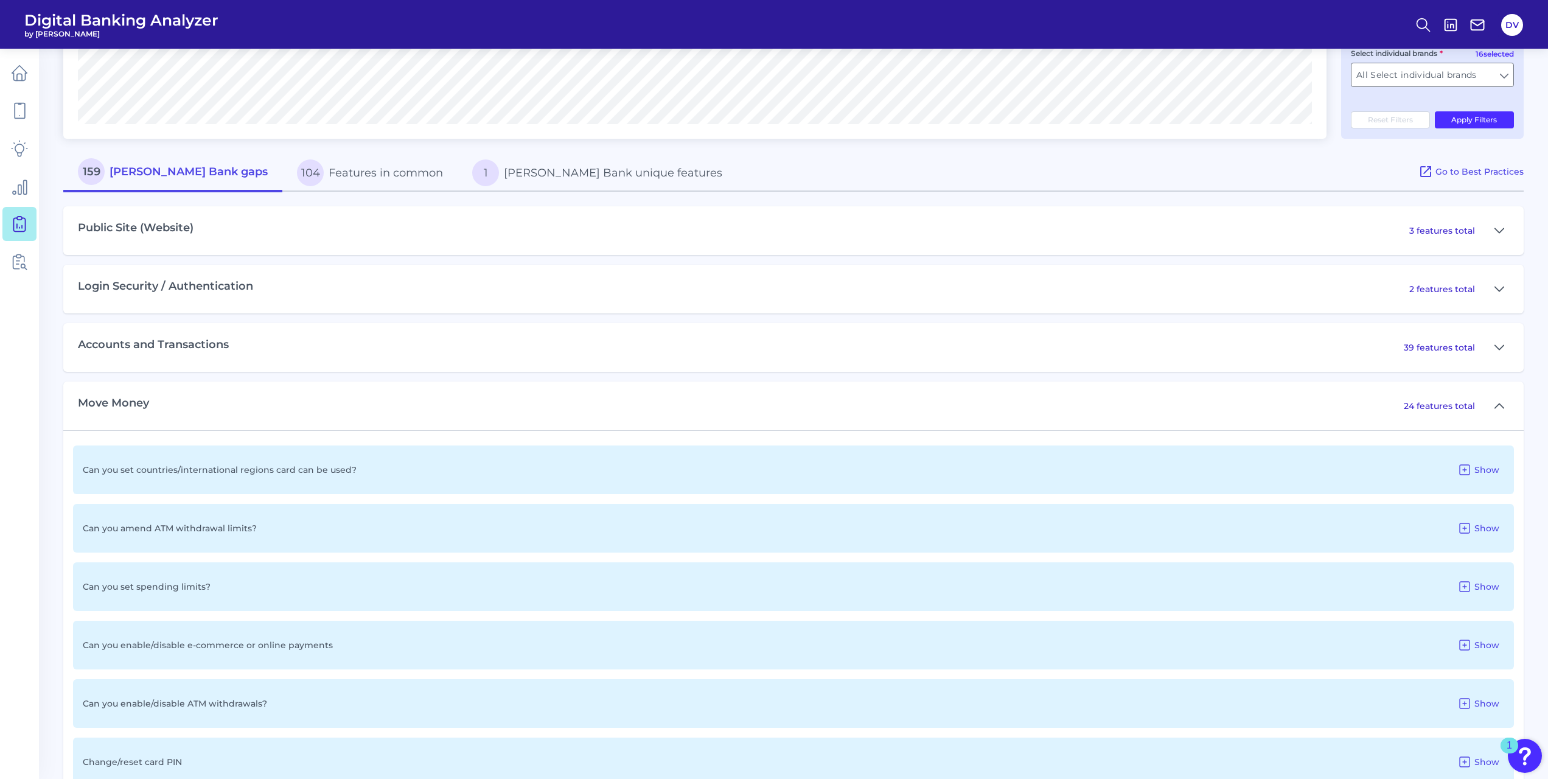
click at [1462, 411] on p "24 features total" at bounding box center [1439, 405] width 71 height 11
click at [1494, 409] on button at bounding box center [1499, 405] width 19 height 19
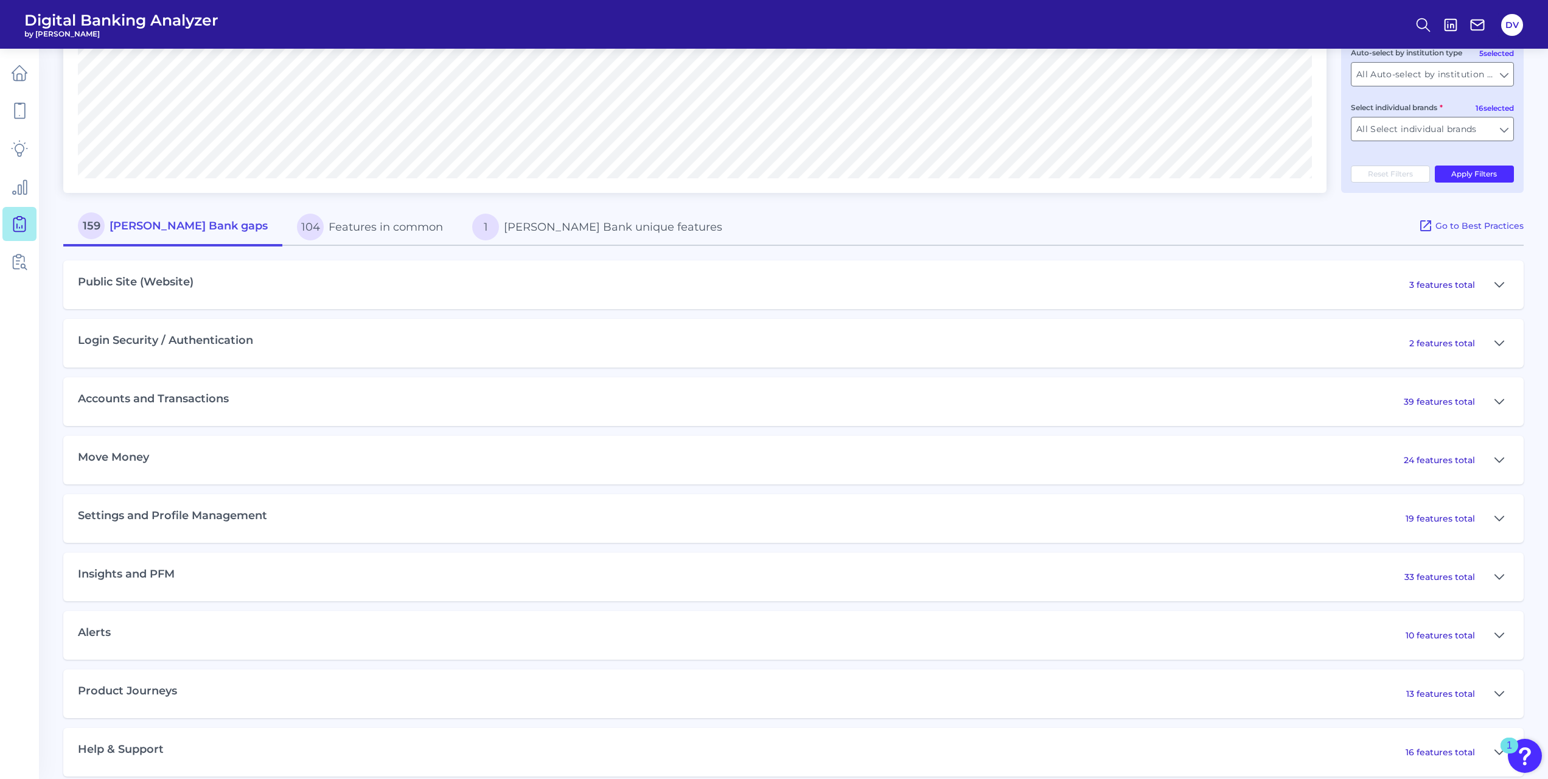
scroll to position [413, 0]
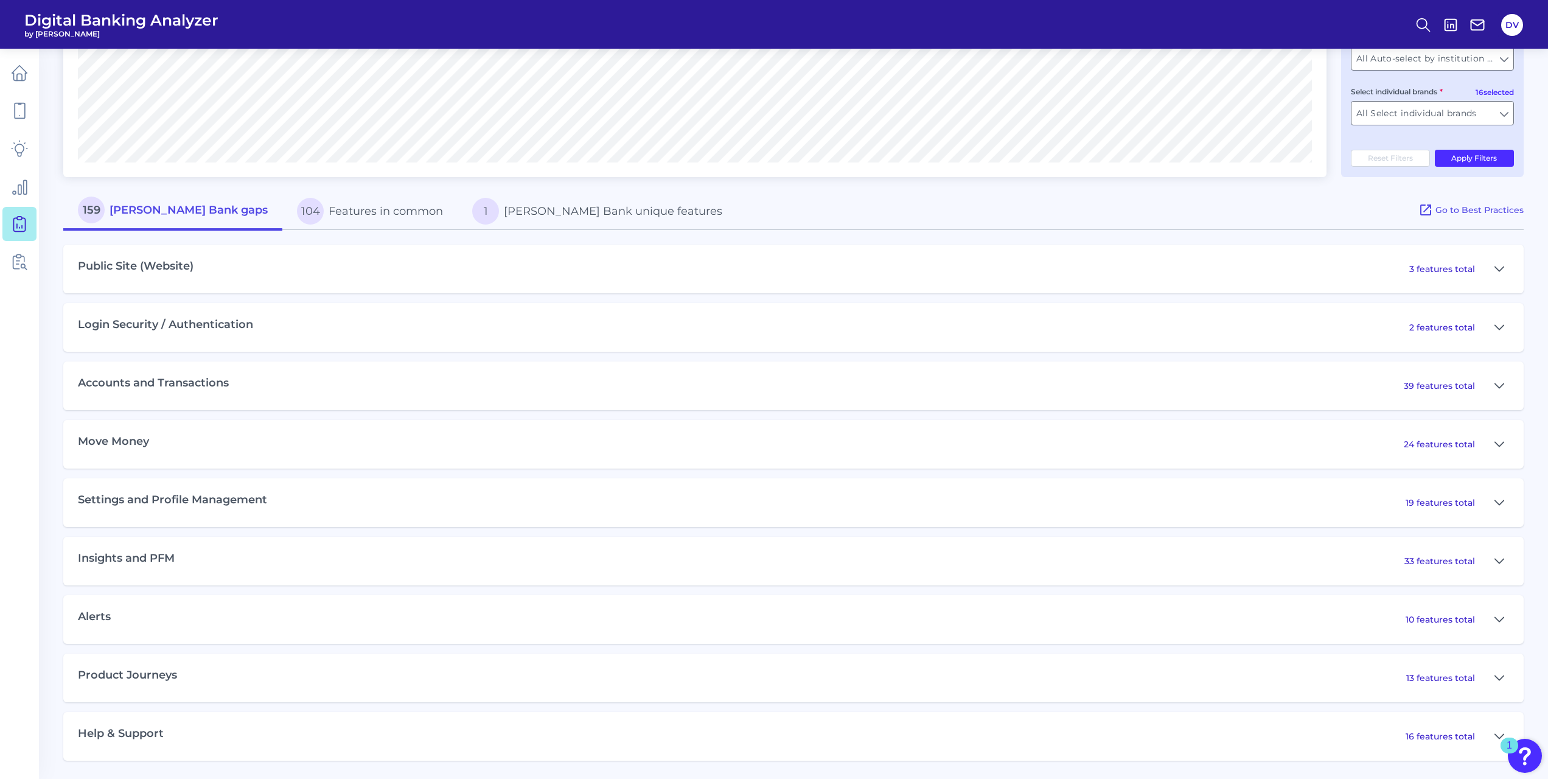
click at [1415, 675] on p "13 features total" at bounding box center [1440, 677] width 69 height 11
click at [1498, 675] on icon at bounding box center [1500, 678] width 10 height 15
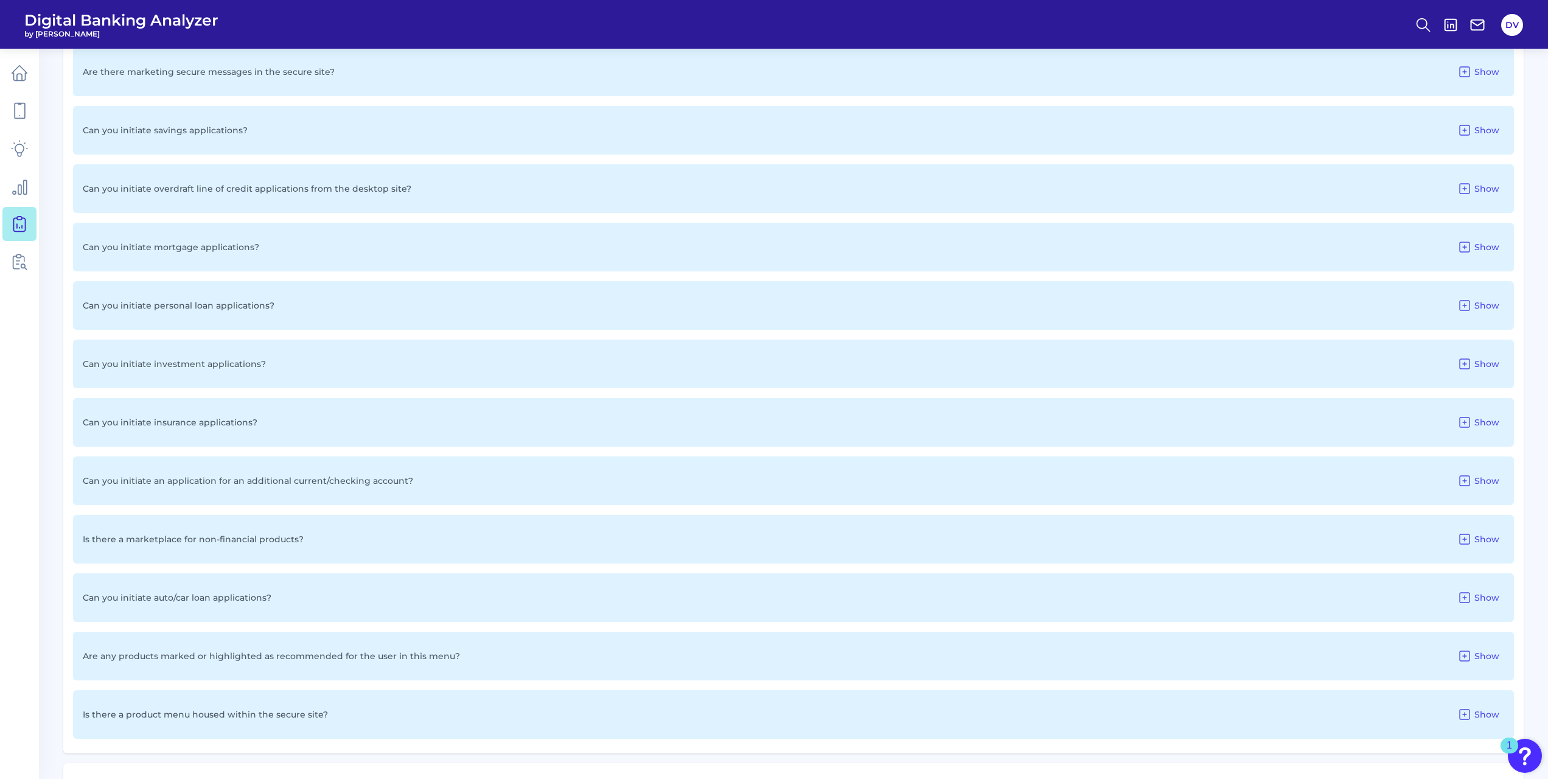
scroll to position [1143, 0]
click at [1464, 713] on icon at bounding box center [1465, 710] width 10 height 10
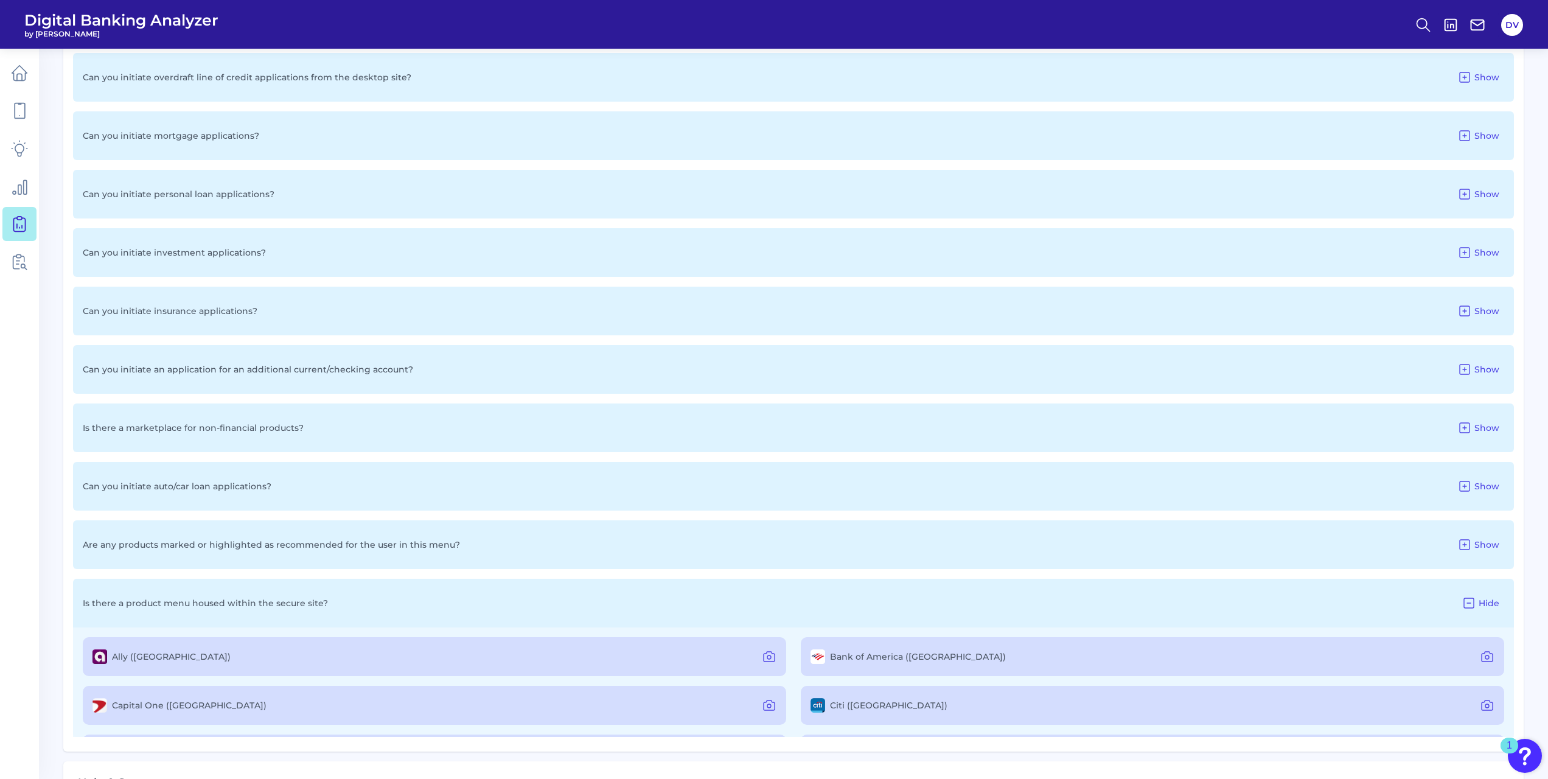
scroll to position [1302, 0]
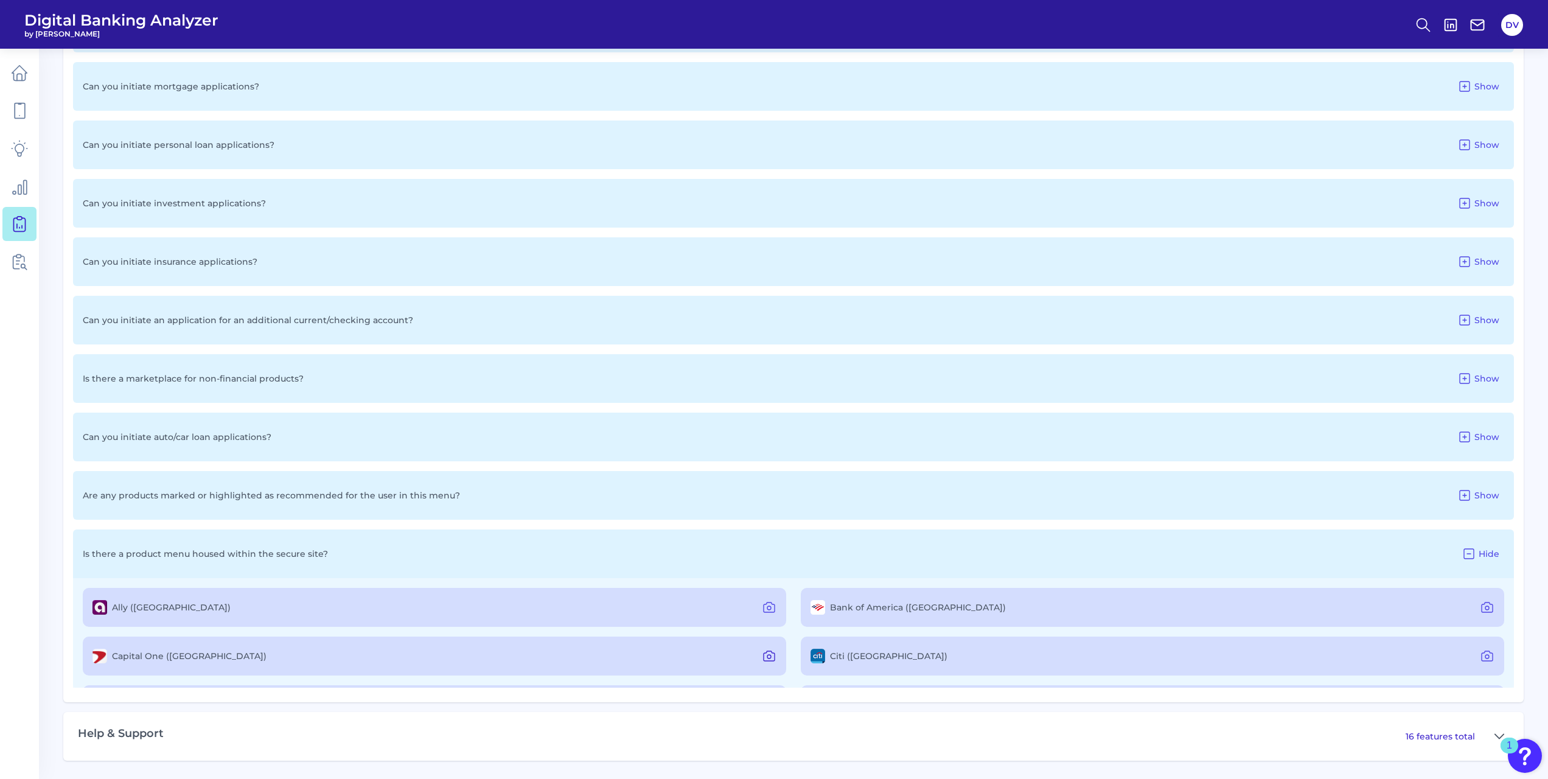
click at [772, 654] on icon at bounding box center [769, 656] width 15 height 15
click at [1361, 396] on div "Is there a marketplace for non-financial products? Show" at bounding box center [793, 378] width 1441 height 49
click at [1480, 607] on icon at bounding box center [1487, 607] width 15 height 15
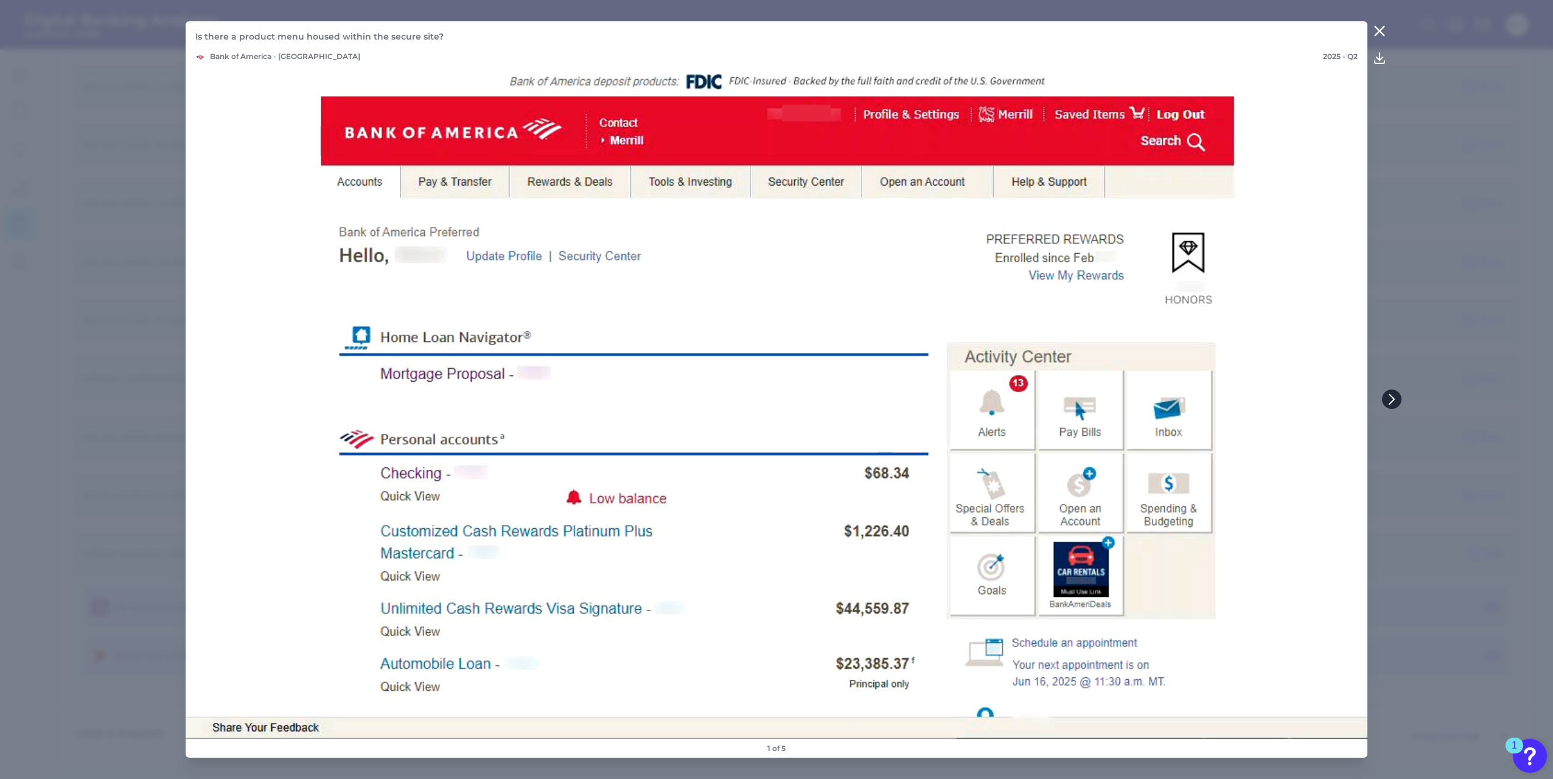
click at [1396, 400] on icon at bounding box center [1391, 399] width 11 height 11
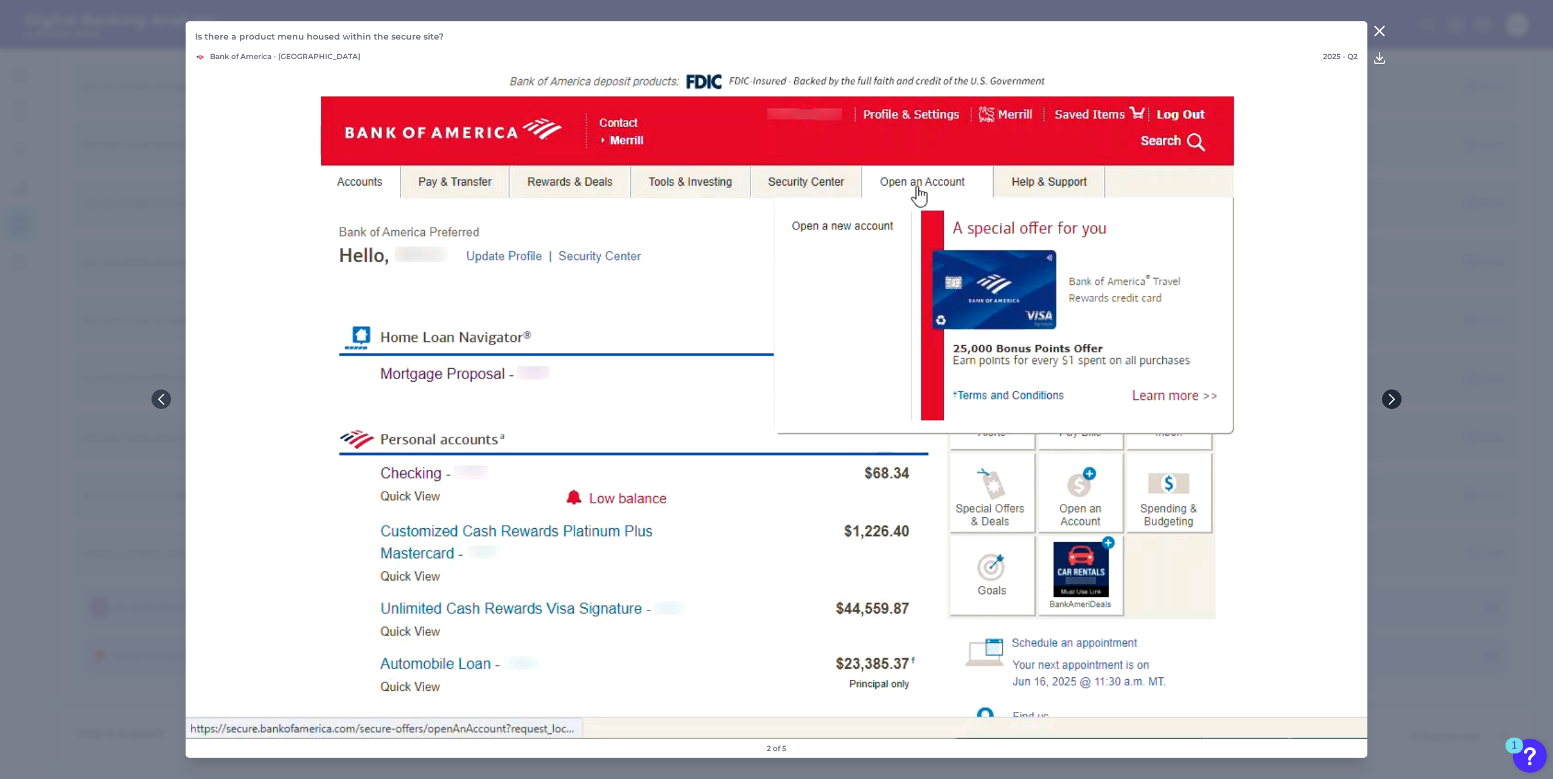
click at [1396, 400] on icon at bounding box center [1391, 399] width 11 height 11
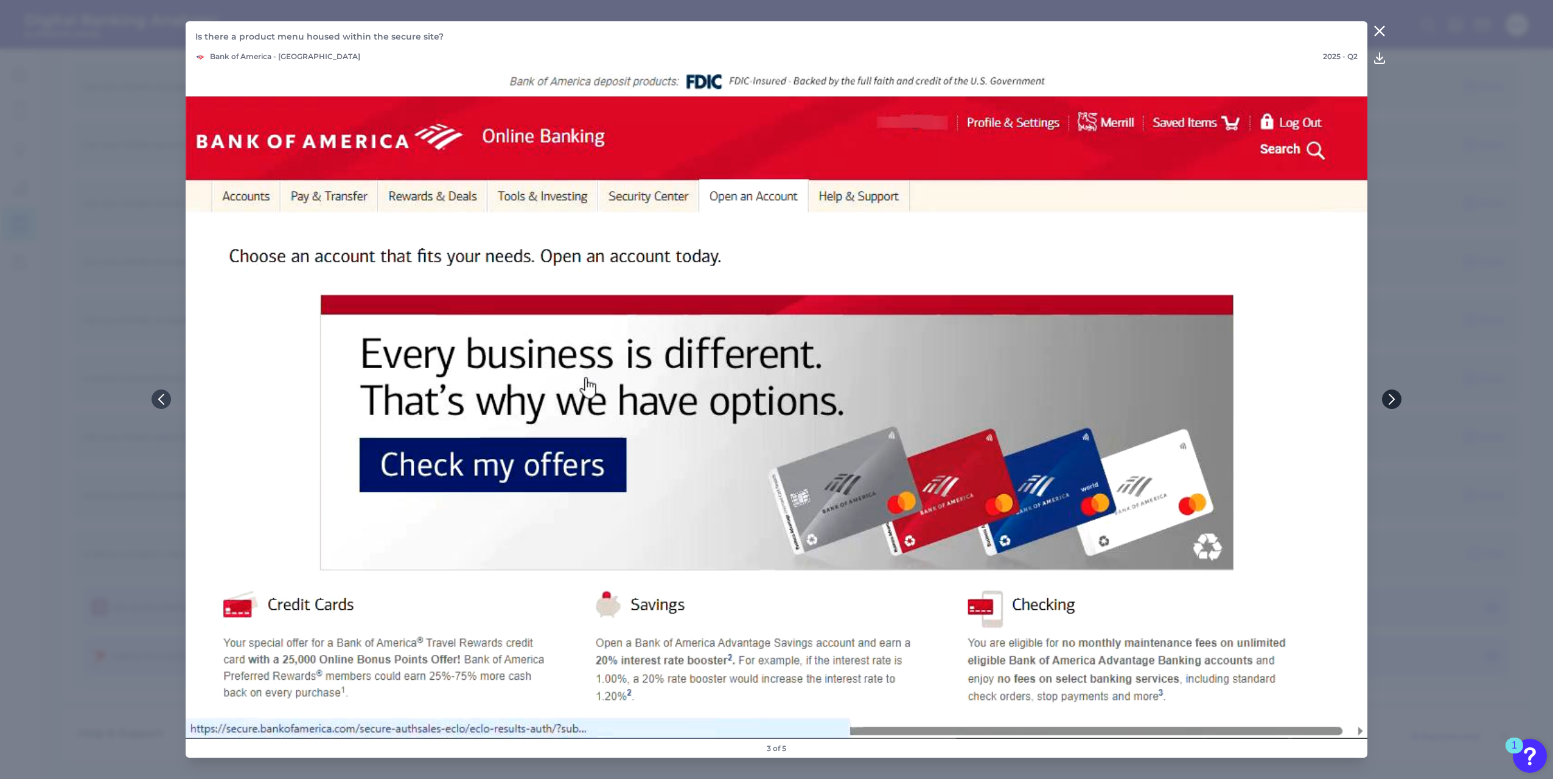
click at [1396, 400] on icon at bounding box center [1391, 399] width 11 height 11
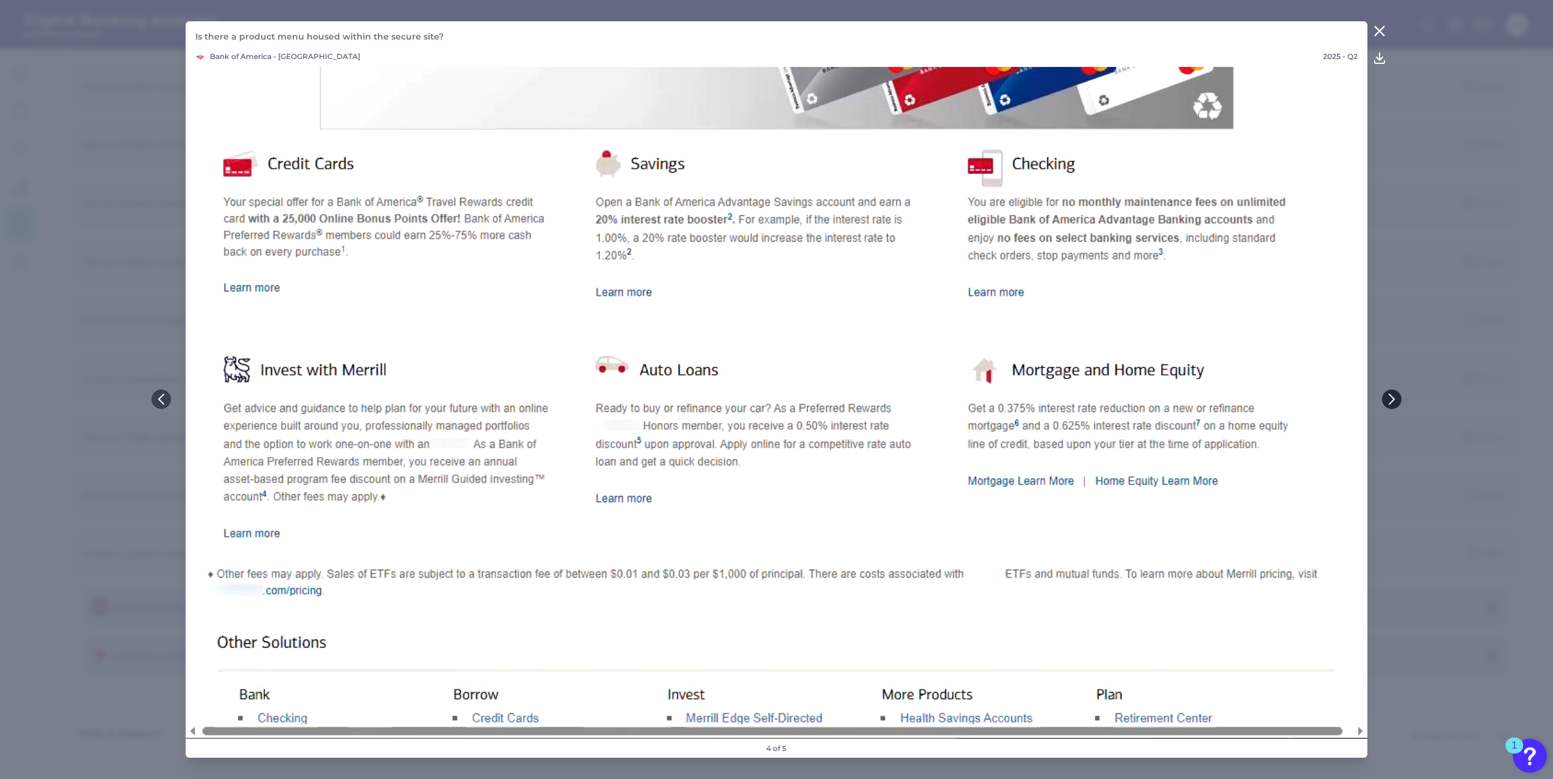
click at [1396, 400] on icon at bounding box center [1391, 399] width 11 height 11
